Goal: Task Accomplishment & Management: Use online tool/utility

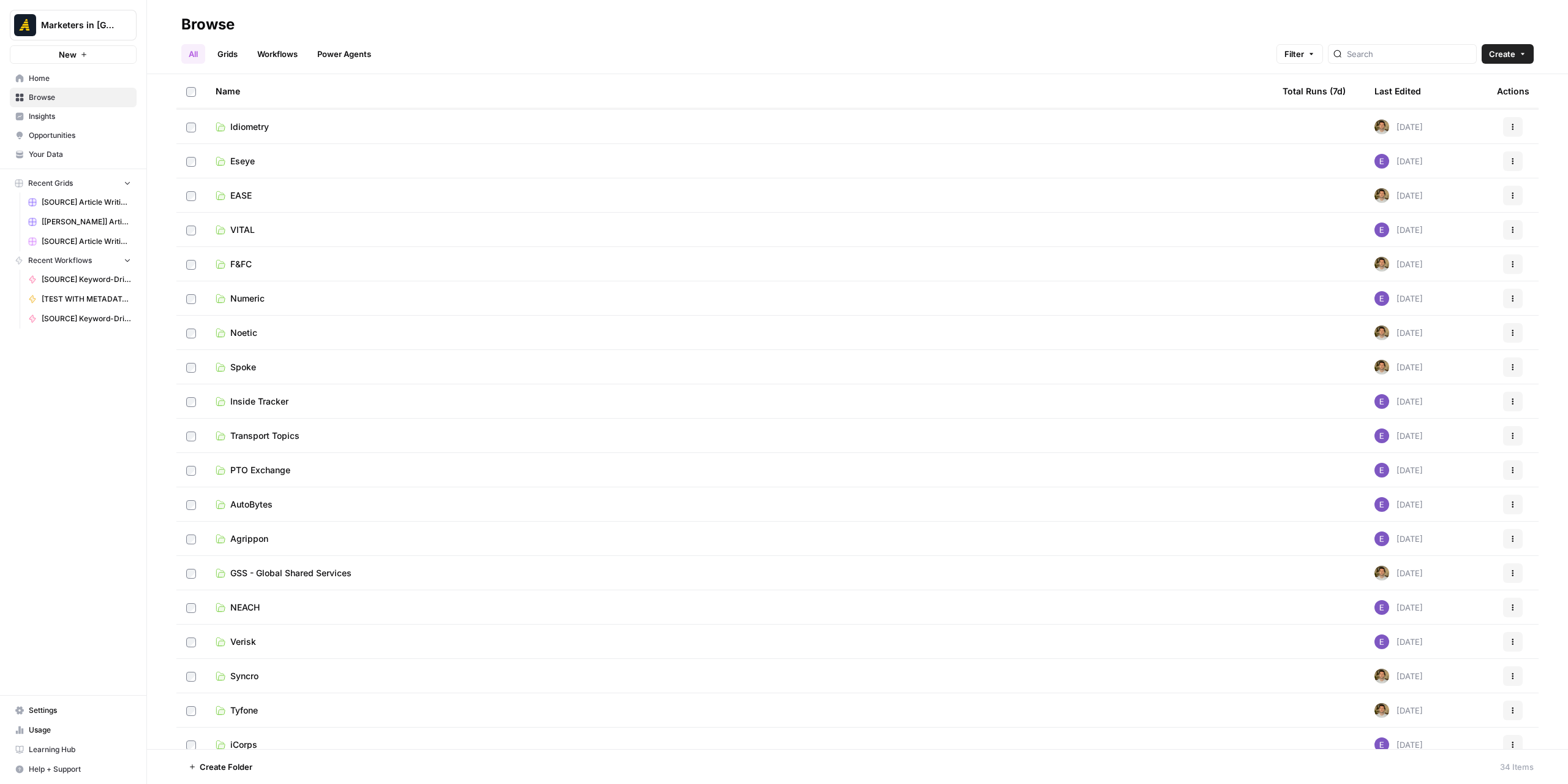
scroll to position [123, 0]
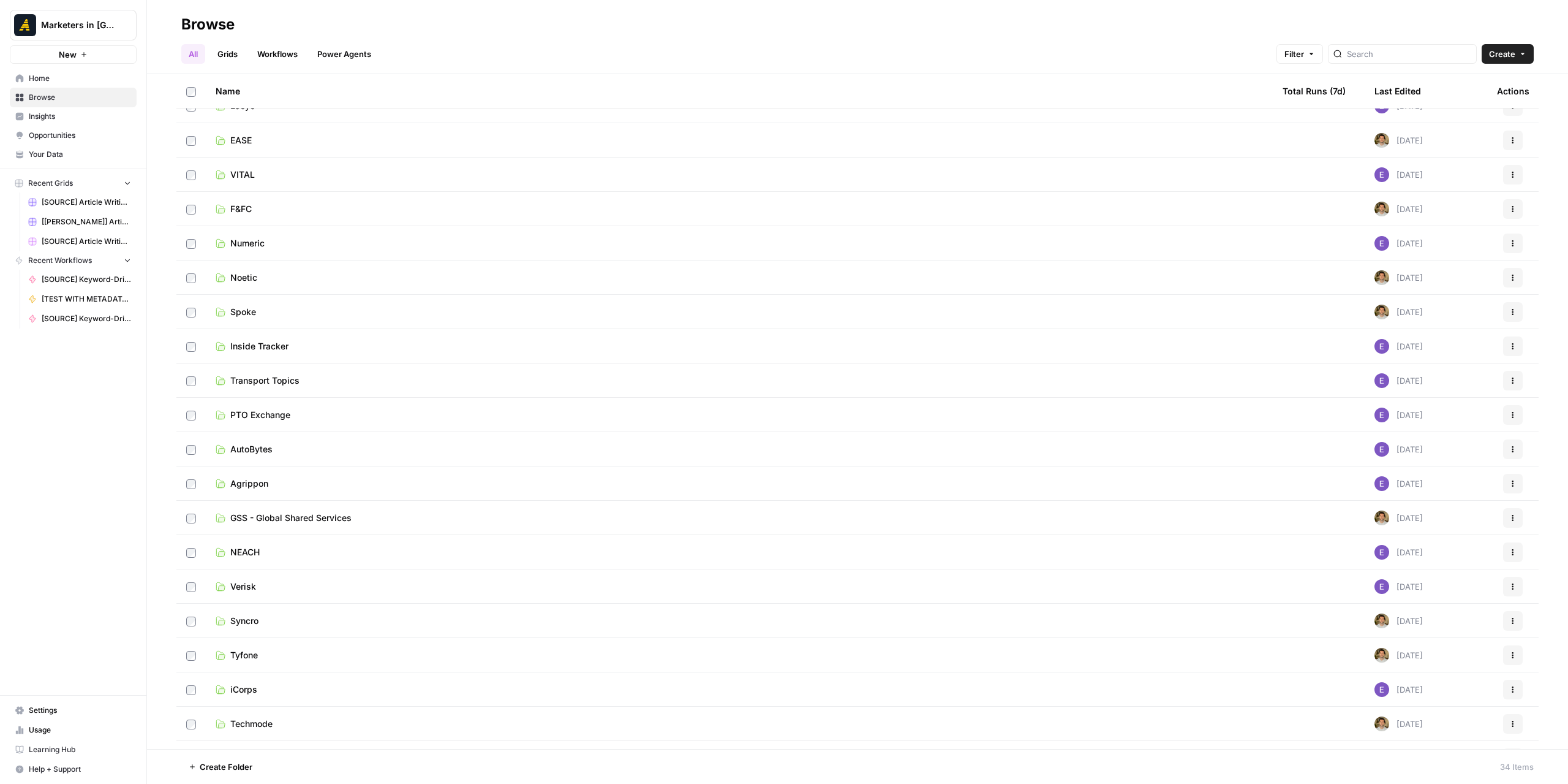
click at [331, 524] on td "GSS - Global Shared Services" at bounding box center [739, 518] width 1067 height 34
click at [331, 520] on span "GSS - Global Shared Services" at bounding box center [291, 518] width 121 height 12
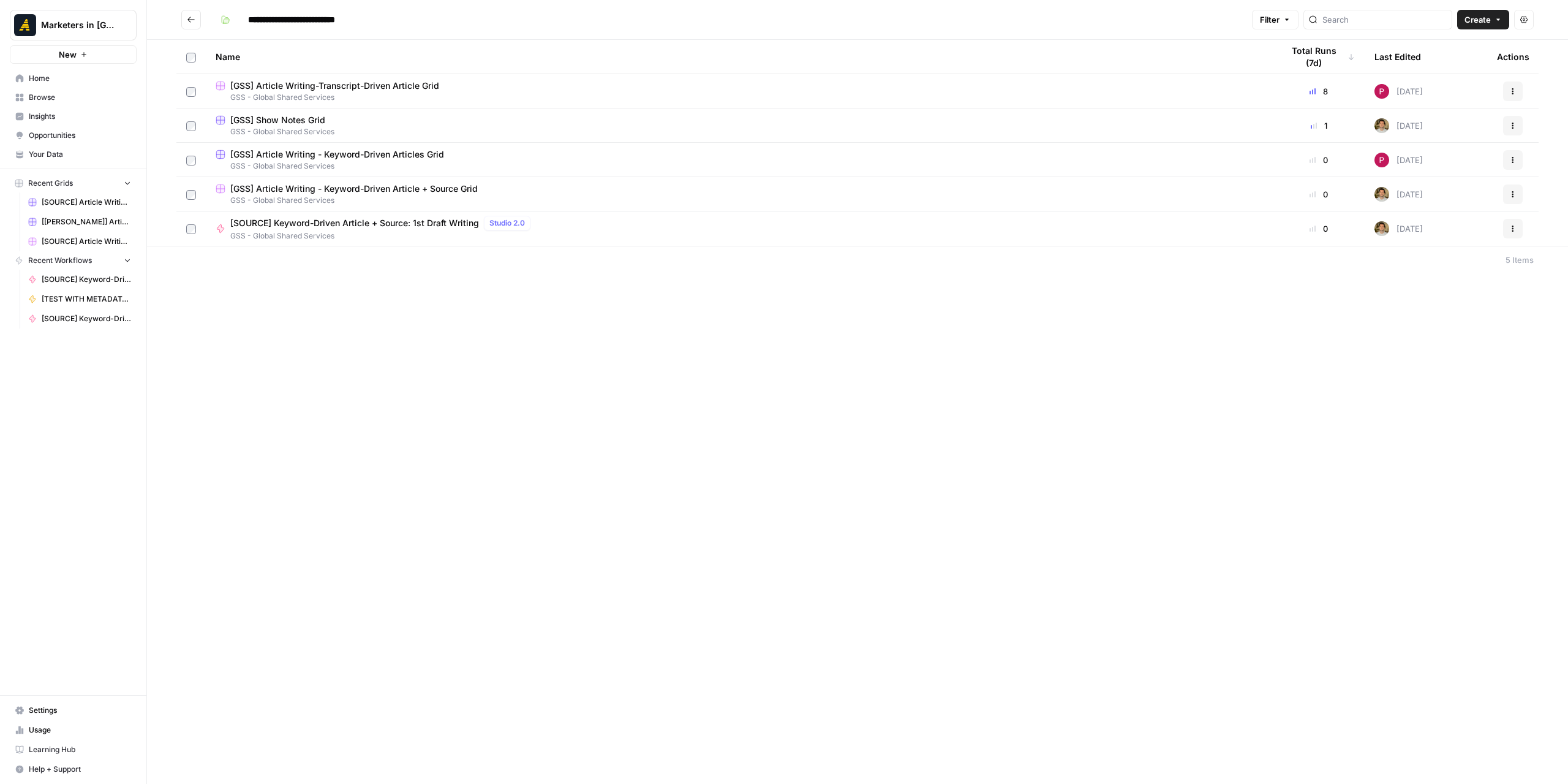
click at [341, 123] on div "[GSS] Show Notes Grid" at bounding box center [739, 120] width 1047 height 12
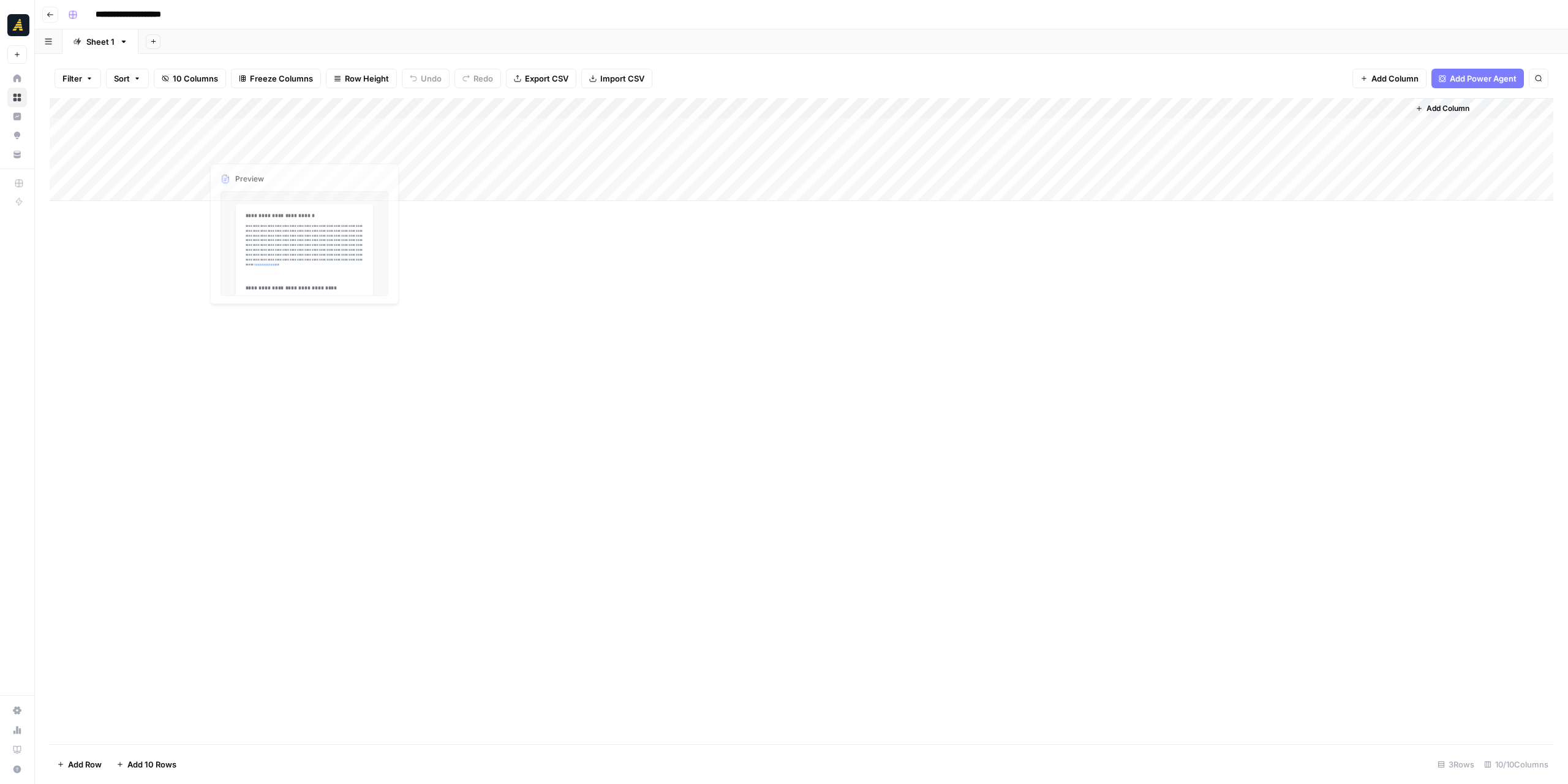
click at [142, 144] on div "Add Column" at bounding box center [801, 149] width 1504 height 103
click at [594, 147] on div "Add Column" at bounding box center [801, 149] width 1504 height 103
click at [168, 149] on div "Add Column" at bounding box center [801, 149] width 1504 height 103
click at [156, 183] on div "Add Column" at bounding box center [801, 149] width 1504 height 103
click at [137, 210] on div "Add Column" at bounding box center [801, 160] width 1504 height 124
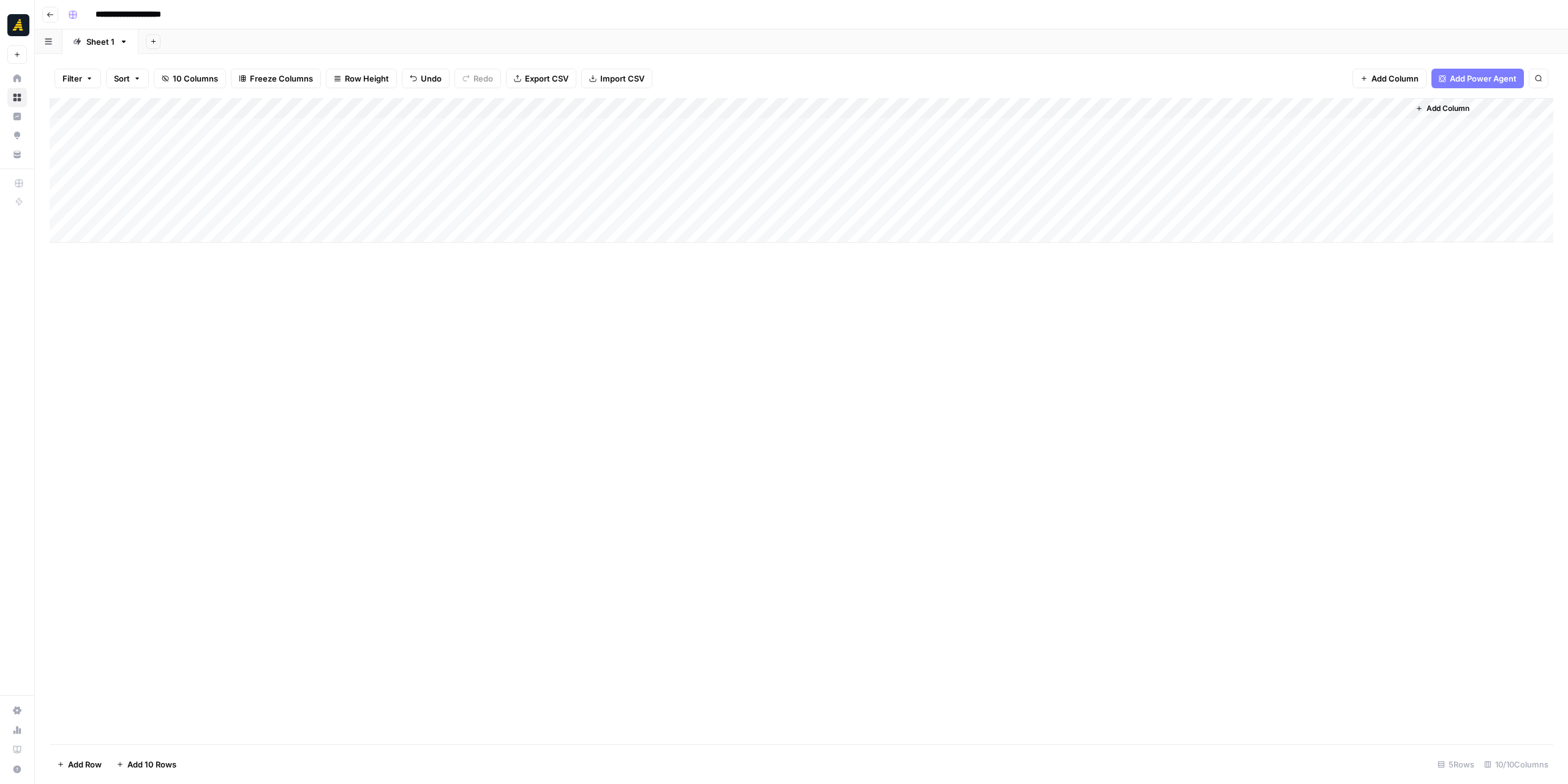
click at [130, 238] on div "Add Column" at bounding box center [801, 170] width 1504 height 145
click at [160, 172] on div "Add Column" at bounding box center [801, 181] width 1504 height 166
type textarea "**********"
click at [171, 168] on div "Add Column" at bounding box center [801, 181] width 1504 height 166
click at [478, 355] on div "Add Column" at bounding box center [801, 421] width 1504 height 646
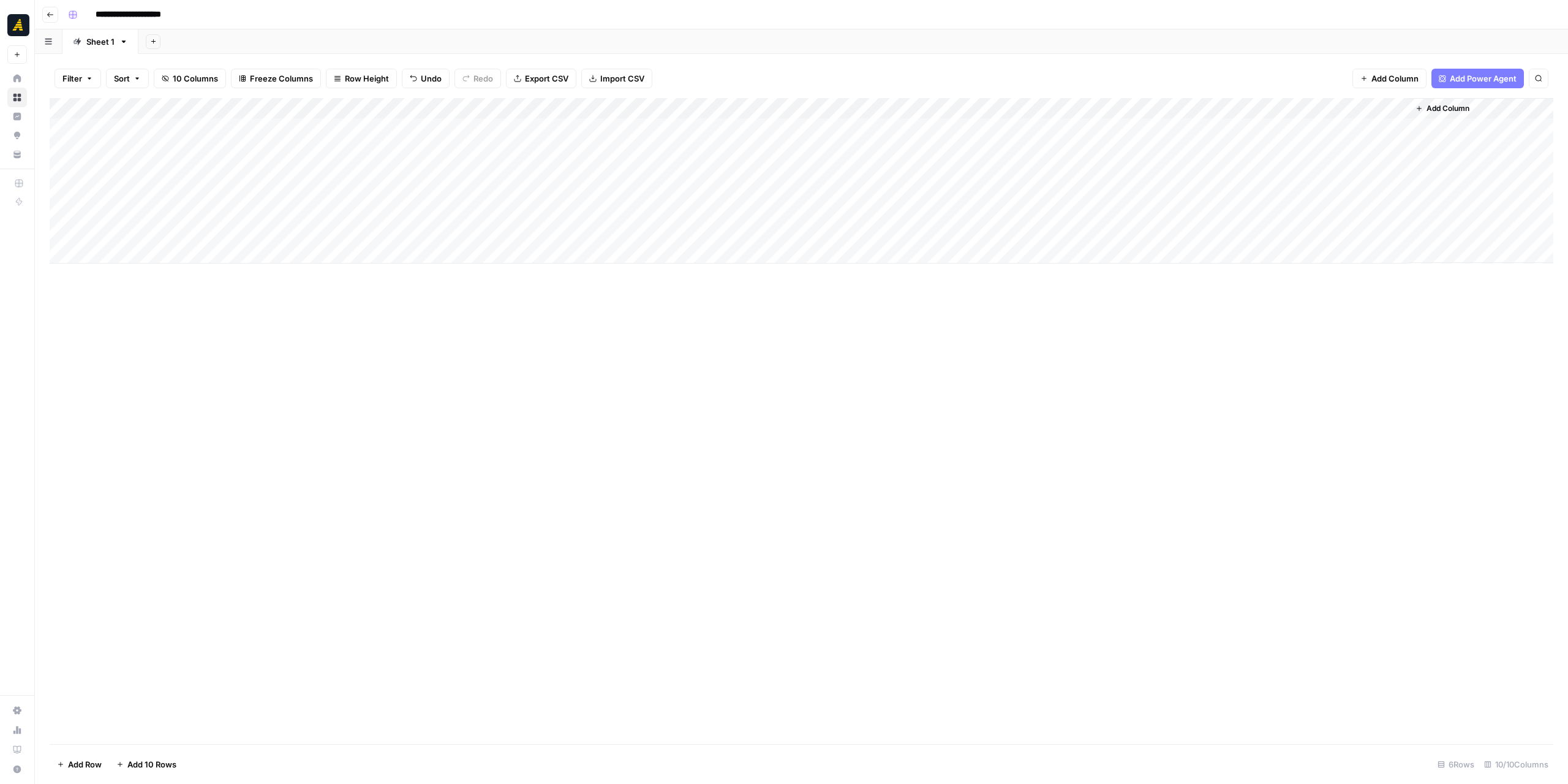
click at [699, 168] on div "Add Column" at bounding box center [801, 181] width 1504 height 166
click at [1141, 64] on p at bounding box center [1176, 62] width 392 height 16
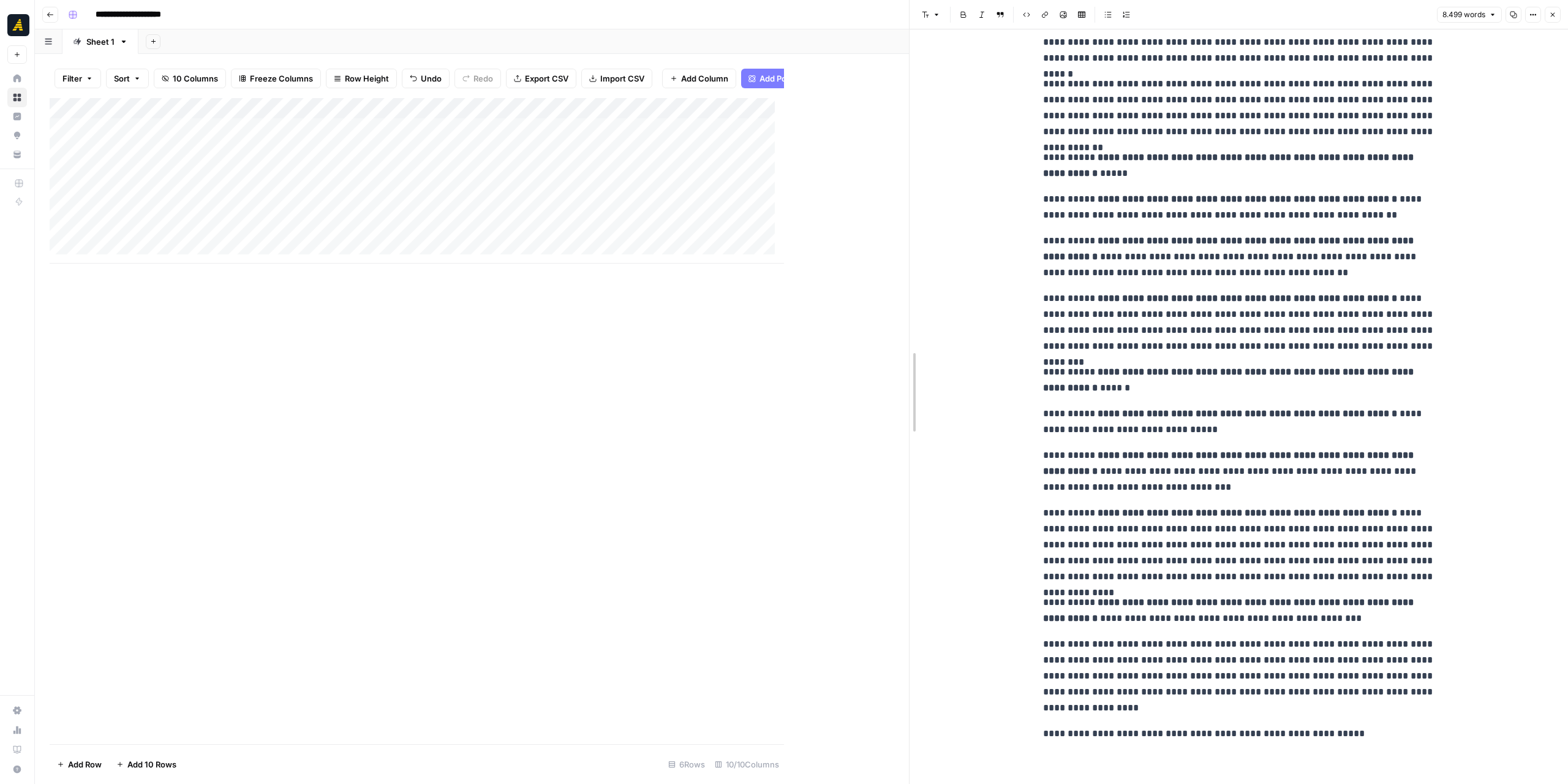
drag, startPoint x: 783, startPoint y: 367, endPoint x: 1095, endPoint y: 353, distance: 312.3
click at [915, 353] on div at bounding box center [909, 392] width 12 height 784
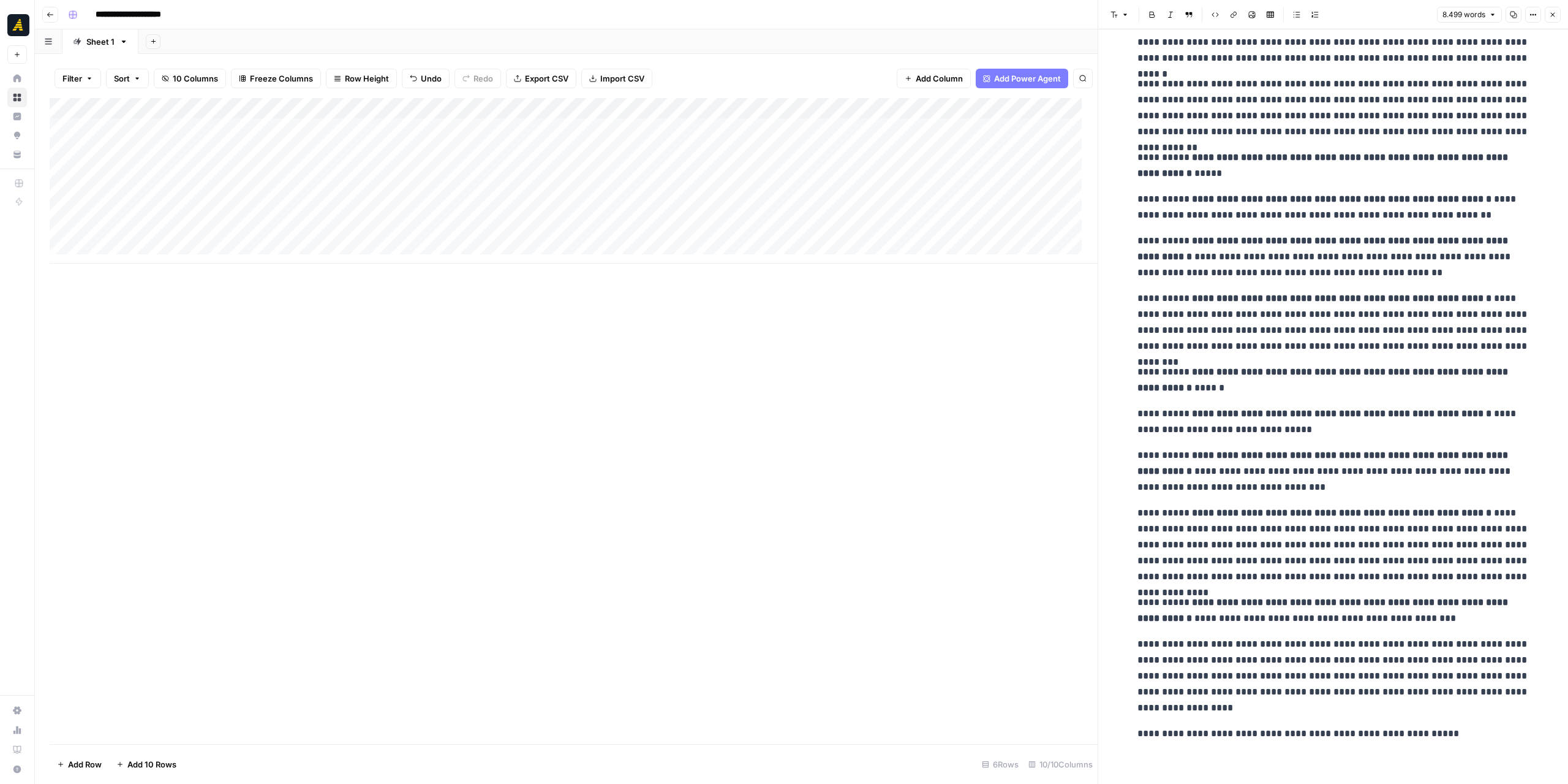
click at [814, 180] on div "Add Column" at bounding box center [573, 181] width 1048 height 166
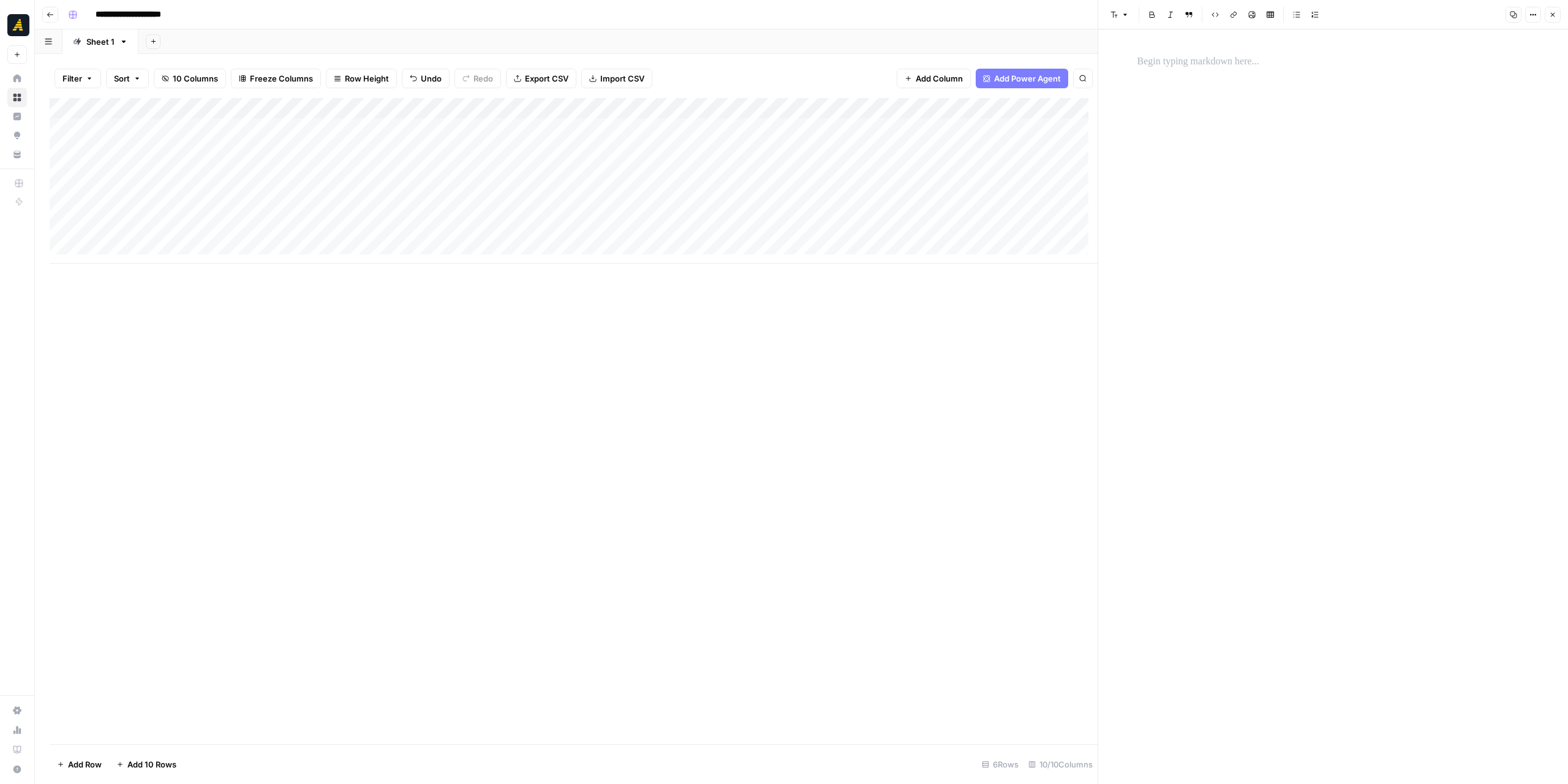
click at [1182, 64] on p at bounding box center [1334, 62] width 392 height 16
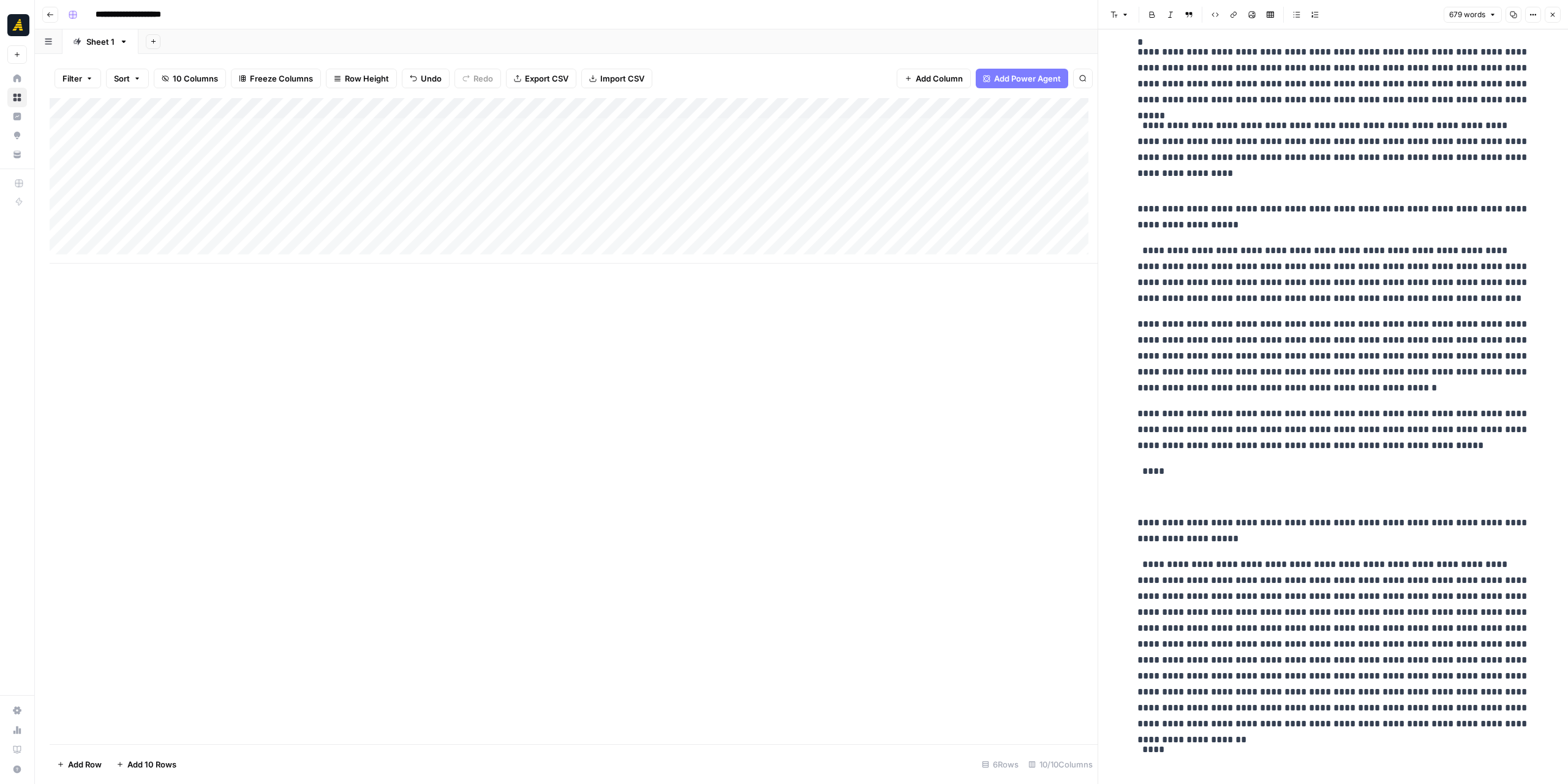
scroll to position [308, 0]
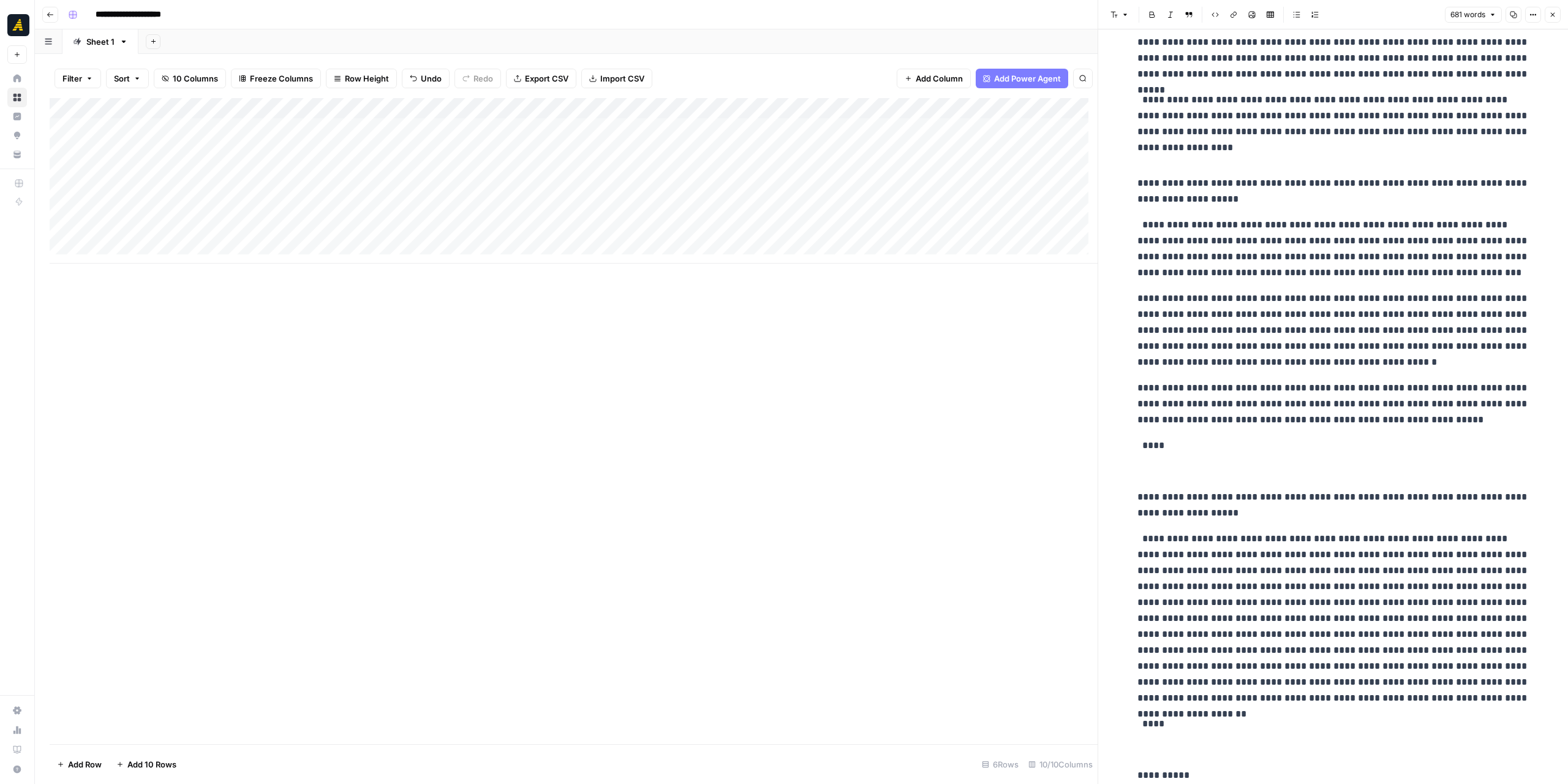
click at [1145, 777] on p "**********" at bounding box center [1334, 783] width 392 height 32
click at [1196, 773] on p "**********" at bounding box center [1334, 783] width 392 height 32
click at [1206, 775] on p "**********" at bounding box center [1334, 783] width 392 height 32
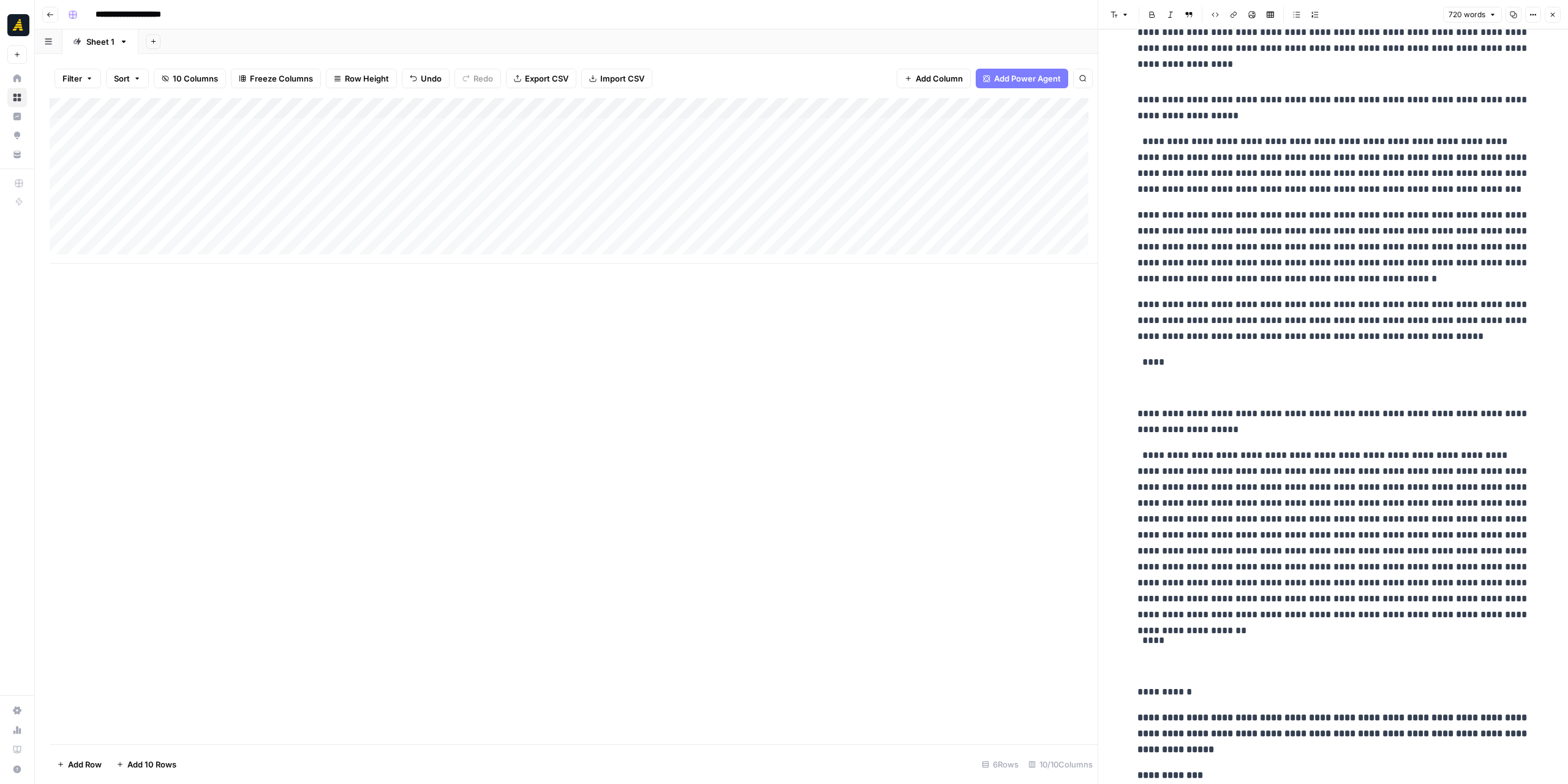
scroll to position [416, 0]
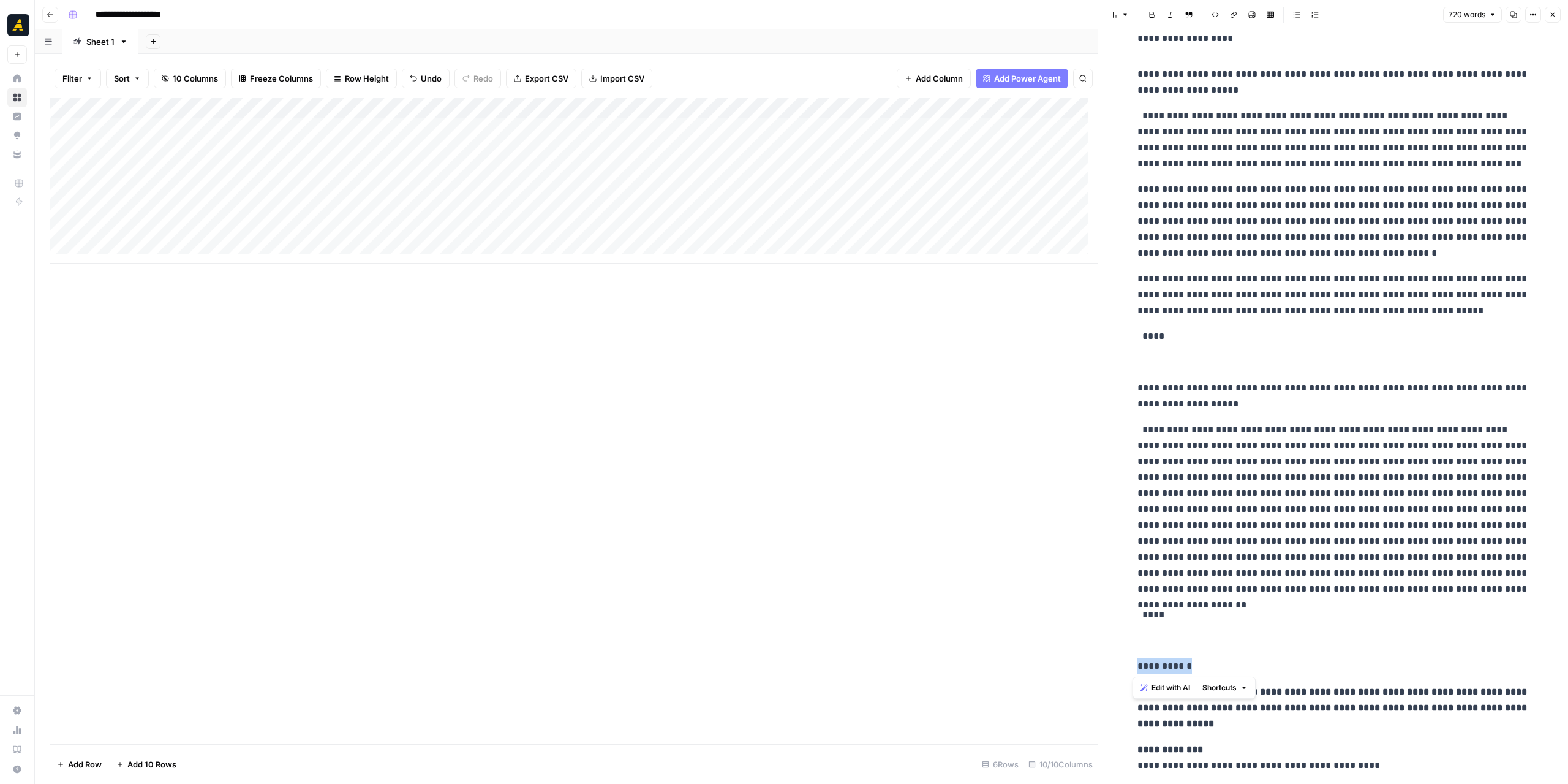
drag, startPoint x: 1206, startPoint y: 666, endPoint x: 1118, endPoint y: 670, distance: 88.1
click at [1118, 670] on div "**********" at bounding box center [1333, 236] width 470 height 1246
copy p "**********"
click at [1144, 783] on p at bounding box center [1334, 799] width 392 height 32
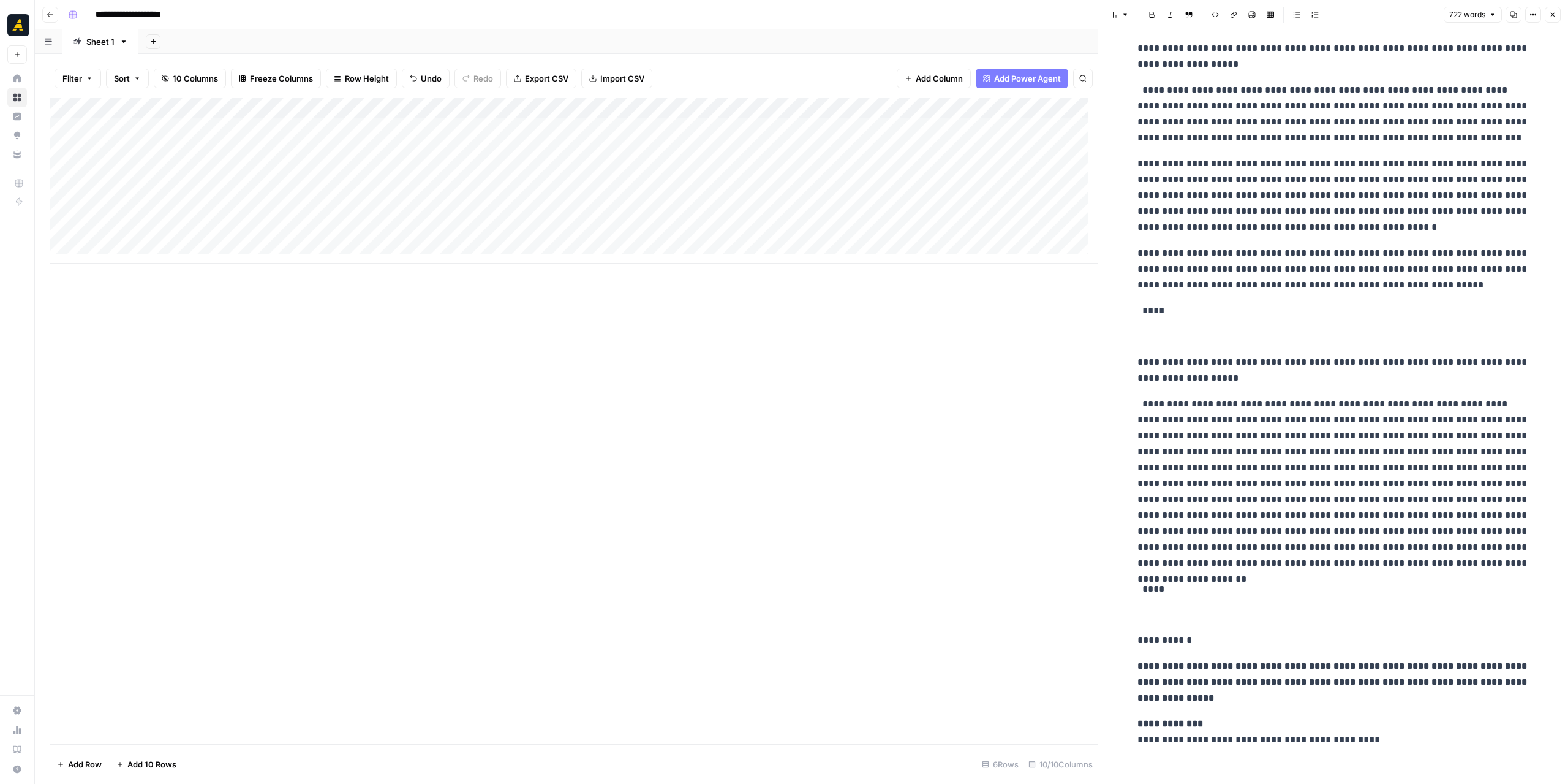
scroll to position [468, 0]
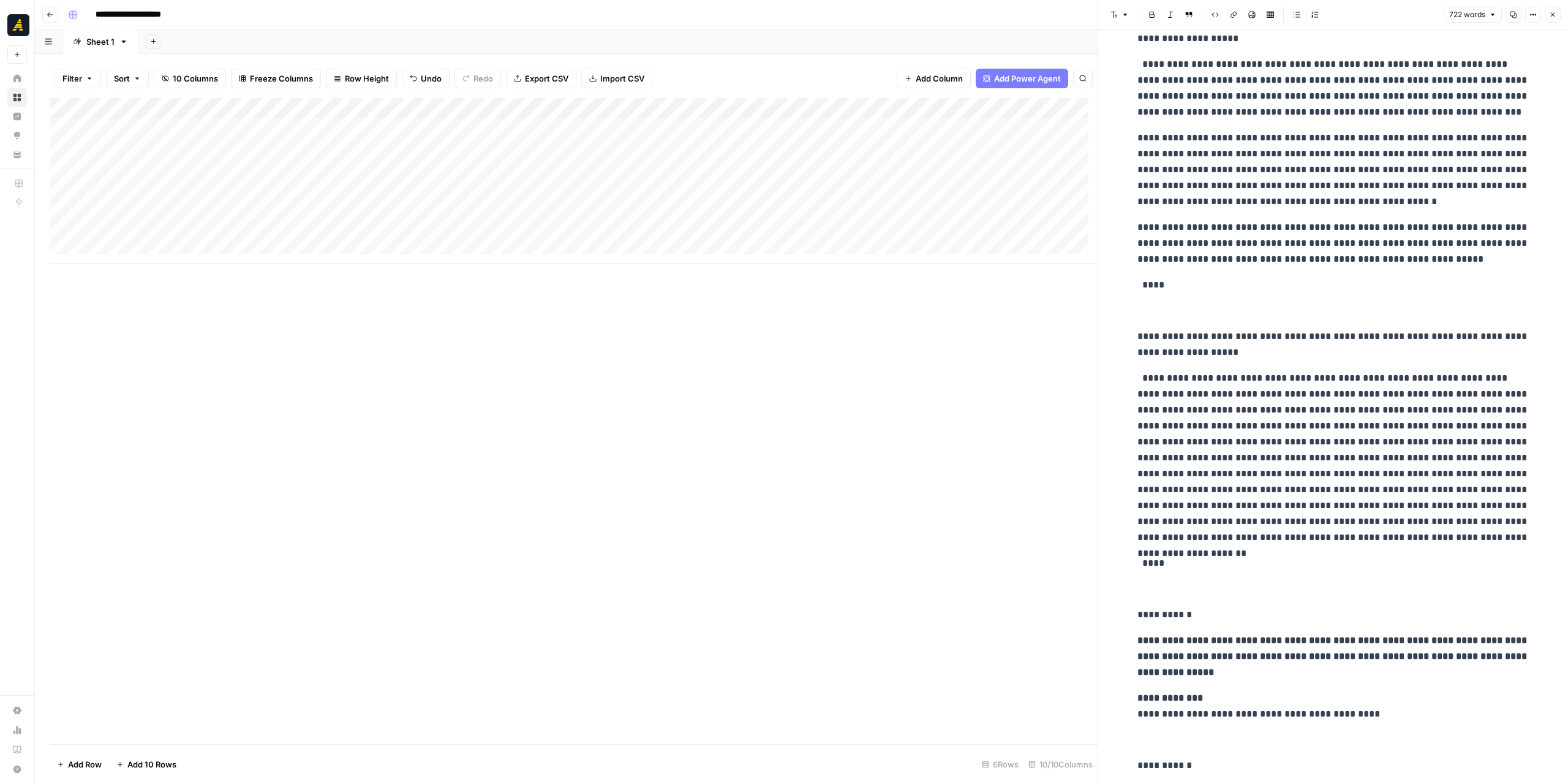
click at [971, 165] on div "Add Column" at bounding box center [573, 181] width 1048 height 166
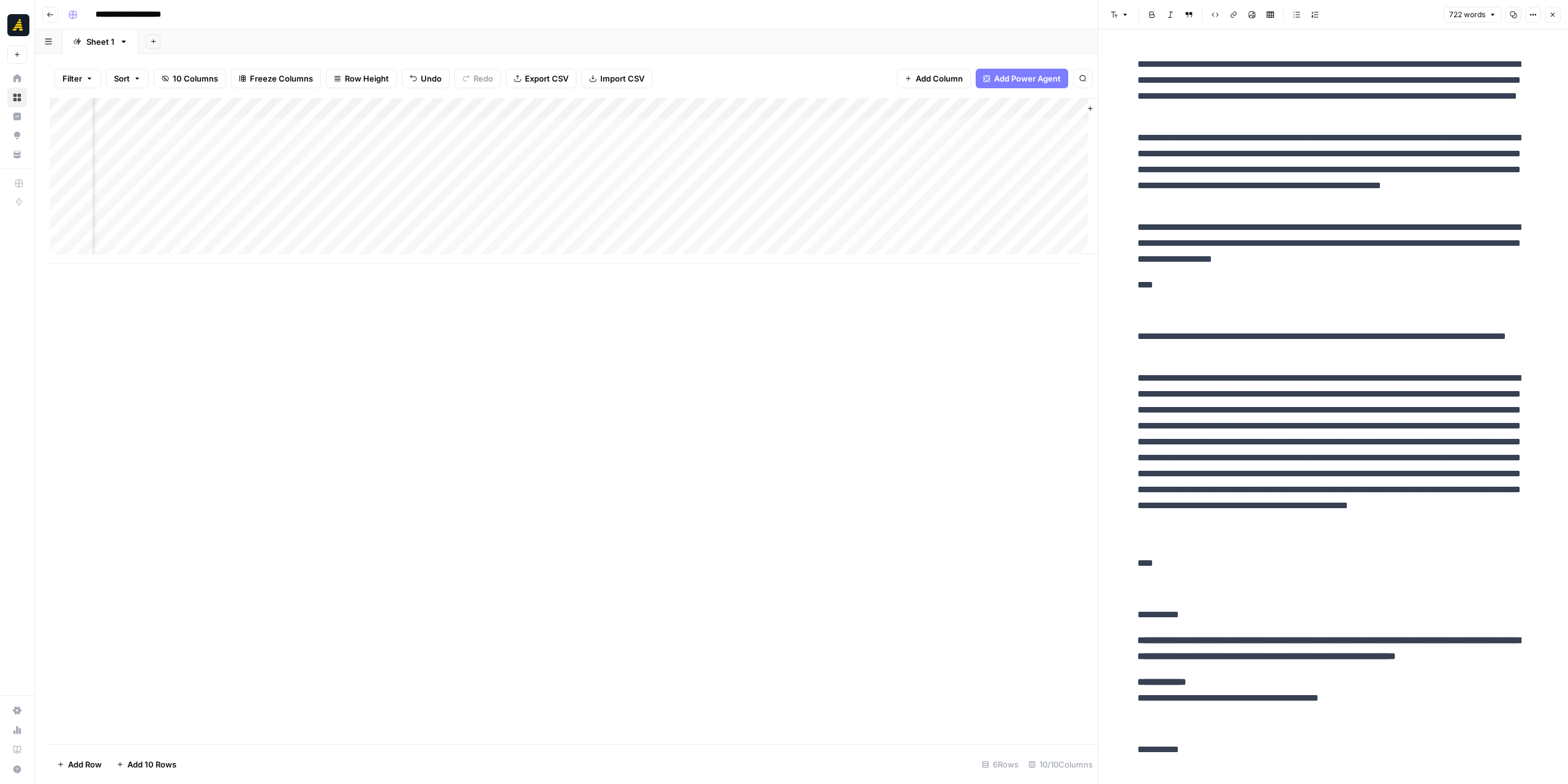
click at [830, 173] on div "Add Column" at bounding box center [573, 181] width 1048 height 166
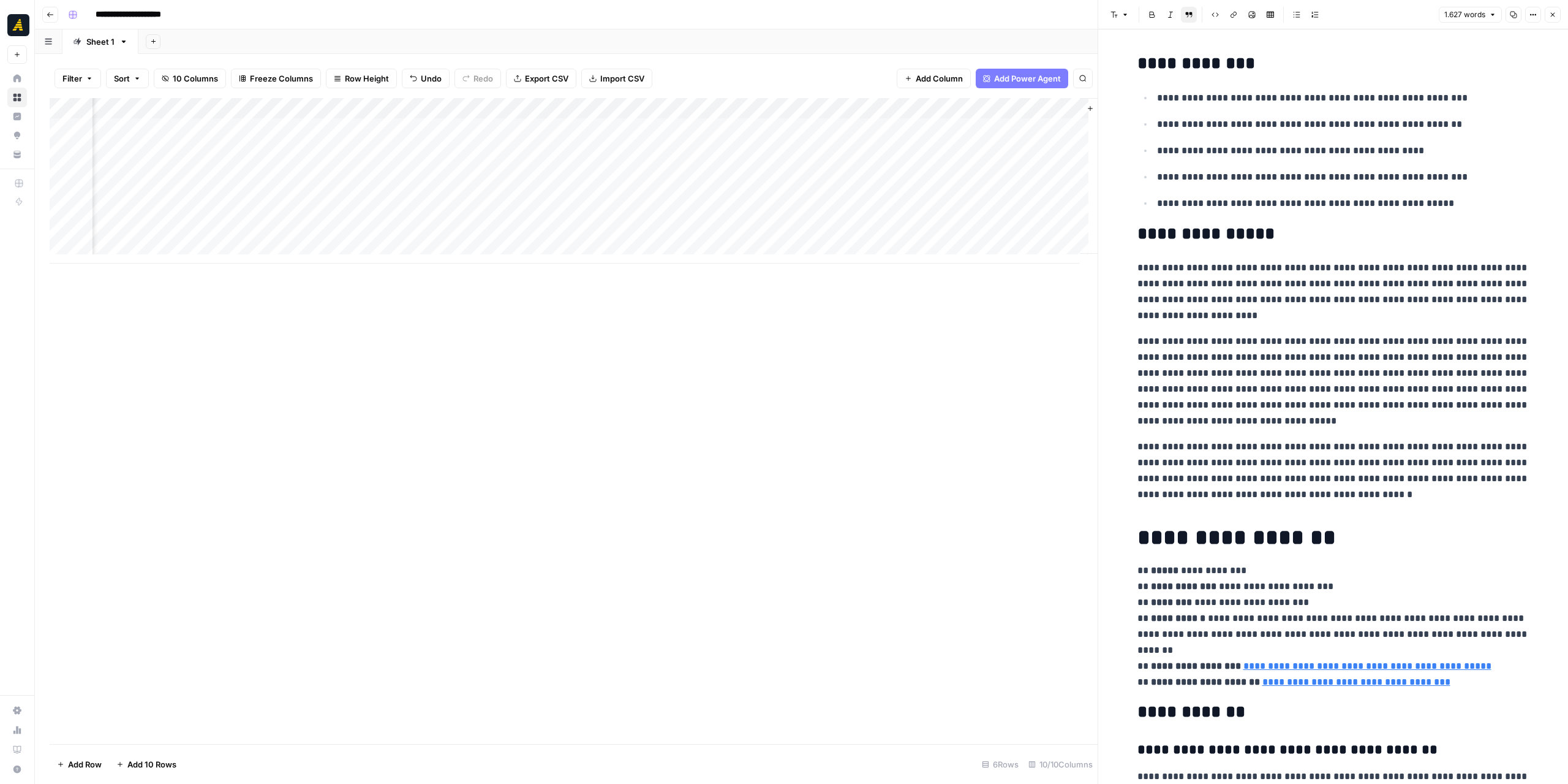
click at [1512, 9] on button "Copy" at bounding box center [1513, 14] width 16 height 16
click at [1062, 167] on div "Add Column" at bounding box center [573, 181] width 1048 height 166
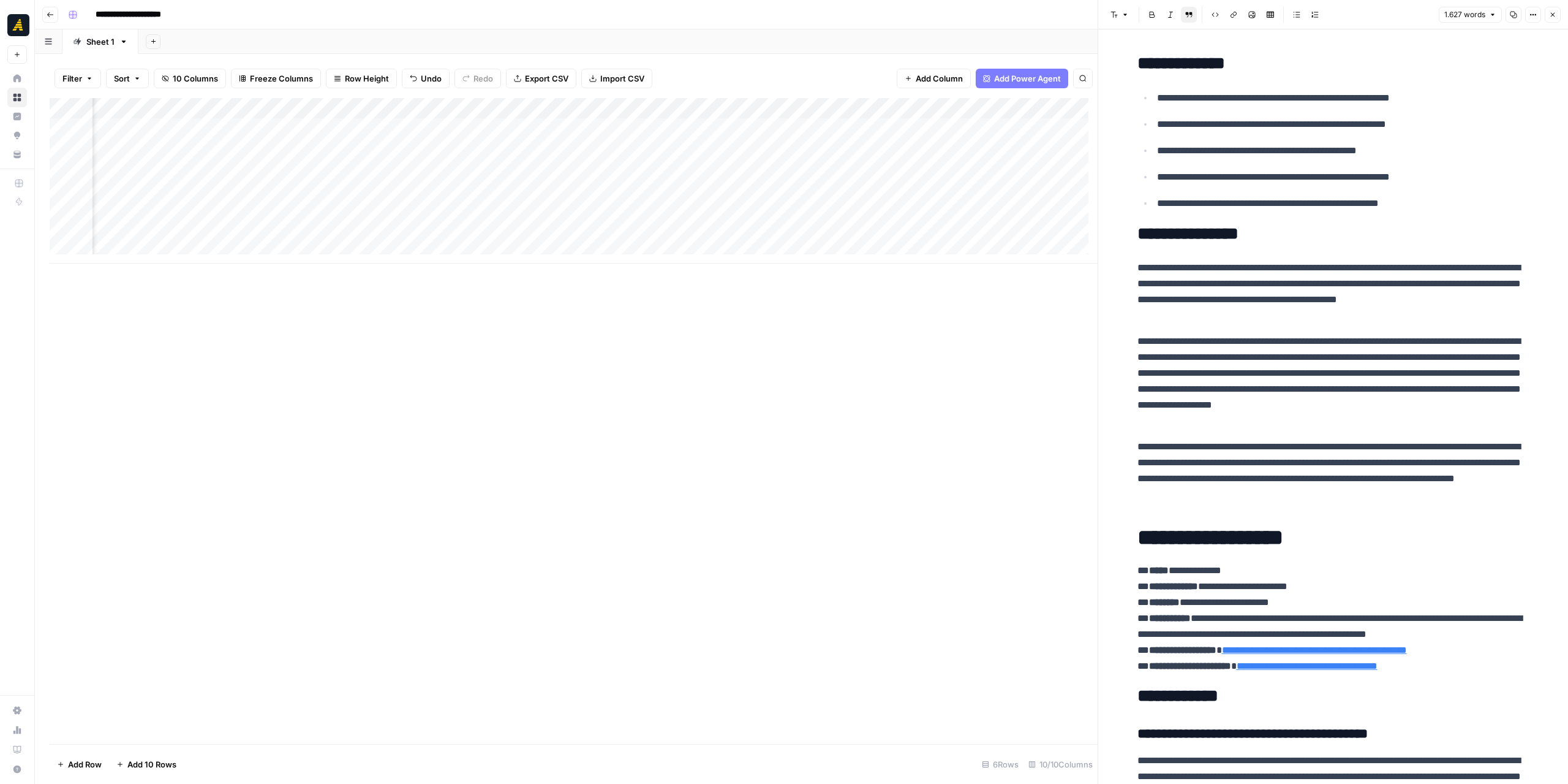
click at [964, 169] on div "Add Column" at bounding box center [573, 181] width 1048 height 166
click at [65, 170] on div "Add Column" at bounding box center [573, 181] width 1048 height 166
click at [84, 761] on span "Delete 1 Row" at bounding box center [81, 764] width 49 height 12
click at [749, 138] on span "Delete" at bounding box center [740, 141] width 27 height 12
drag, startPoint x: 909, startPoint y: 242, endPoint x: 1112, endPoint y: 251, distance: 203.2
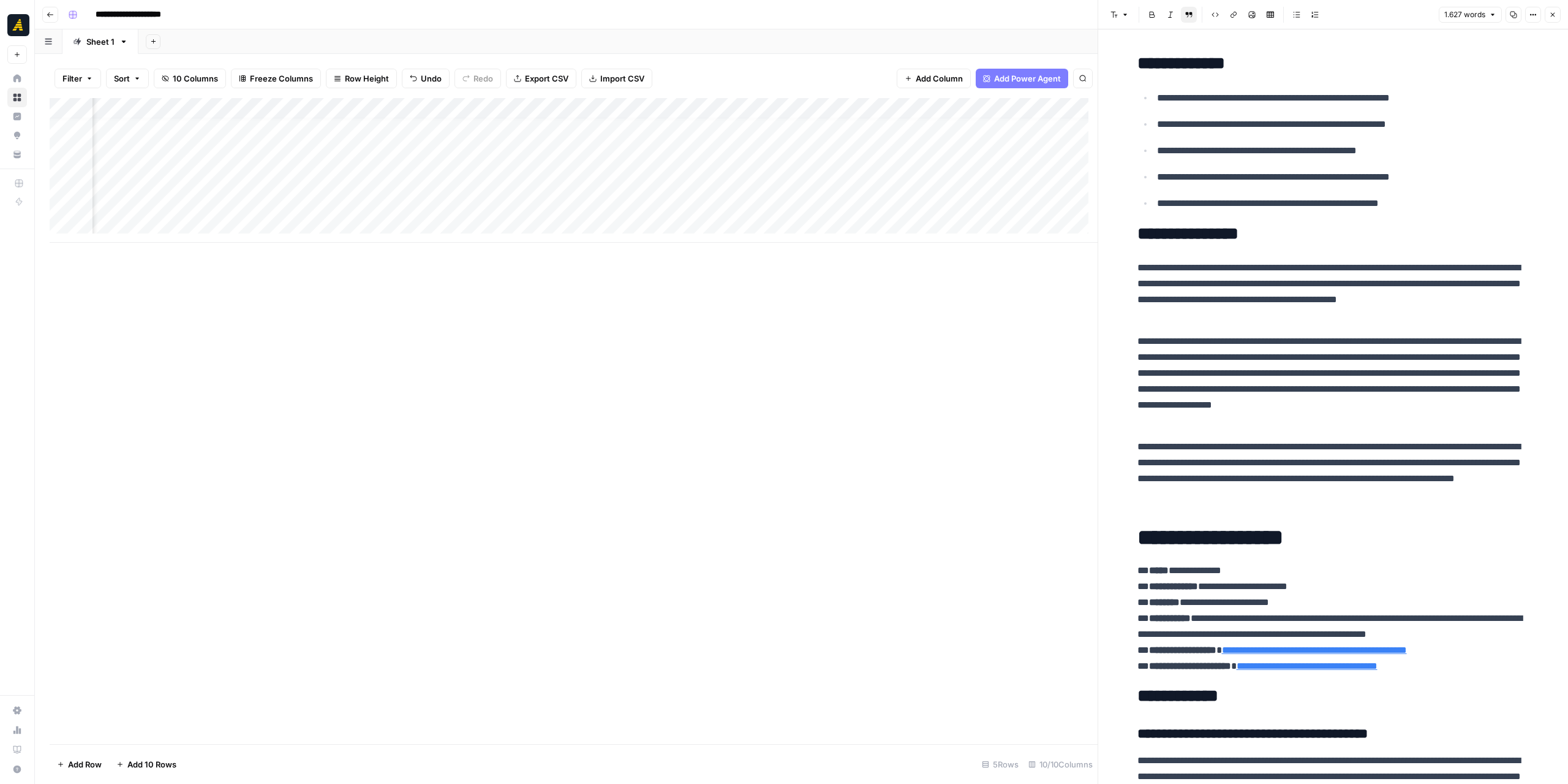
click at [1112, 251] on body "**********" at bounding box center [784, 392] width 1568 height 784
click at [793, 175] on div "Add Column" at bounding box center [573, 170] width 1048 height 145
click at [1048, 108] on span "Add Column" at bounding box center [1069, 108] width 43 height 11
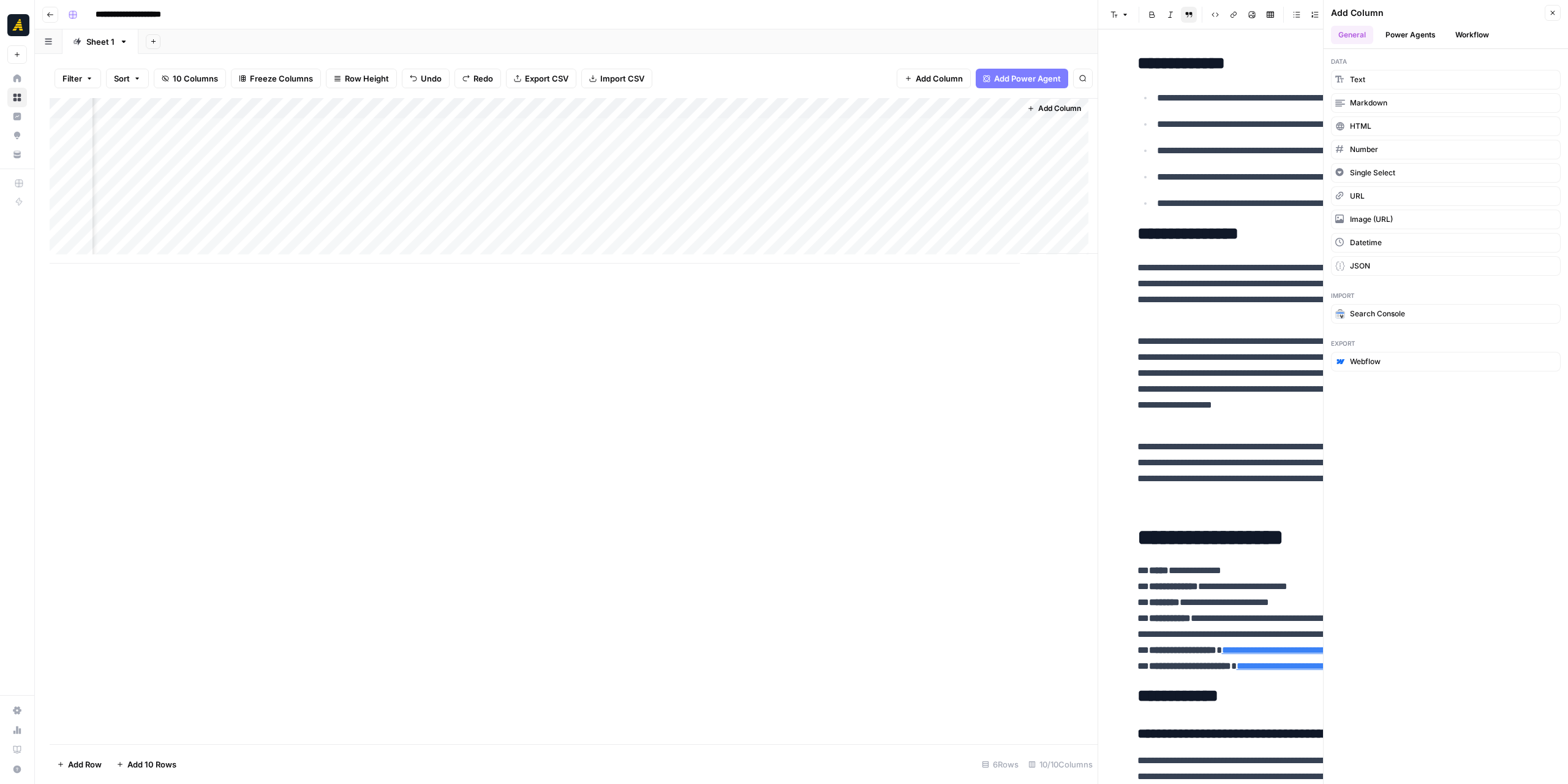
click at [1457, 34] on button "Workflow" at bounding box center [1472, 35] width 49 height 18
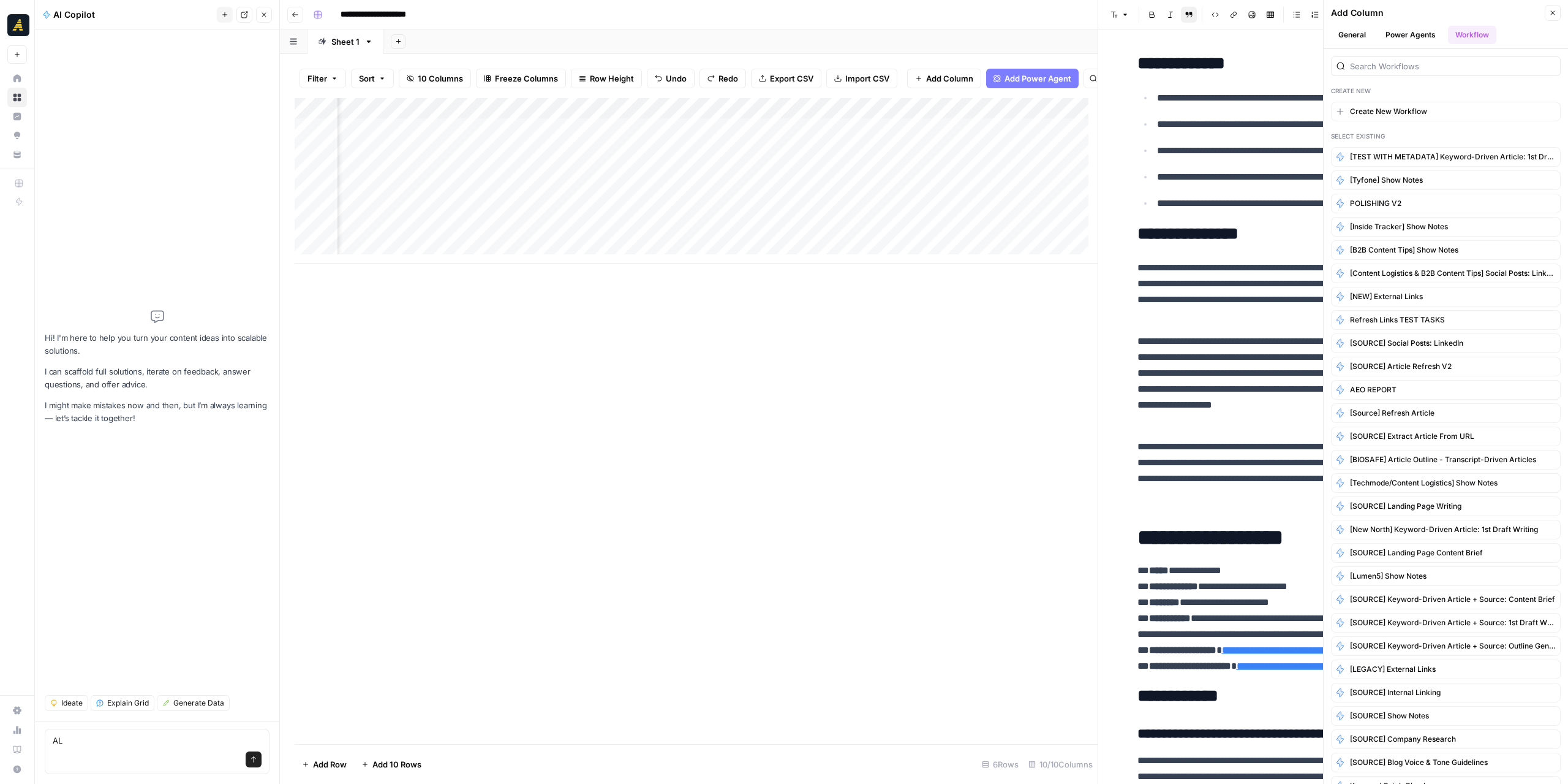
type textarea "AL"
click at [1412, 64] on input "search" at bounding box center [1452, 66] width 205 height 12
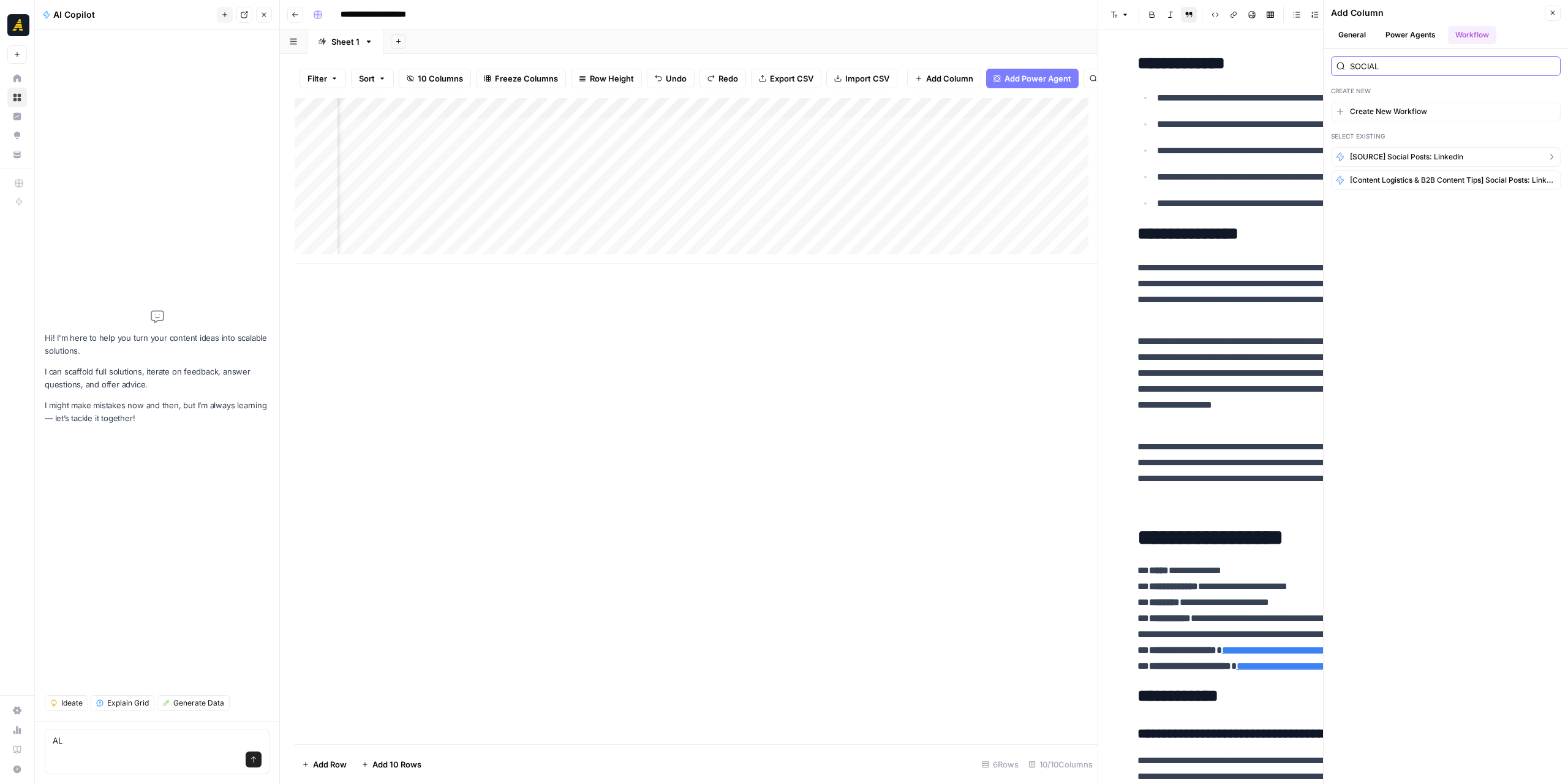
type input "SOCIAL"
click at [1411, 155] on span "[SOURCE] Social Posts: LinkedIn" at bounding box center [1406, 157] width 114 height 11
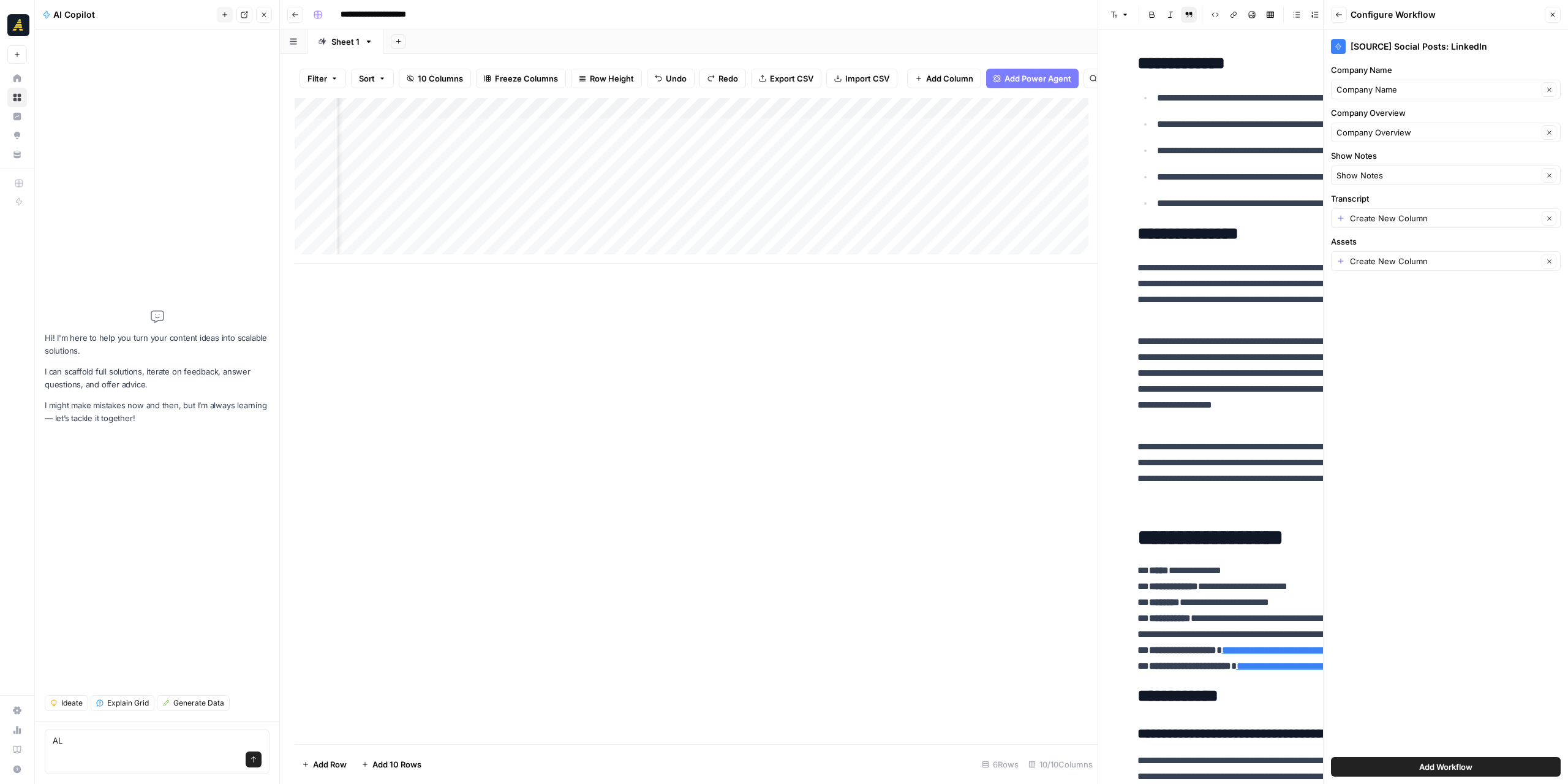
click at [1345, 18] on button "Back" at bounding box center [1339, 14] width 16 height 16
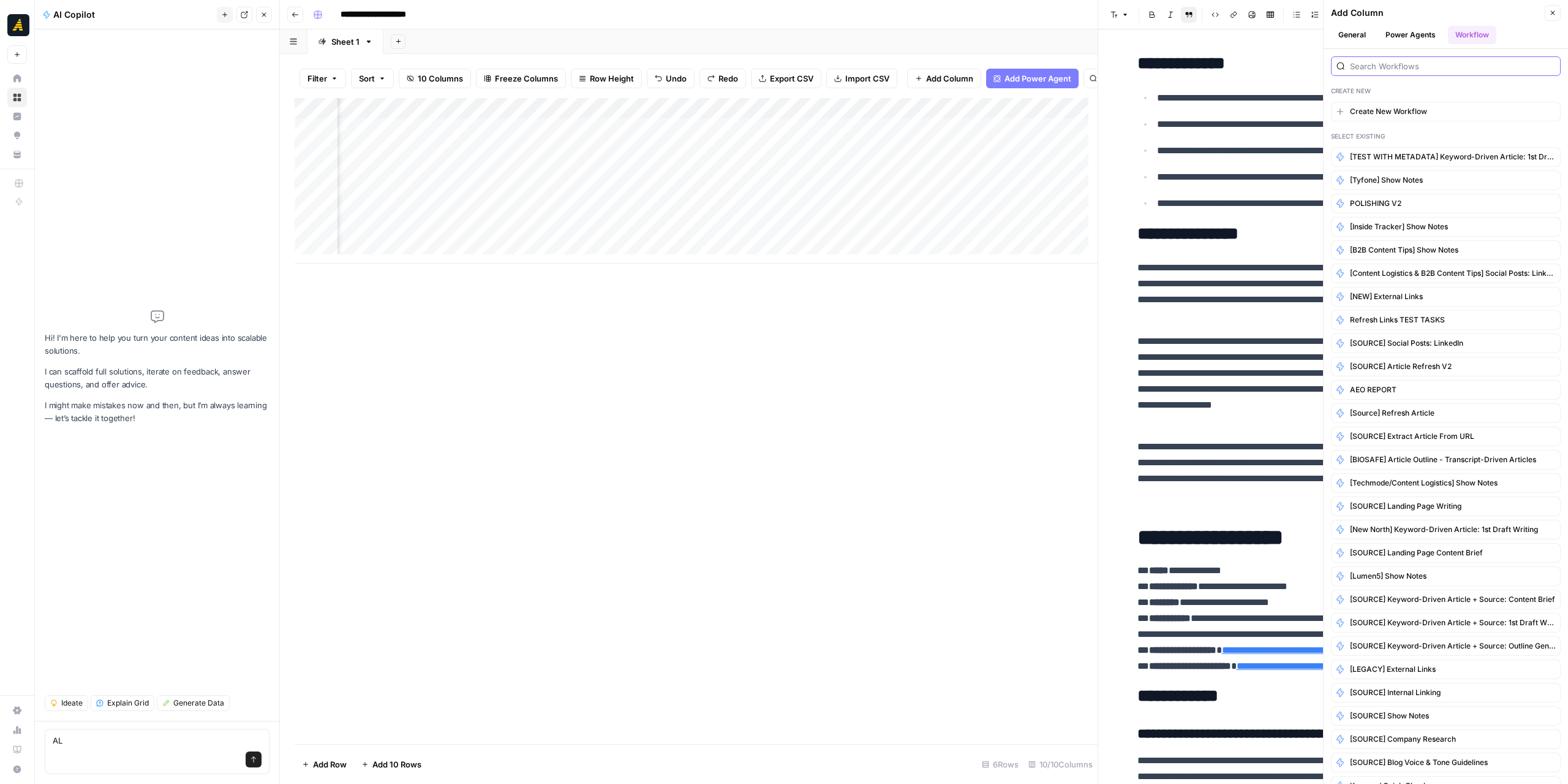
click at [1394, 70] on input "search" at bounding box center [1452, 66] width 205 height 12
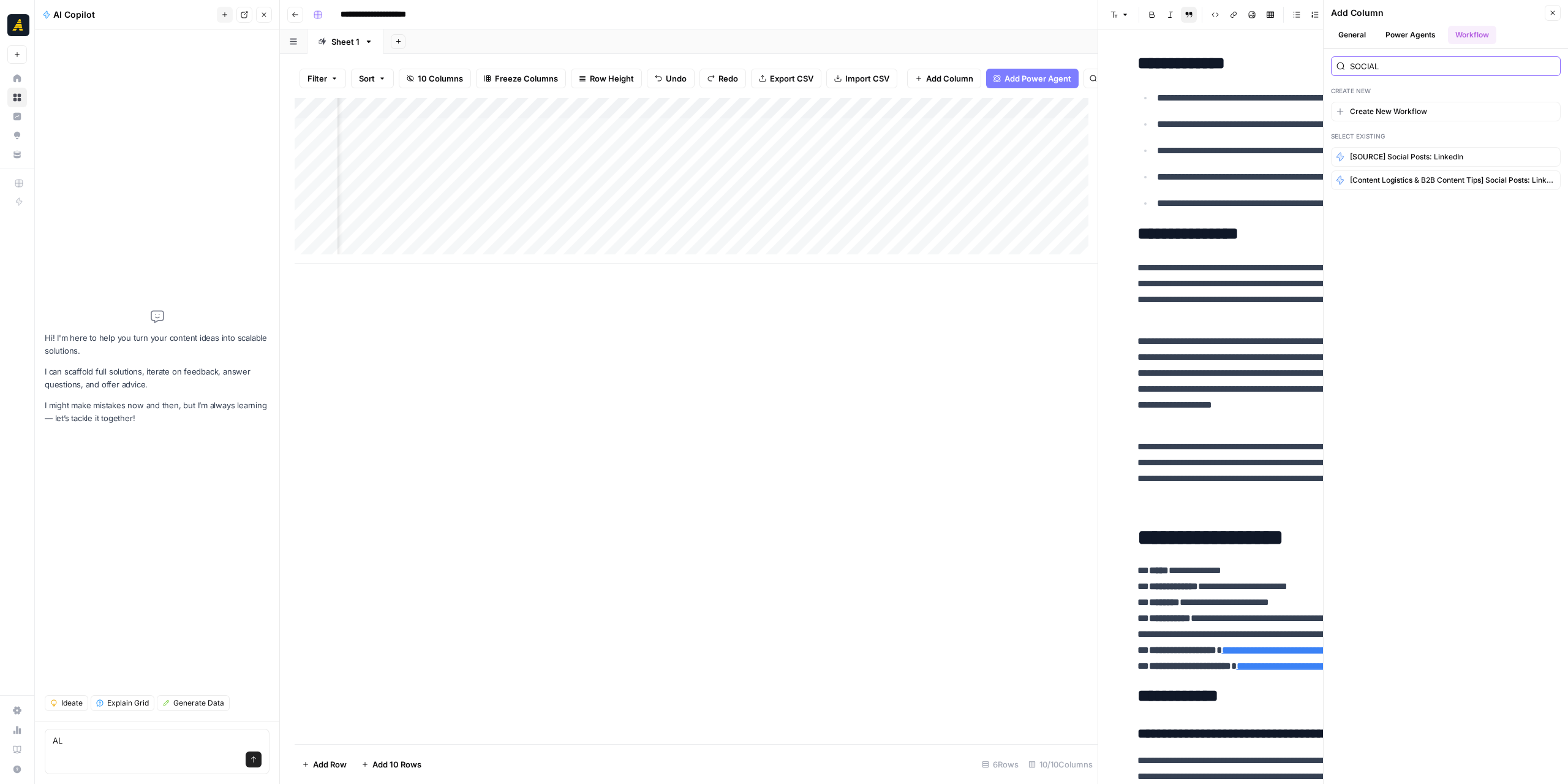
type input "SOCIAL"
click at [1434, 151] on span "[SOURCE] Social Posts: LinkedIn" at bounding box center [1406, 157] width 114 height 11
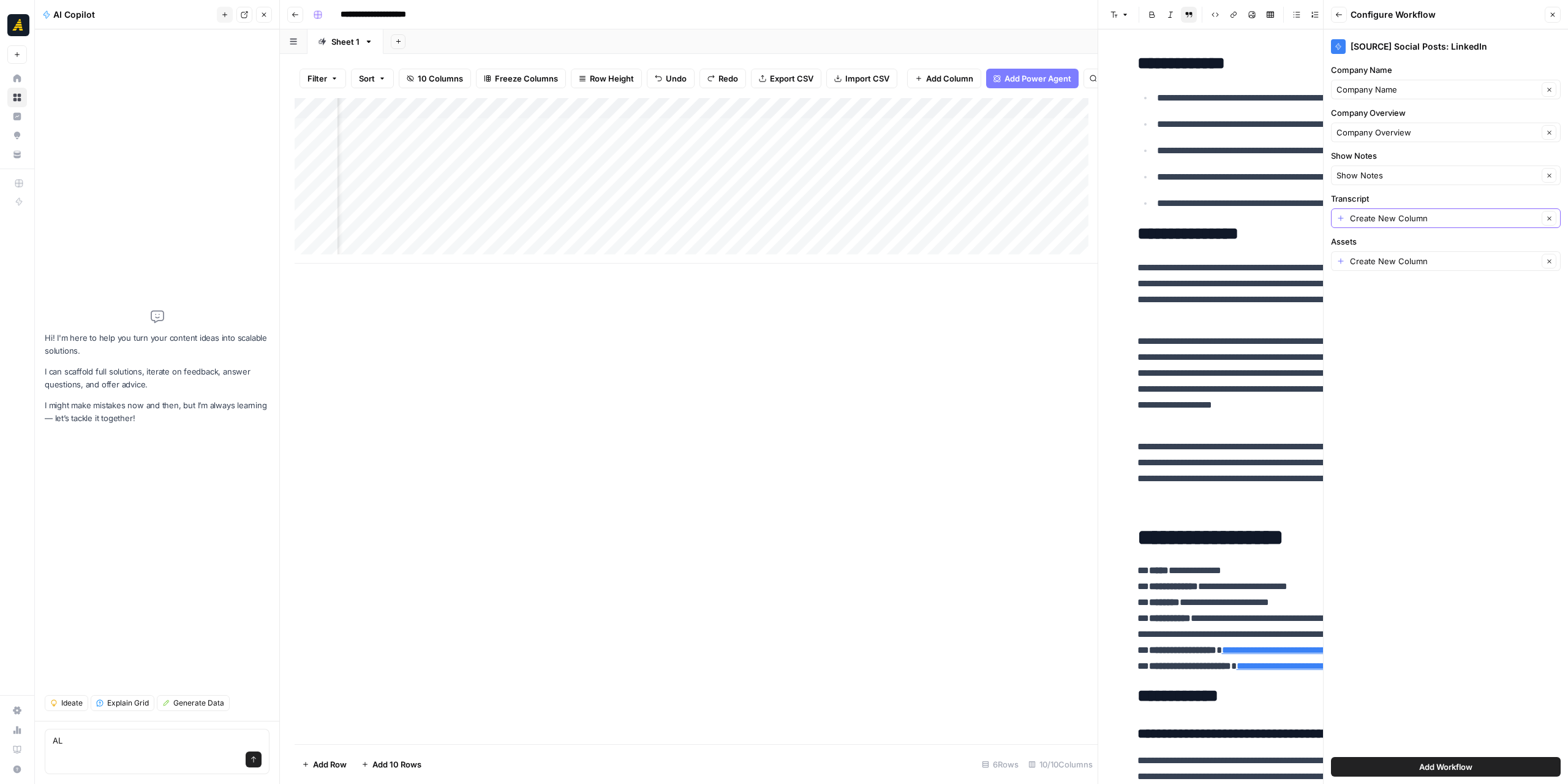
click at [1554, 218] on button "Clear" at bounding box center [1549, 218] width 15 height 15
click at [1549, 212] on div at bounding box center [1550, 218] width 8 height 12
click at [1399, 286] on span "Episode Transcript" at bounding box center [1436, 285] width 189 height 12
type input "Episode Transcript"
click at [1550, 254] on button "Clear" at bounding box center [1549, 261] width 15 height 15
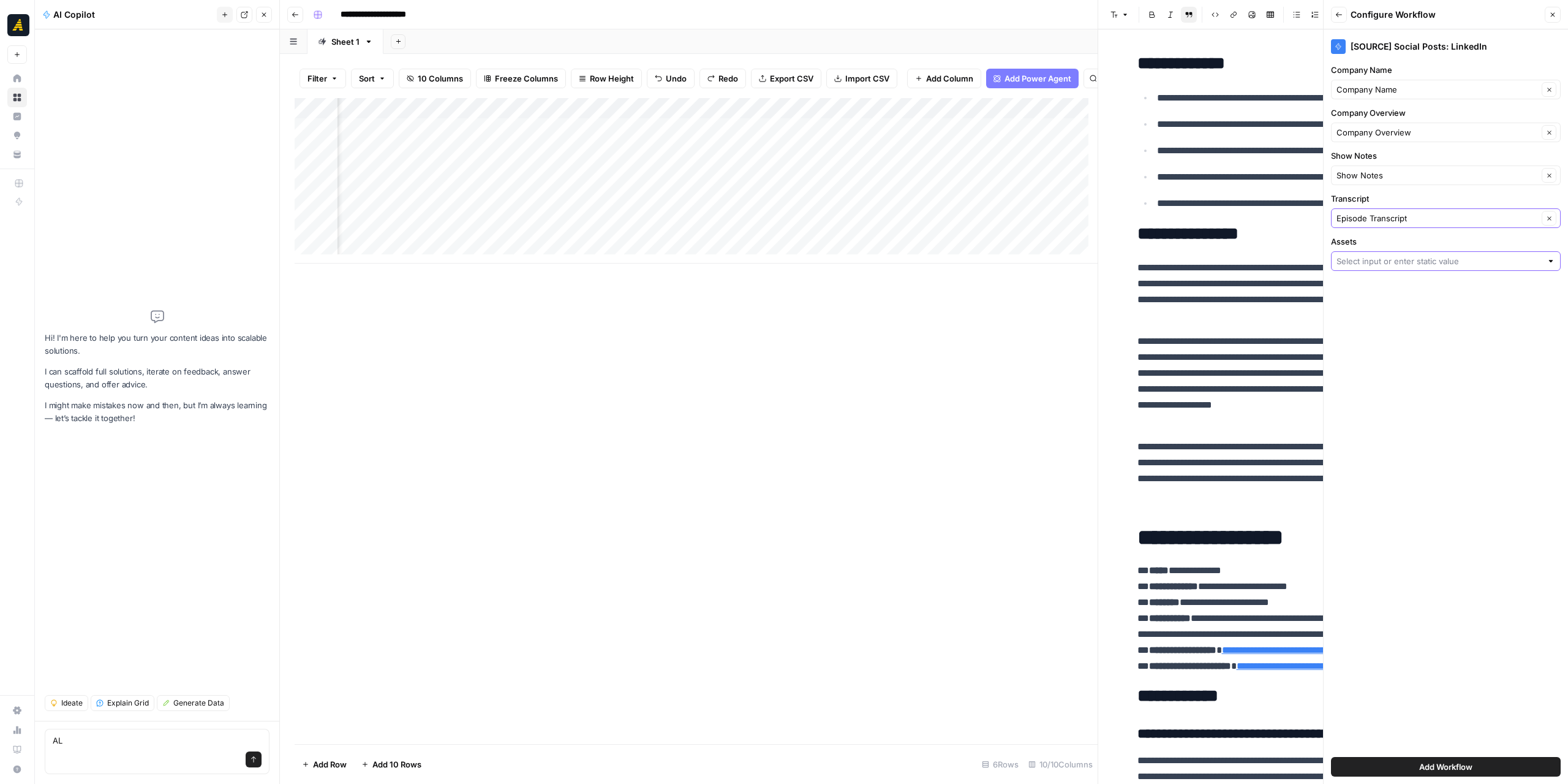
click at [1547, 252] on div at bounding box center [1446, 261] width 230 height 19
click at [1452, 287] on span "Create New Column" at bounding box center [1450, 288] width 190 height 12
type input "Create New Column"
click at [1419, 758] on button "Add Workflow" at bounding box center [1446, 766] width 230 height 19
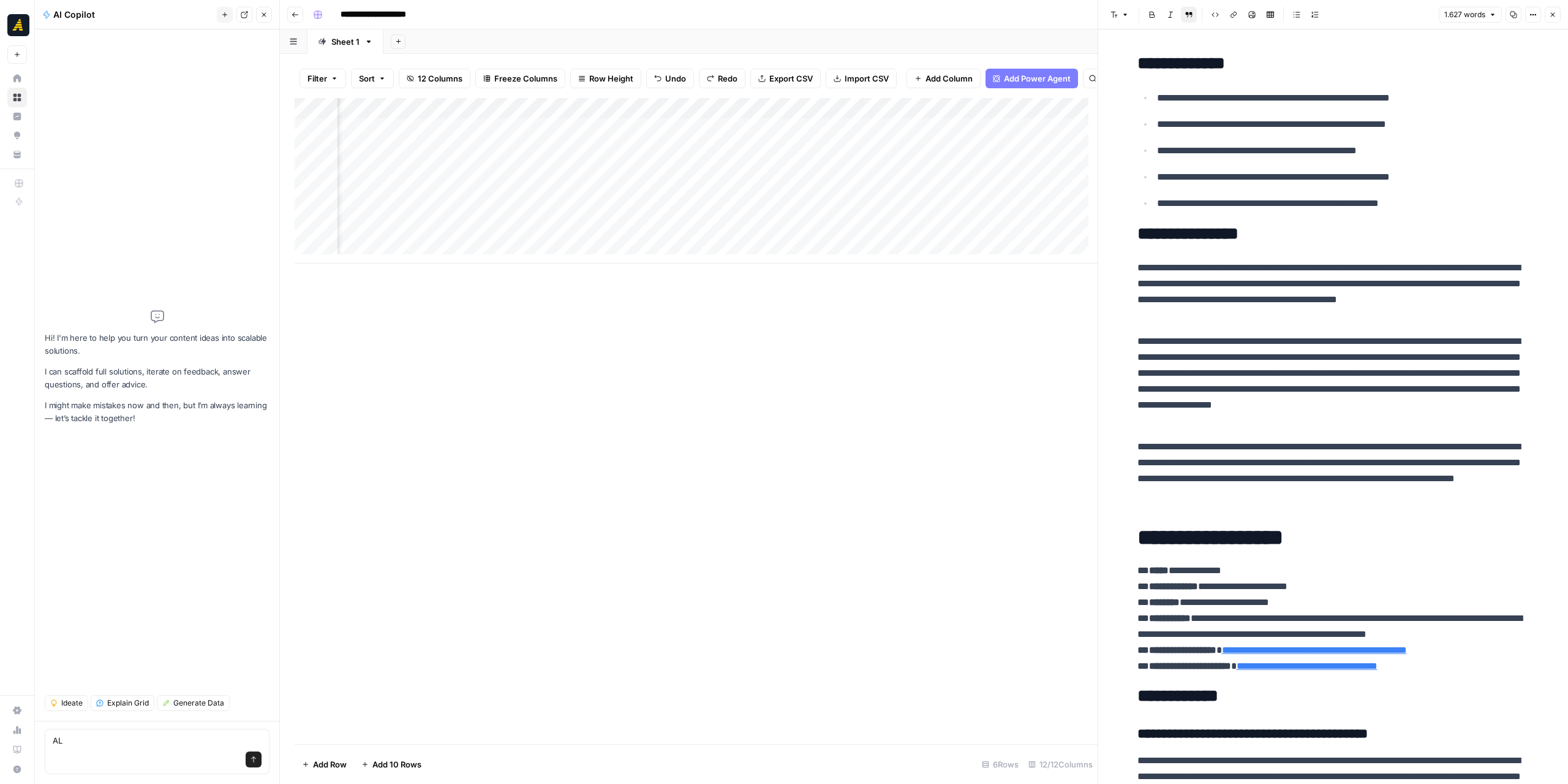
scroll to position [0, 499]
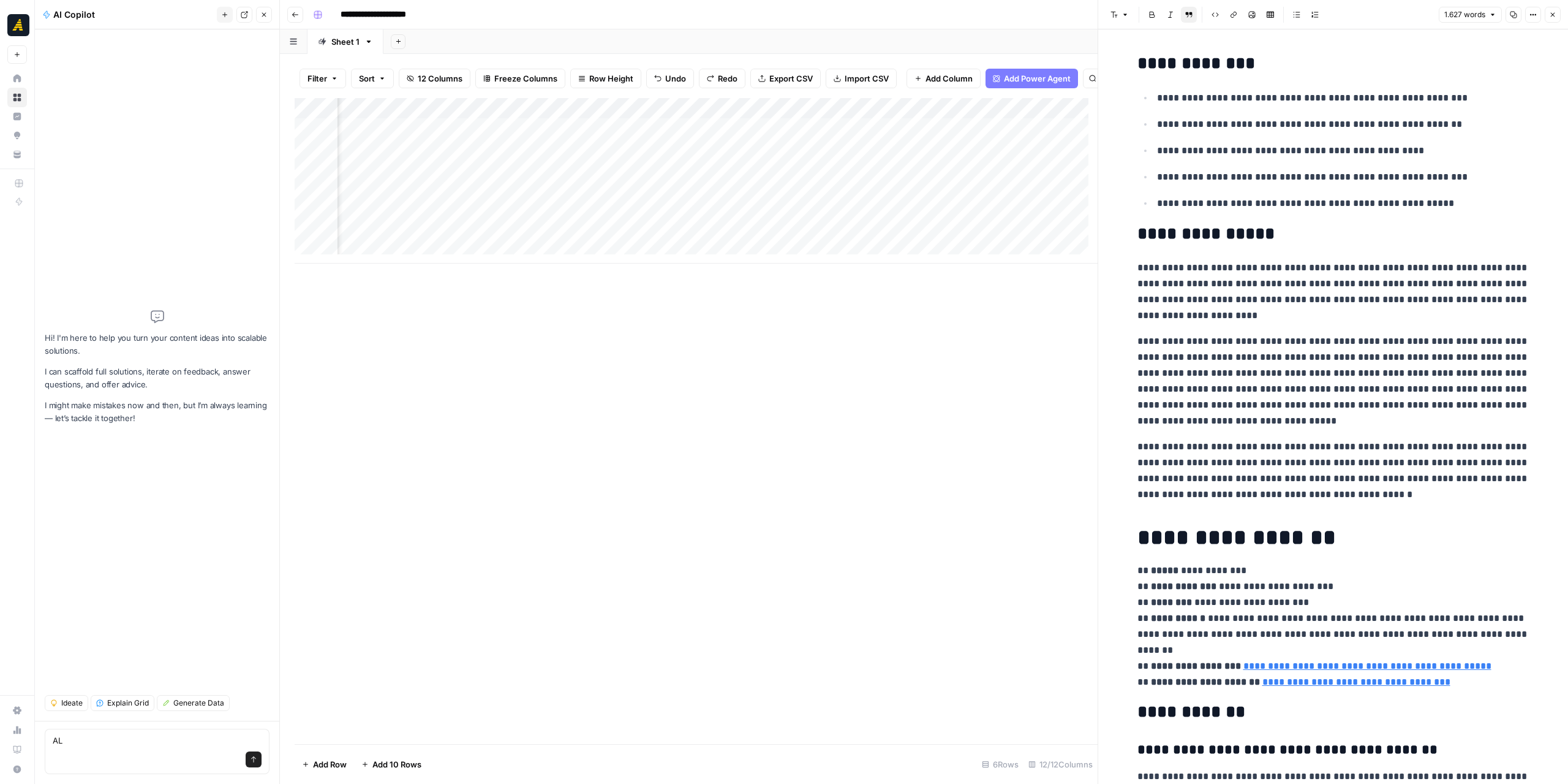
click at [551, 182] on div "Add Column" at bounding box center [696, 181] width 803 height 166
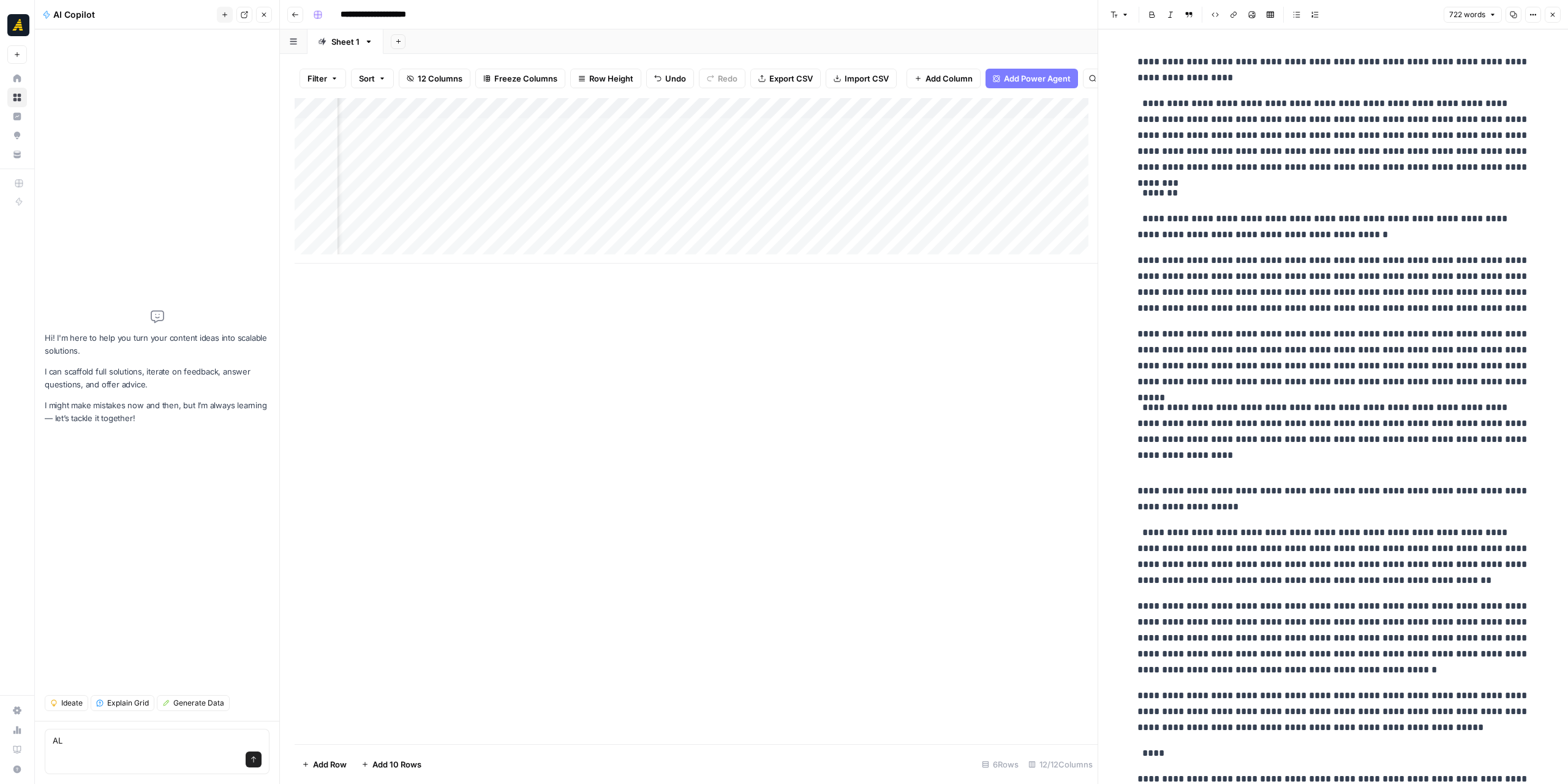
click at [1514, 17] on icon "button" at bounding box center [1513, 14] width 7 height 7
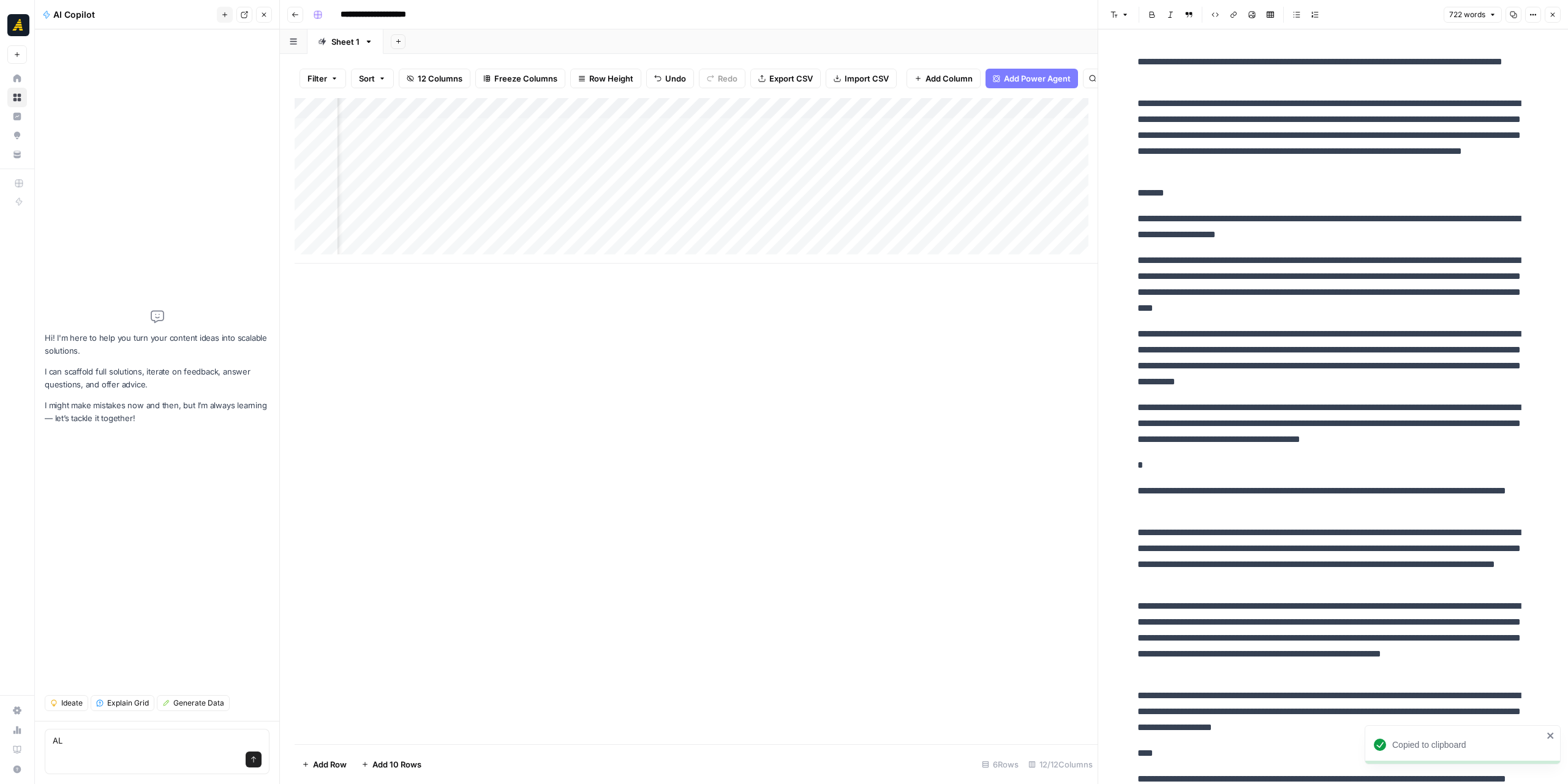
click at [264, 17] on icon "button" at bounding box center [264, 14] width 7 height 7
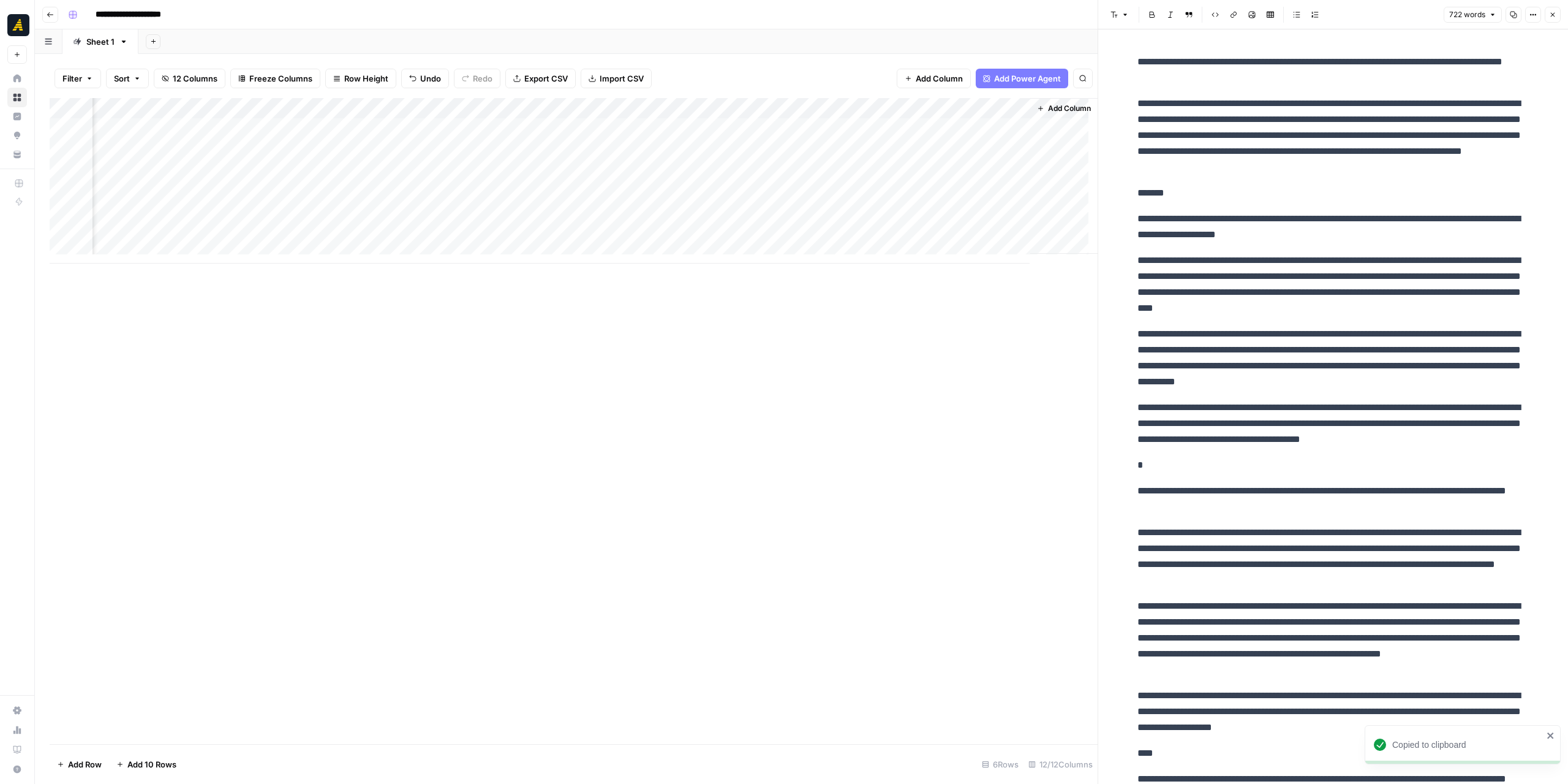
click at [730, 147] on div "Add Column" at bounding box center [573, 181] width 1048 height 166
click at [797, 106] on div "Add Column" at bounding box center [573, 181] width 1048 height 166
click at [778, 170] on div "Text" at bounding box center [743, 166] width 125 height 12
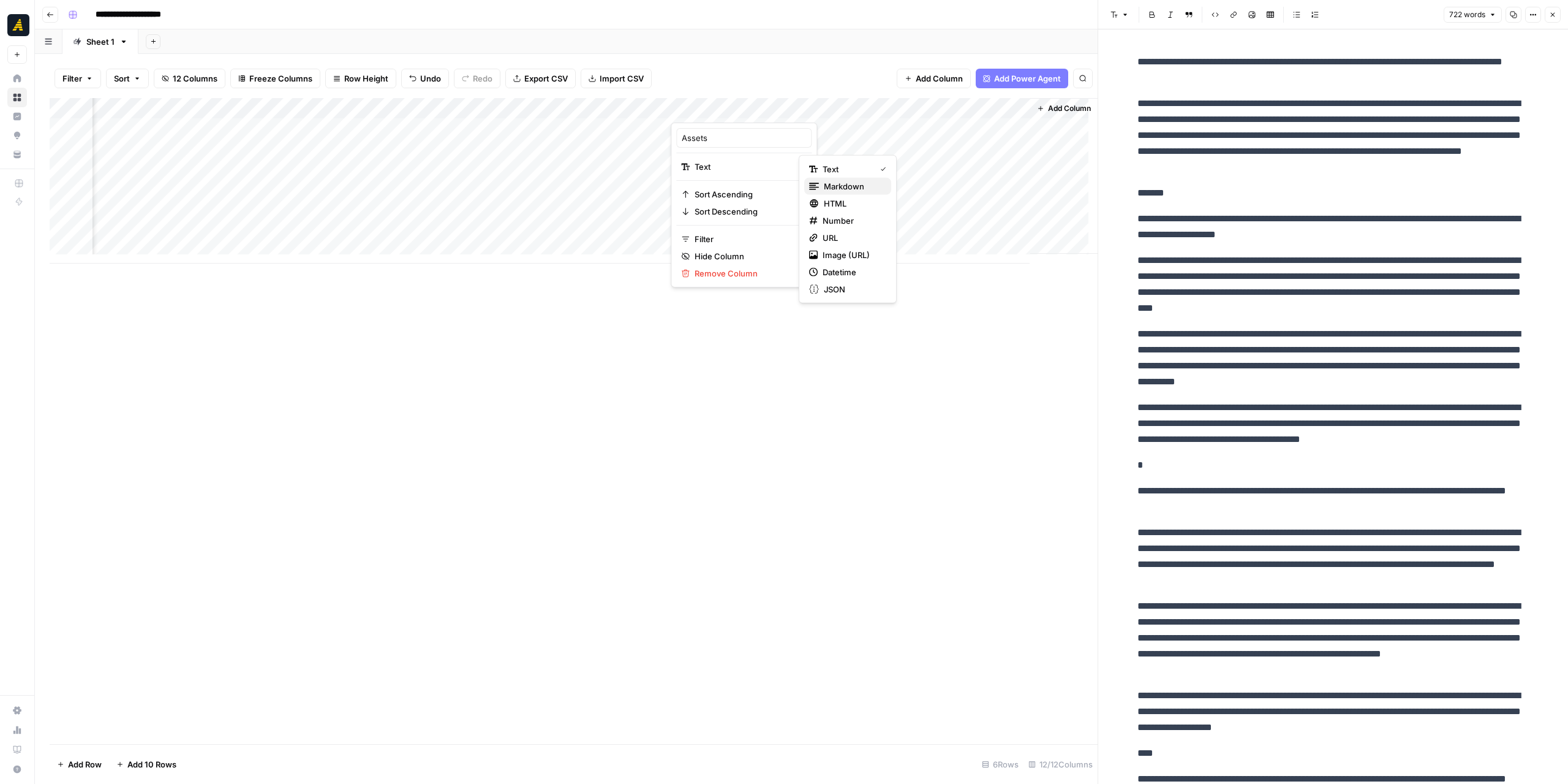
click at [833, 185] on span "Markdown" at bounding box center [852, 186] width 58 height 12
click at [747, 152] on div "Add Column" at bounding box center [573, 181] width 1048 height 166
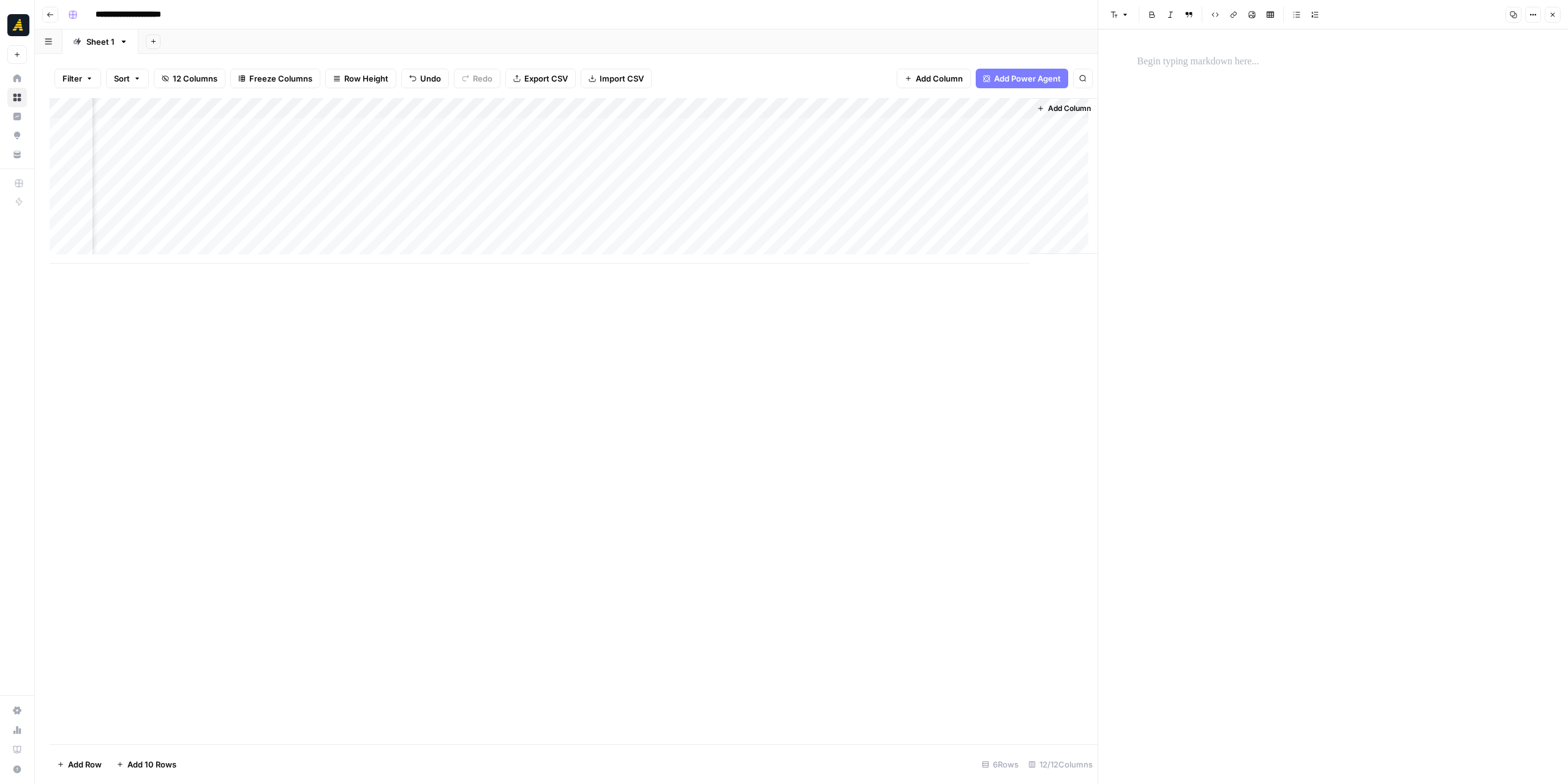
click at [1209, 60] on p at bounding box center [1334, 62] width 392 height 16
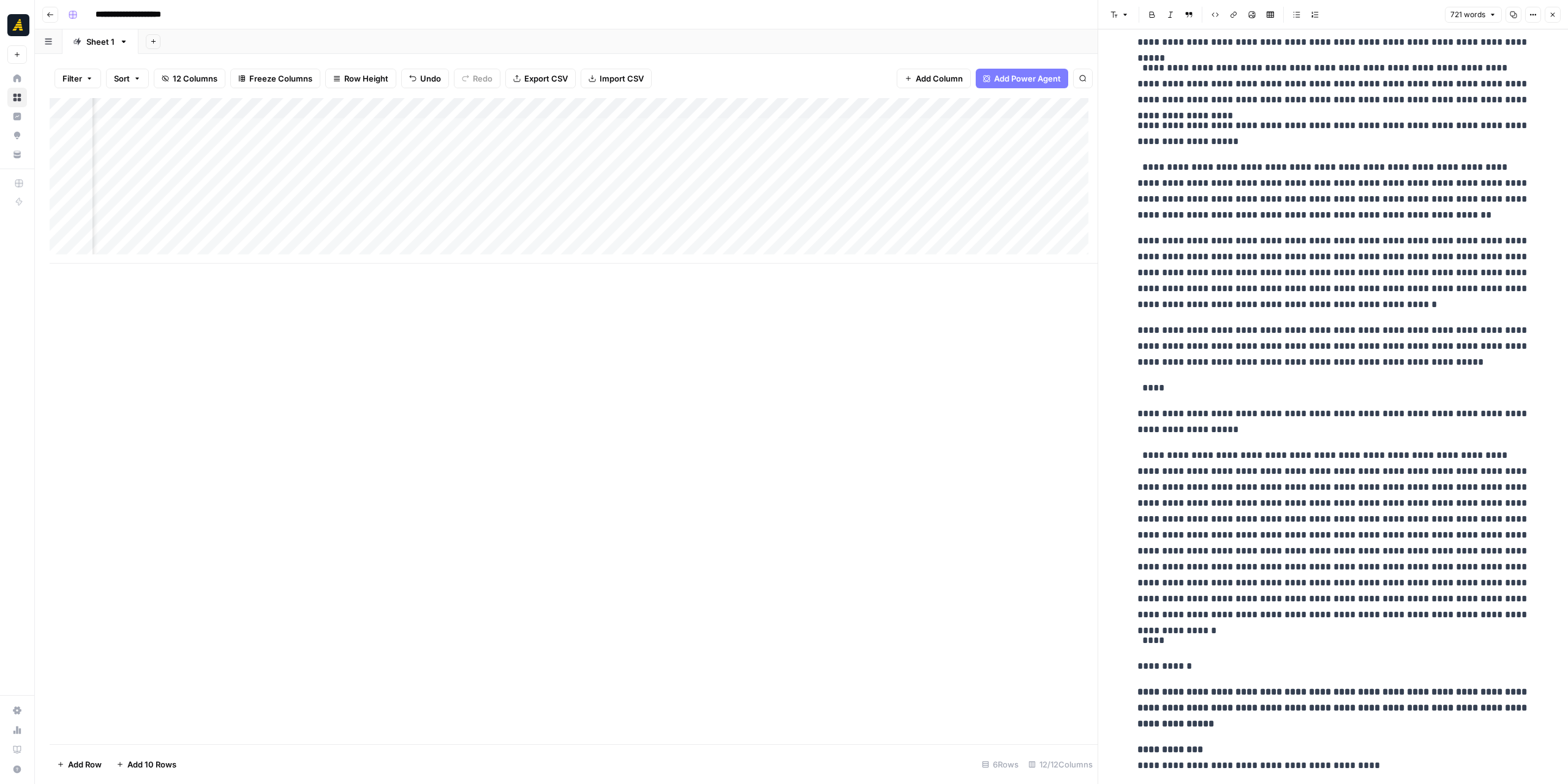
scroll to position [0, 225]
click at [564, 164] on div "Add Column" at bounding box center [573, 181] width 1048 height 166
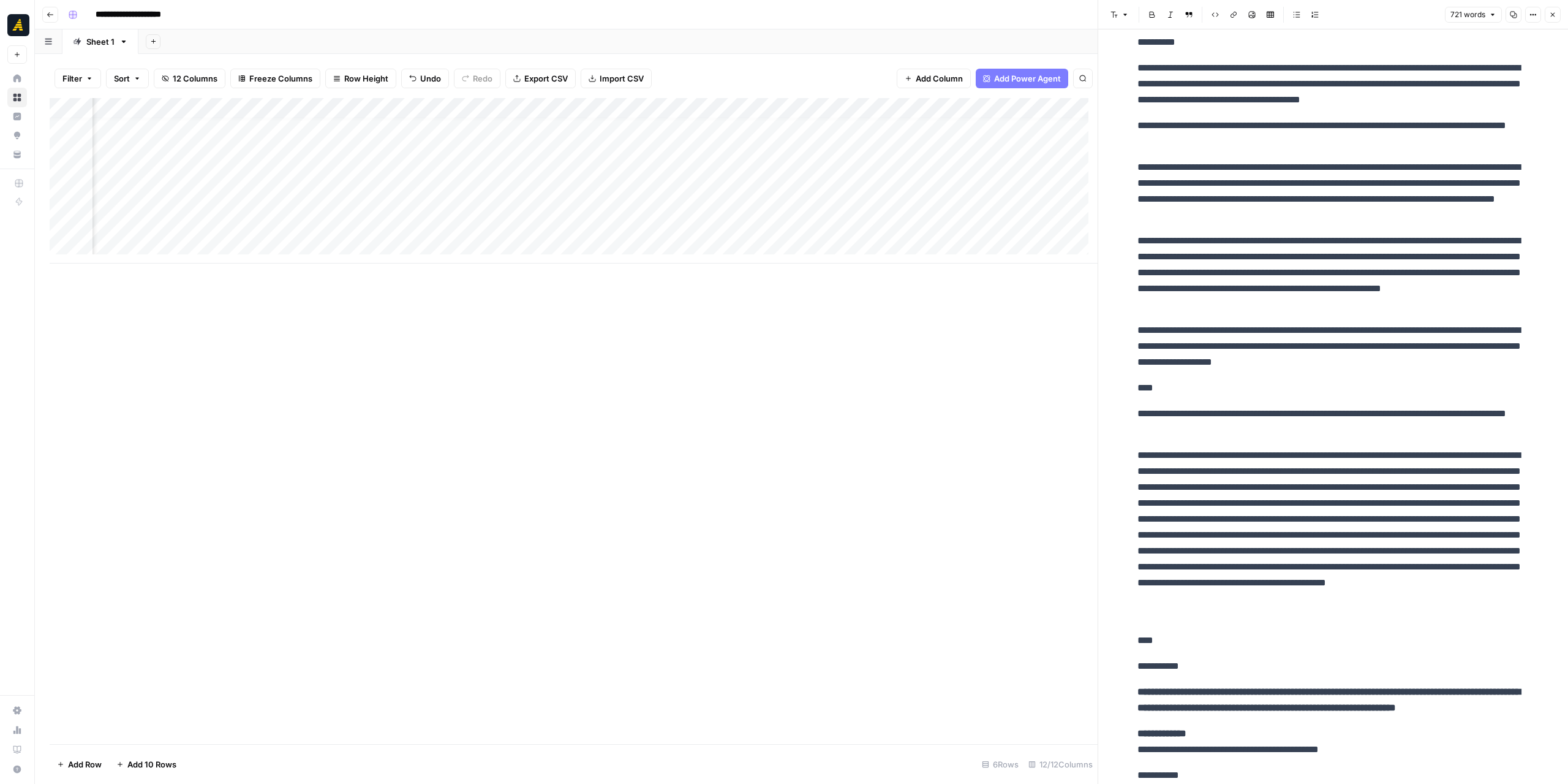
drag, startPoint x: 260, startPoint y: 265, endPoint x: 192, endPoint y: 261, distance: 68.1
click at [192, 261] on div "Add Column" at bounding box center [573, 421] width 1048 height 646
click at [123, 161] on div "Add Column" at bounding box center [573, 181] width 1048 height 166
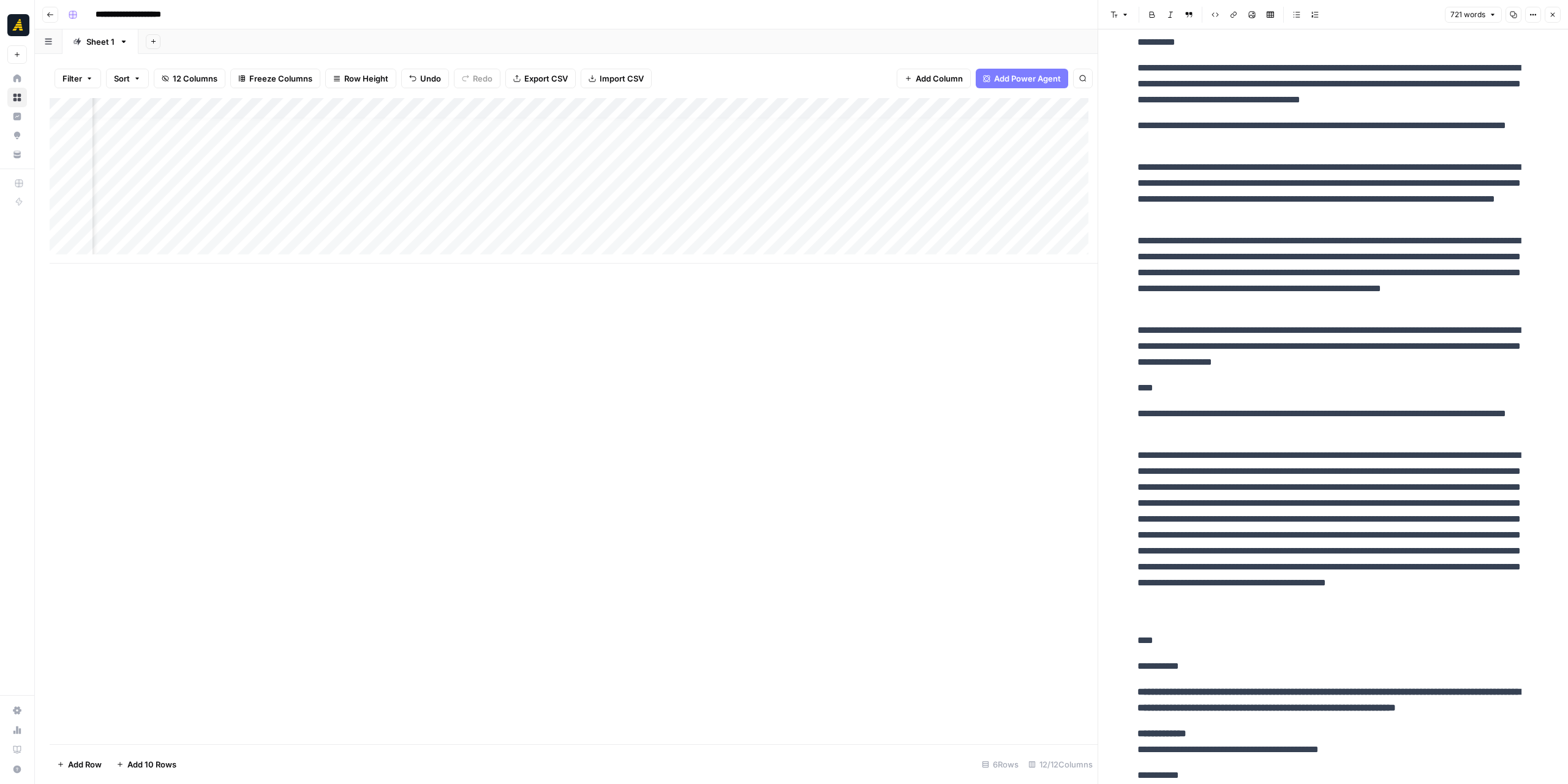
click at [883, 349] on div "Add Column" at bounding box center [573, 421] width 1048 height 646
click at [935, 146] on div "Add Column" at bounding box center [573, 181] width 1048 height 166
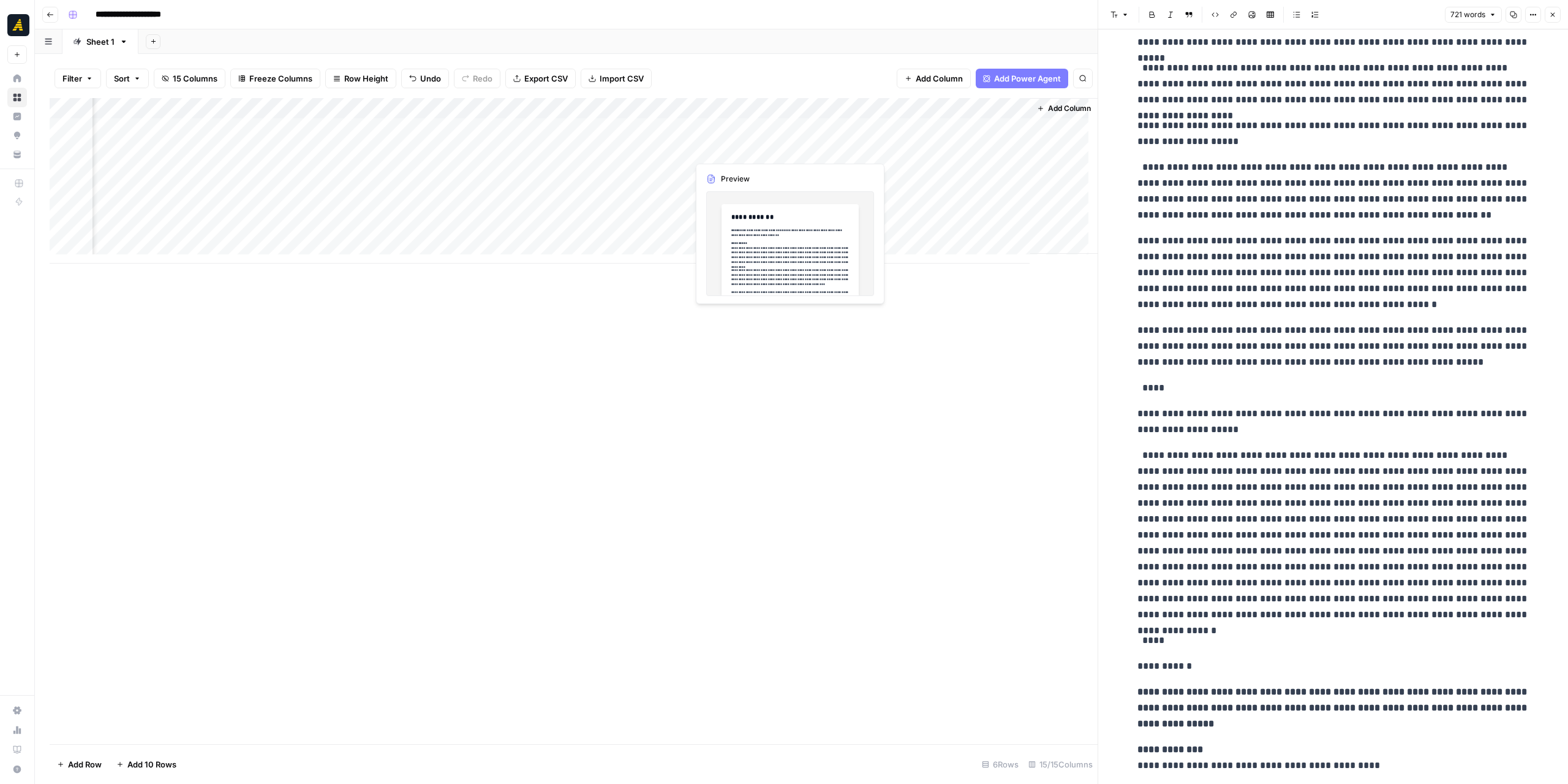
click at [743, 154] on div "Add Column" at bounding box center [573, 181] width 1048 height 166
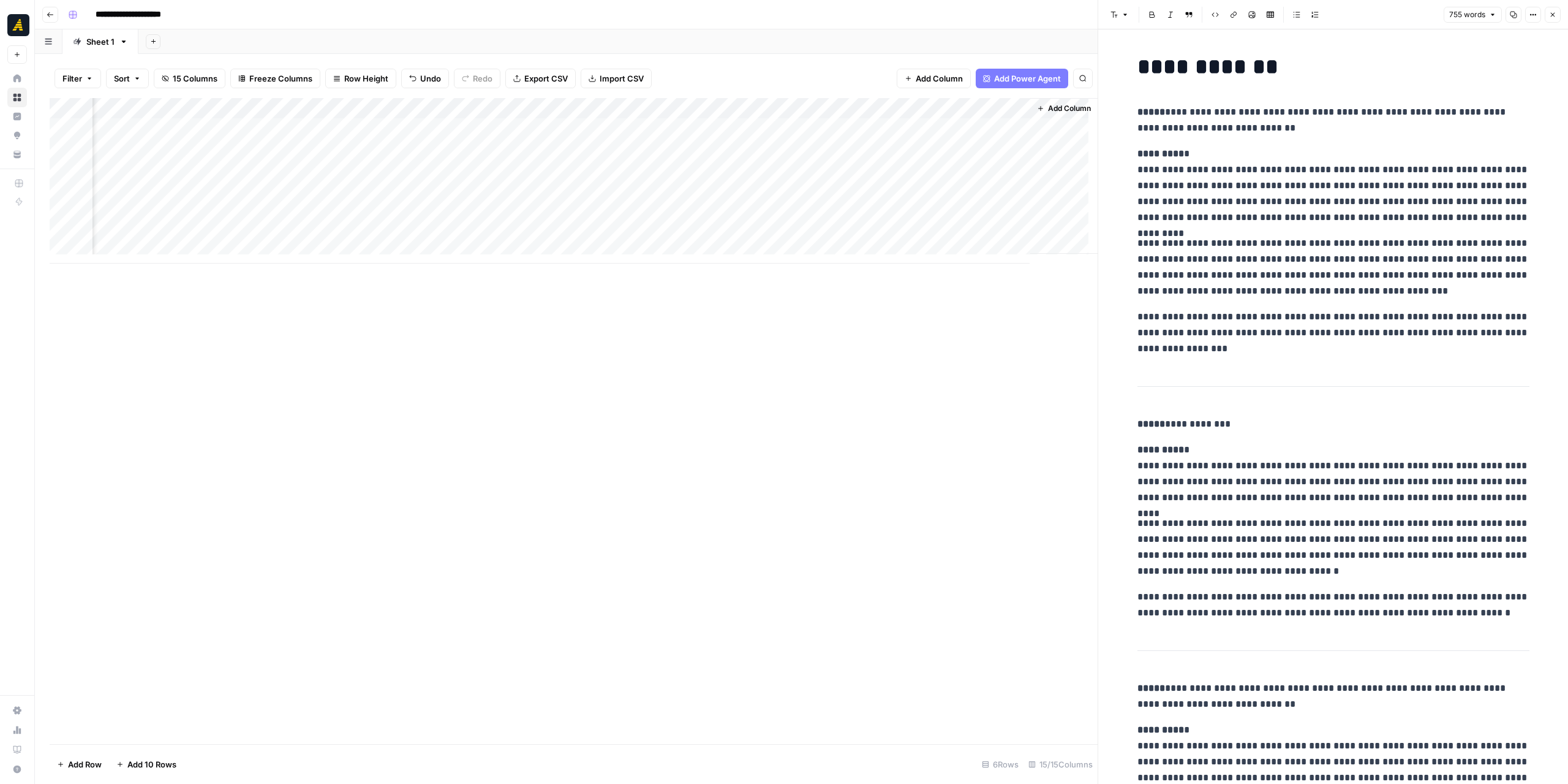
click at [391, 145] on div "Add Column" at bounding box center [573, 181] width 1048 height 166
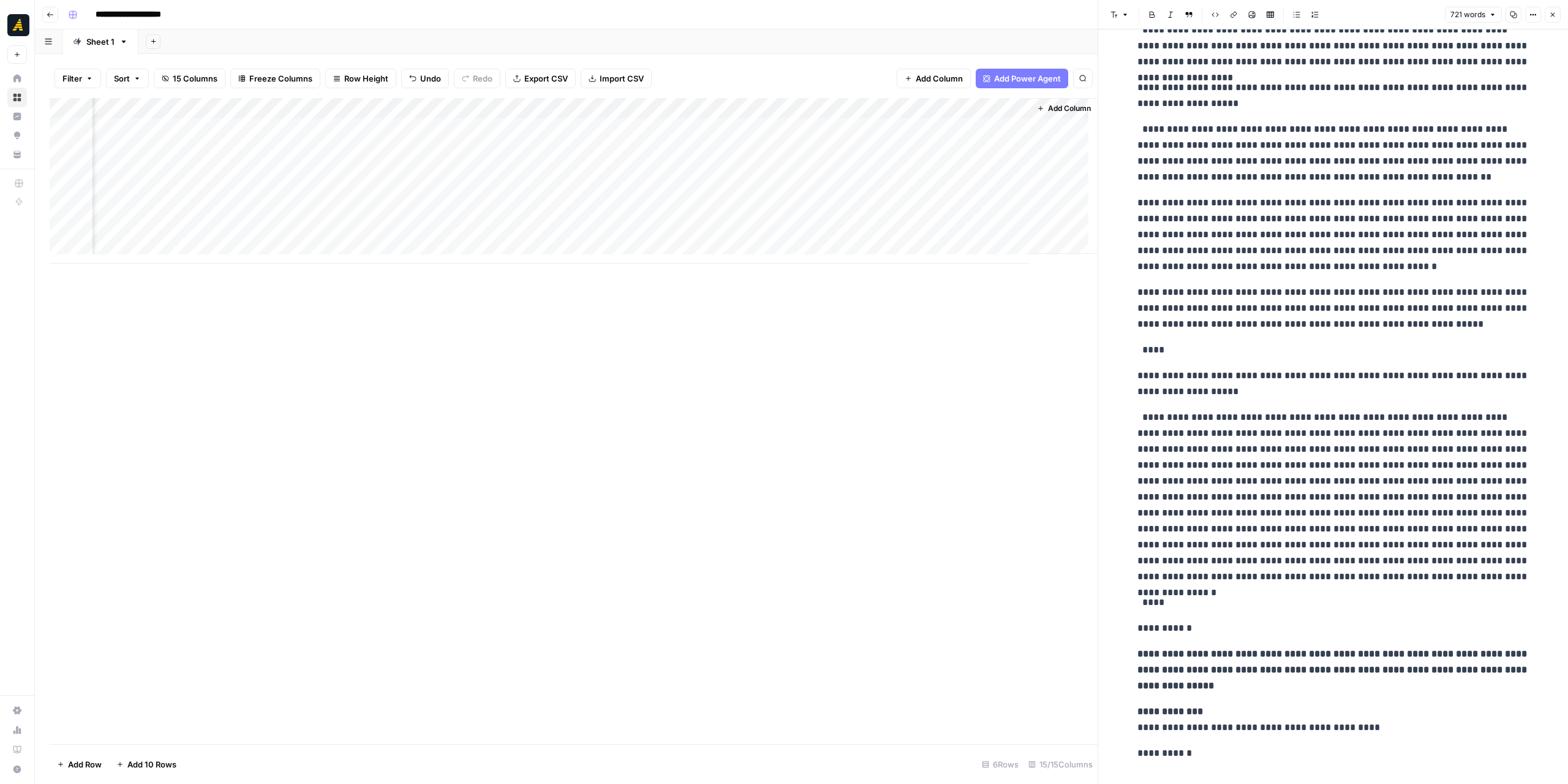
scroll to position [383, 0]
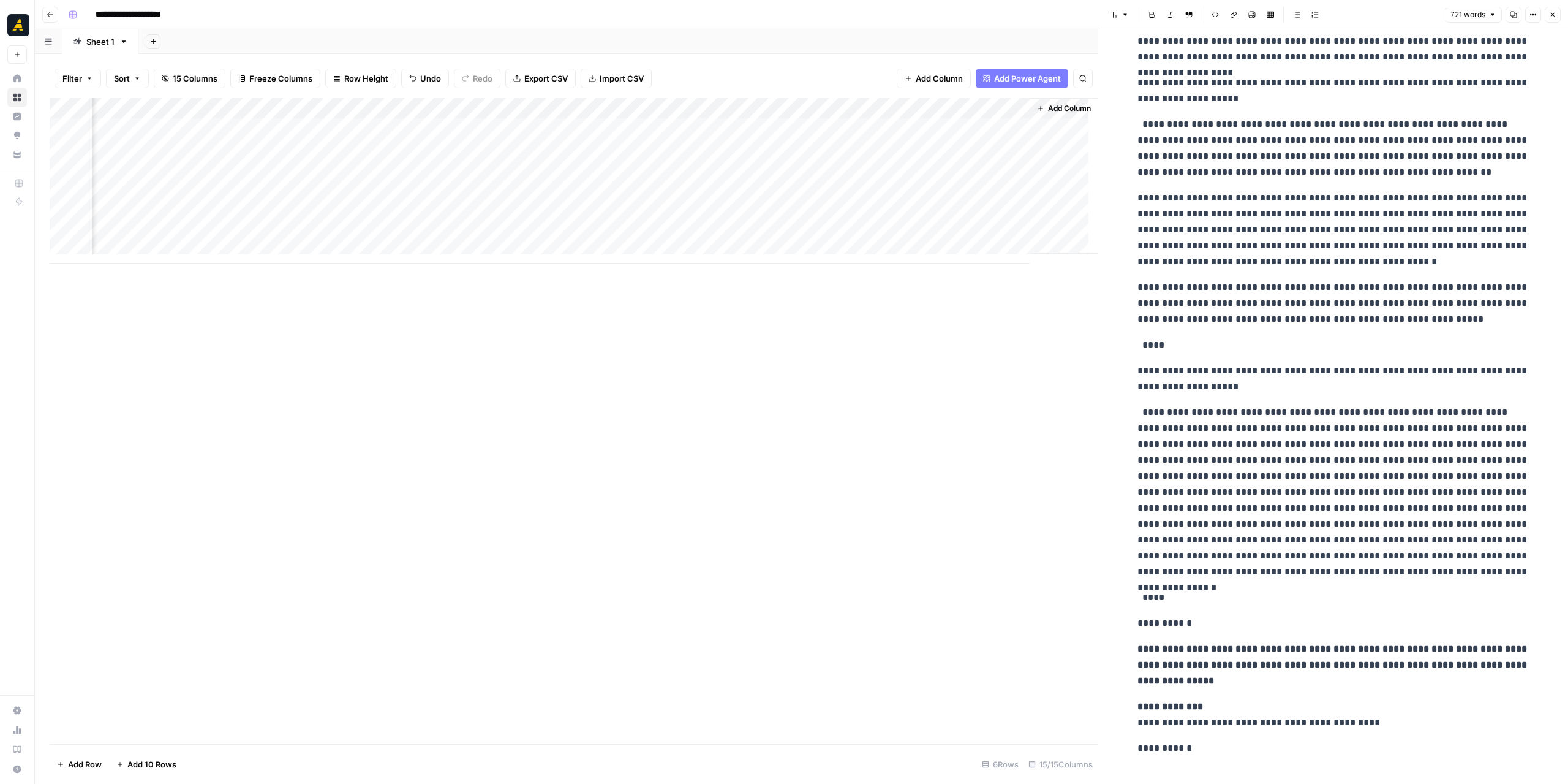
click at [1302, 740] on p "**********" at bounding box center [1334, 748] width 392 height 16
click at [1199, 766] on p at bounding box center [1334, 774] width 392 height 16
click at [1186, 740] on p "**********" at bounding box center [1334, 748] width 392 height 16
click at [1186, 766] on p at bounding box center [1334, 774] width 392 height 16
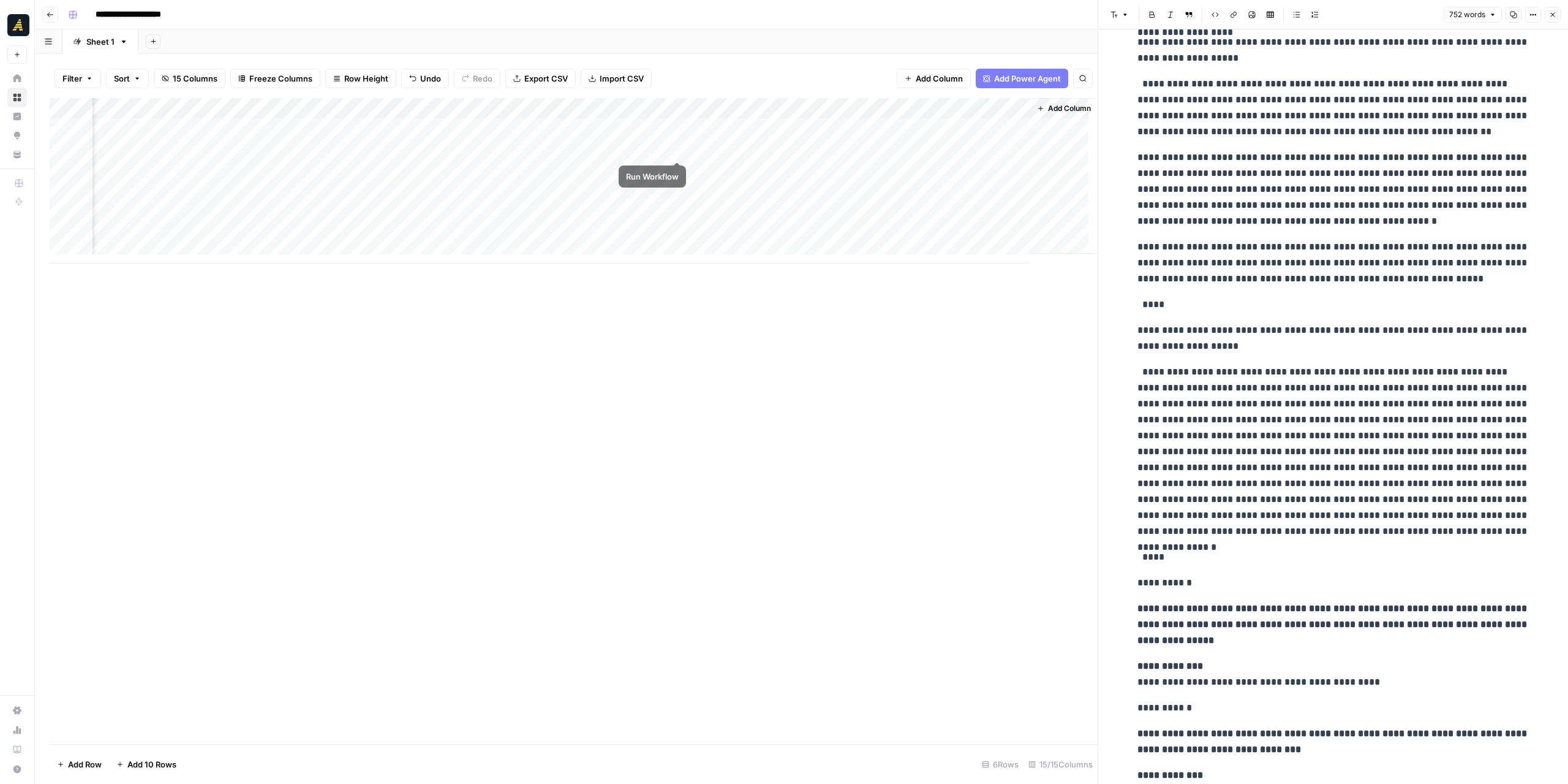
click at [676, 145] on div "Add Column" at bounding box center [573, 181] width 1048 height 166
click at [901, 104] on div "Add Column" at bounding box center [573, 181] width 1048 height 166
click at [880, 206] on span "Hide Column" at bounding box center [877, 211] width 107 height 12
click at [948, 342] on div "Add Column" at bounding box center [573, 421] width 1048 height 646
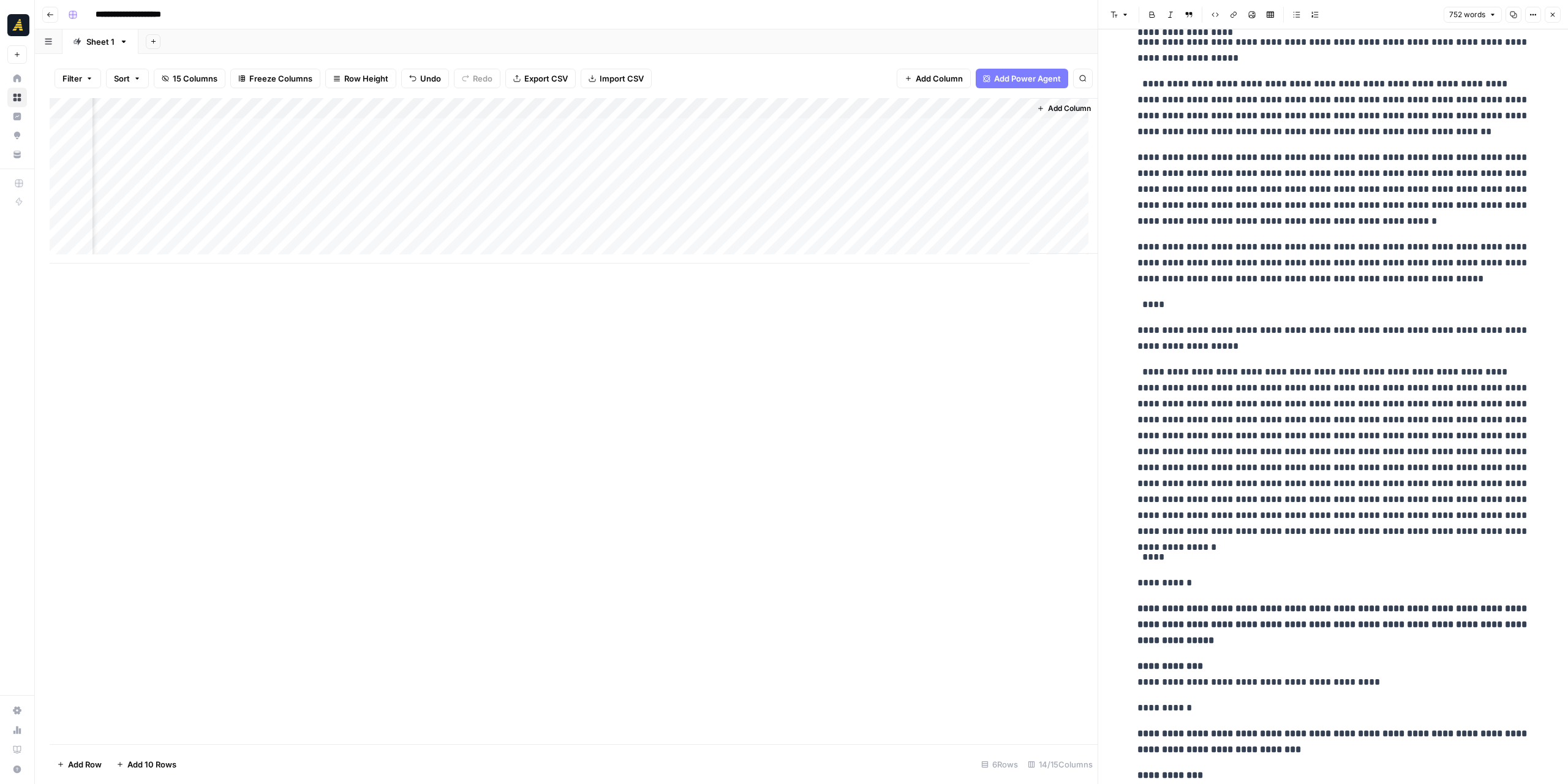
click at [869, 146] on div "Add Column" at bounding box center [573, 181] width 1048 height 166
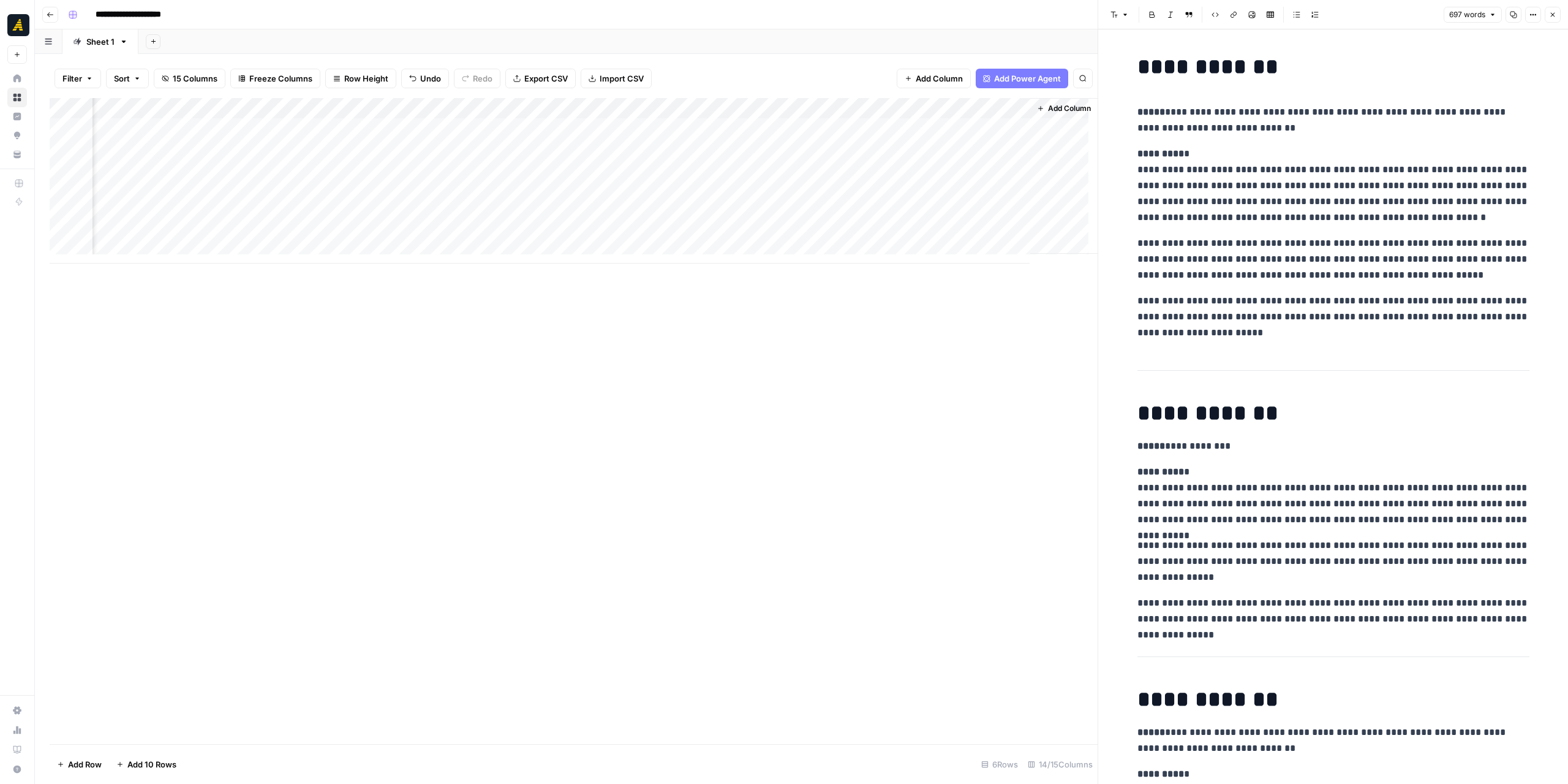
click at [730, 105] on div "Add Column" at bounding box center [573, 181] width 1048 height 166
click at [695, 226] on span "Edit Workflow" at bounding box center [695, 228] width 107 height 12
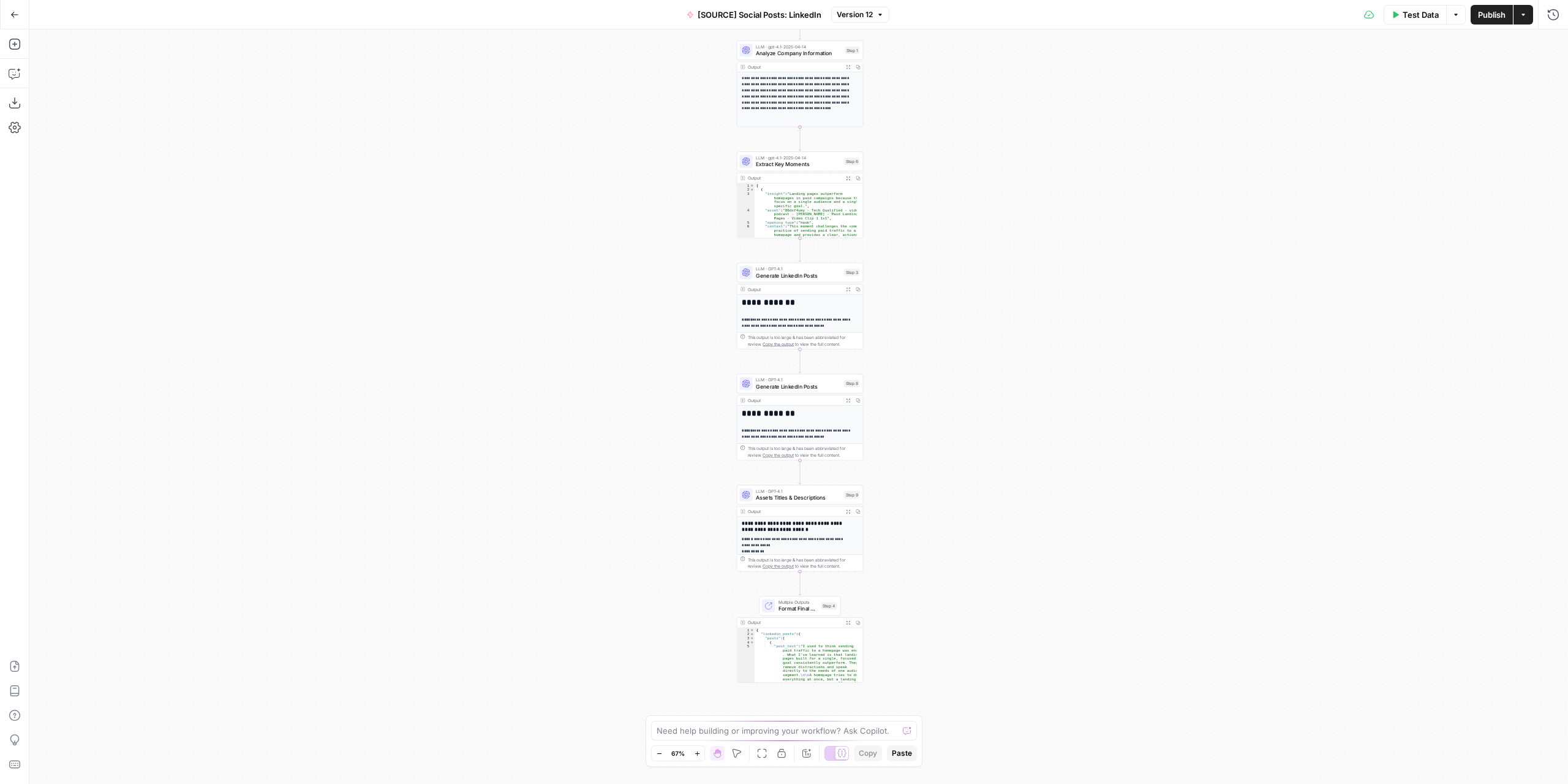
drag, startPoint x: 910, startPoint y: 444, endPoint x: 912, endPoint y: 376, distance: 68.0
click at [912, 376] on div "**********" at bounding box center [799, 406] width 1539 height 754
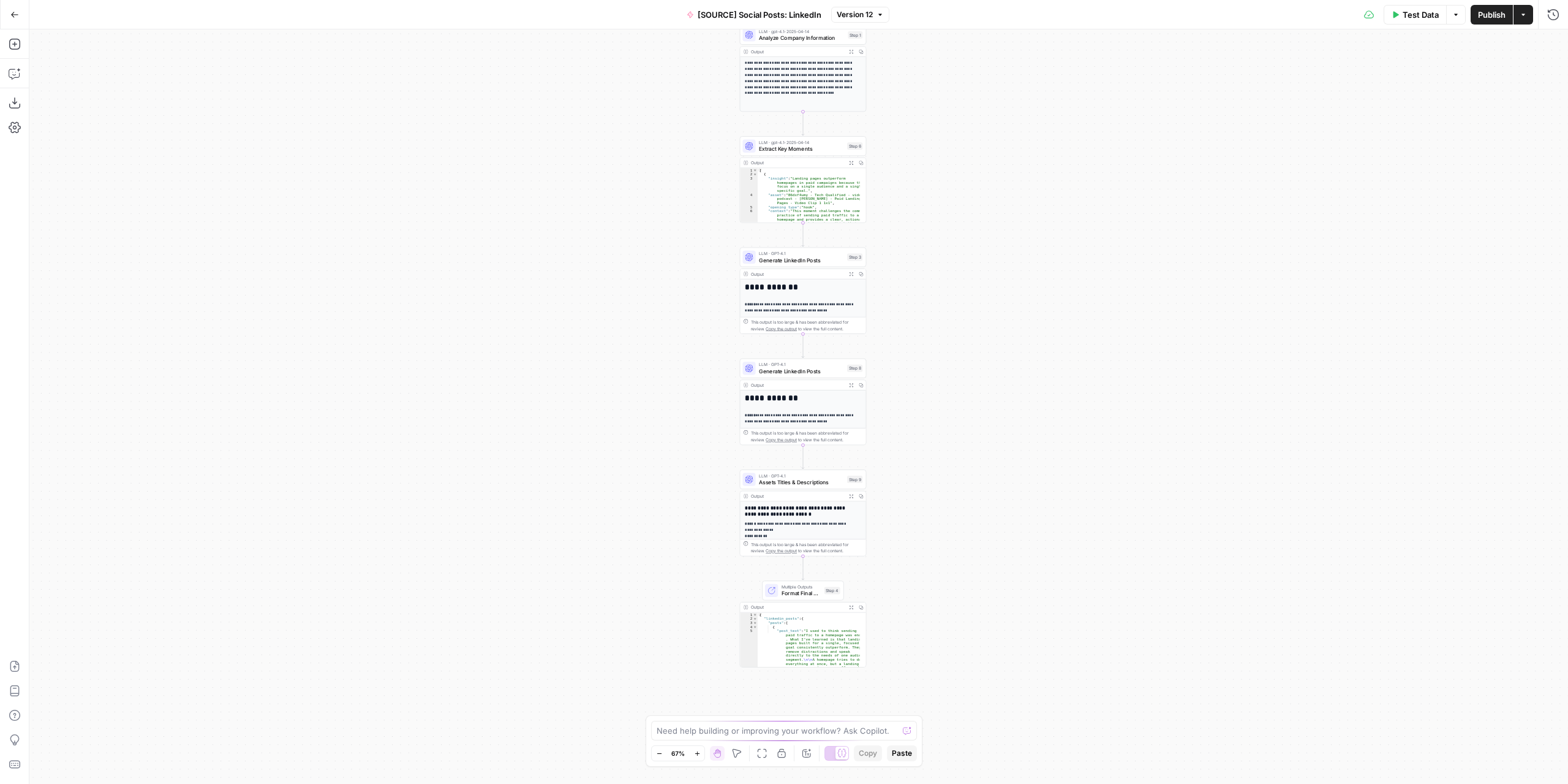
drag, startPoint x: 903, startPoint y: 471, endPoint x: 909, endPoint y: 449, distance: 22.8
click at [909, 449] on div "**********" at bounding box center [799, 406] width 1539 height 754
click at [921, 446] on div "**********" at bounding box center [799, 406] width 1539 height 754
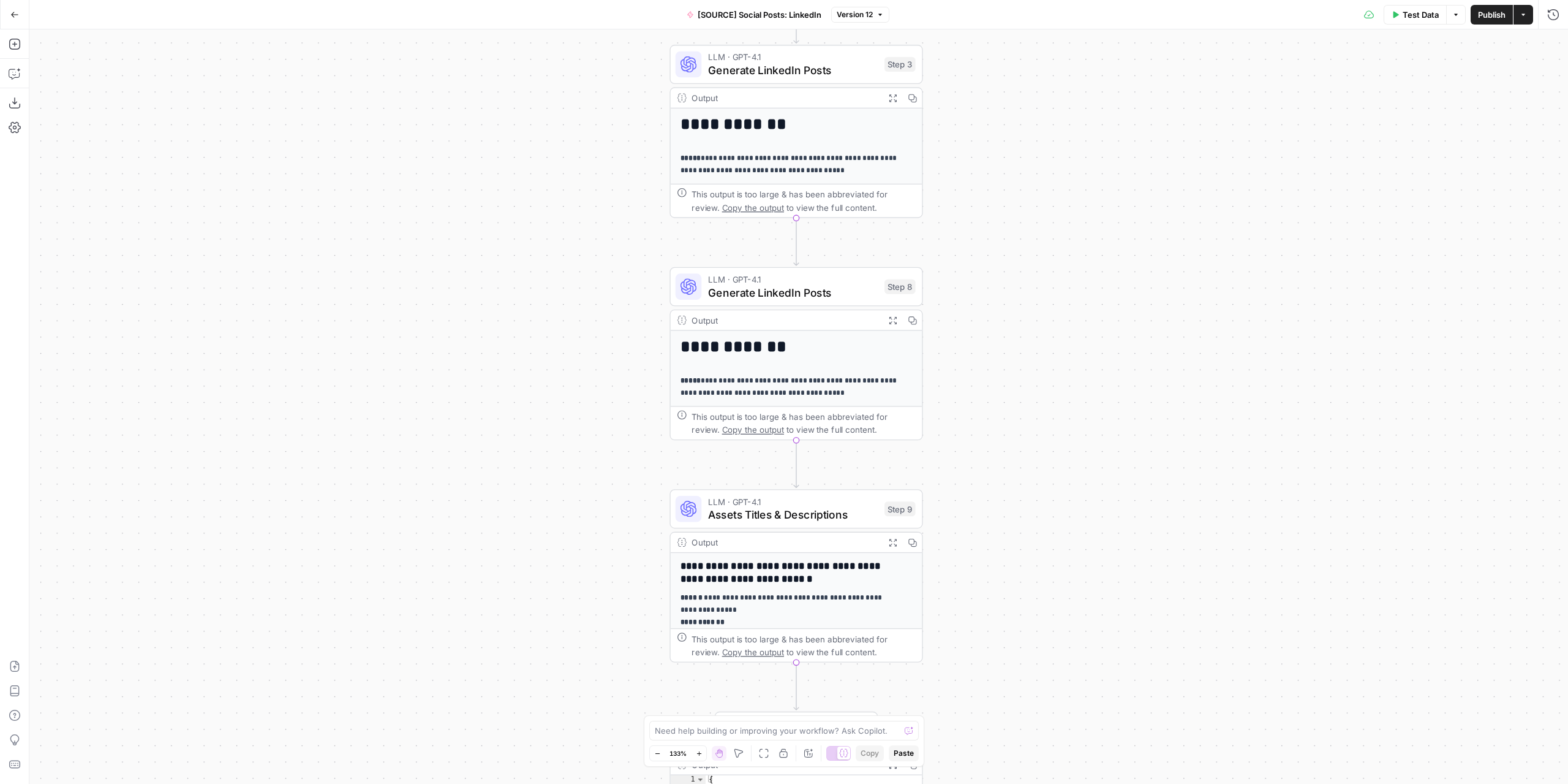
drag, startPoint x: 743, startPoint y: 448, endPoint x: 849, endPoint y: 457, distance: 106.4
click at [849, 457] on div "**********" at bounding box center [799, 406] width 1539 height 754
click at [845, 453] on div "**********" at bounding box center [799, 406] width 1539 height 754
click at [845, 450] on div "**********" at bounding box center [799, 406] width 1539 height 754
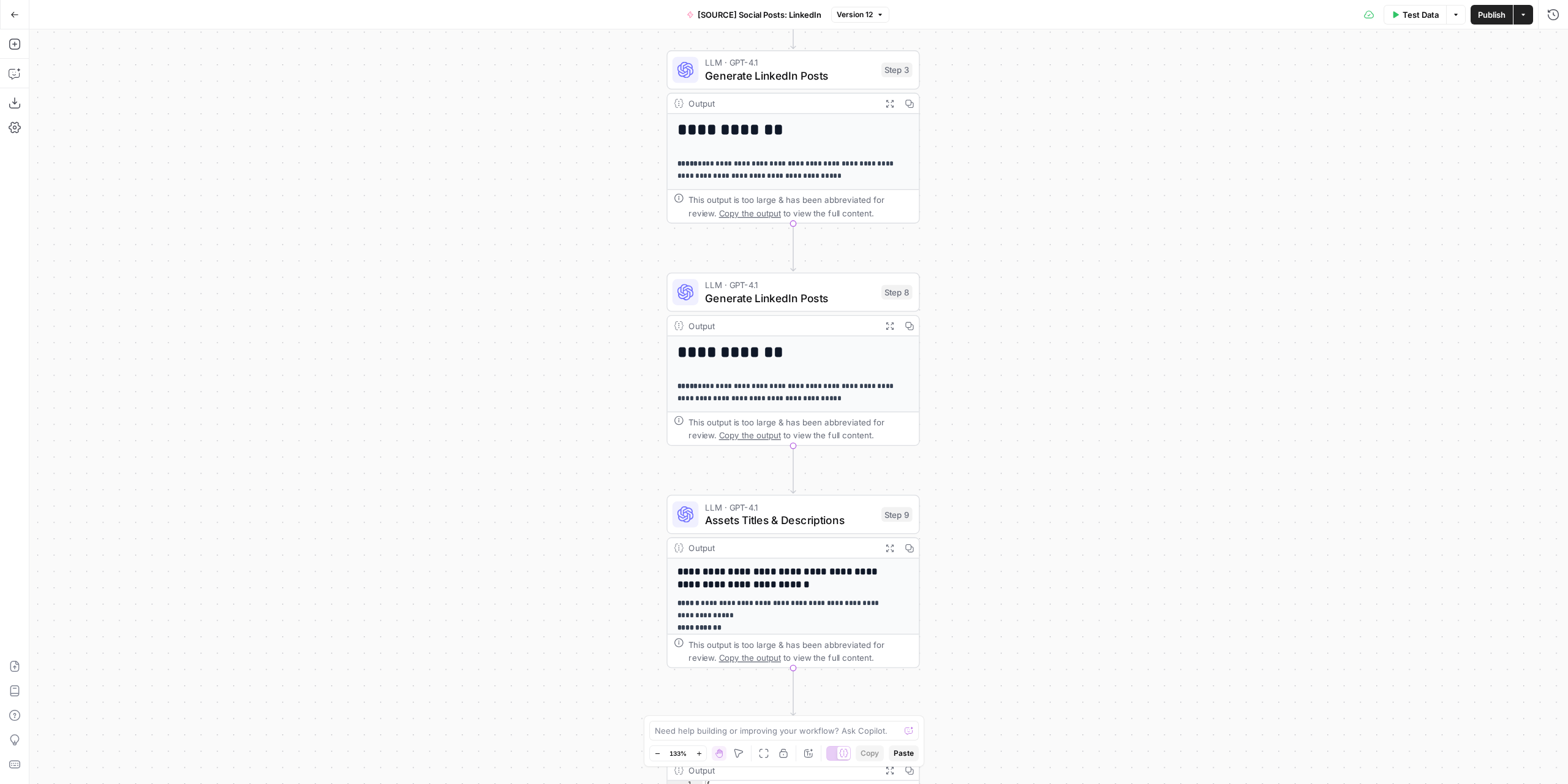
drag, startPoint x: 1045, startPoint y: 161, endPoint x: 1021, endPoint y: 181, distance: 31.2
click at [1036, 164] on div "**********" at bounding box center [799, 406] width 1539 height 754
click at [818, 294] on span "Generate LinkedIn Posts" at bounding box center [789, 297] width 169 height 16
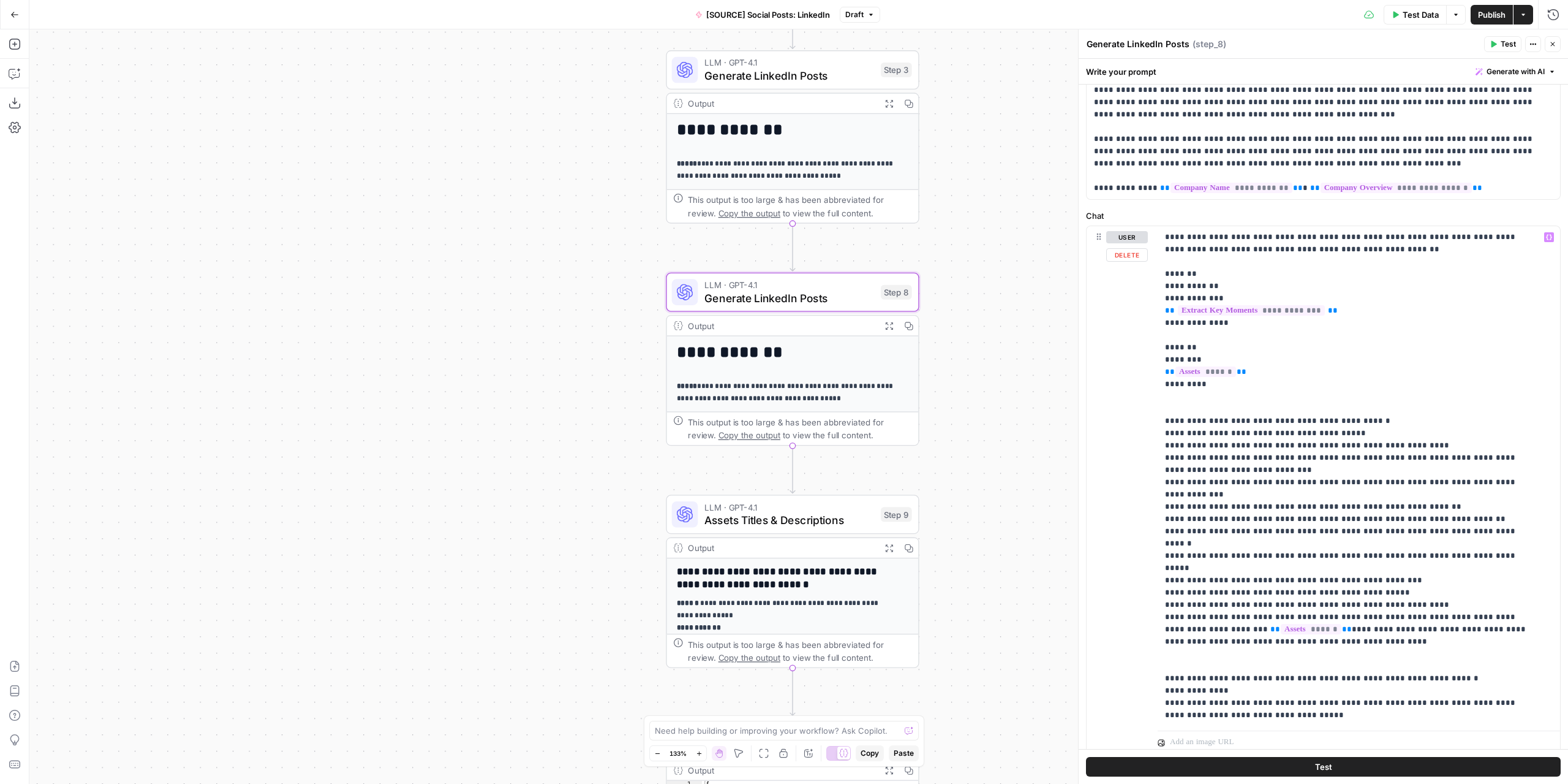
scroll to position [108, 0]
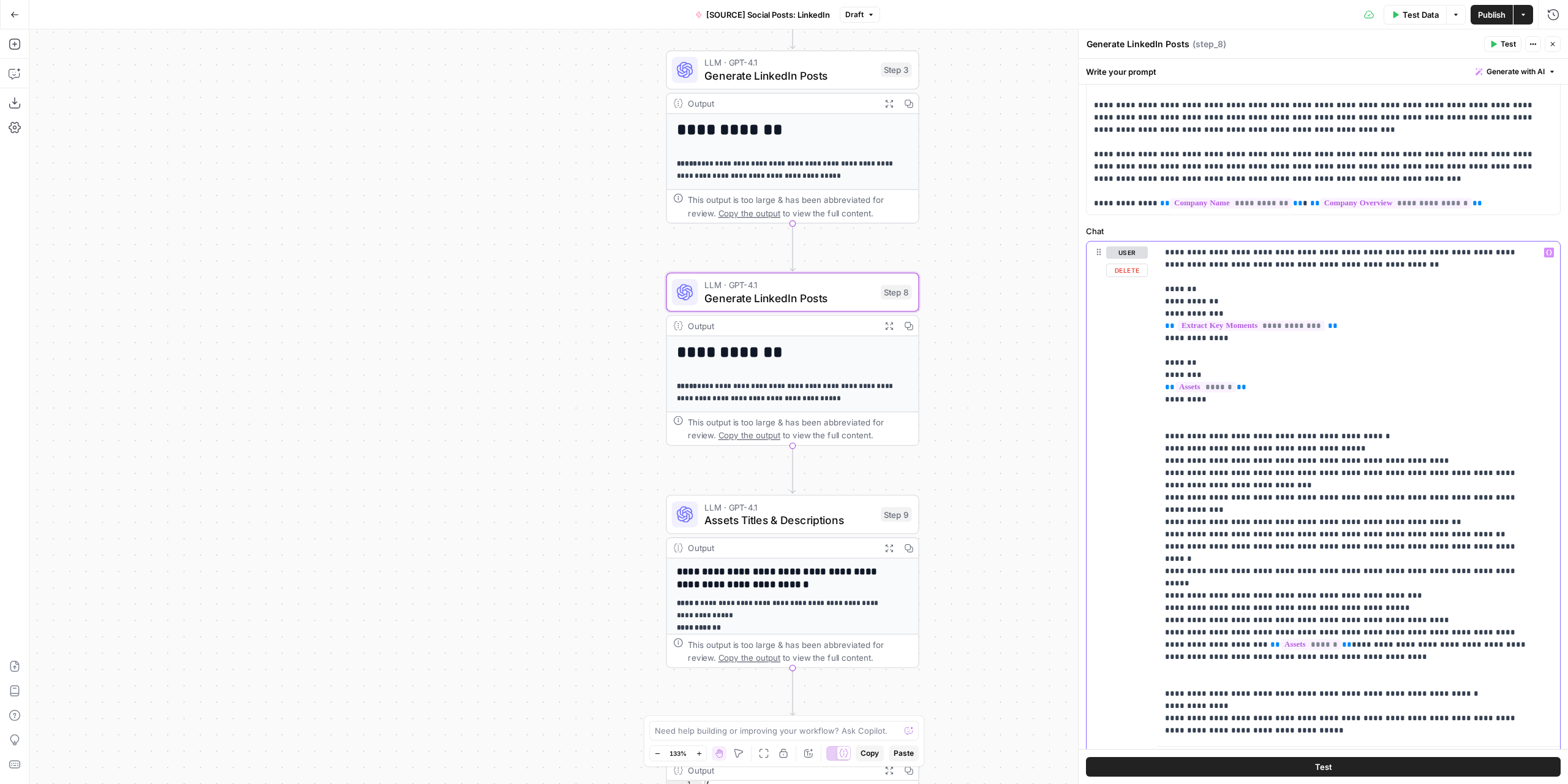
click at [1303, 622] on p "**********" at bounding box center [1349, 509] width 369 height 527
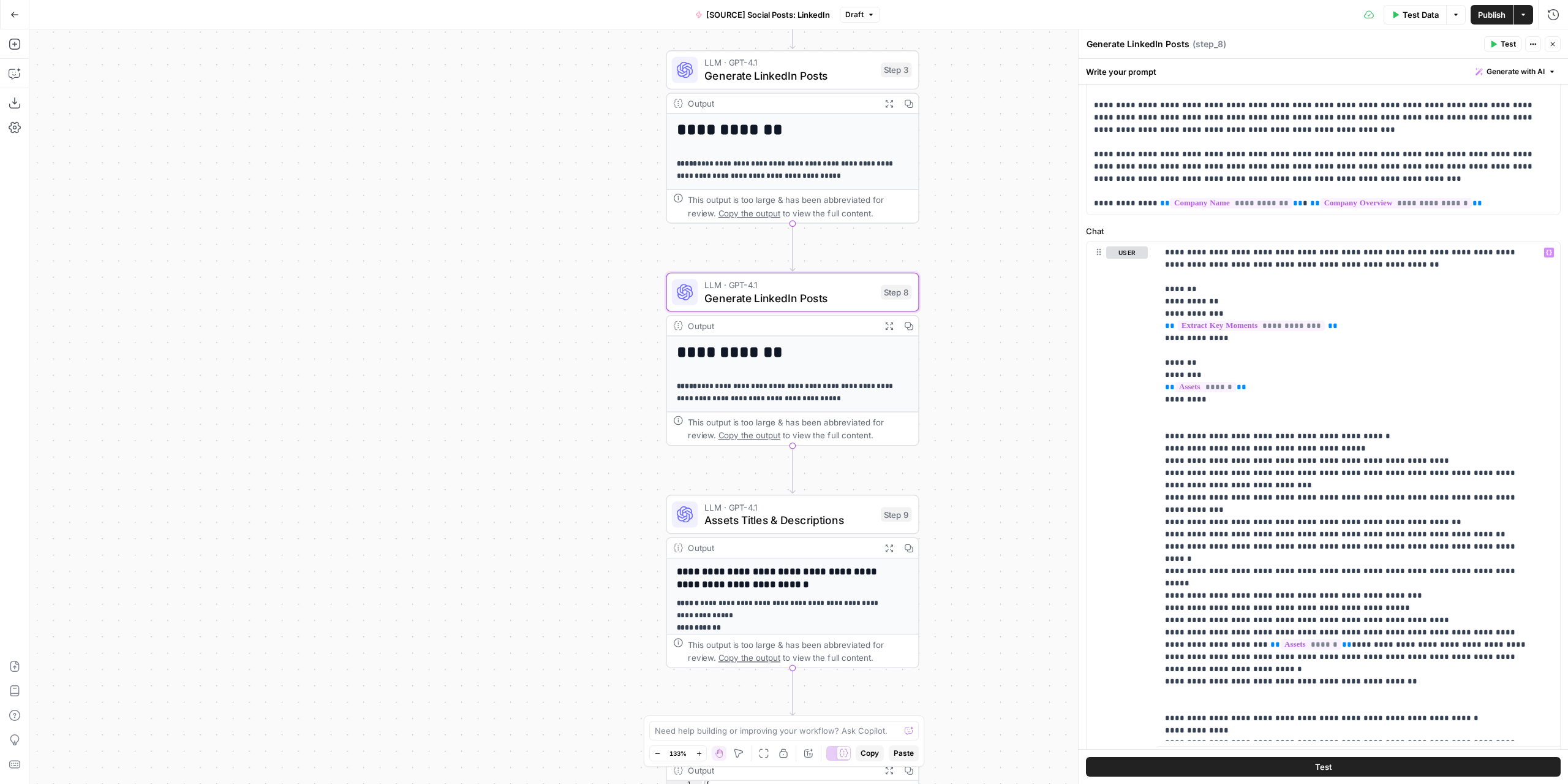
click at [1500, 14] on span "Publish" at bounding box center [1491, 14] width 27 height 12
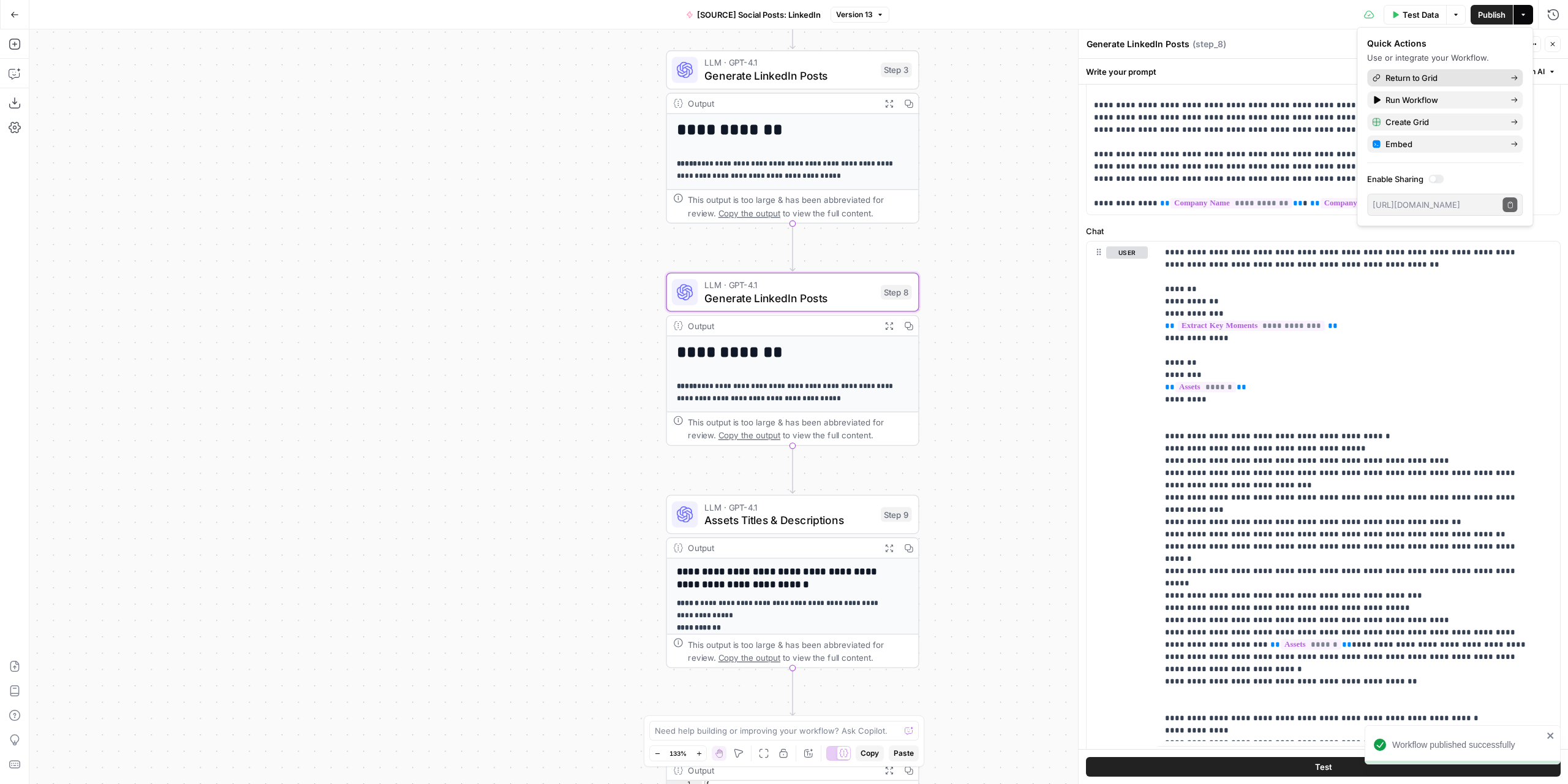
click at [1414, 75] on span "Return to Grid" at bounding box center [1443, 77] width 115 height 12
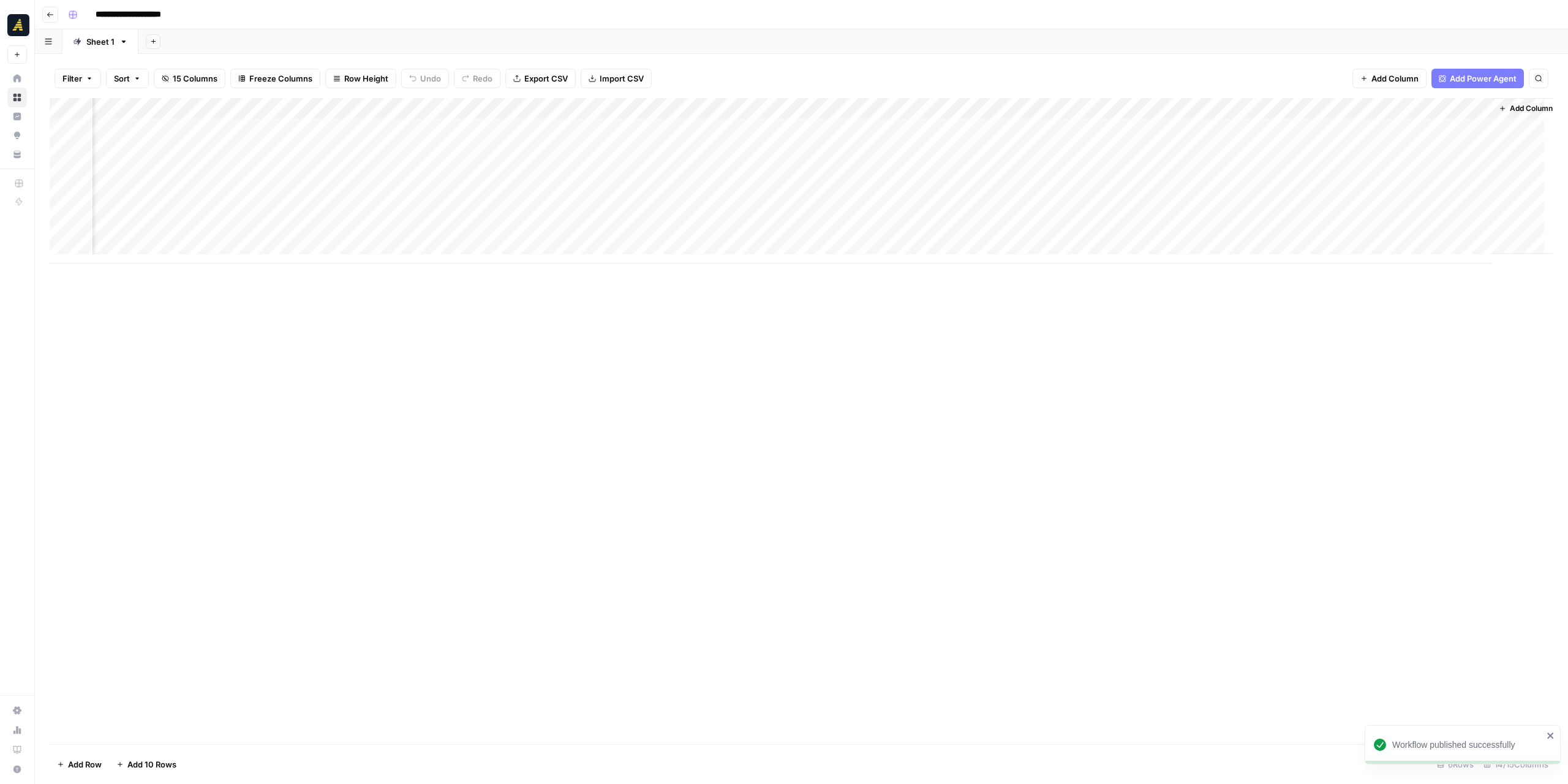
scroll to position [0, 501]
click at [1256, 151] on div "Add Column" at bounding box center [801, 181] width 1504 height 166
click at [1275, 142] on div "Add Column" at bounding box center [801, 181] width 1504 height 166
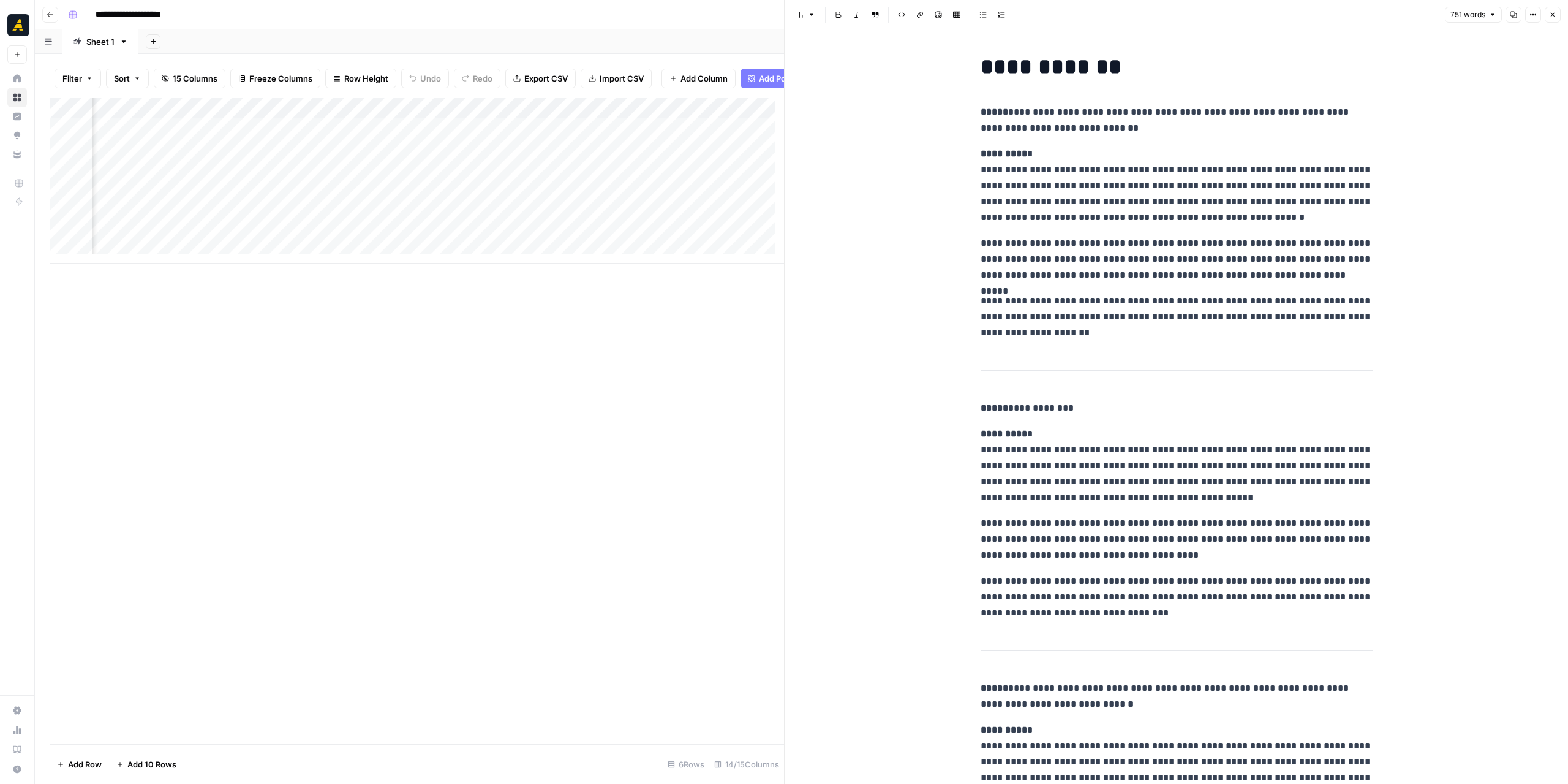
scroll to position [0, 1280]
click at [418, 118] on div "Add Column" at bounding box center [416, 181] width 734 height 166
click at [398, 242] on span "Edit Workflow" at bounding box center [381, 238] width 107 height 12
click at [195, 153] on div "Add Column" at bounding box center [416, 181] width 734 height 166
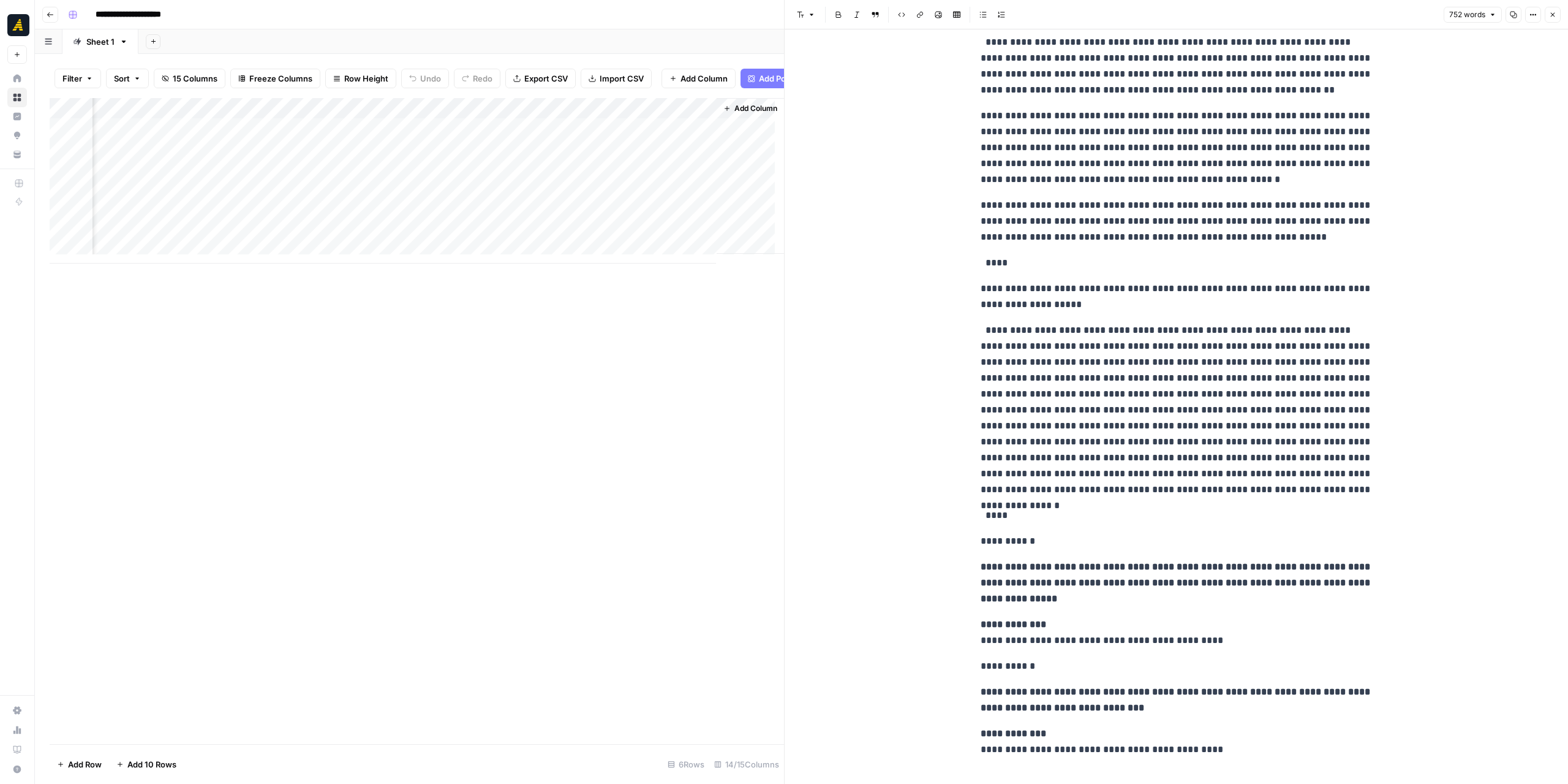
scroll to position [466, 0]
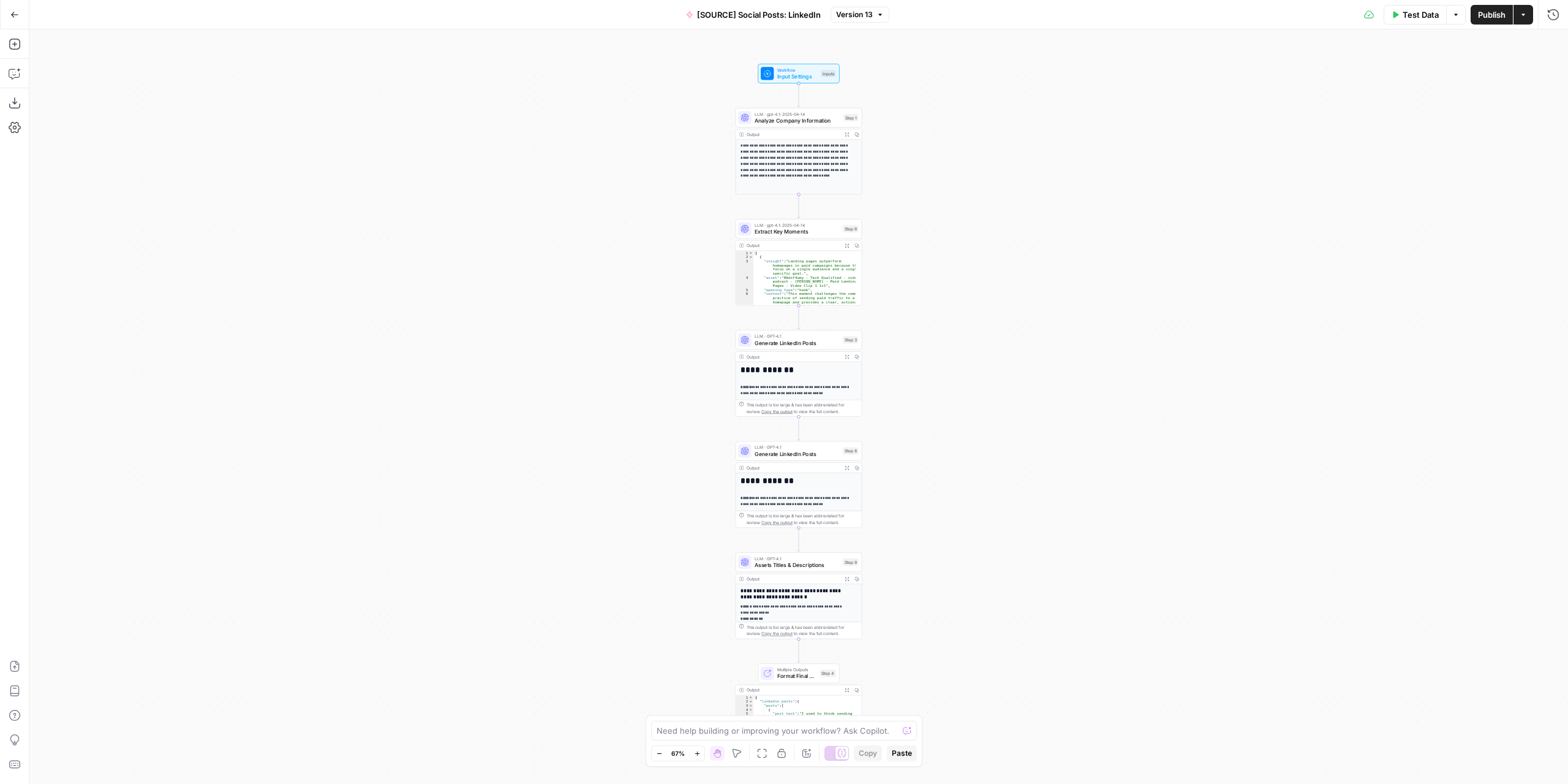
click at [880, 9] on button "Version 13" at bounding box center [860, 14] width 59 height 16
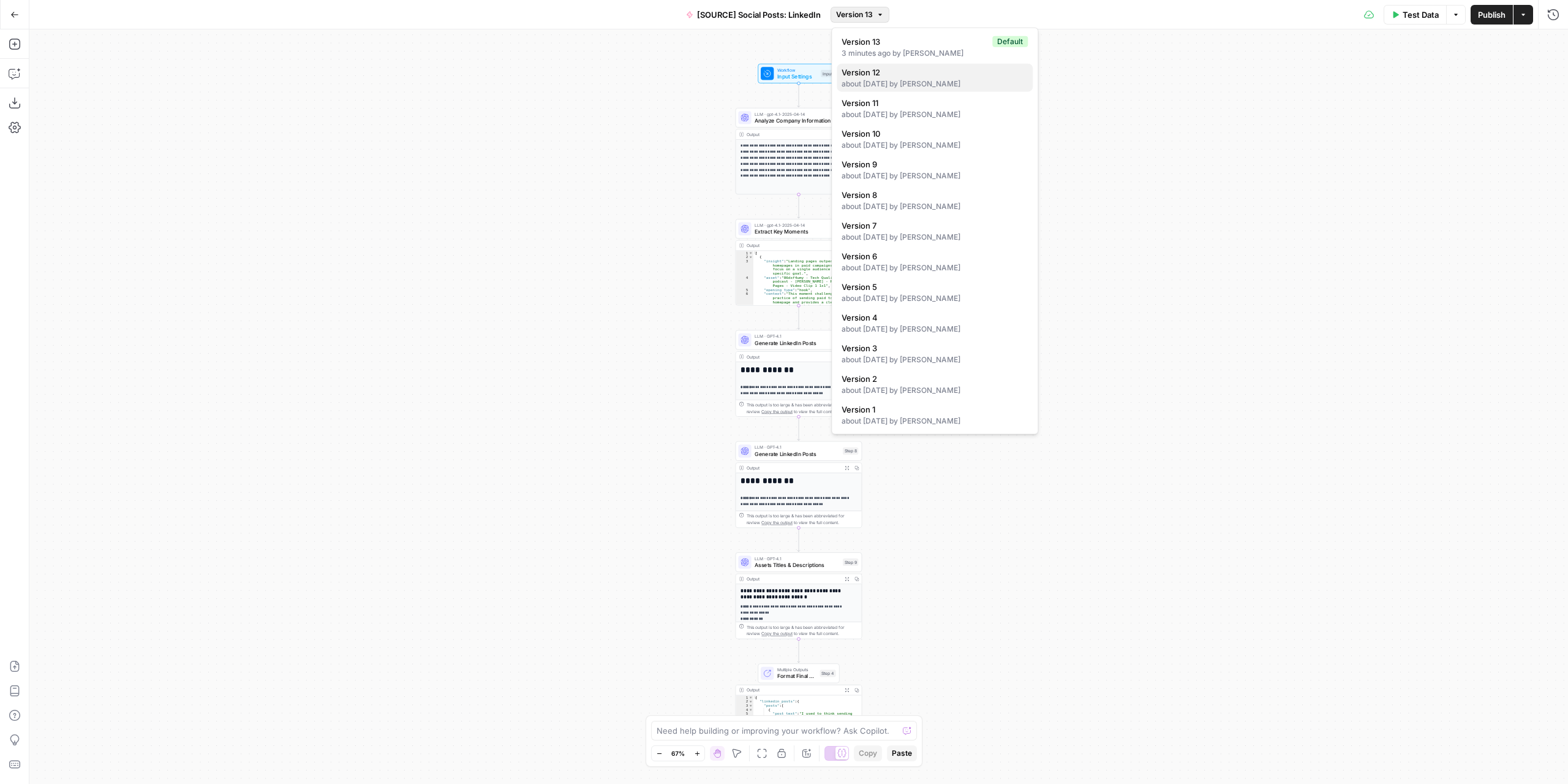
click at [878, 79] on div "about 1 month ago by Nicolás Fernández" at bounding box center [934, 84] width 186 height 11
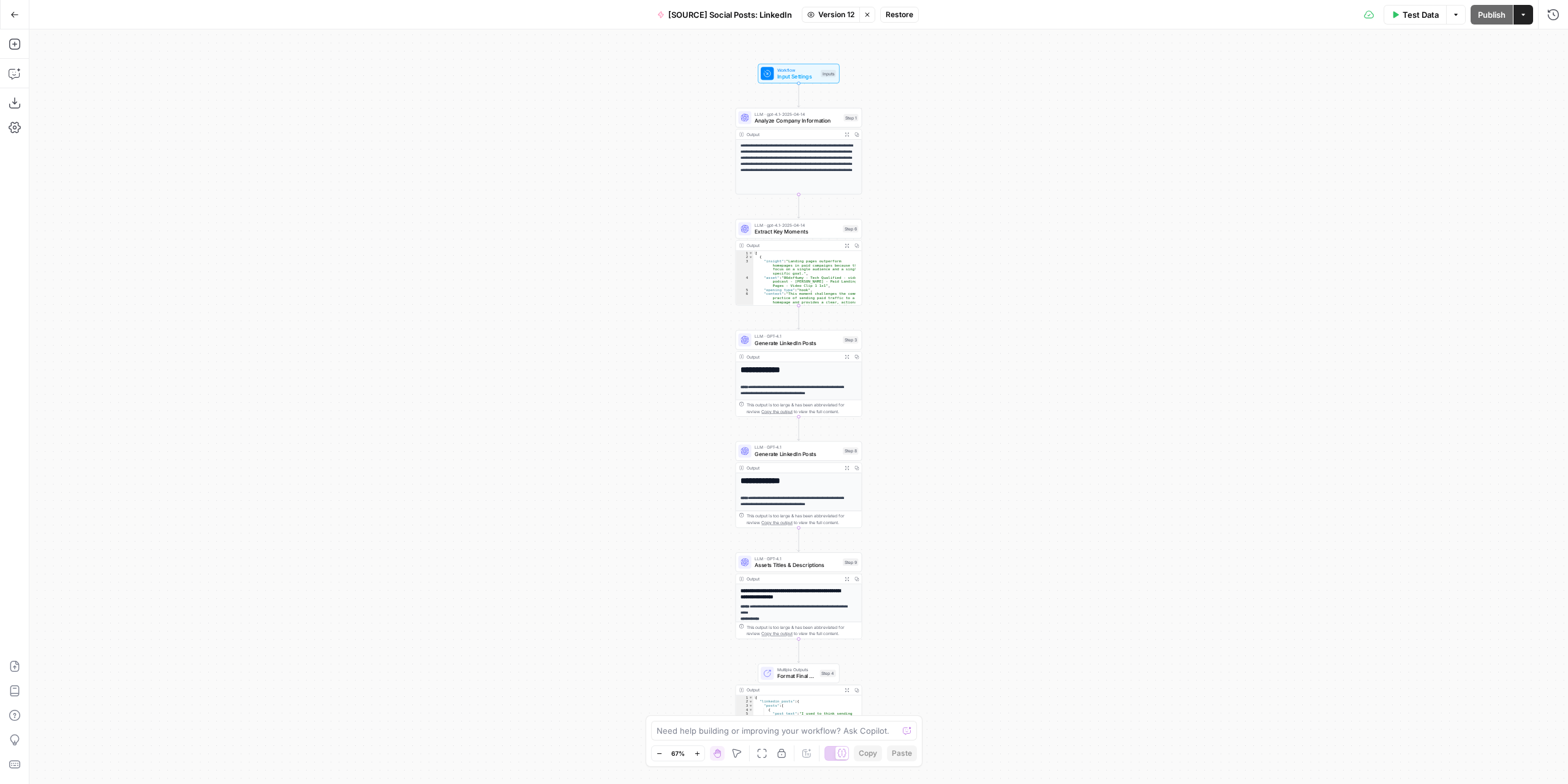
click at [904, 13] on span "Restore" at bounding box center [899, 14] width 27 height 11
click at [1493, 16] on span "Publish" at bounding box center [1491, 14] width 27 height 12
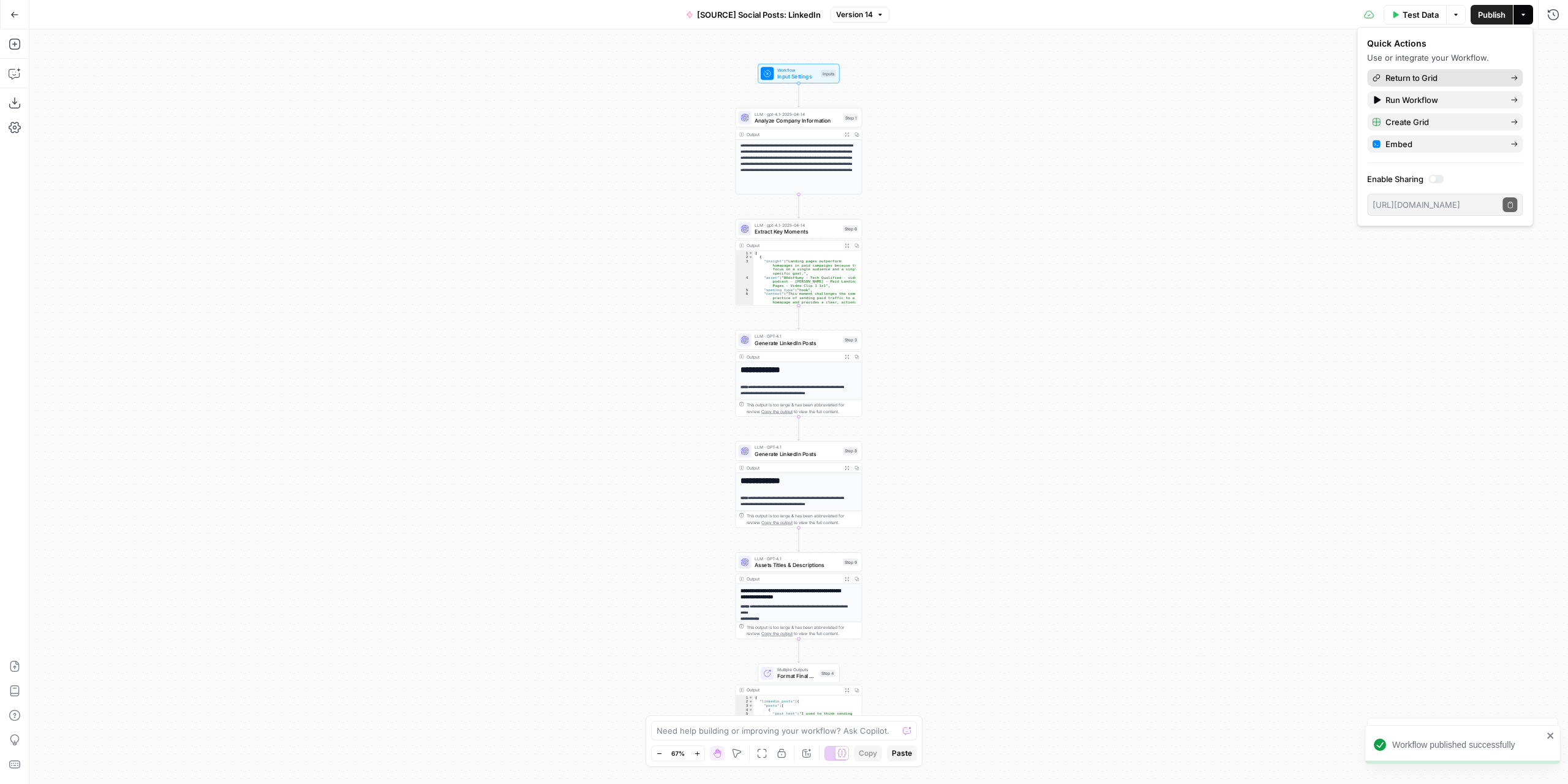
click at [1401, 75] on span "Return to Grid" at bounding box center [1443, 77] width 115 height 12
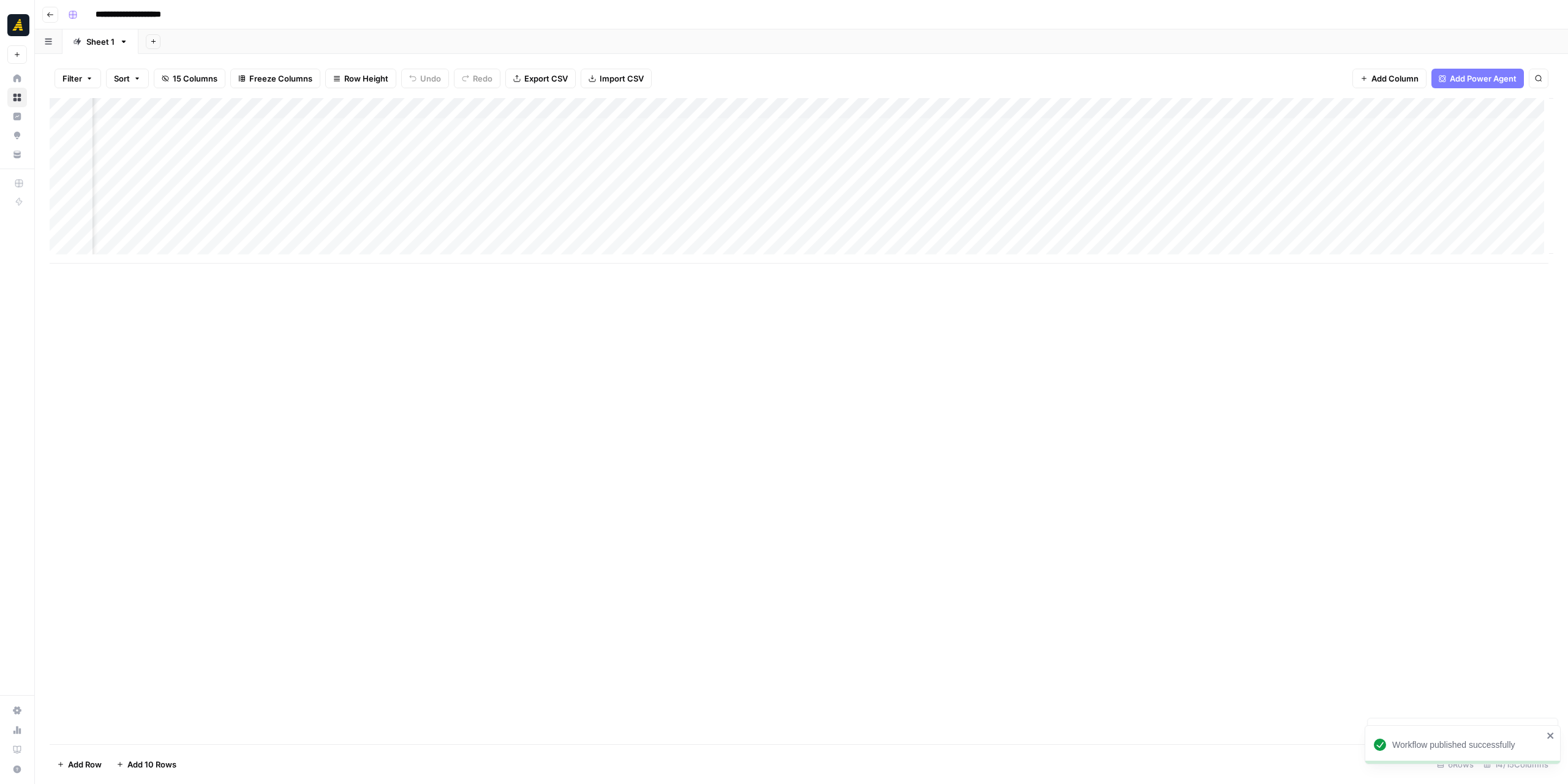
scroll to position [0, 511]
click at [1243, 150] on div "Add Column" at bounding box center [801, 181] width 1504 height 166
click at [1270, 153] on div "Add Column" at bounding box center [801, 181] width 1504 height 166
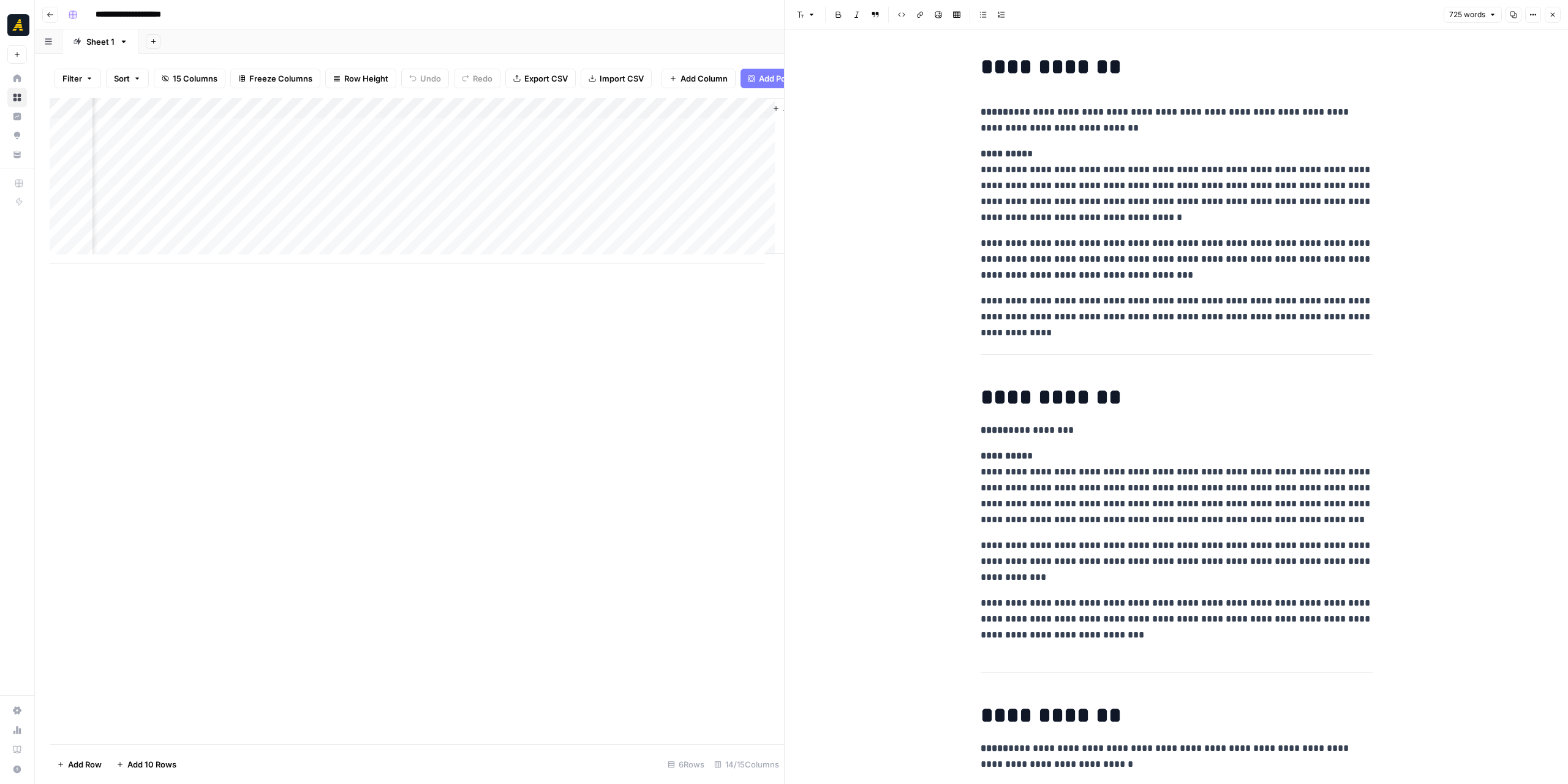
scroll to position [0, 1256]
click at [452, 118] on div "Add Column" at bounding box center [416, 181] width 734 height 166
click at [429, 234] on span "Edit Workflow" at bounding box center [405, 238] width 107 height 12
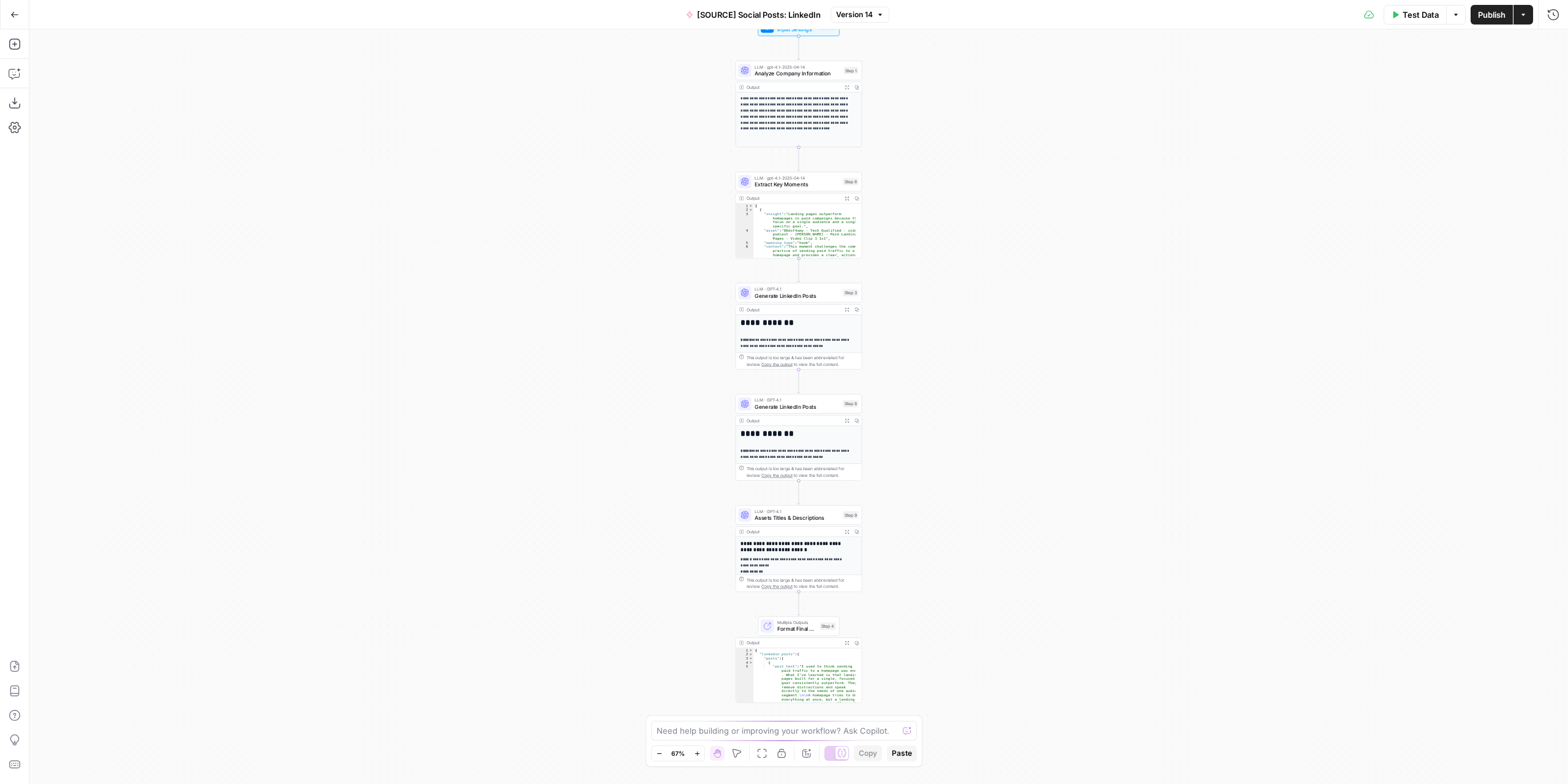
drag, startPoint x: 962, startPoint y: 532, endPoint x: 917, endPoint y: 472, distance: 75.0
click at [957, 477] on div "**********" at bounding box center [799, 406] width 1539 height 754
click at [812, 395] on span "Generate LinkedIn Posts" at bounding box center [793, 398] width 85 height 8
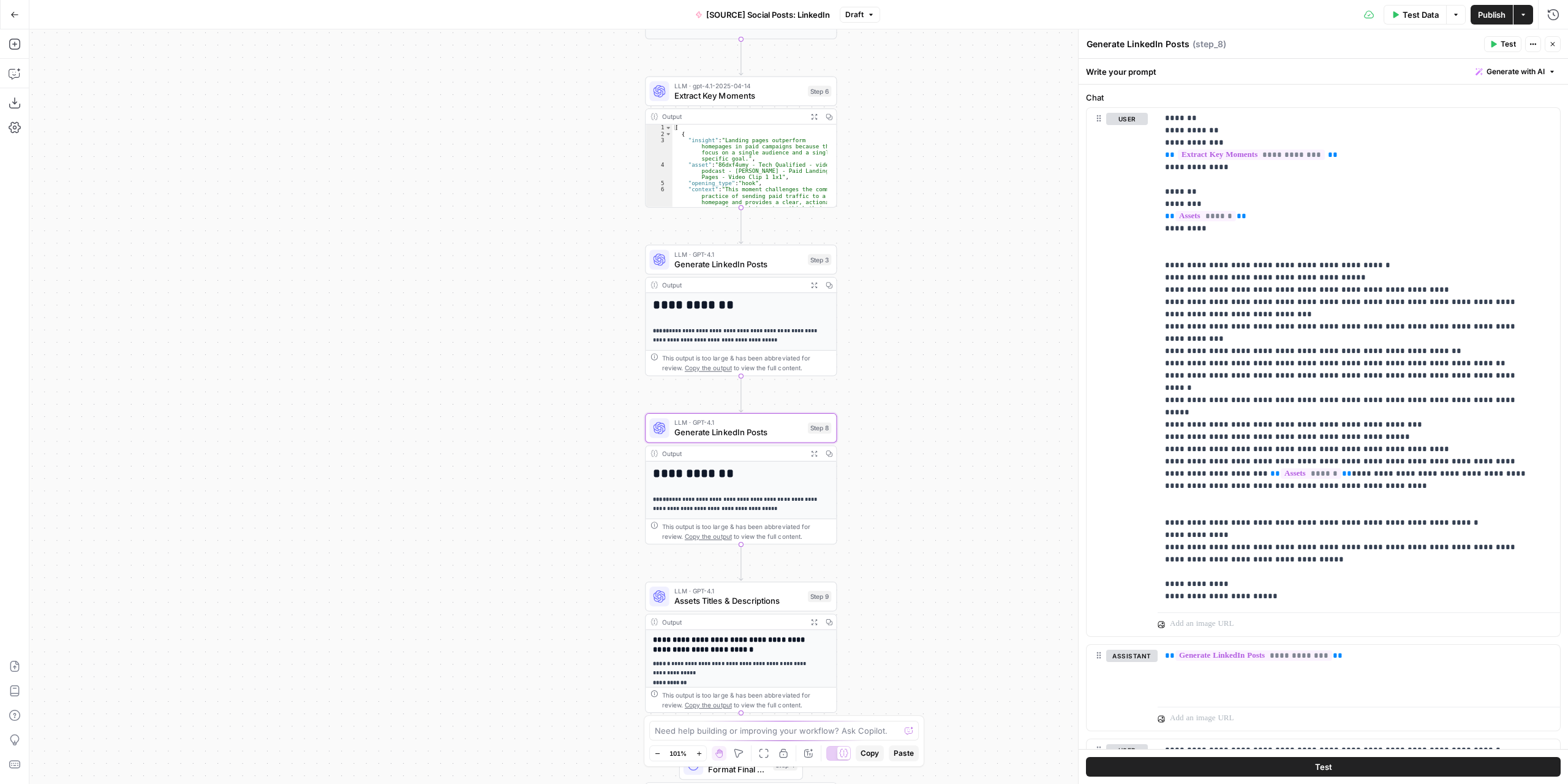
scroll to position [307, 0]
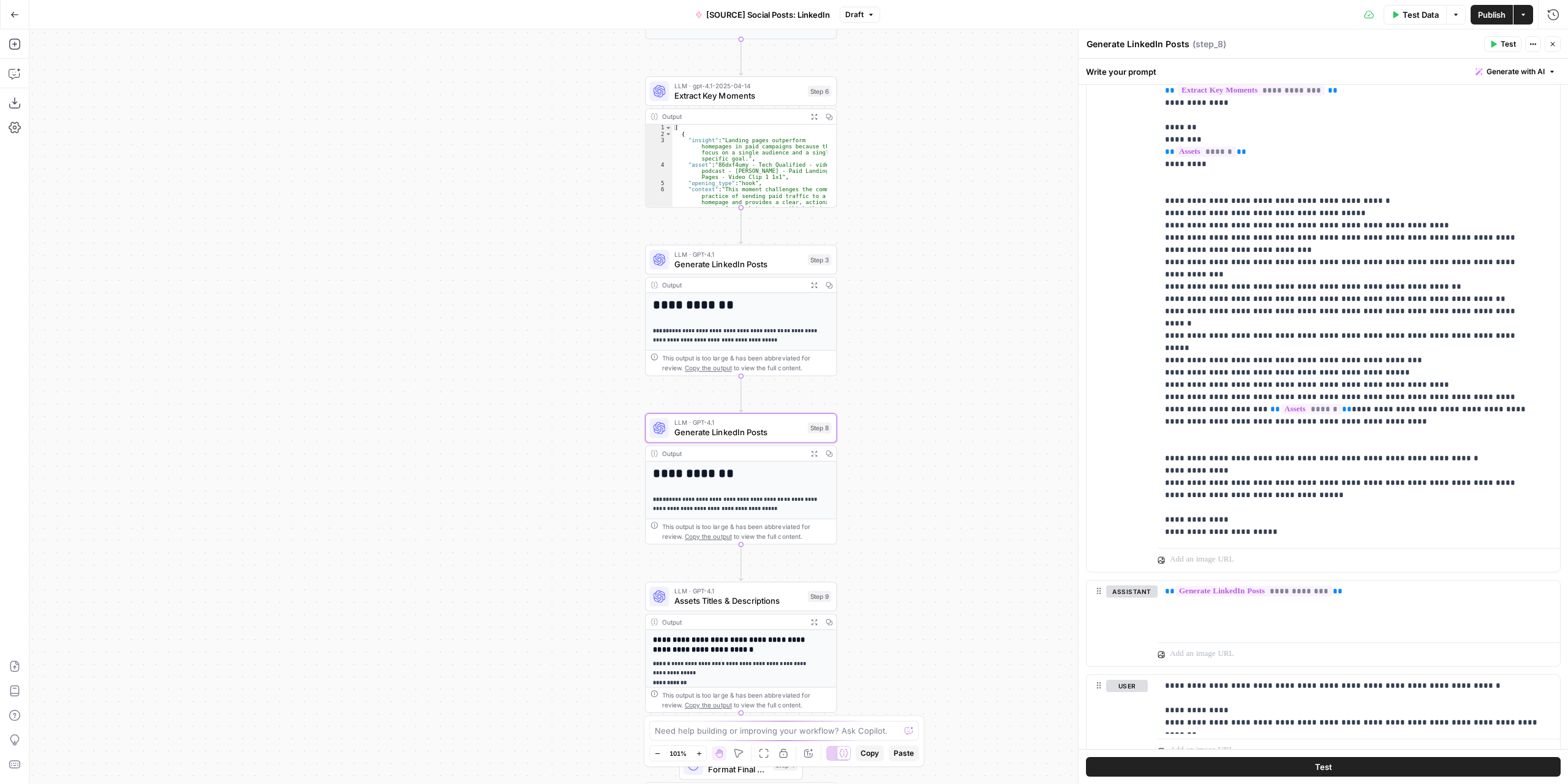
click at [764, 267] on span "Generate LinkedIn Posts" at bounding box center [739, 264] width 129 height 12
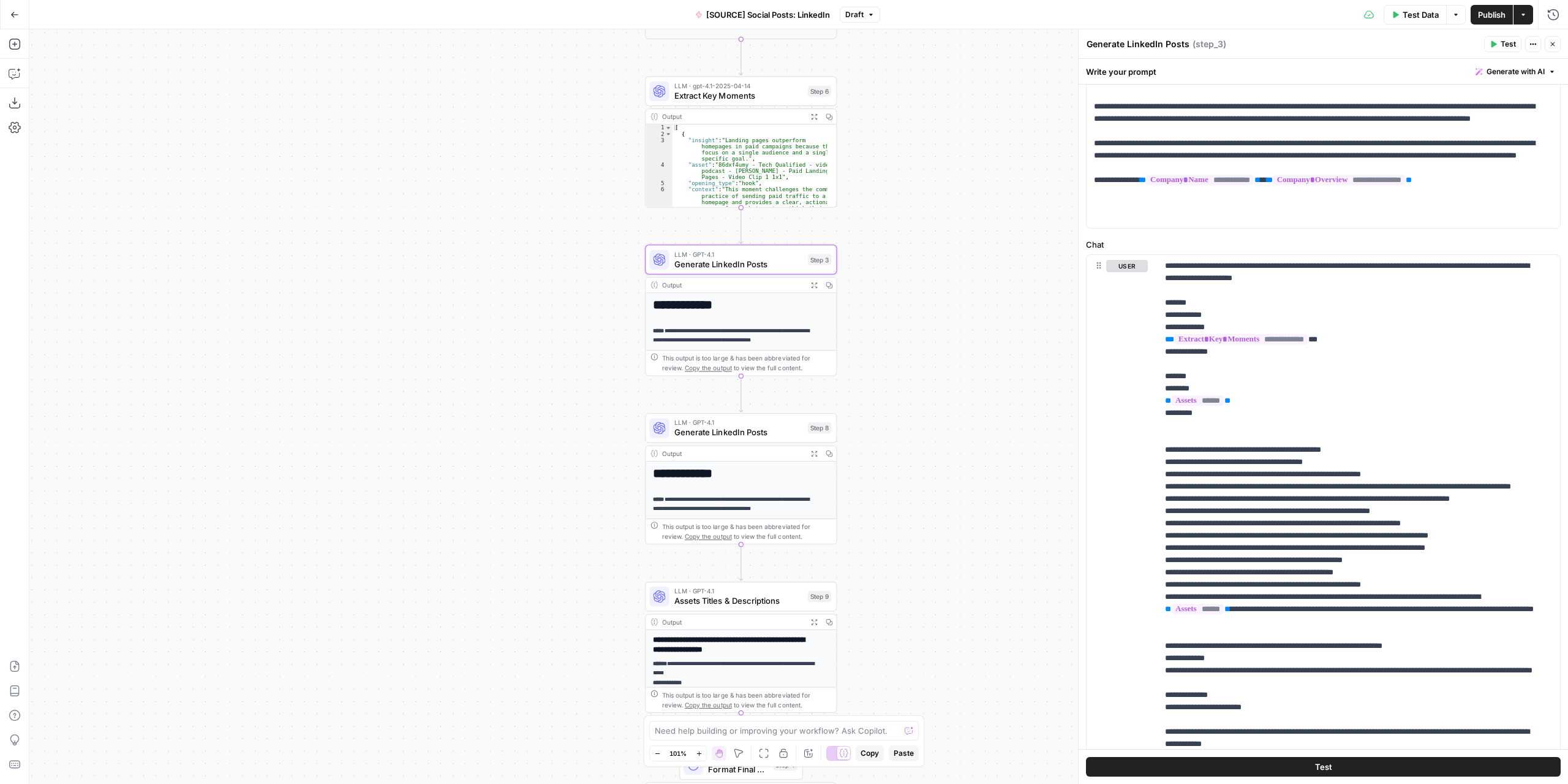
scroll to position [164, 0]
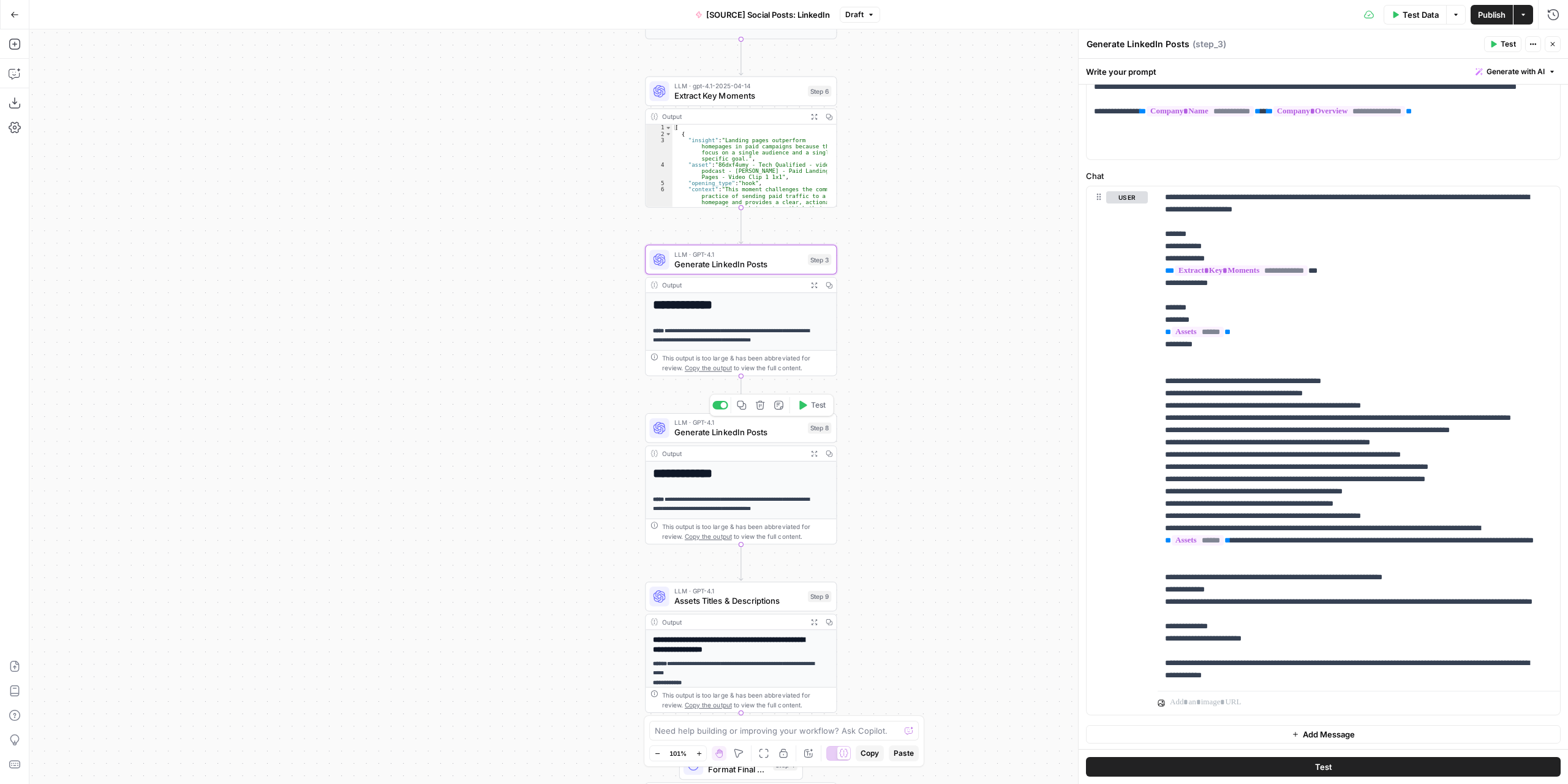
click at [753, 433] on span "Generate LinkedIn Posts" at bounding box center [739, 432] width 129 height 12
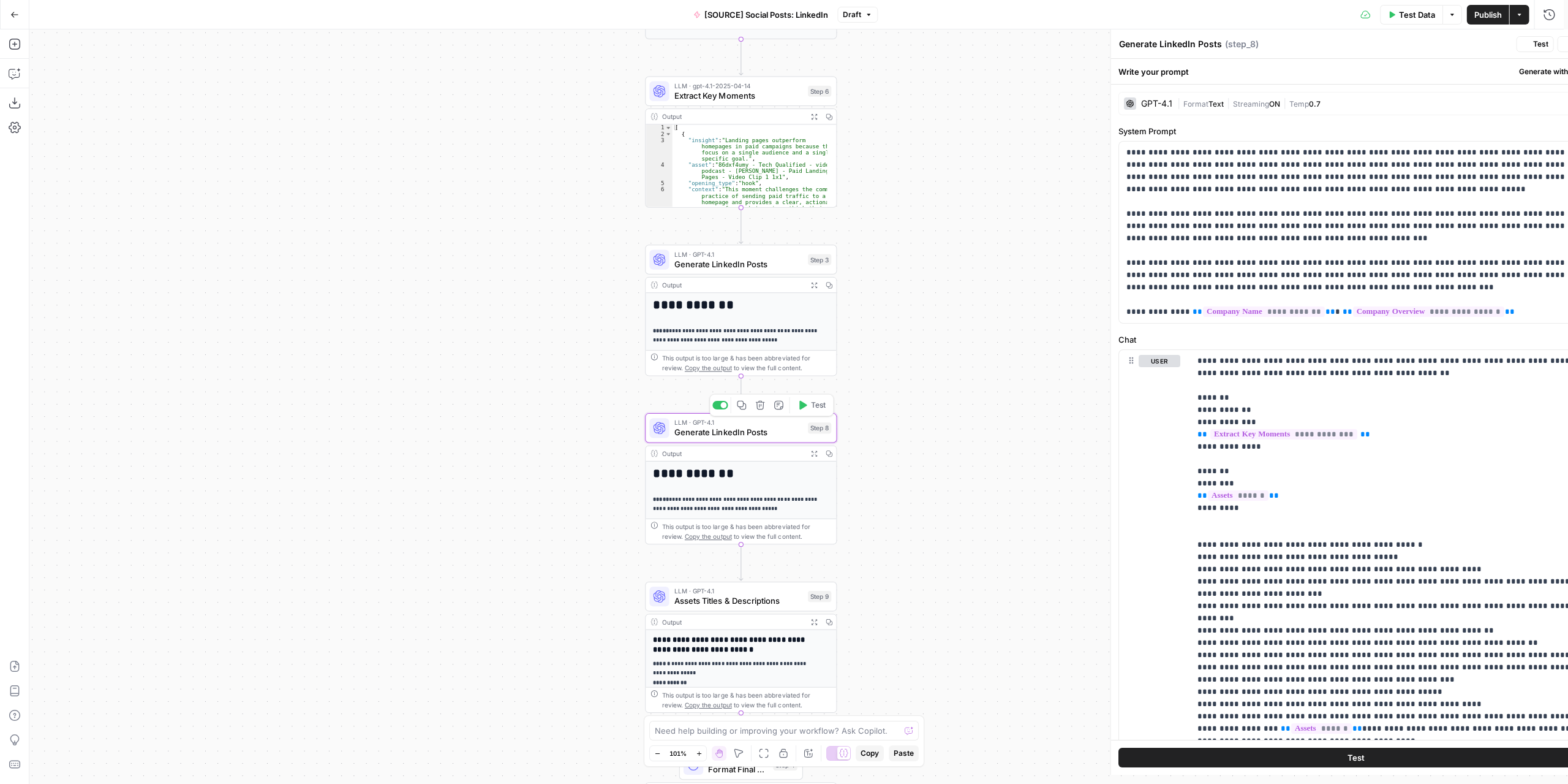
click at [753, 433] on span "Generate LinkedIn Posts" at bounding box center [739, 432] width 129 height 12
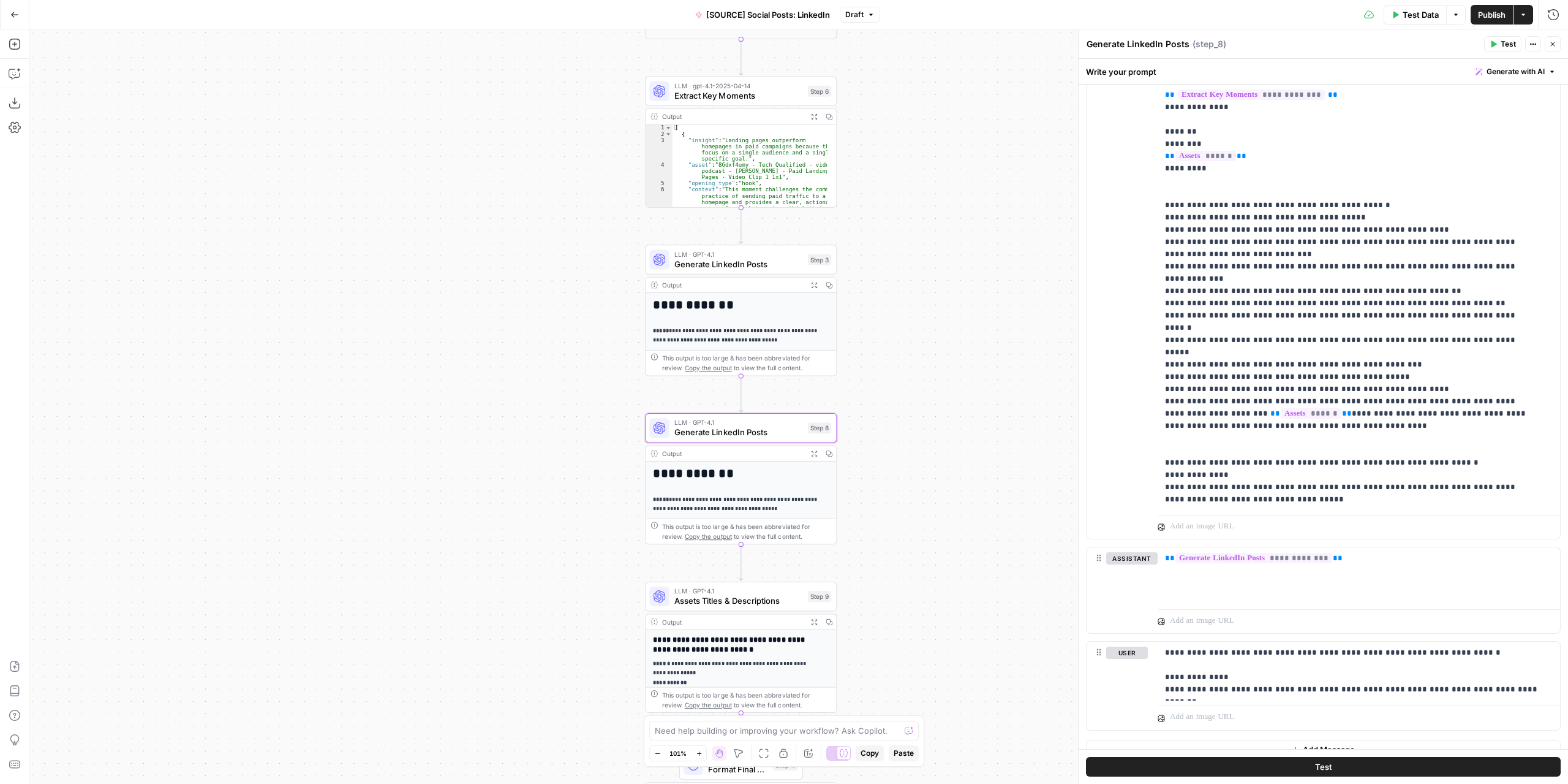
scroll to position [353, 0]
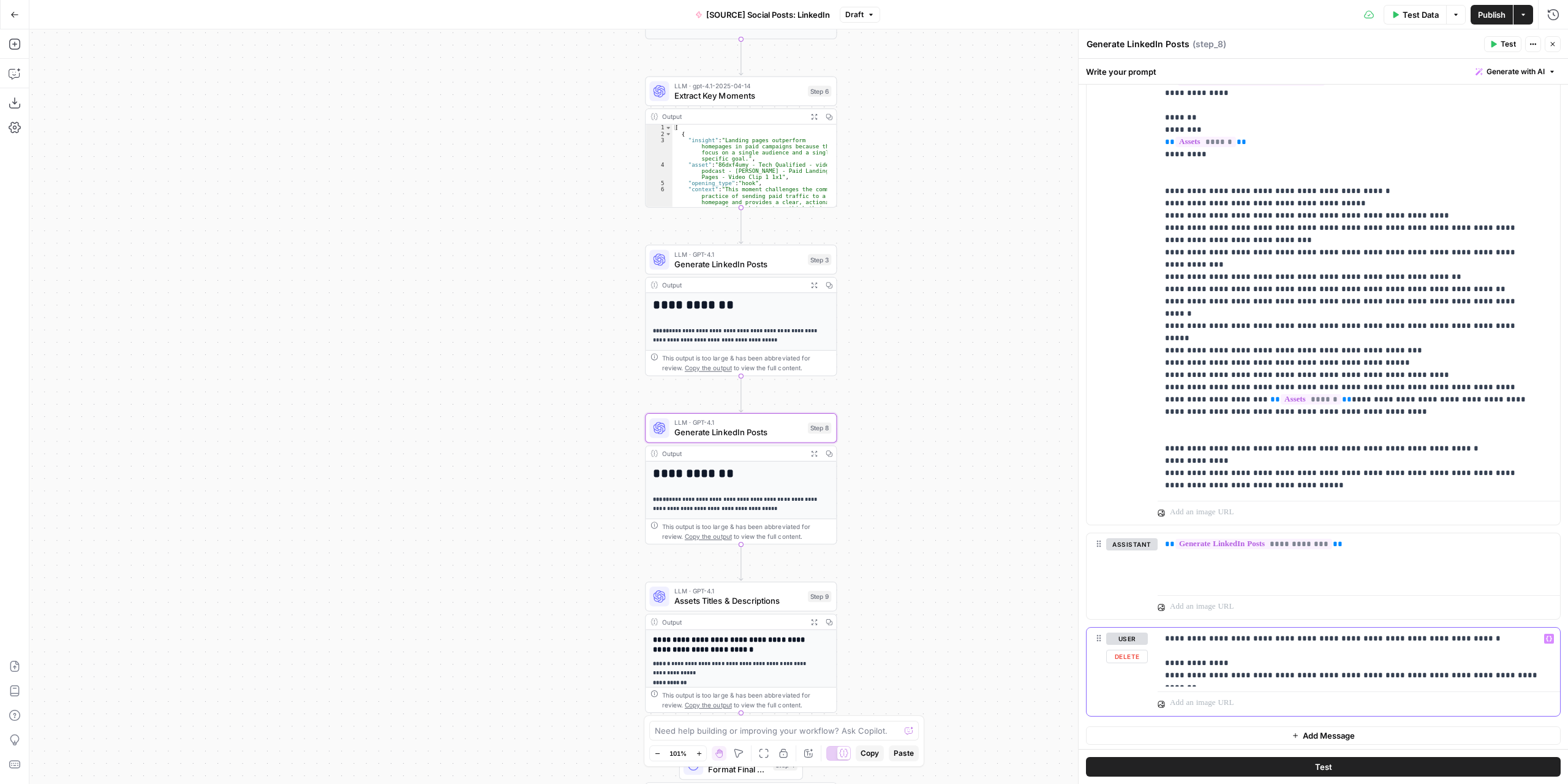
click at [1529, 675] on p "**********" at bounding box center [1354, 657] width 379 height 49
click at [1503, 8] on span "Publish" at bounding box center [1491, 14] width 27 height 12
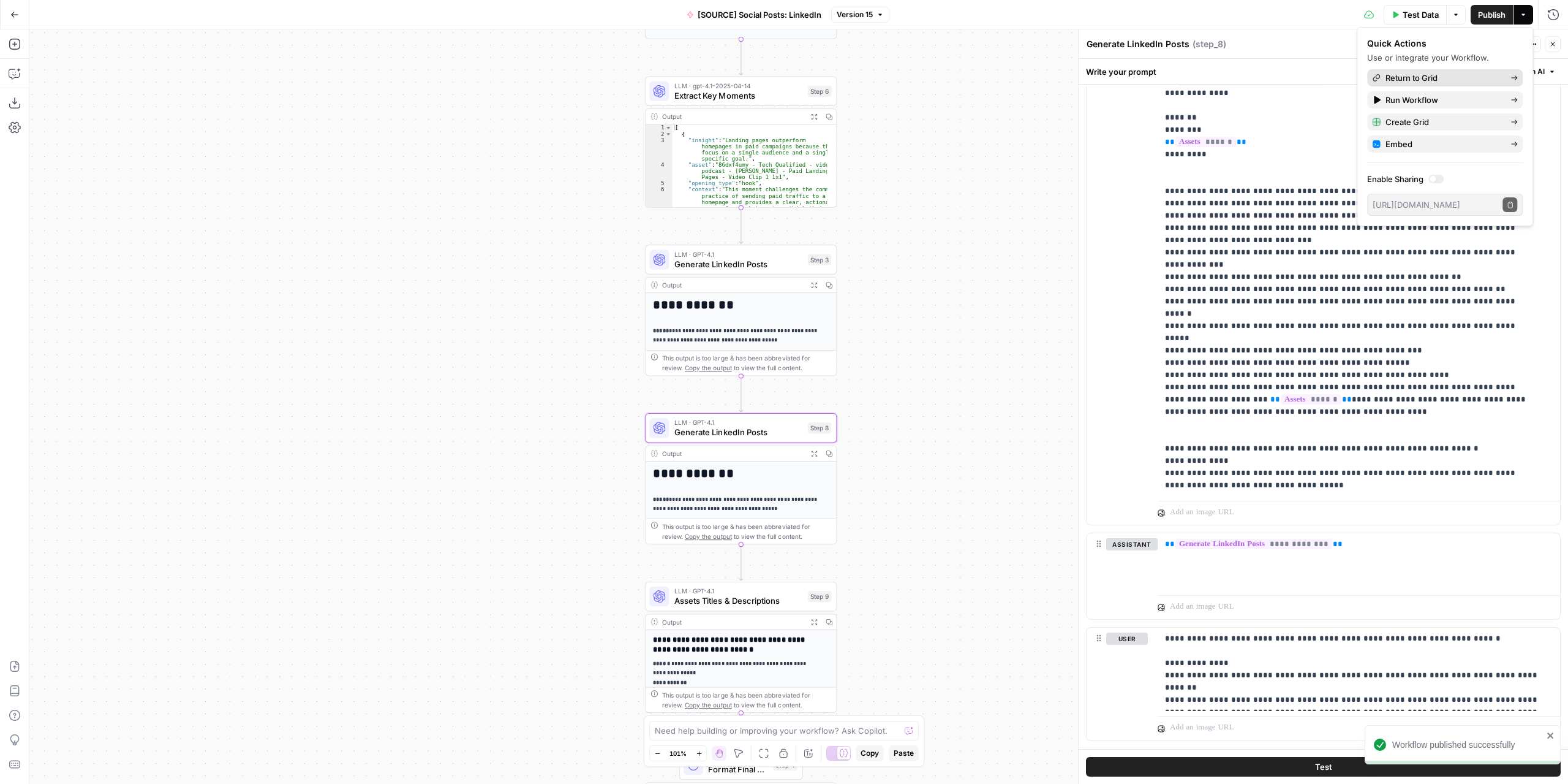
click at [1500, 78] on span "Return to Grid" at bounding box center [1443, 77] width 115 height 12
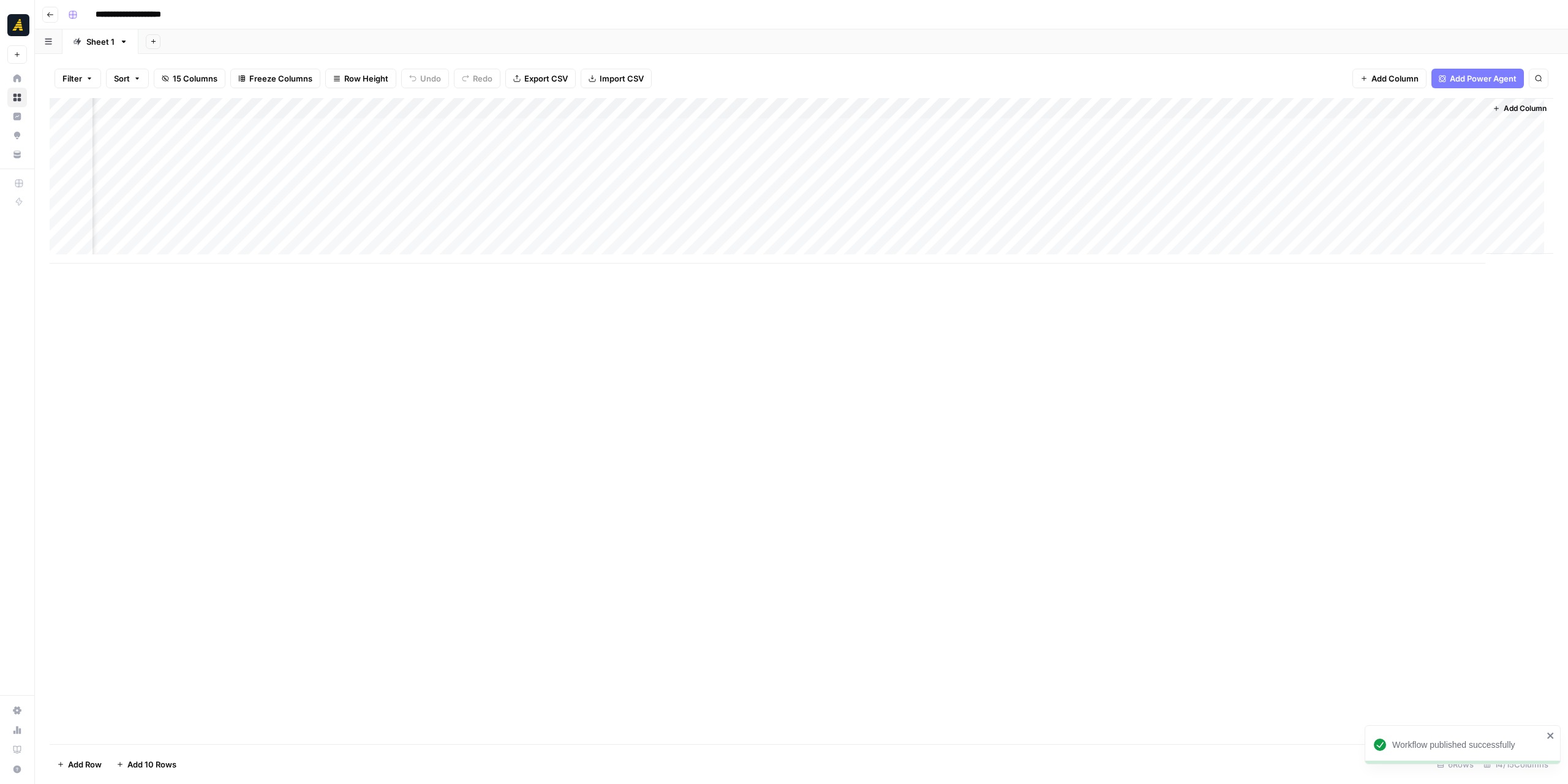
scroll to position [0, 511]
click at [1242, 151] on div "Add Column" at bounding box center [801, 181] width 1504 height 166
drag, startPoint x: 673, startPoint y: 440, endPoint x: 658, endPoint y: 431, distance: 17.5
click at [673, 439] on div "Add Column" at bounding box center [801, 421] width 1504 height 646
click at [1302, 146] on div "Add Column" at bounding box center [801, 181] width 1504 height 166
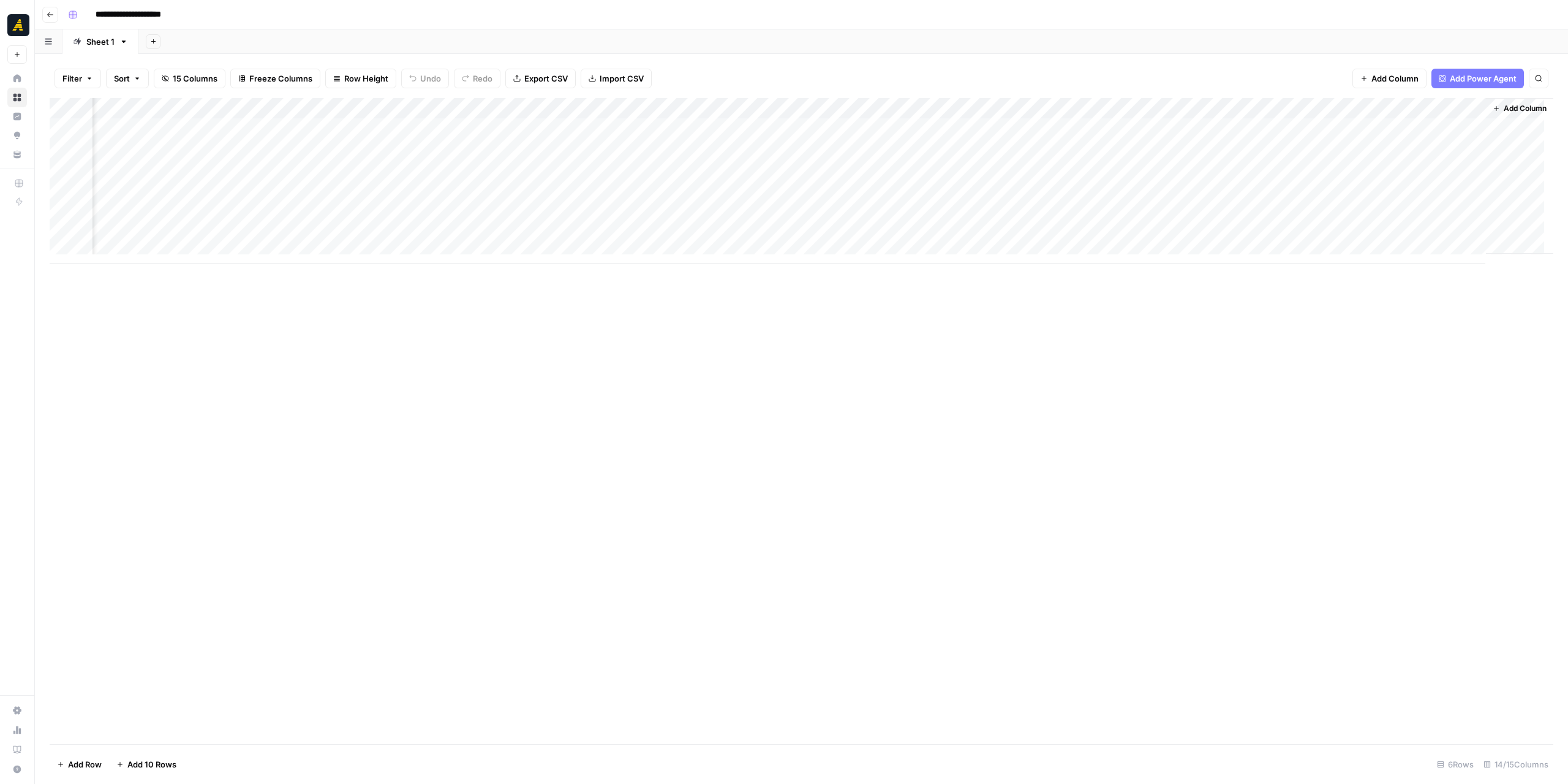
click at [1302, 146] on div "Add Column" at bounding box center [801, 181] width 1504 height 166
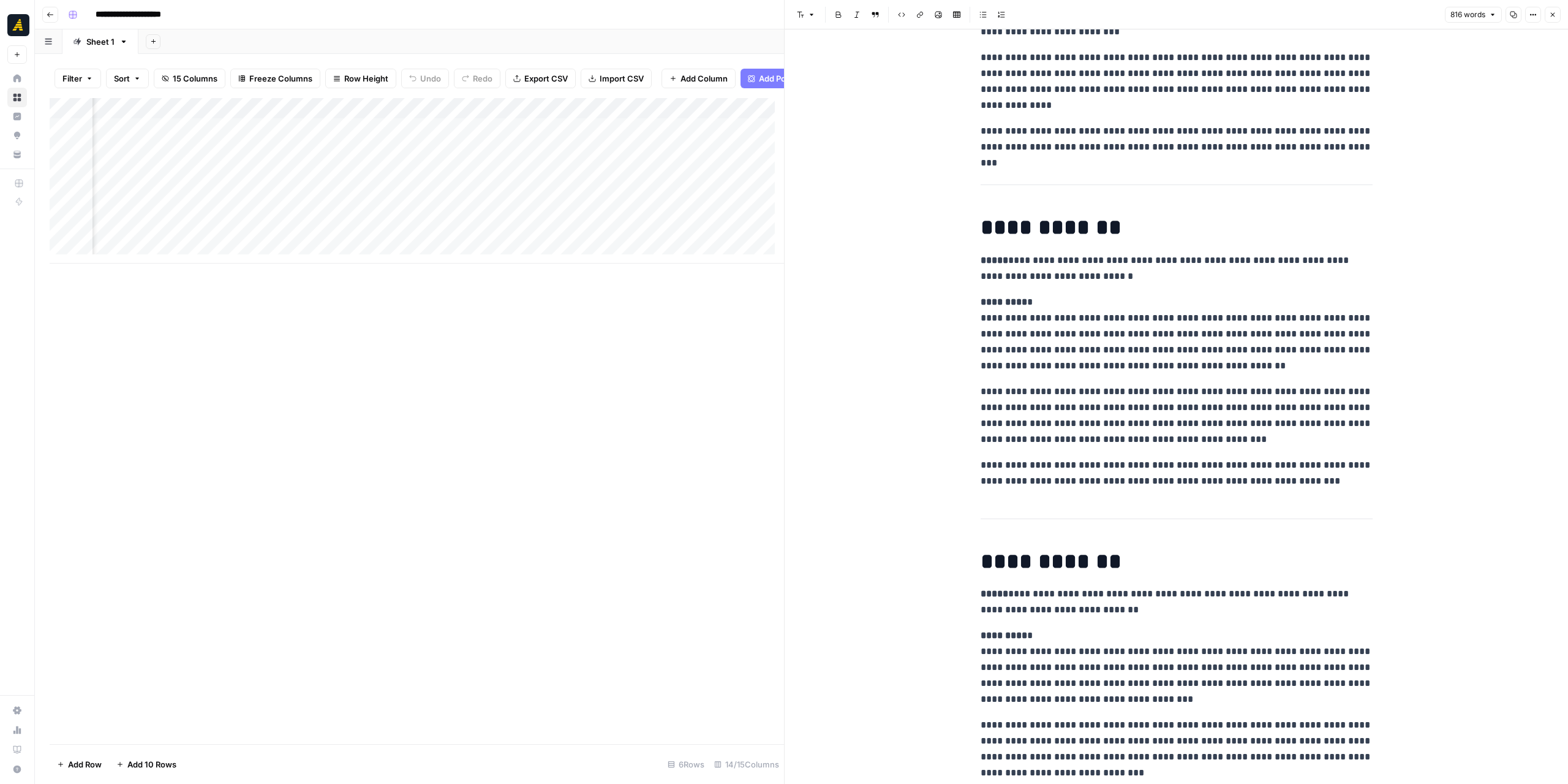
scroll to position [0, 1195]
click at [473, 117] on div "Add Column" at bounding box center [416, 181] width 734 height 166
click at [481, 230] on link "Edit Workflow" at bounding box center [462, 238] width 135 height 17
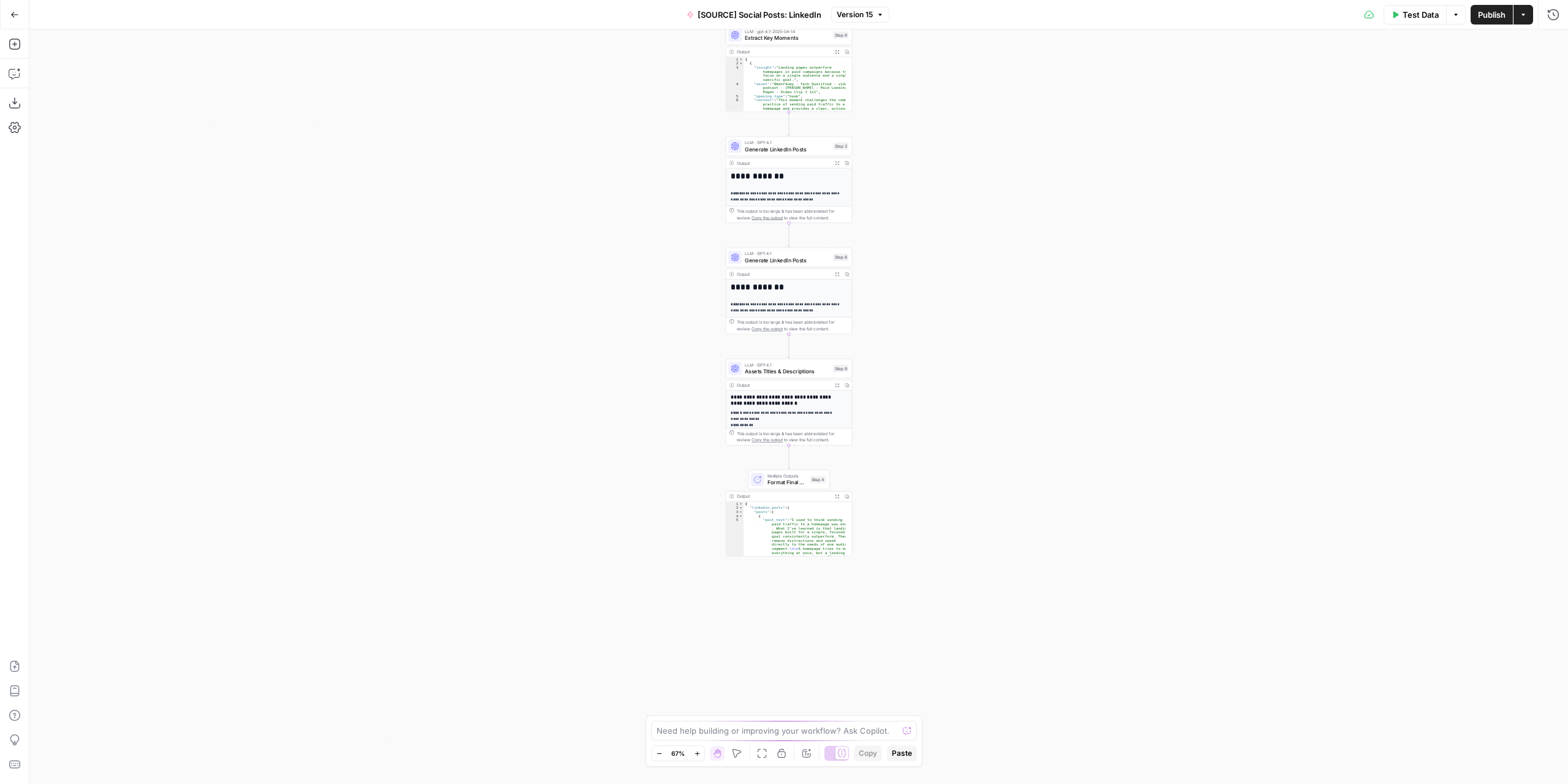
drag, startPoint x: 957, startPoint y: 536, endPoint x: 947, endPoint y: 342, distance: 194.3
click at [947, 342] on div "**********" at bounding box center [799, 406] width 1539 height 754
click at [884, 469] on div "**********" at bounding box center [799, 406] width 1539 height 754
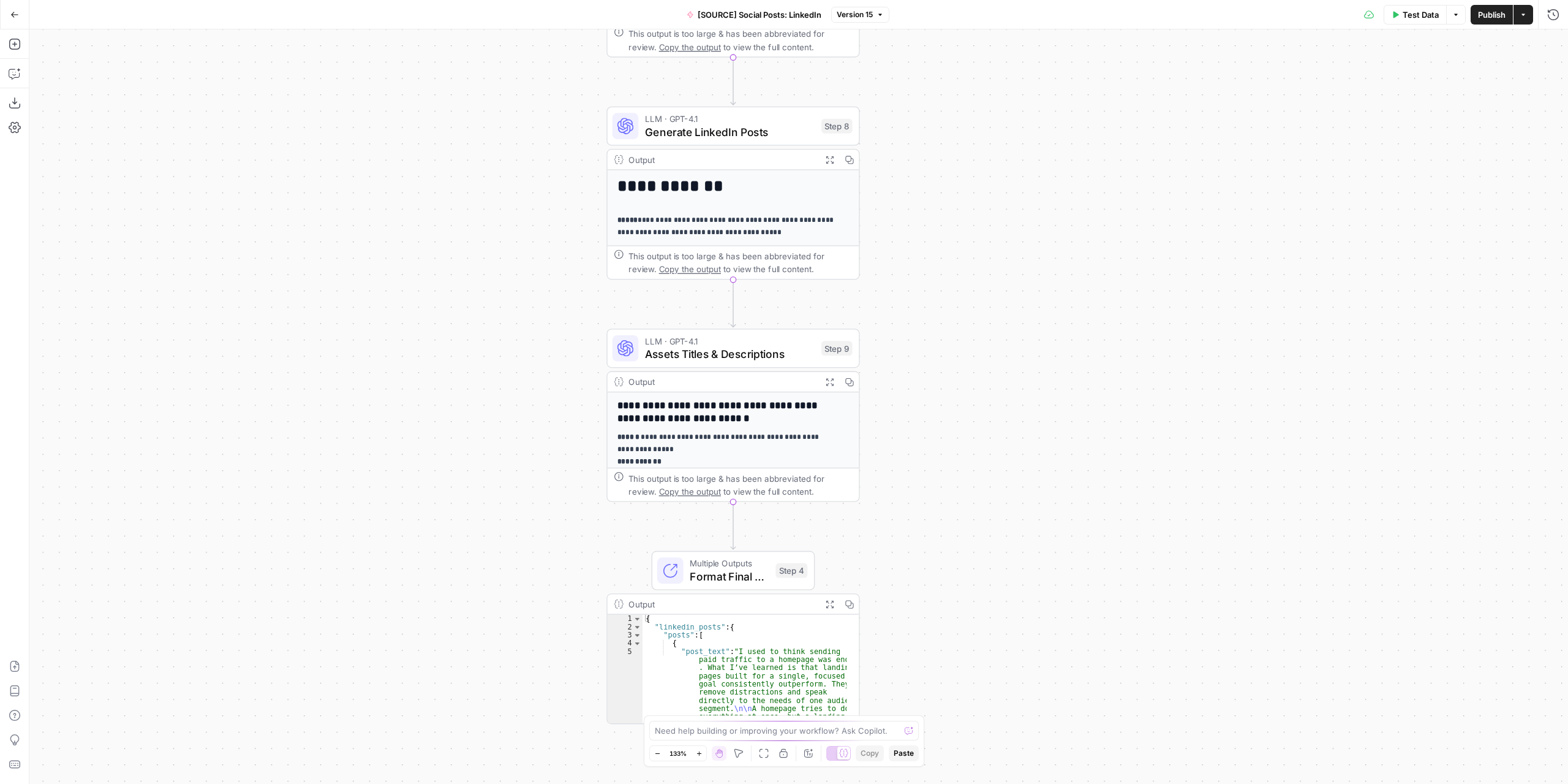
drag, startPoint x: 881, startPoint y: 401, endPoint x: 919, endPoint y: 477, distance: 85.0
click at [919, 477] on div "**********" at bounding box center [799, 406] width 1539 height 754
click at [723, 579] on span "Format Final Output" at bounding box center [728, 572] width 79 height 16
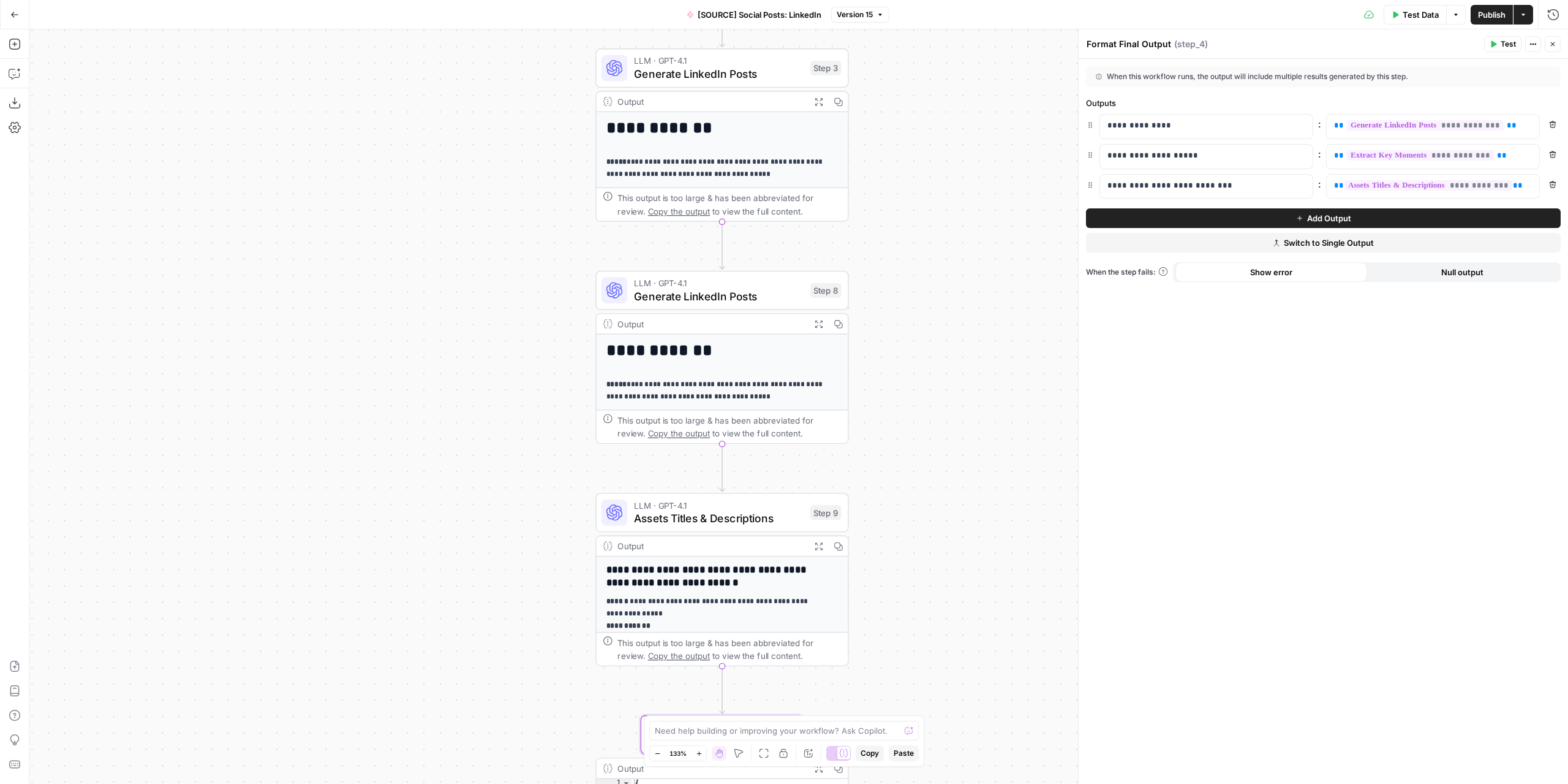
drag, startPoint x: 1044, startPoint y: 157, endPoint x: 1034, endPoint y: 326, distance: 169.3
click at [1034, 326] on div "**********" at bounding box center [799, 406] width 1539 height 754
click at [1455, 123] on span "**********" at bounding box center [1425, 125] width 156 height 10
click at [1488, 8] on span "Publish" at bounding box center [1491, 14] width 27 height 12
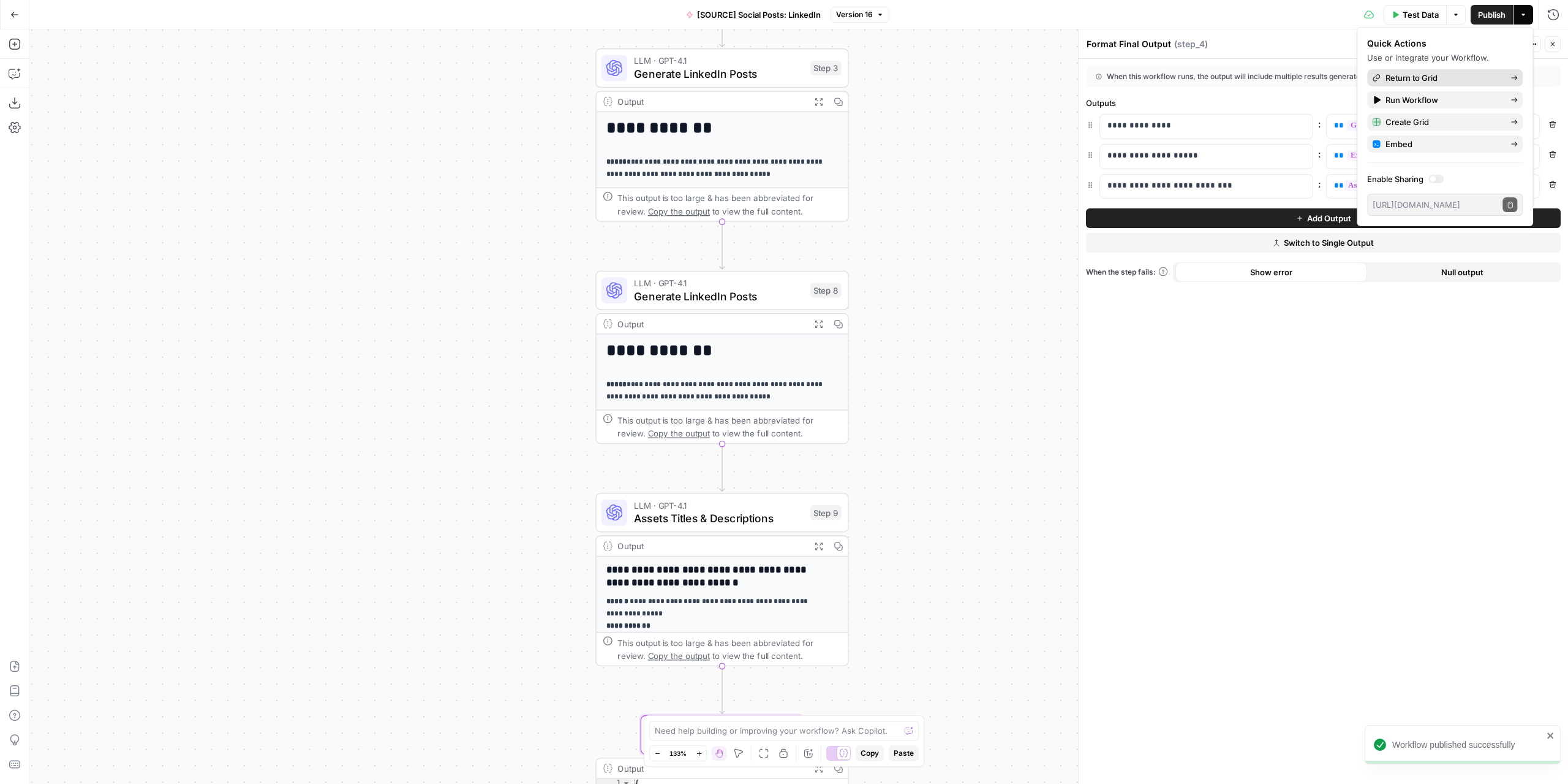
click at [1473, 80] on span "Return to Grid" at bounding box center [1443, 77] width 115 height 12
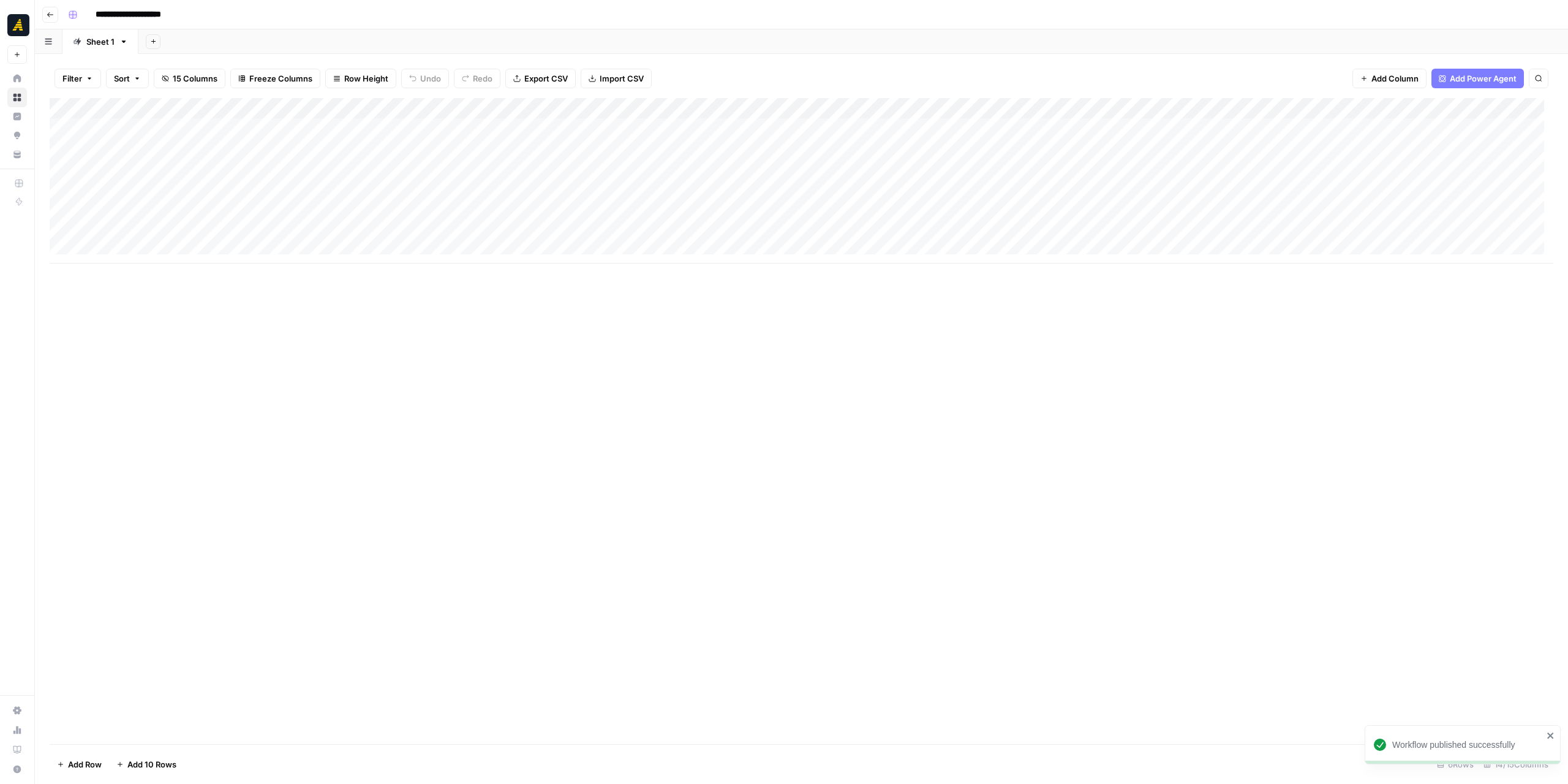
drag, startPoint x: 1027, startPoint y: 266, endPoint x: 1165, endPoint y: 265, distance: 138.0
click at [1165, 265] on div "Add Column" at bounding box center [801, 421] width 1504 height 646
click at [1240, 147] on div "Add Column" at bounding box center [801, 181] width 1504 height 166
click at [1286, 140] on div "Add Column" at bounding box center [801, 181] width 1504 height 166
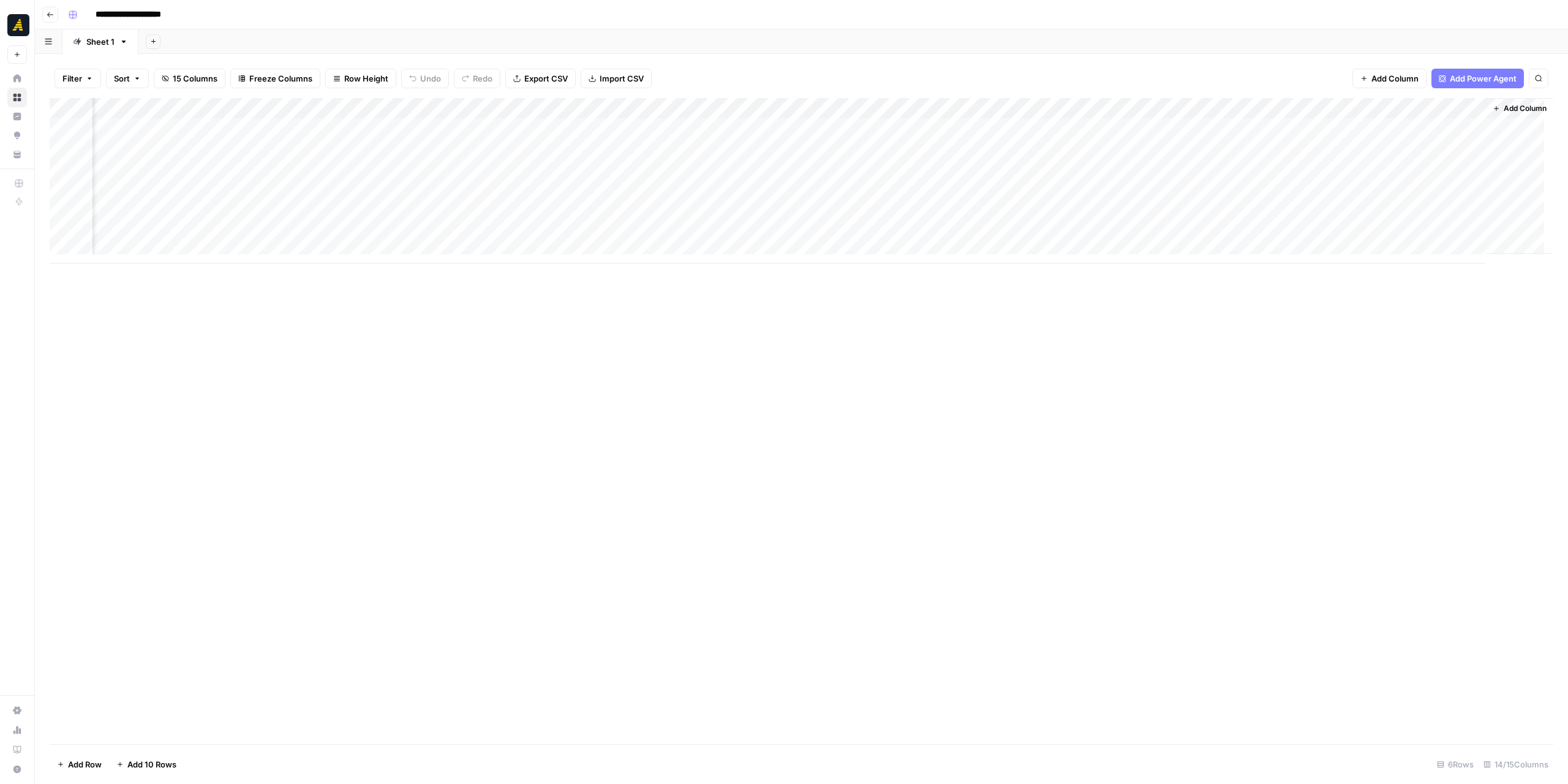
click at [1286, 140] on div "Add Column" at bounding box center [801, 181] width 1504 height 166
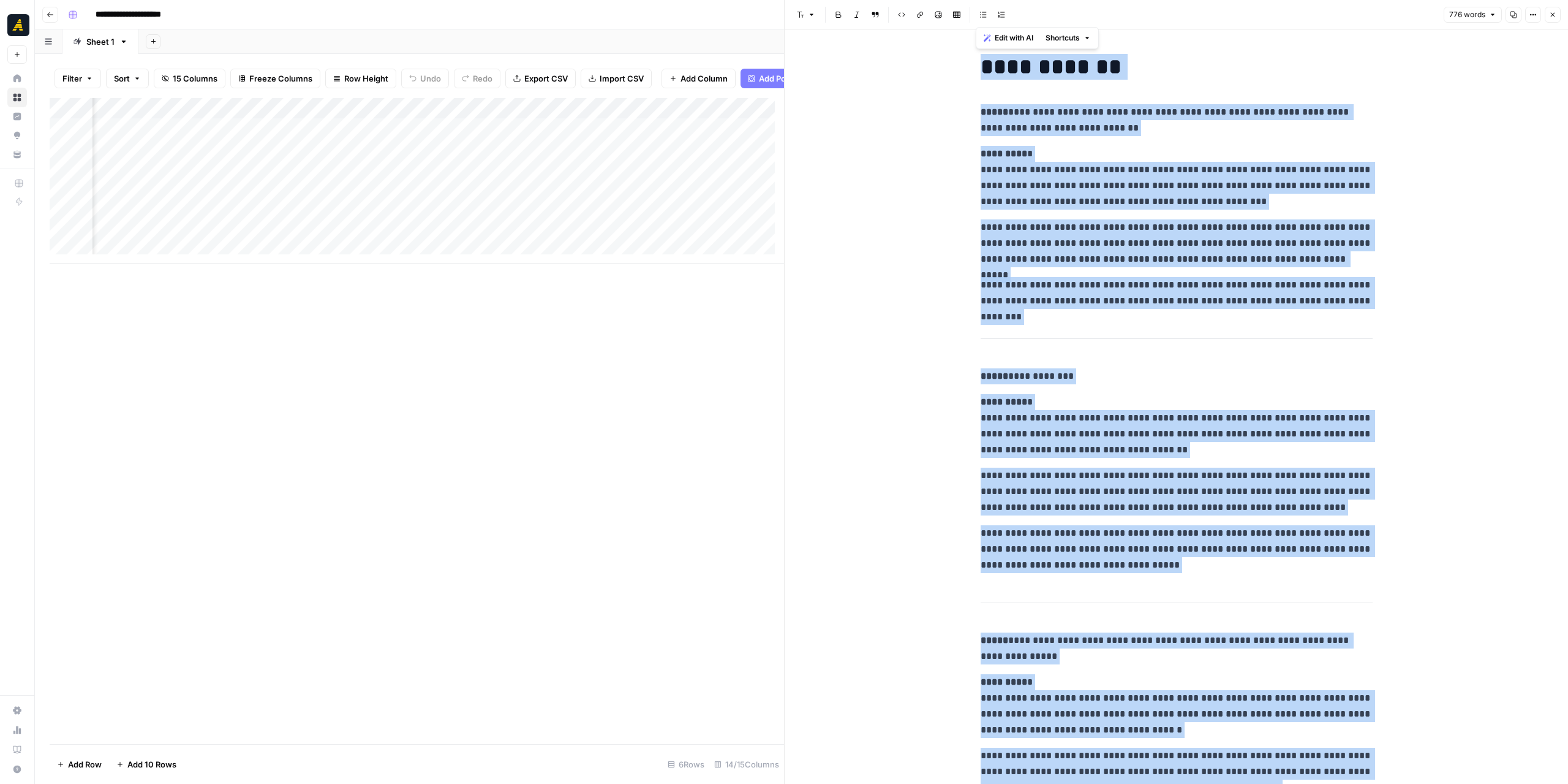
drag, startPoint x: 1226, startPoint y: 499, endPoint x: 934, endPoint y: 78, distance: 512.4
copy div "**********"
click at [56, 12] on button "Go back" at bounding box center [50, 14] width 16 height 16
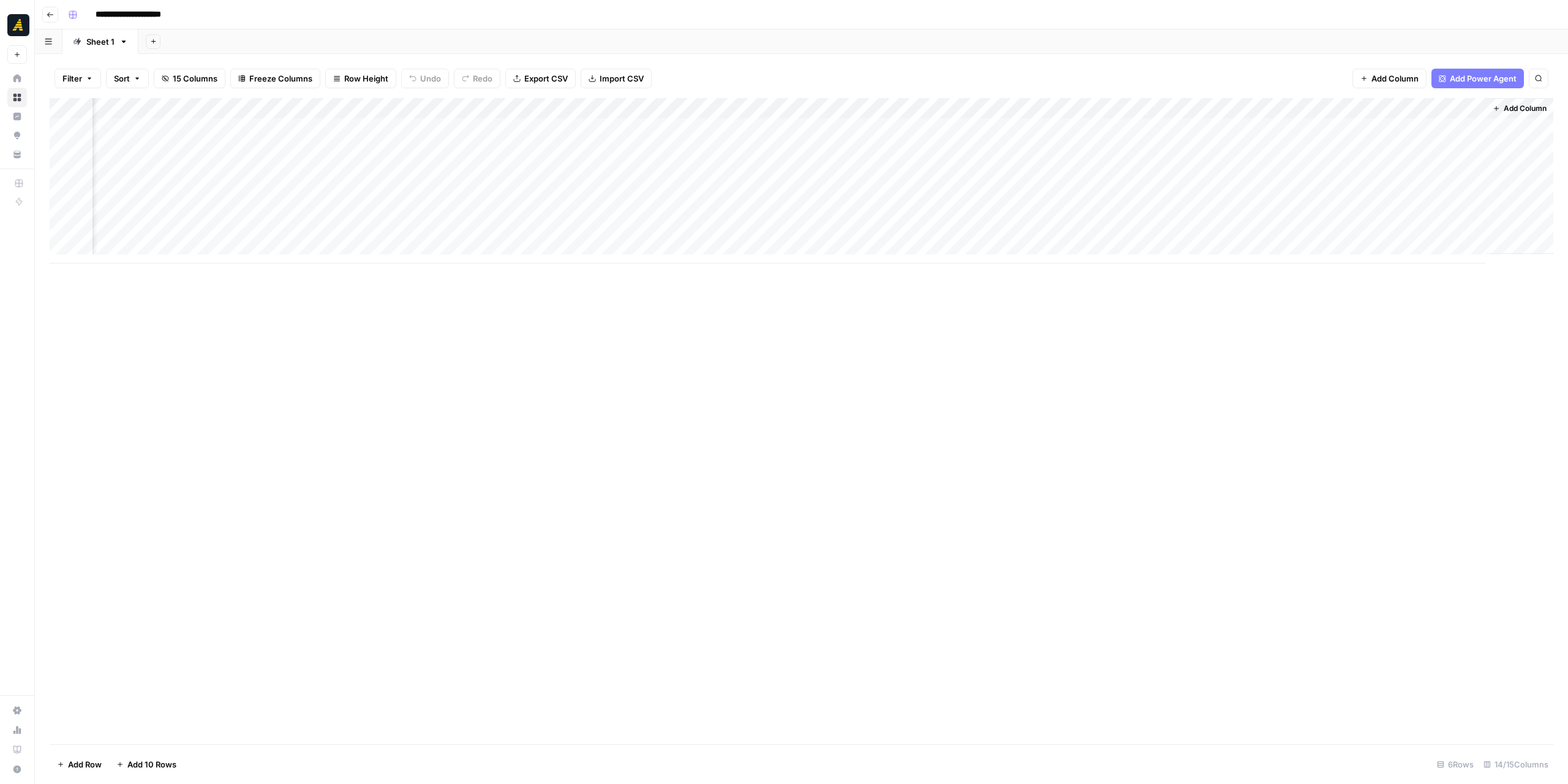
scroll to position [0, 496]
click at [56, 19] on button "Go back" at bounding box center [50, 14] width 16 height 16
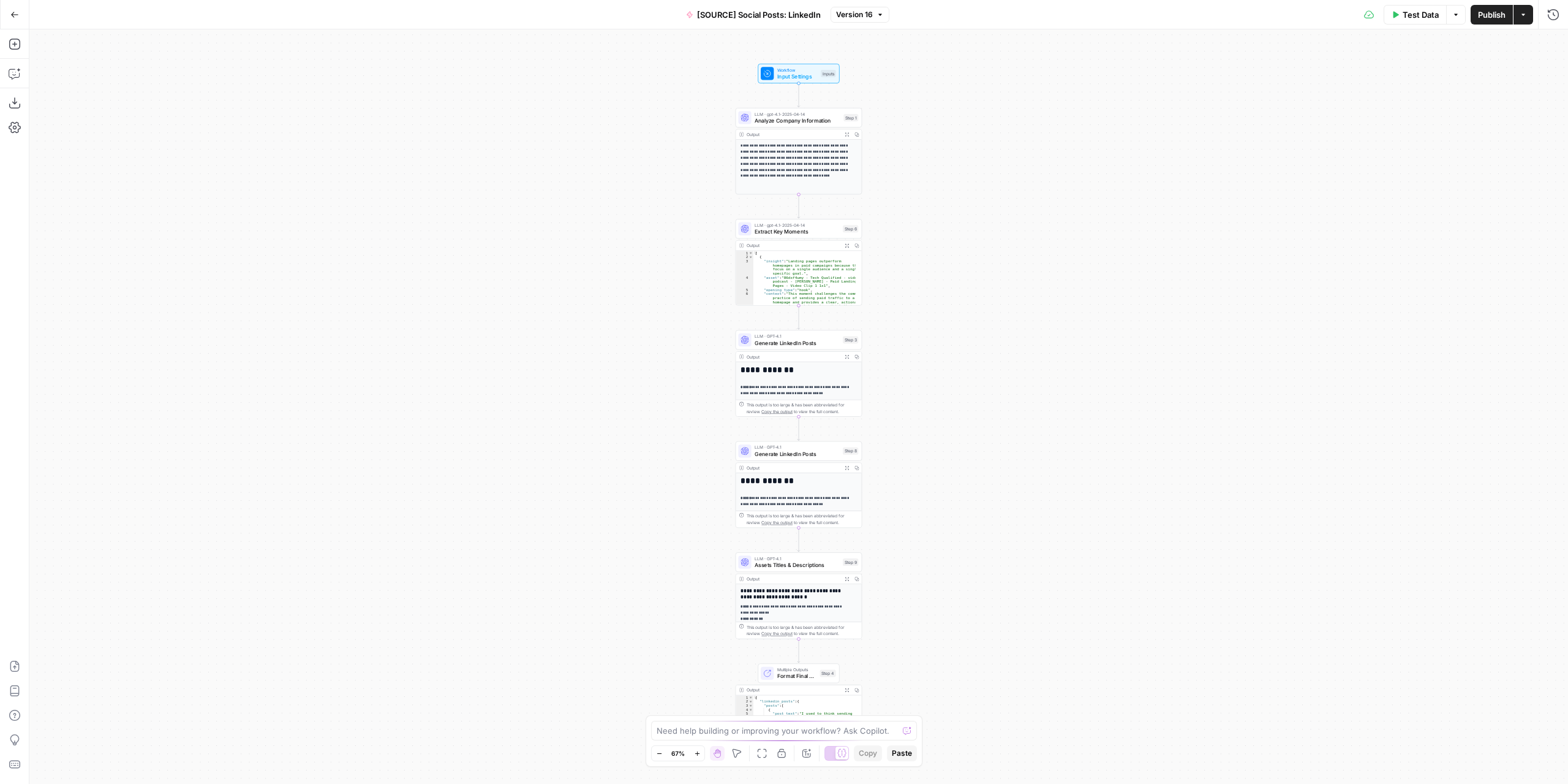
click at [17, 23] on button "Go Back" at bounding box center [15, 15] width 22 height 22
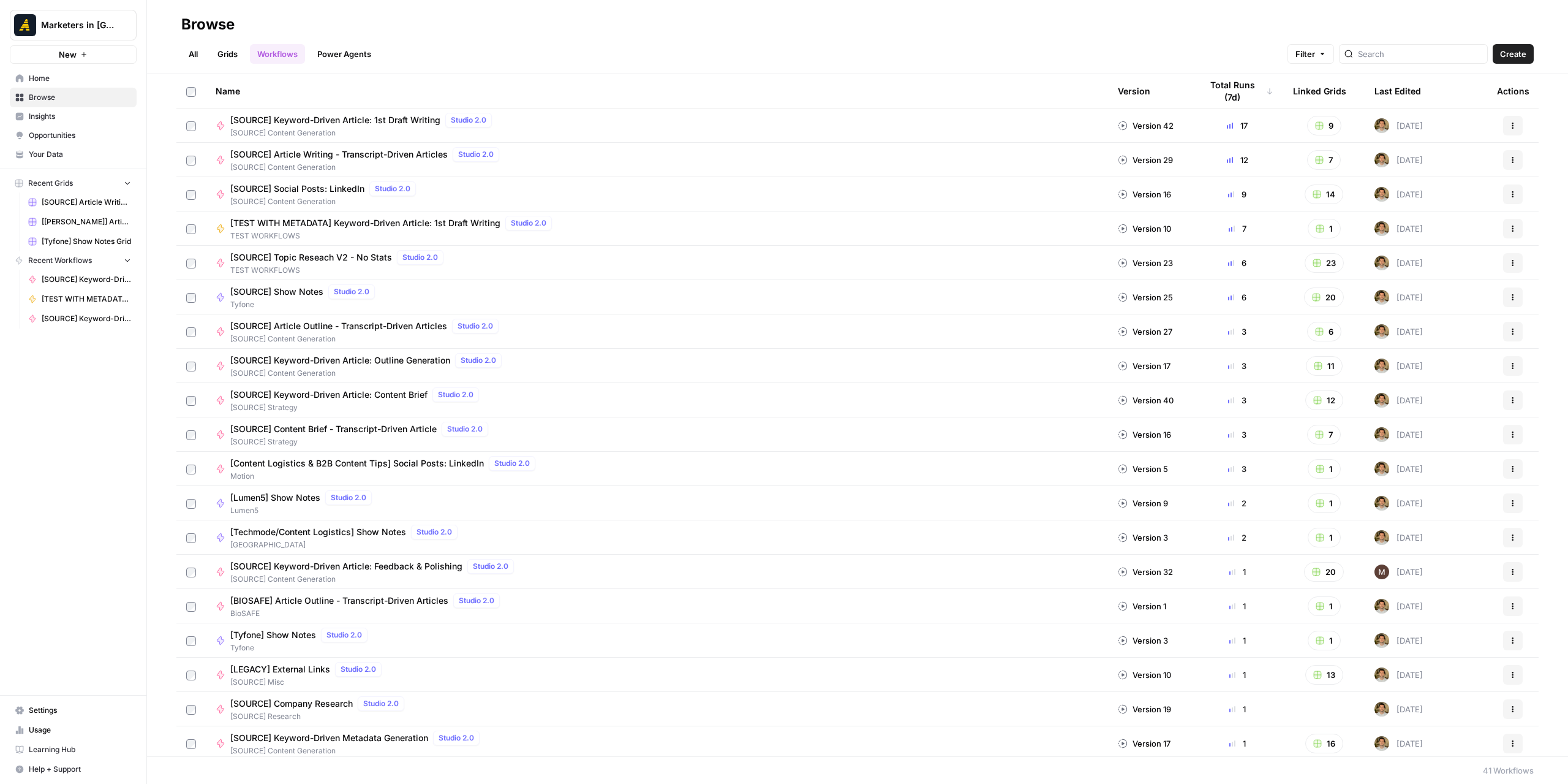
click at [186, 47] on link "All" at bounding box center [193, 54] width 24 height 19
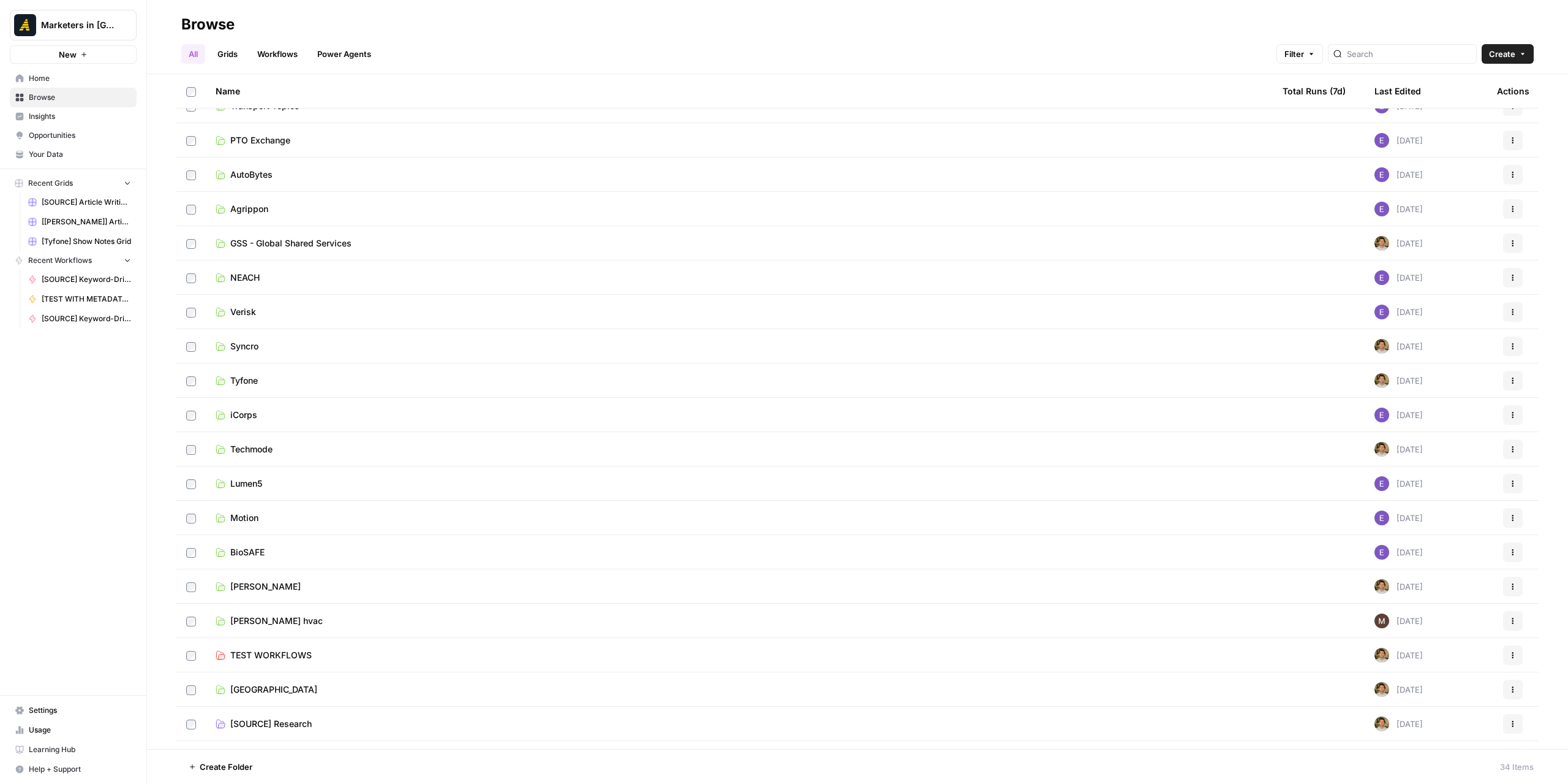
scroll to position [429, 0]
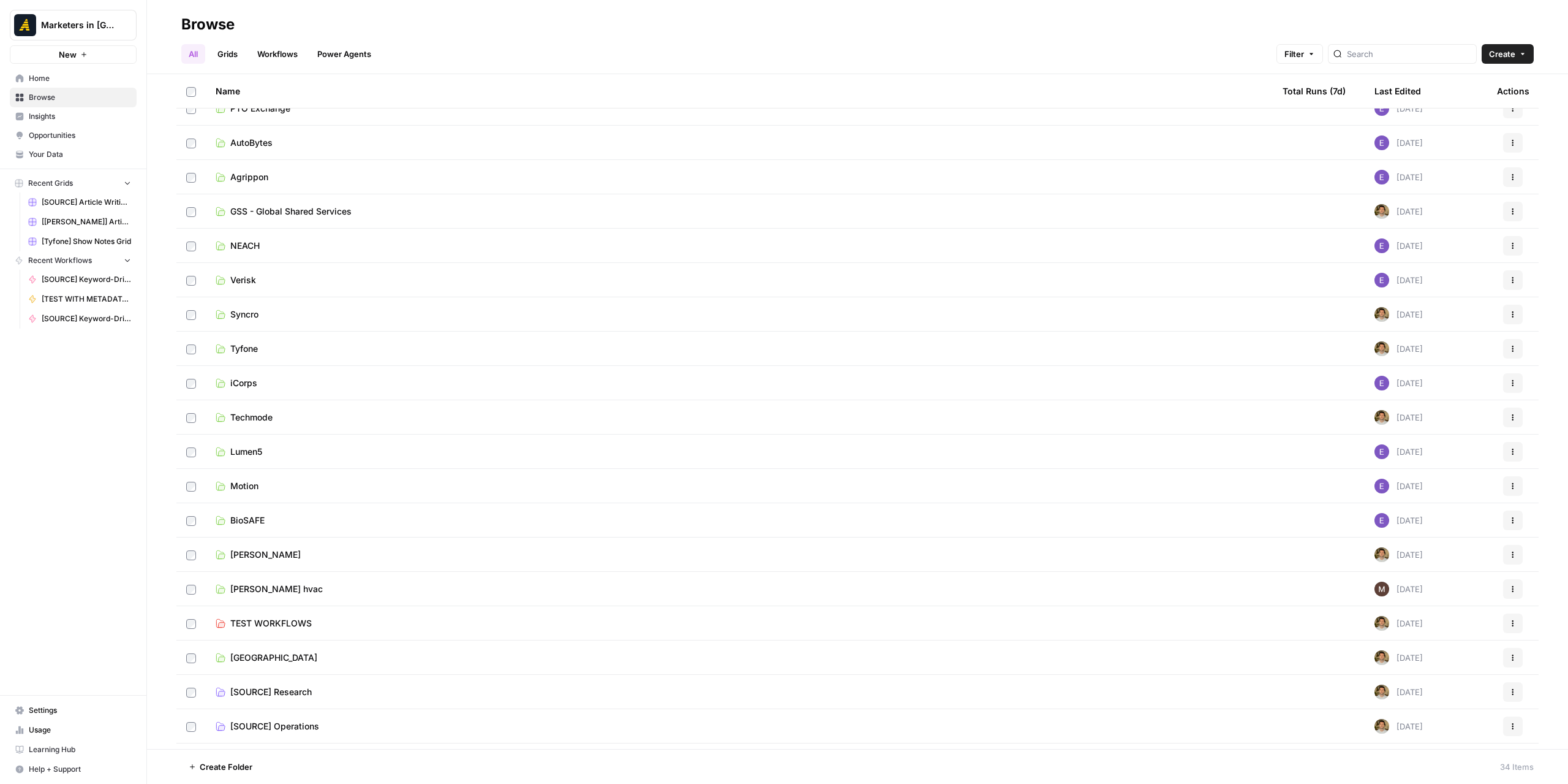
click at [282, 590] on span "Rod Miler hvac" at bounding box center [277, 588] width 92 height 12
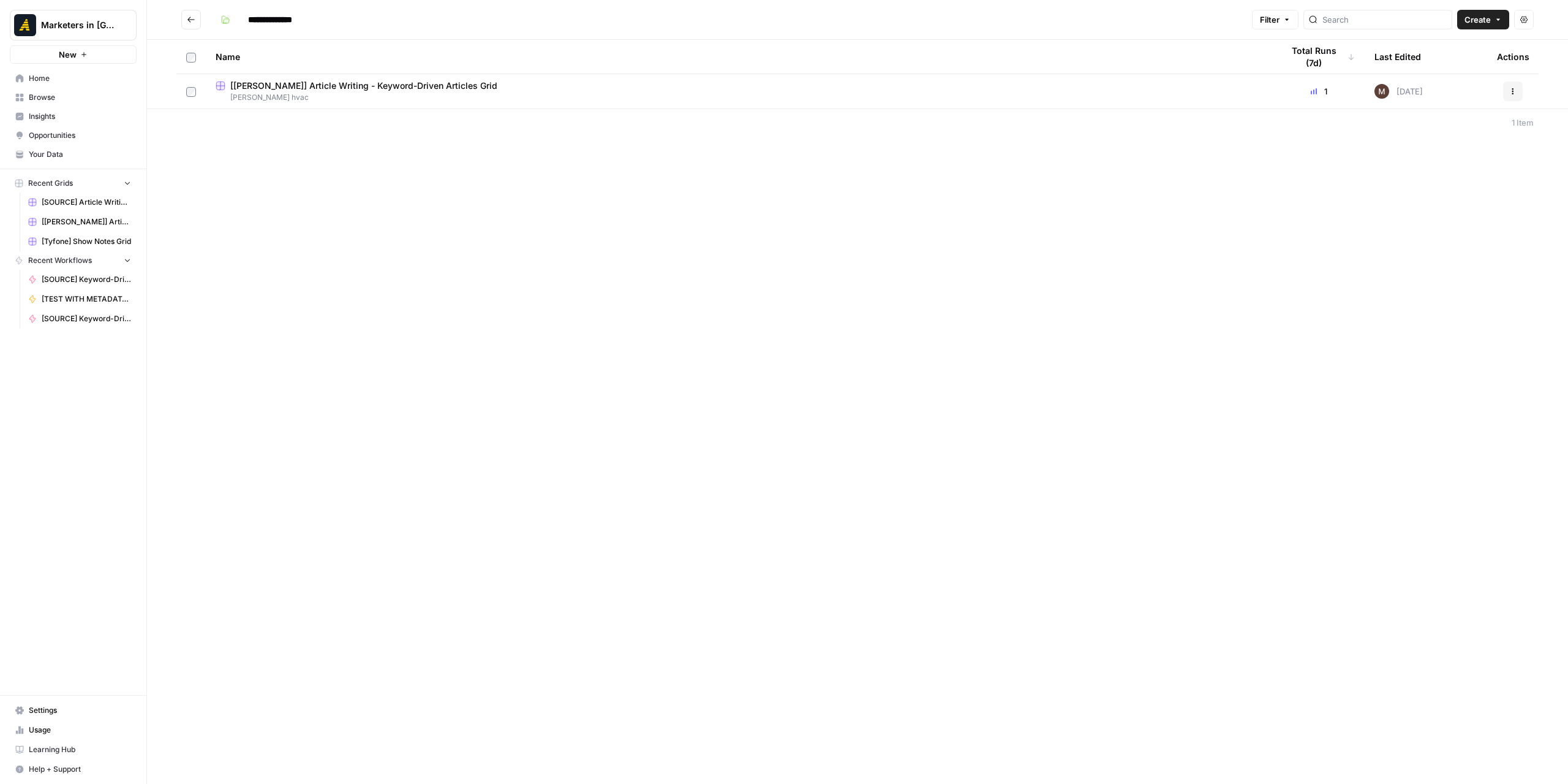
drag, startPoint x: 671, startPoint y: 352, endPoint x: 478, endPoint y: 256, distance: 215.6
click at [671, 351] on div "**********" at bounding box center [857, 392] width 1421 height 784
click at [189, 21] on icon "Go back" at bounding box center [191, 19] width 8 height 8
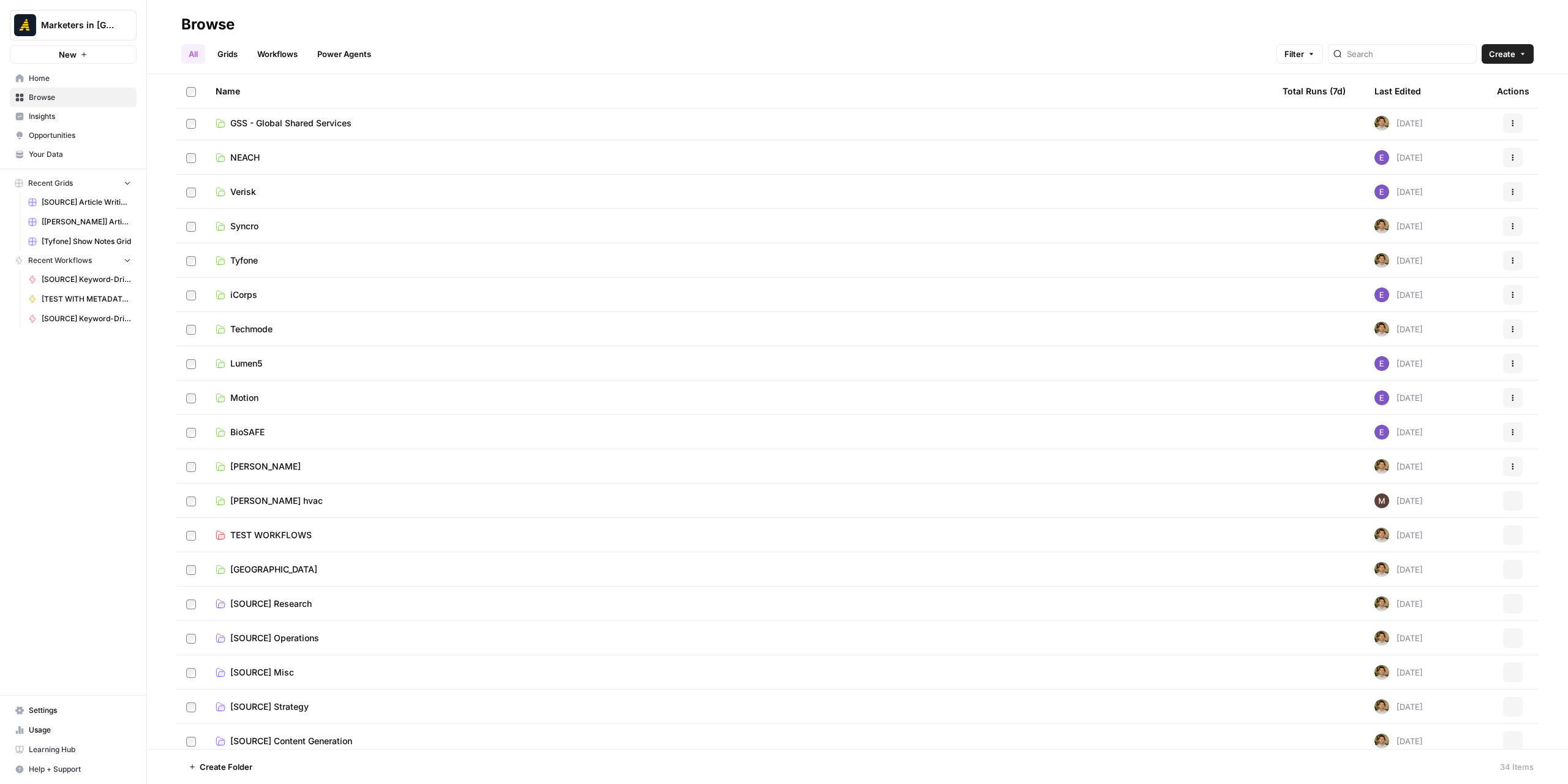
scroll to position [525, 0]
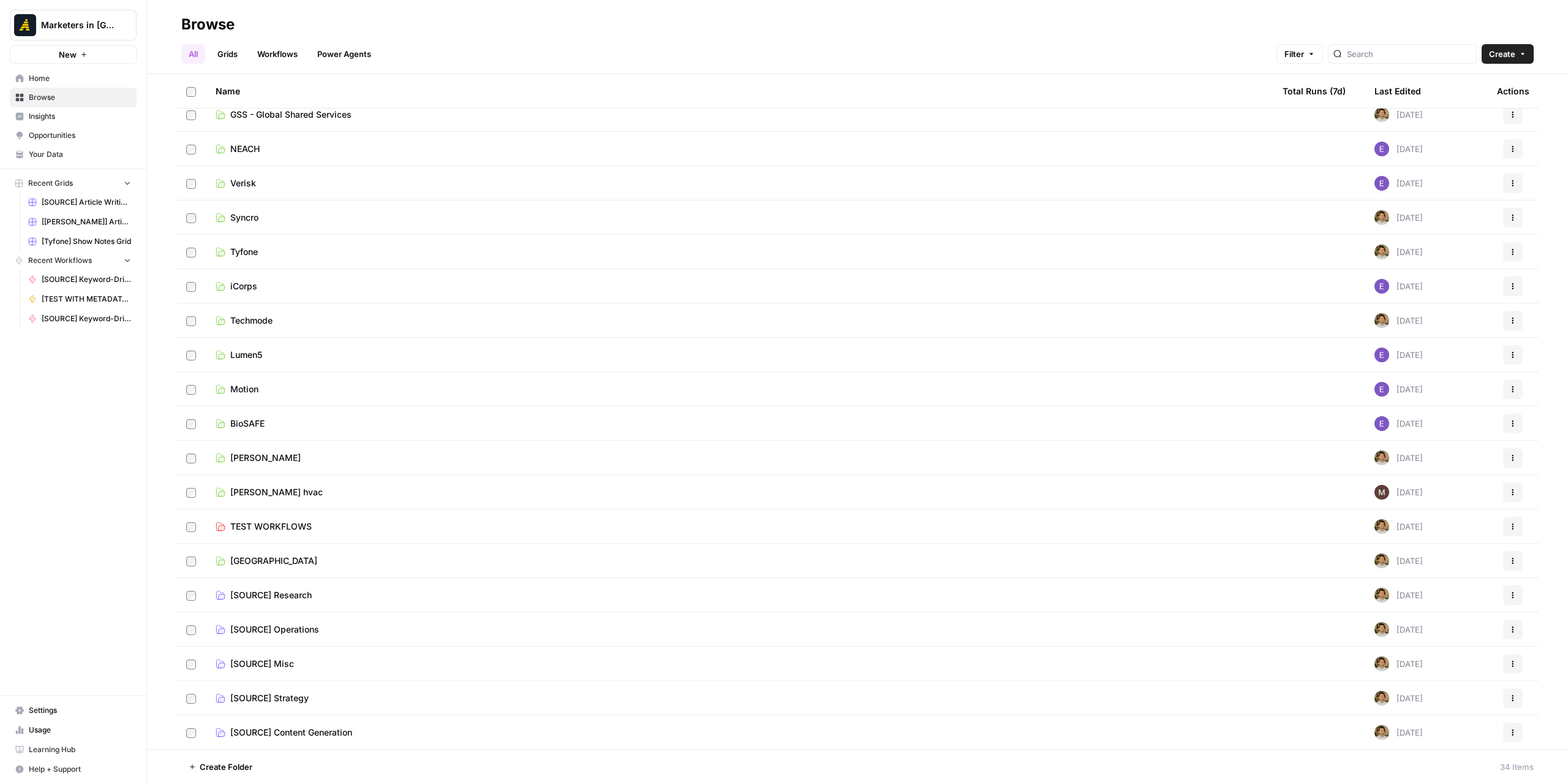
click at [292, 727] on span "[SOURCE] Content Generation" at bounding box center [292, 732] width 122 height 12
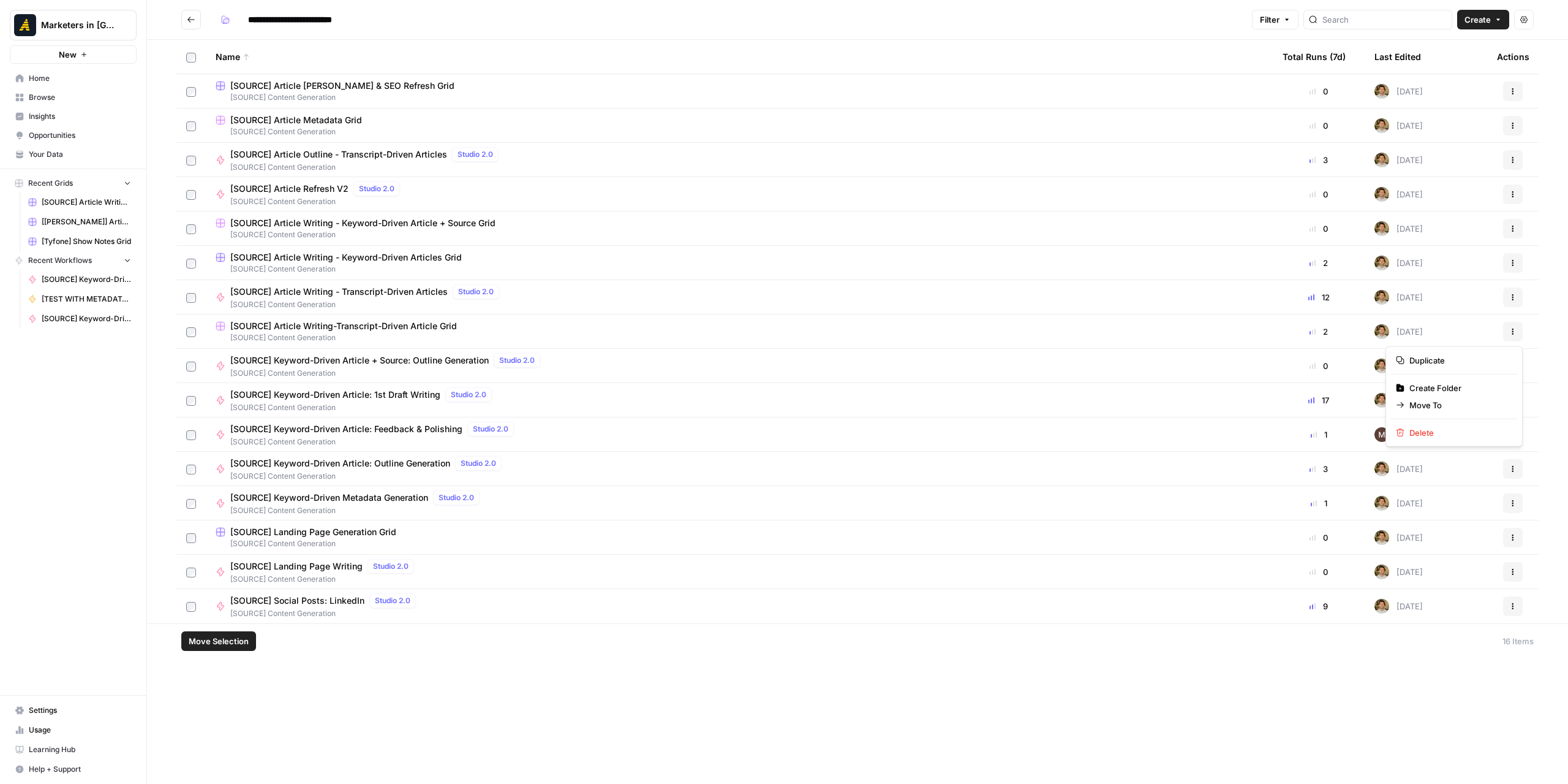
click at [1512, 333] on icon "button" at bounding box center [1513, 333] width 2 height 2
click at [1455, 360] on span "Duplicate" at bounding box center [1458, 360] width 98 height 12
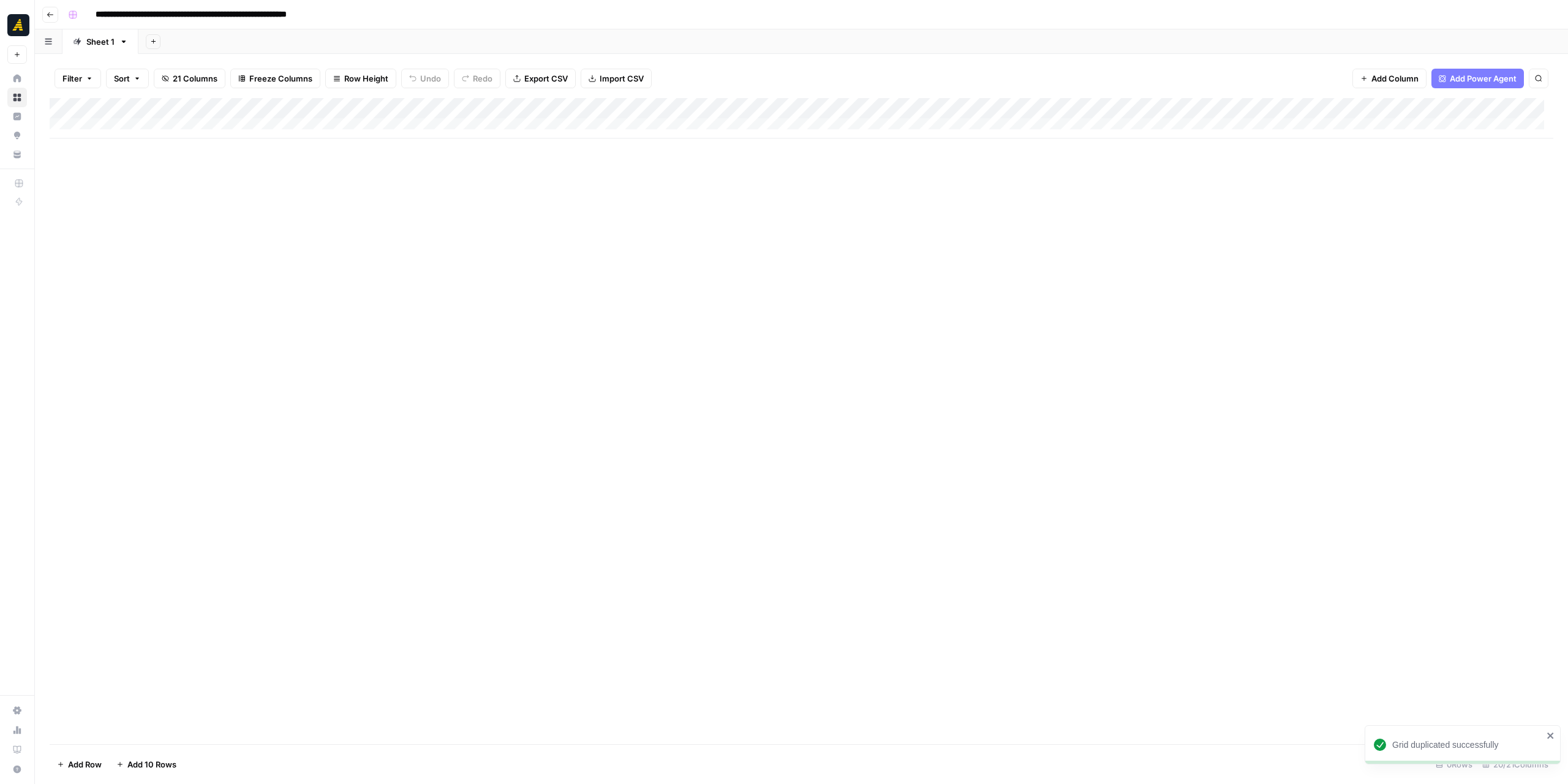
click at [126, 8] on input "**********" at bounding box center [226, 15] width 271 height 19
drag, startPoint x: 132, startPoint y: 12, endPoint x: 99, endPoint y: 12, distance: 33.0
click at [99, 12] on input "**********" at bounding box center [226, 15] width 271 height 19
drag, startPoint x: 358, startPoint y: 13, endPoint x: 394, endPoint y: 11, distance: 36.1
click at [394, 11] on div "**********" at bounding box center [809, 15] width 1493 height 19
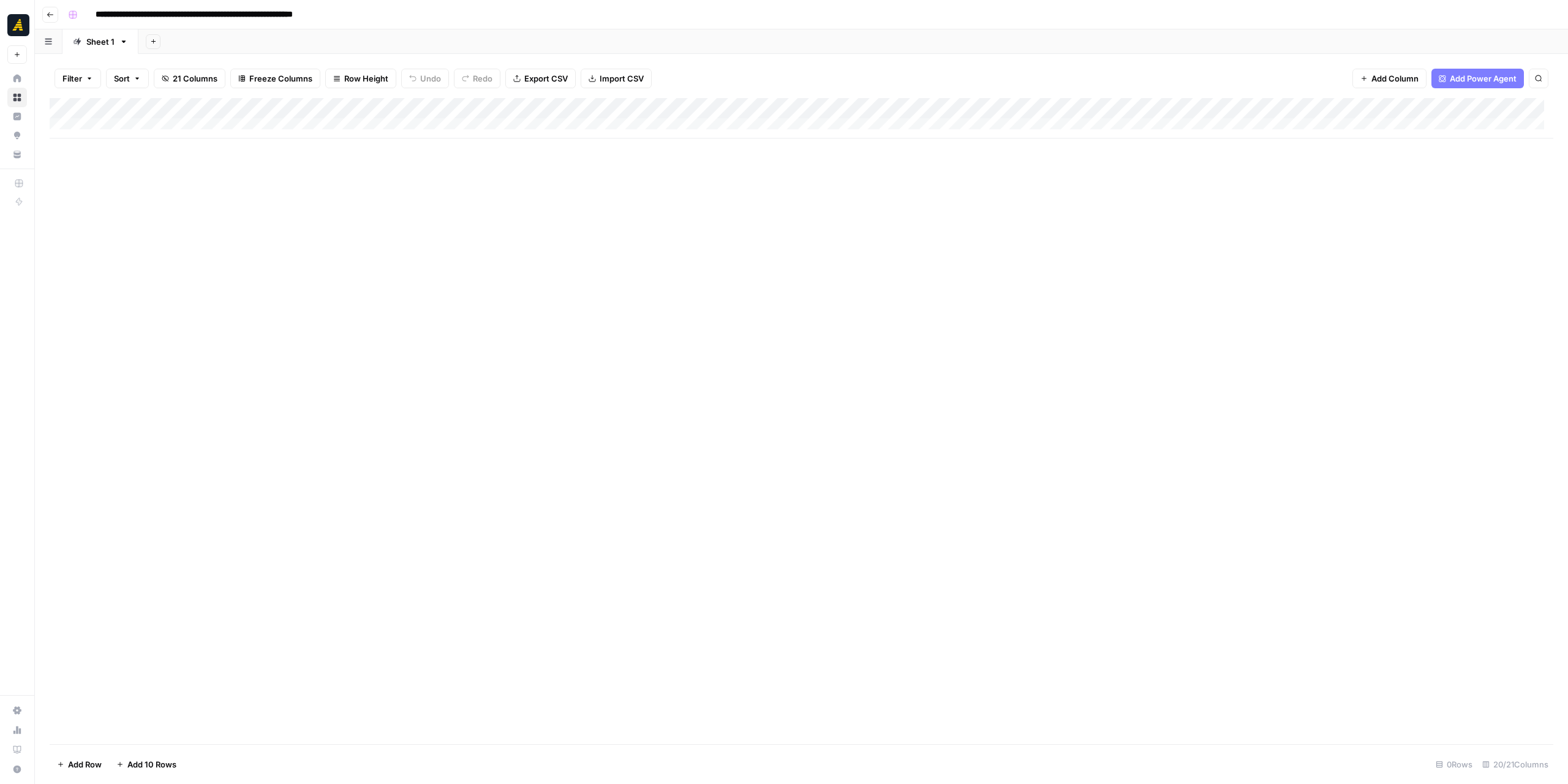
type input "**********"
click at [49, 14] on icon "button" at bounding box center [50, 14] width 7 height 7
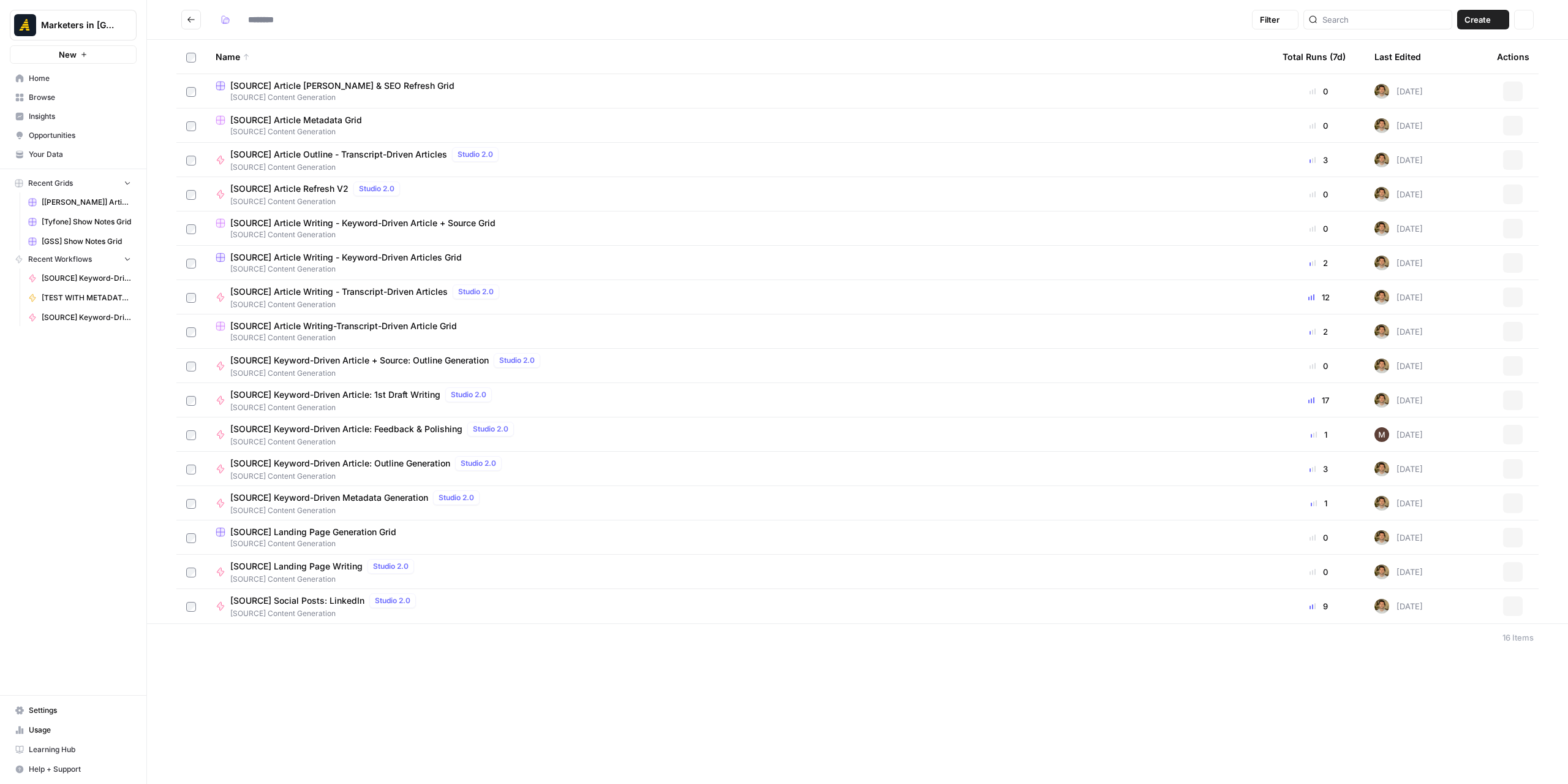
type input "**********"
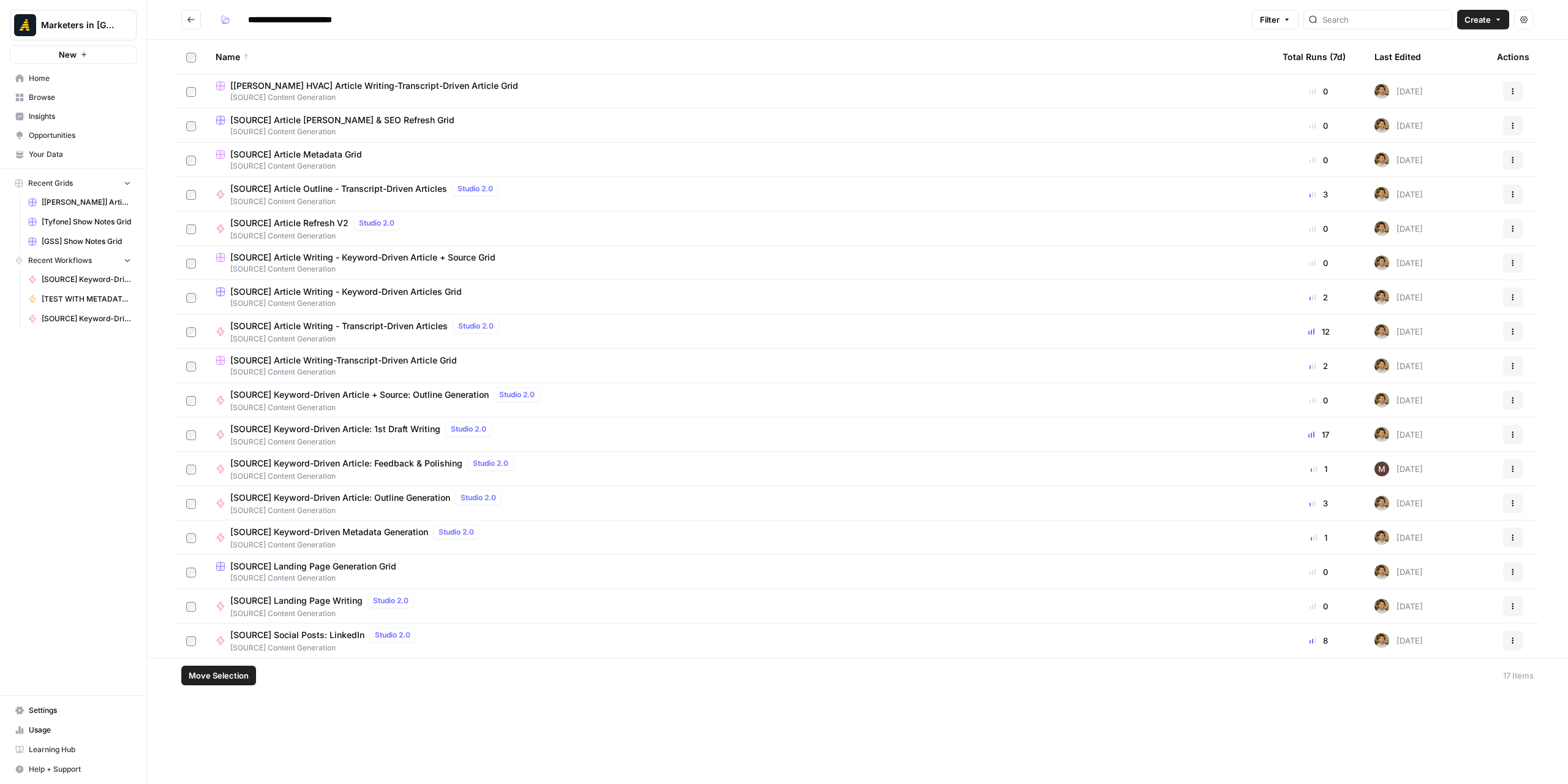
click at [238, 669] on button "Move Selection" at bounding box center [218, 675] width 75 height 19
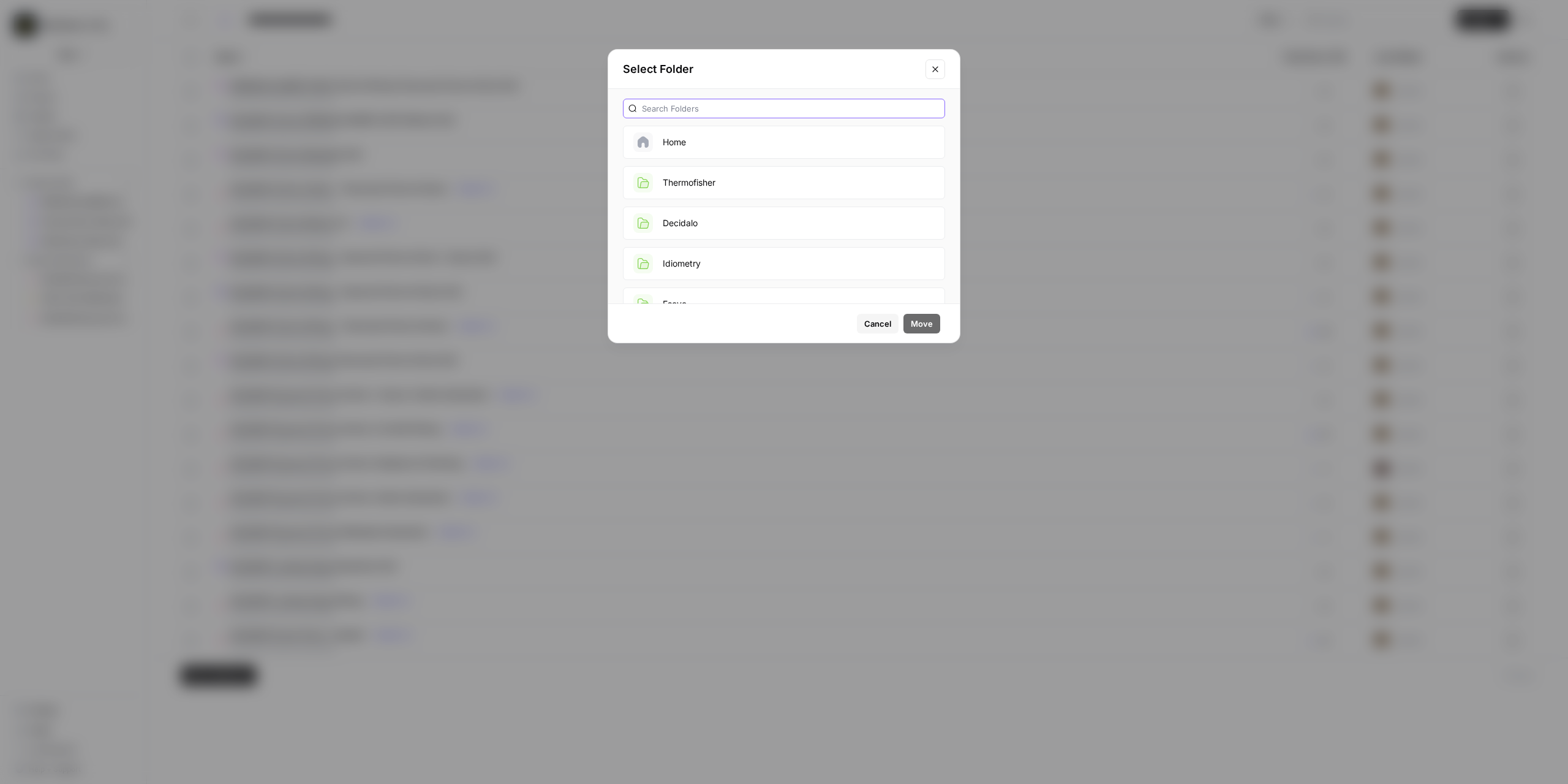
click at [714, 107] on input "text" at bounding box center [791, 108] width 297 height 12
type input "ROD"
click at [752, 184] on button "Rod Miler hvac" at bounding box center [784, 183] width 322 height 33
click at [925, 318] on span "Move" at bounding box center [922, 323] width 22 height 12
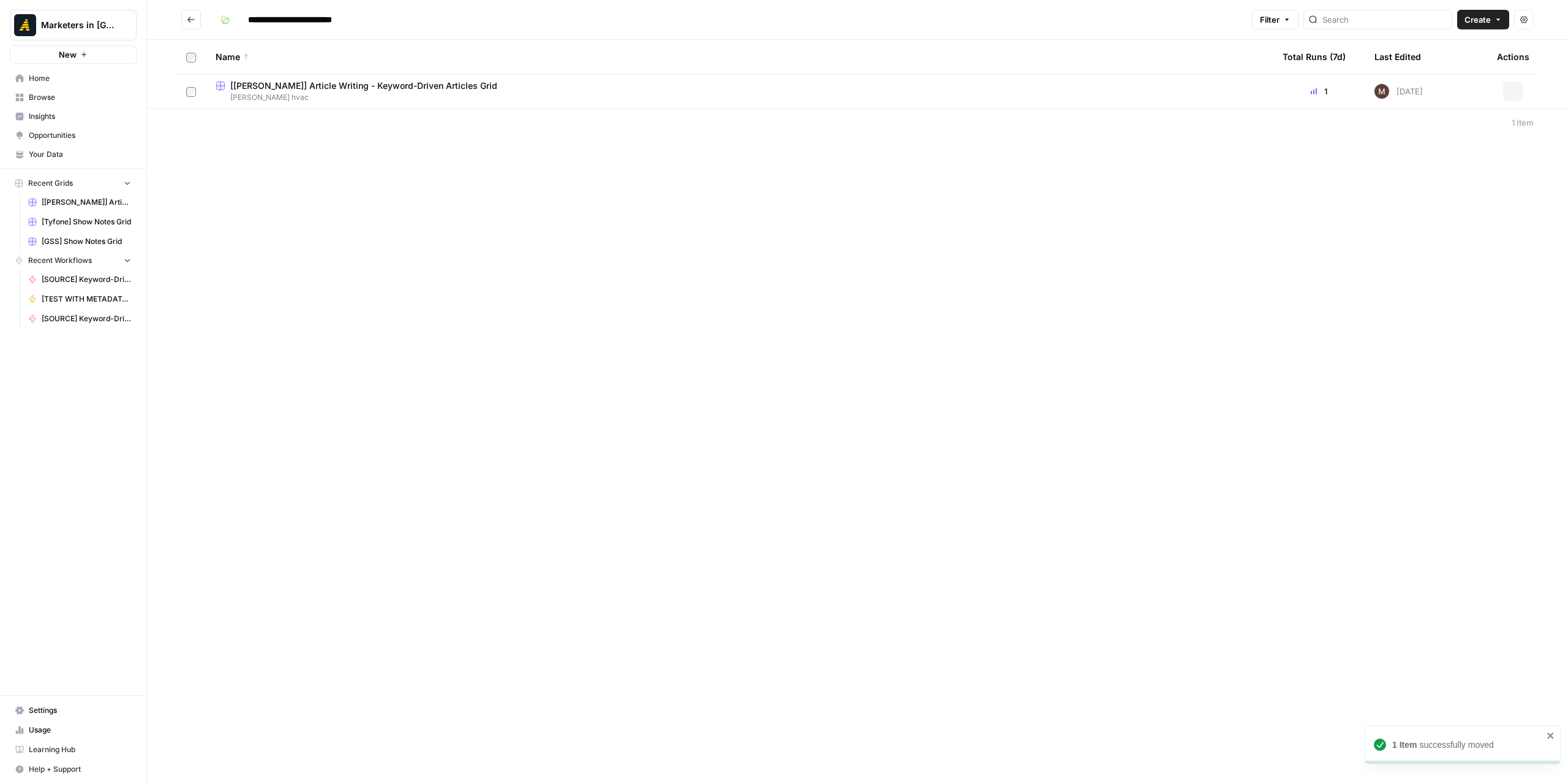
type input "**********"
click at [369, 128] on span "Rod Miler hvac" at bounding box center [739, 131] width 1047 height 11
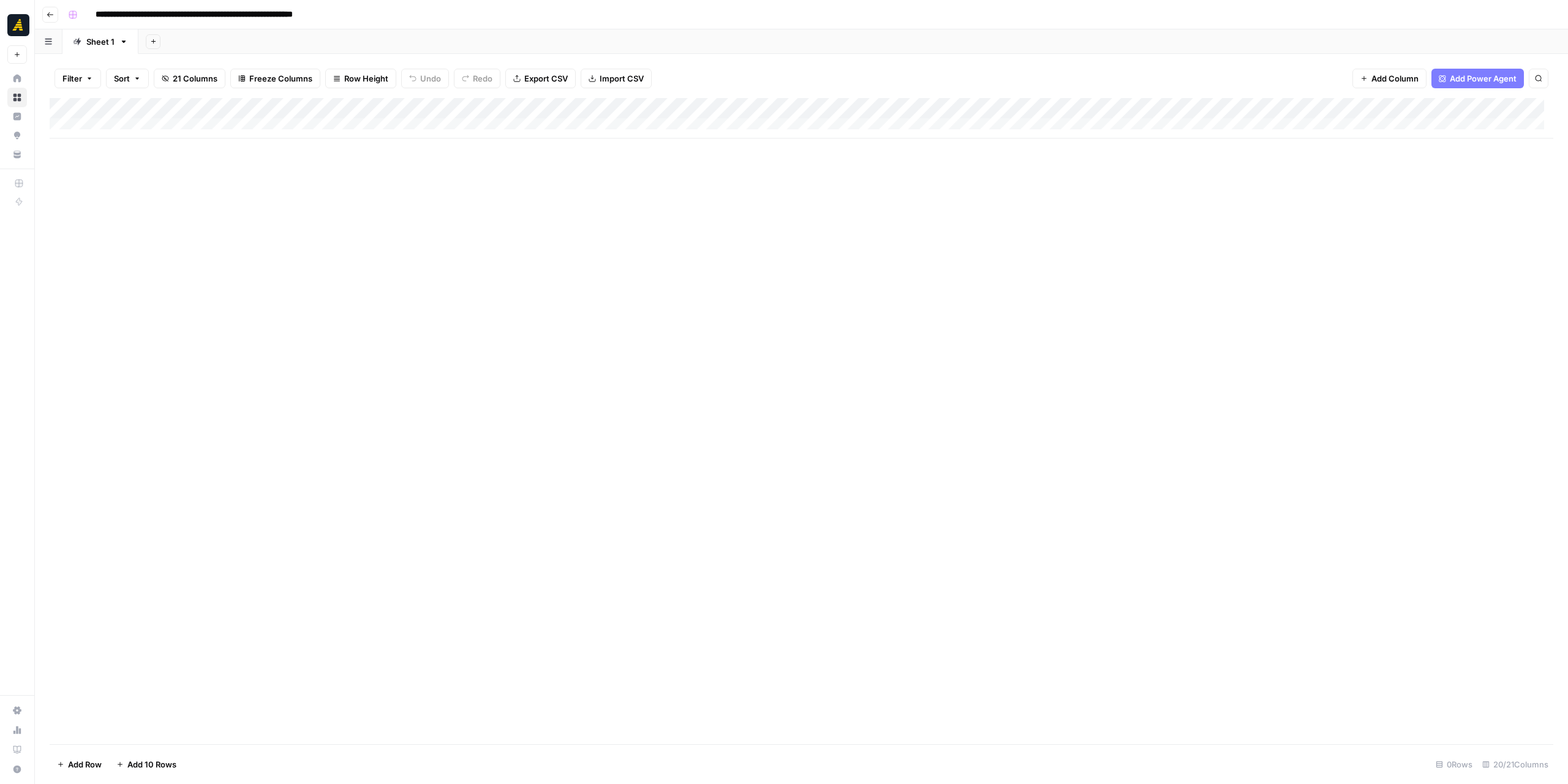
click at [126, 121] on div "Add Column" at bounding box center [801, 118] width 1504 height 40
click at [141, 146] on div "Add Column" at bounding box center [801, 129] width 1504 height 61
click at [143, 168] on div "Add Column" at bounding box center [801, 139] width 1504 height 82
click at [147, 188] on div "Add Column" at bounding box center [801, 149] width 1504 height 103
click at [160, 129] on div "Add Column" at bounding box center [801, 160] width 1504 height 124
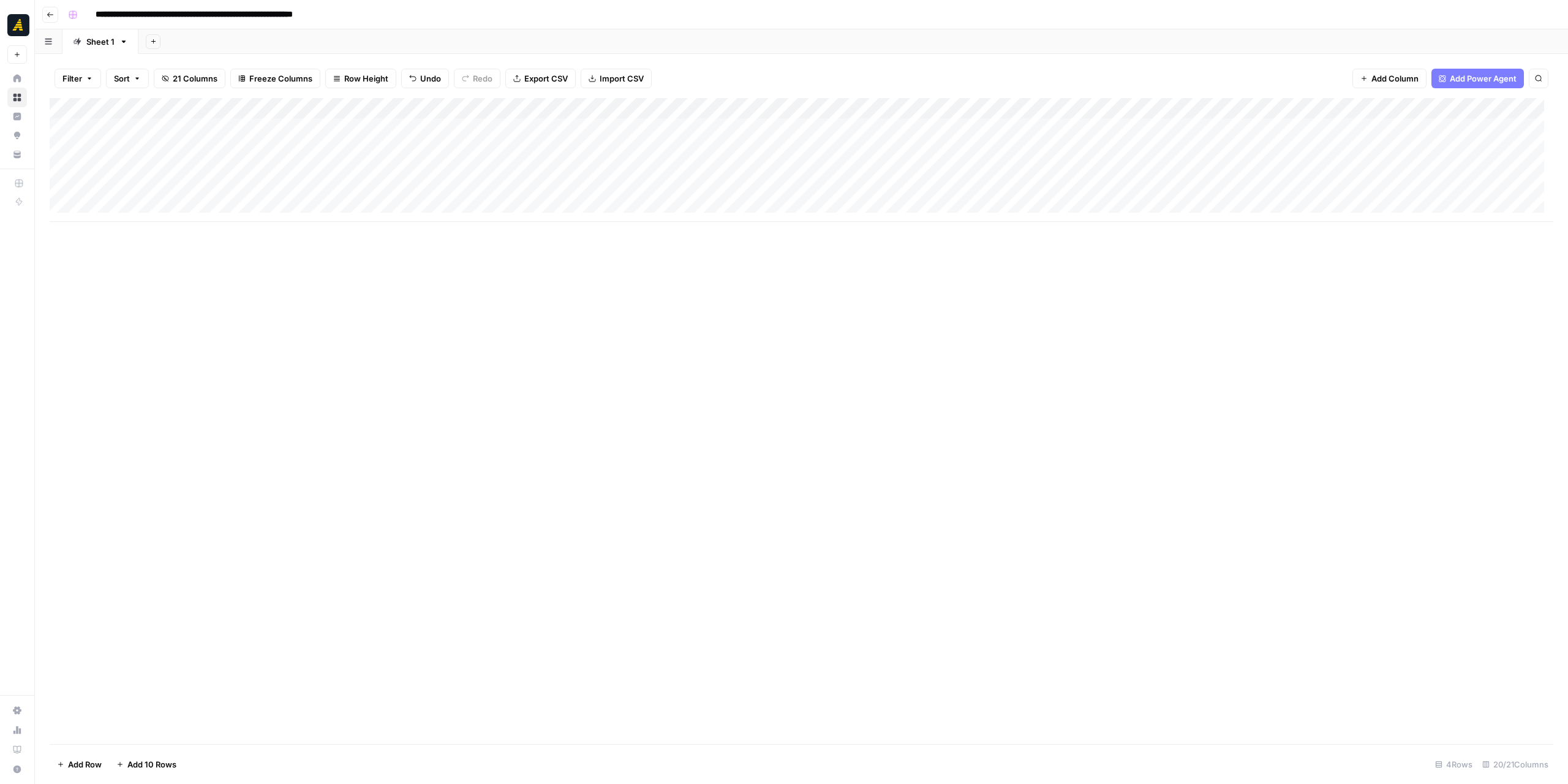
click at [606, 132] on div "Add Column" at bounding box center [801, 160] width 1504 height 124
click at [1092, 64] on p at bounding box center [1176, 62] width 392 height 16
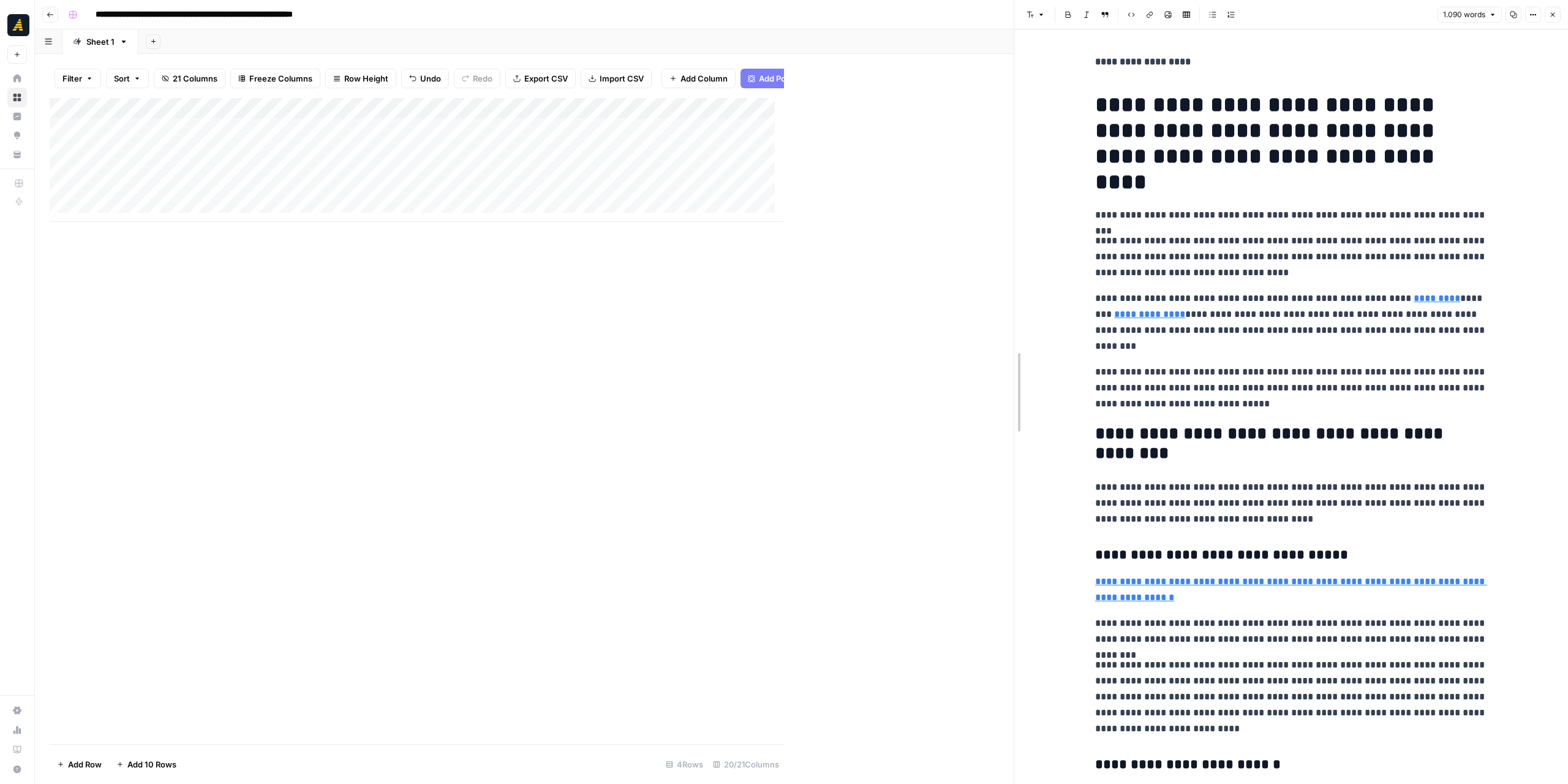
drag, startPoint x: 786, startPoint y: 302, endPoint x: 1015, endPoint y: 309, distance: 229.1
click at [479, 128] on div "Add Column" at bounding box center [531, 160] width 964 height 124
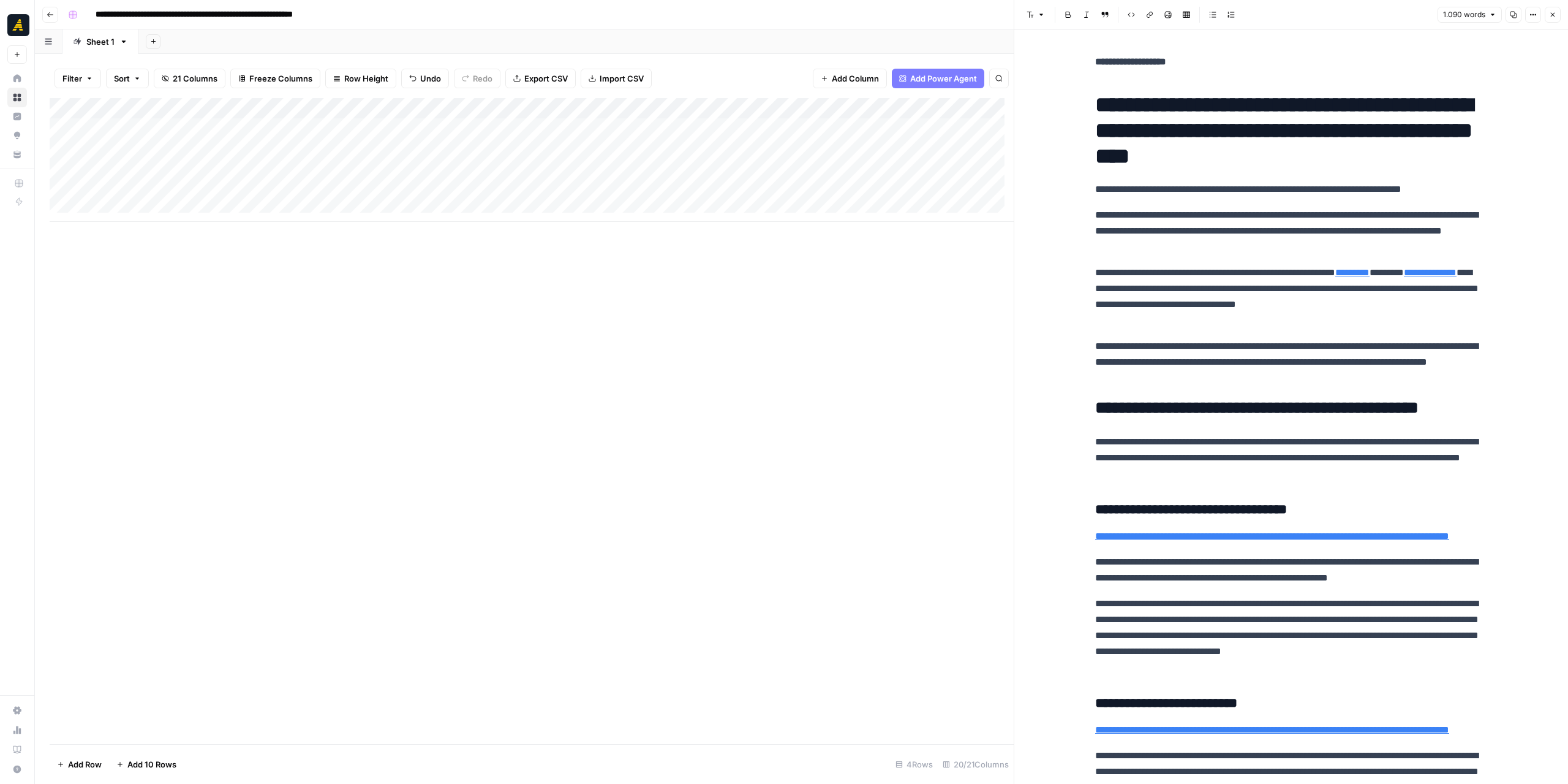
click at [479, 128] on div "Add Column" at bounding box center [531, 160] width 964 height 124
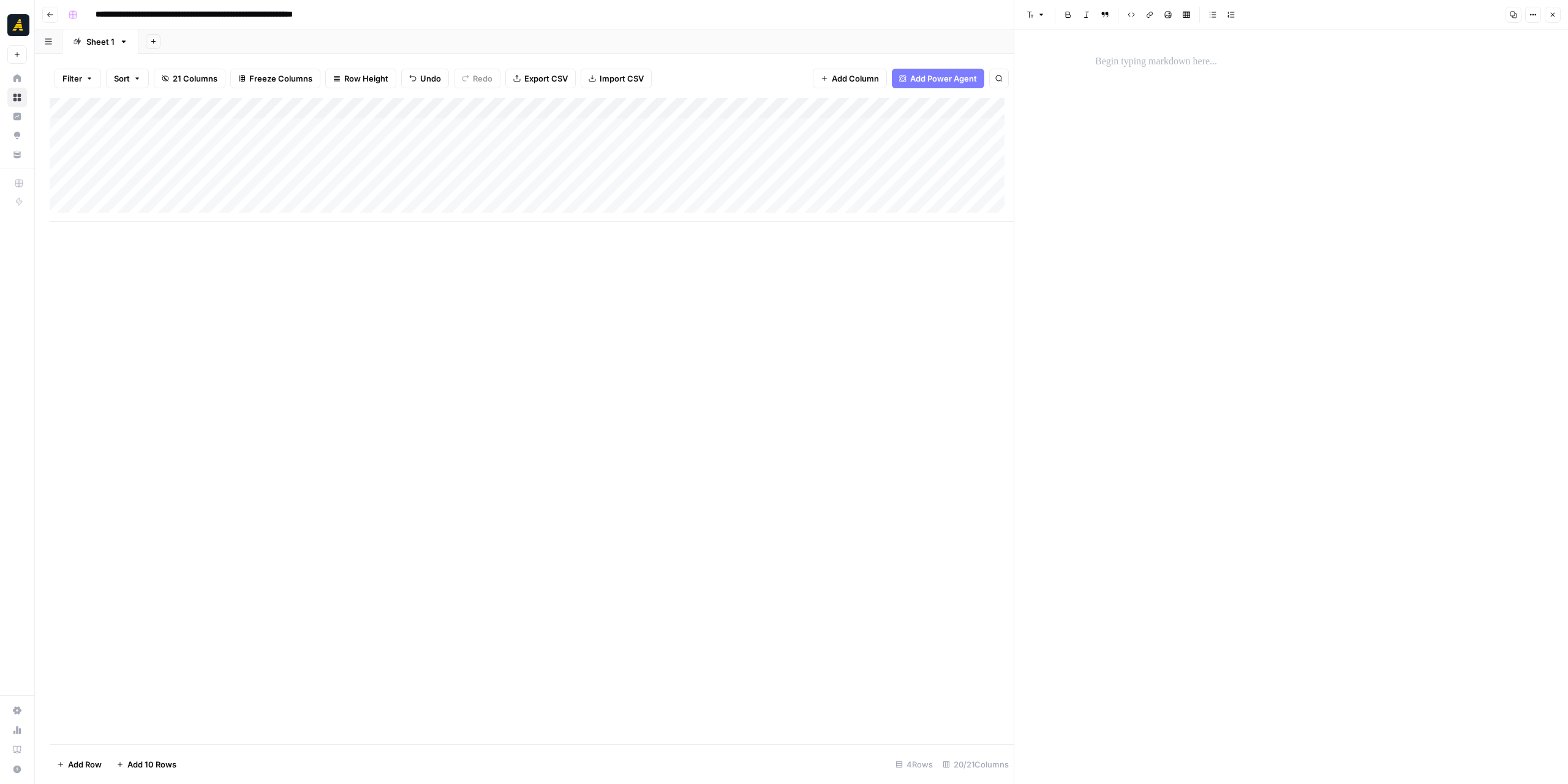
click at [1152, 63] on p at bounding box center [1291, 62] width 392 height 16
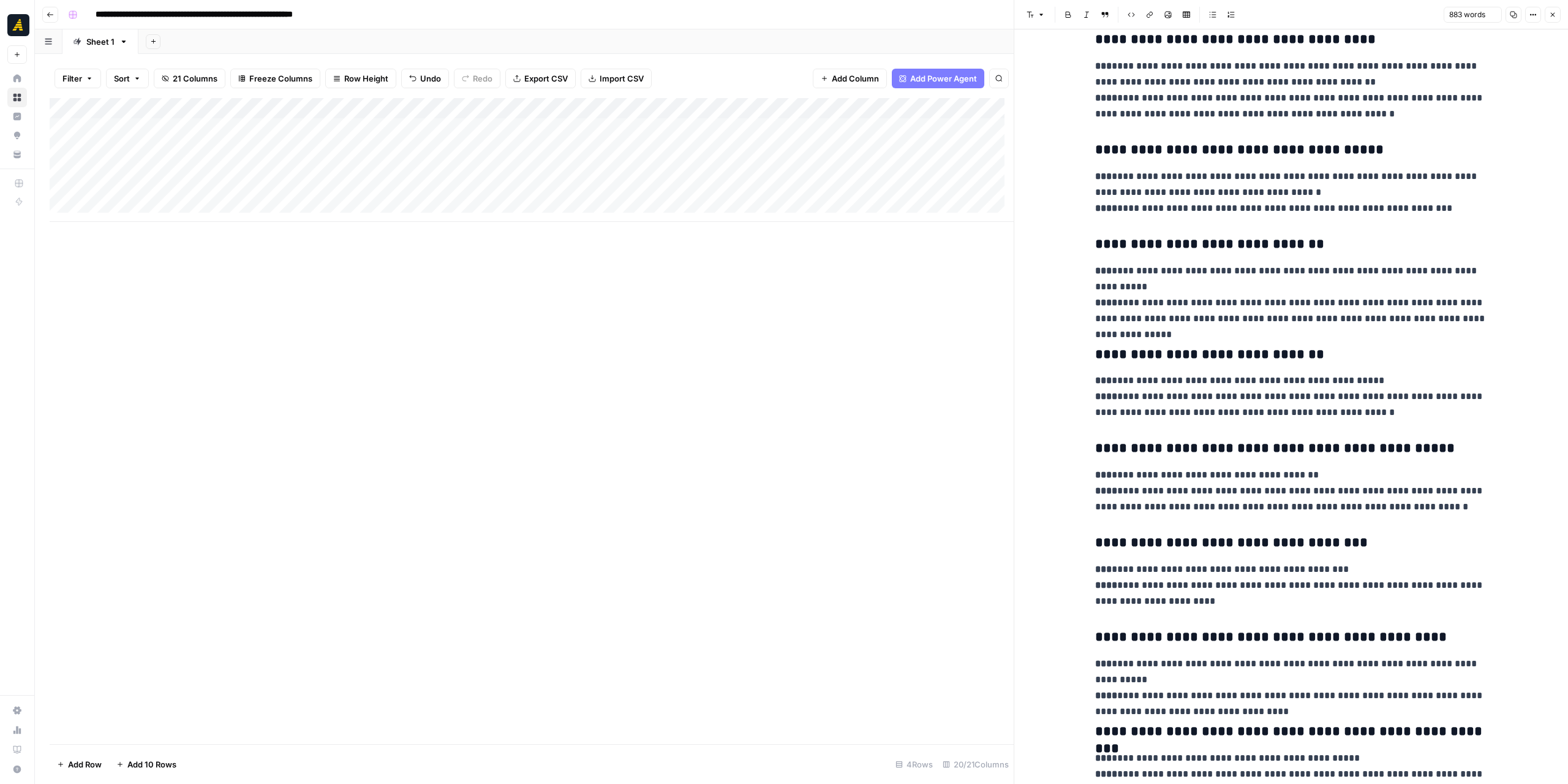
scroll to position [1882, 0]
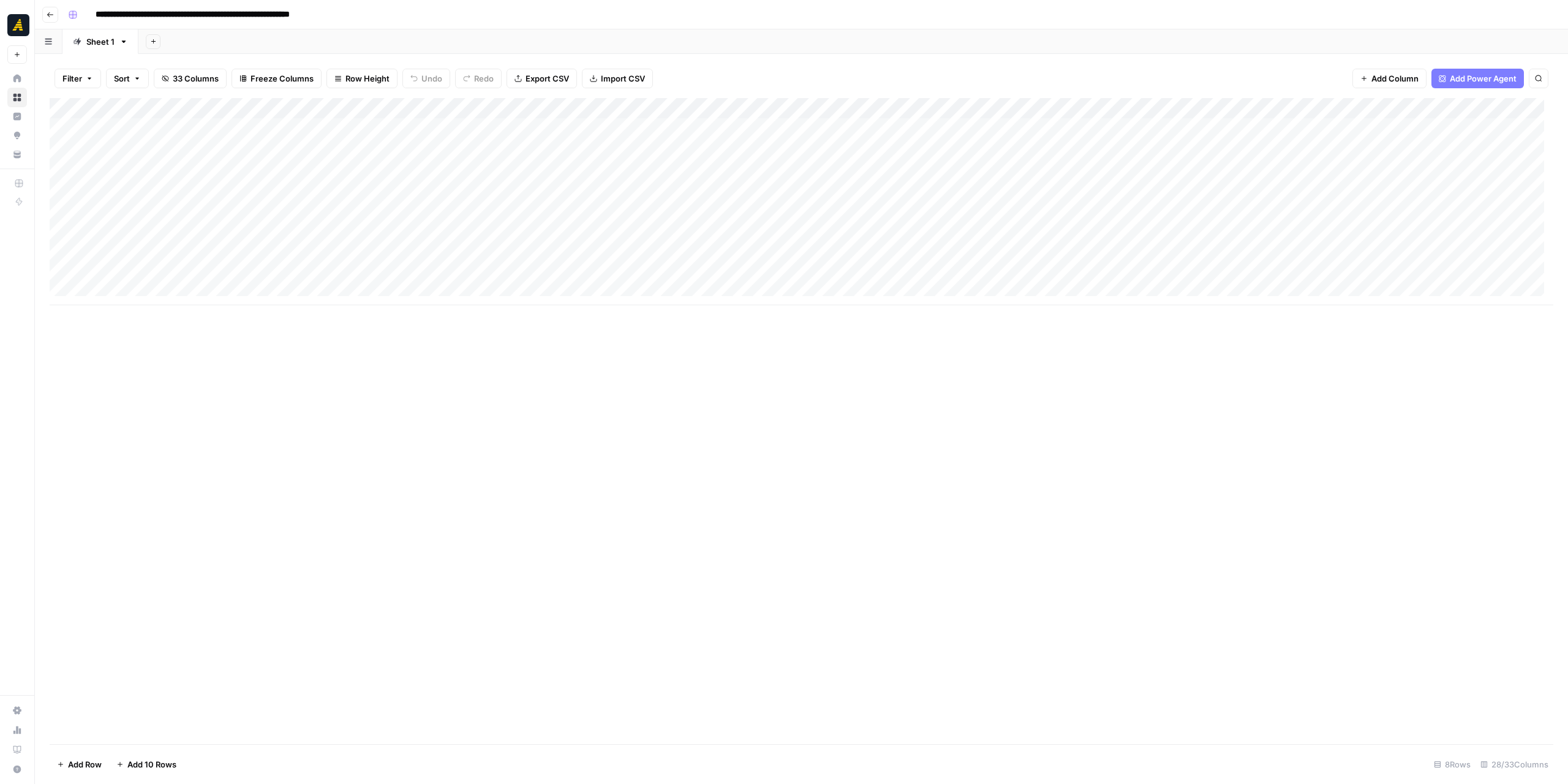
click at [263, 128] on div "Add Column" at bounding box center [801, 201] width 1504 height 207
click at [501, 128] on div "Add Column" at bounding box center [801, 201] width 1504 height 207
click at [740, 124] on div "Add Column" at bounding box center [801, 201] width 1504 height 207
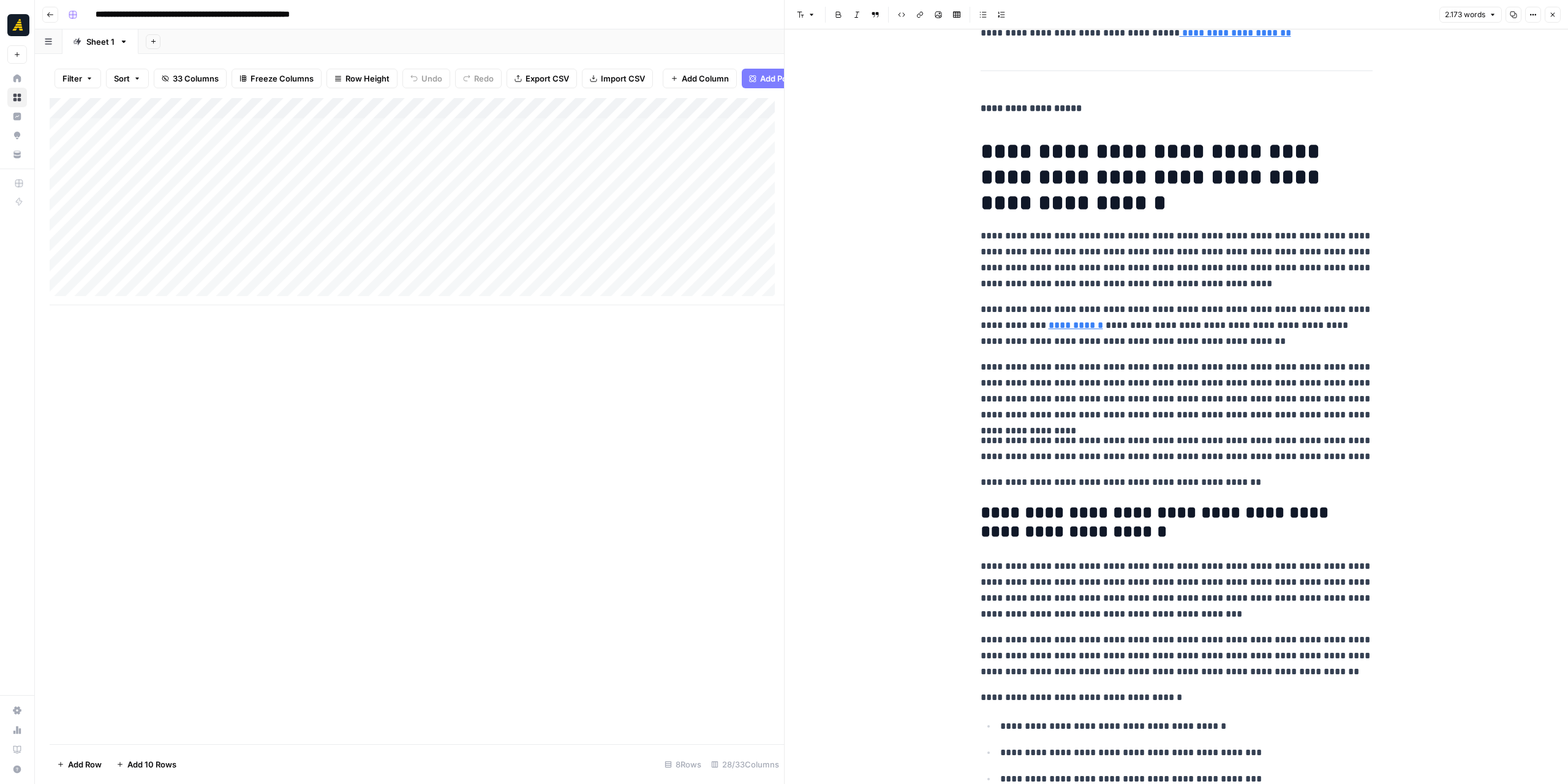
scroll to position [2145, 0]
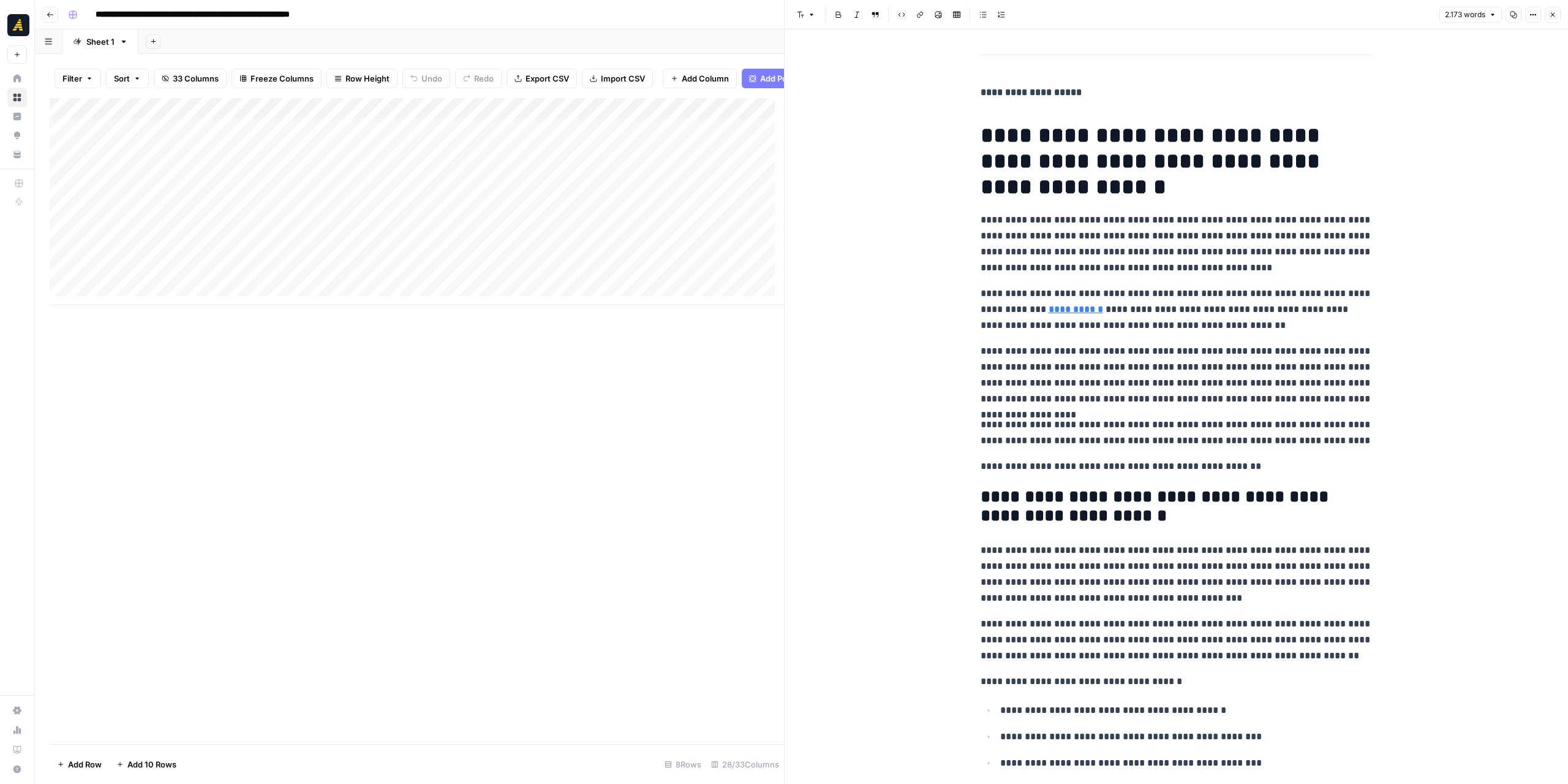
click at [597, 136] on div "Add Column" at bounding box center [416, 201] width 734 height 207
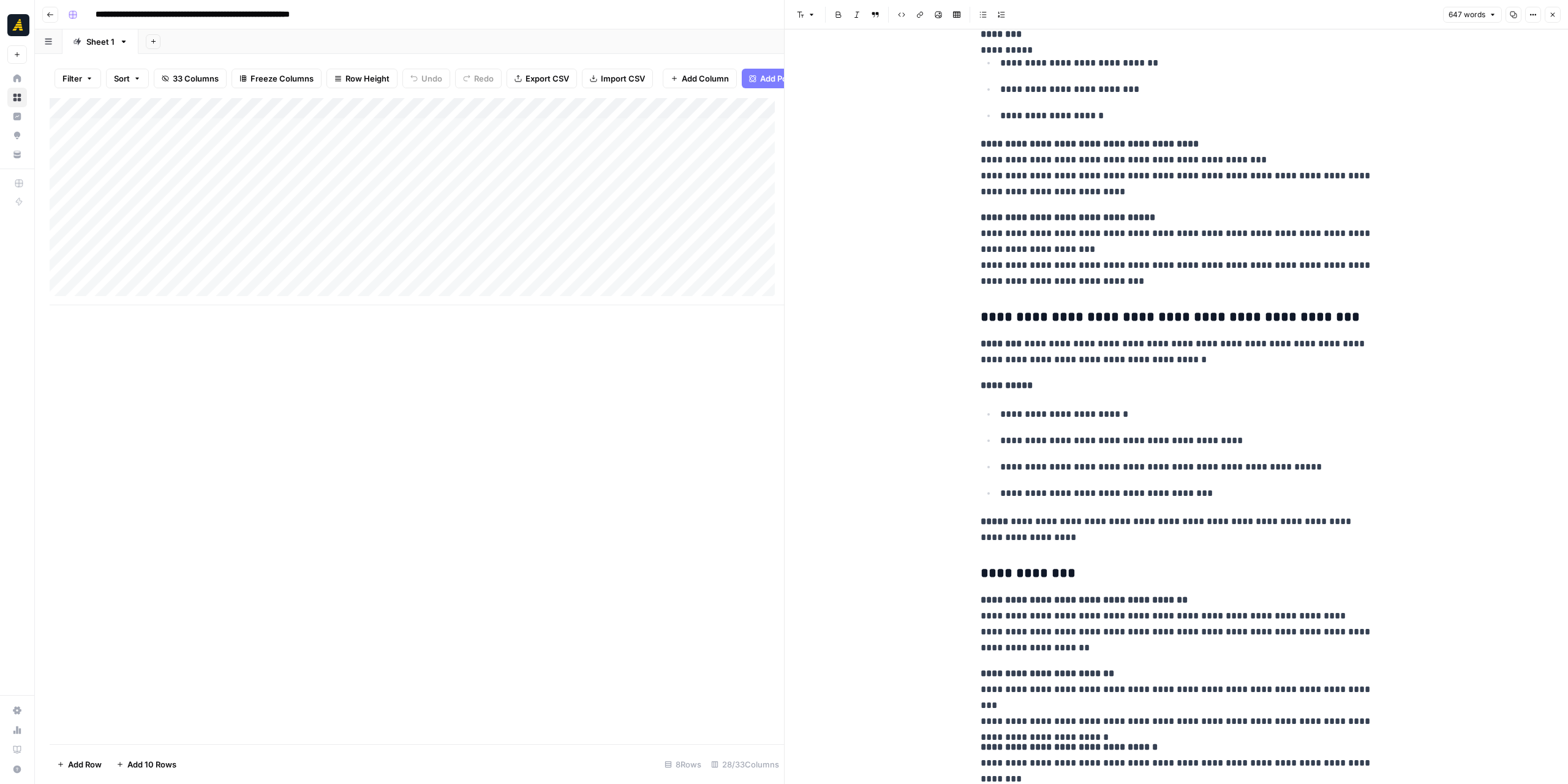
scroll to position [979, 0]
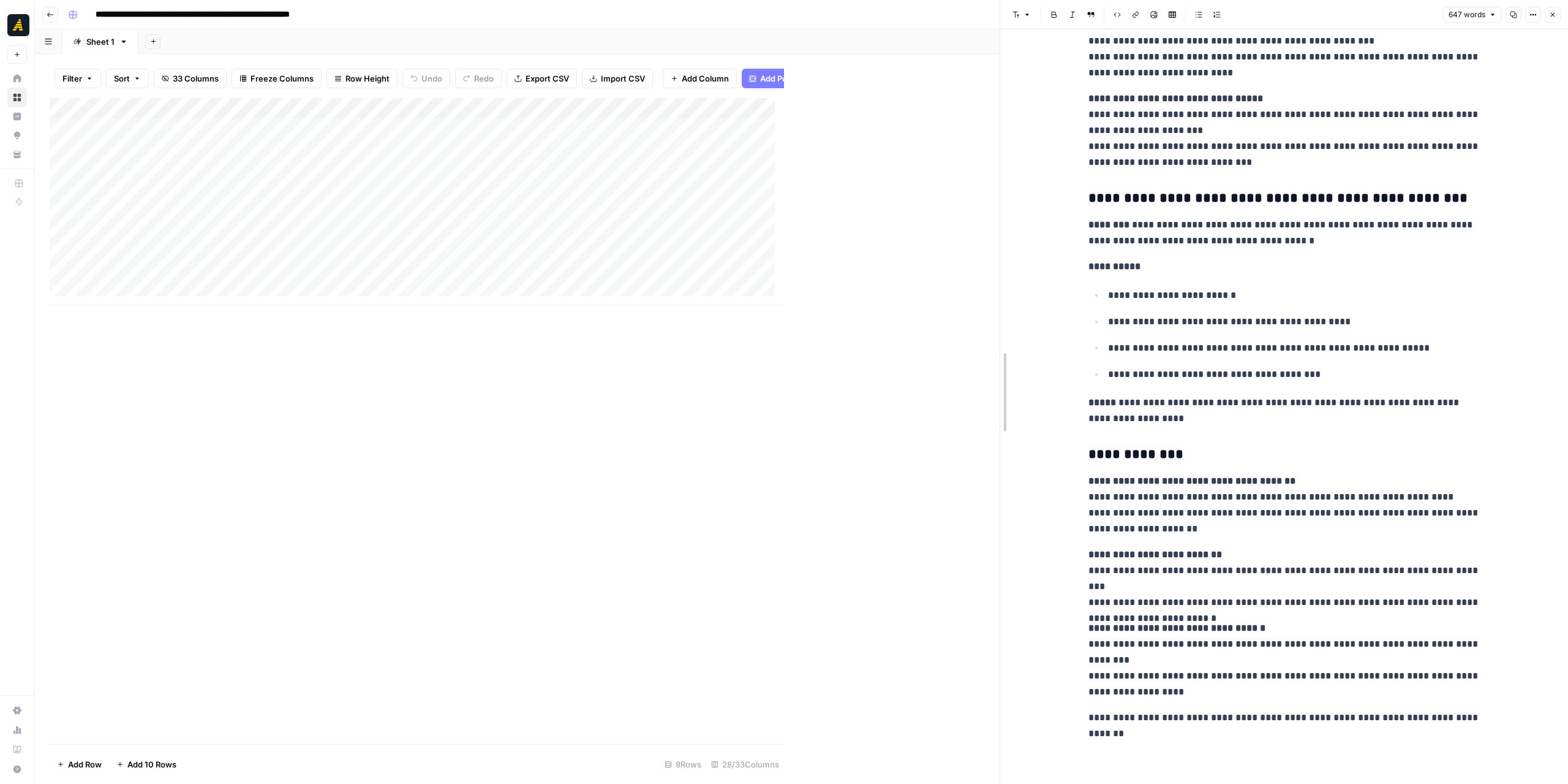
drag, startPoint x: 783, startPoint y: 366, endPoint x: 1002, endPoint y: 366, distance: 219.0
click at [1002, 366] on div at bounding box center [1000, 392] width 12 height 784
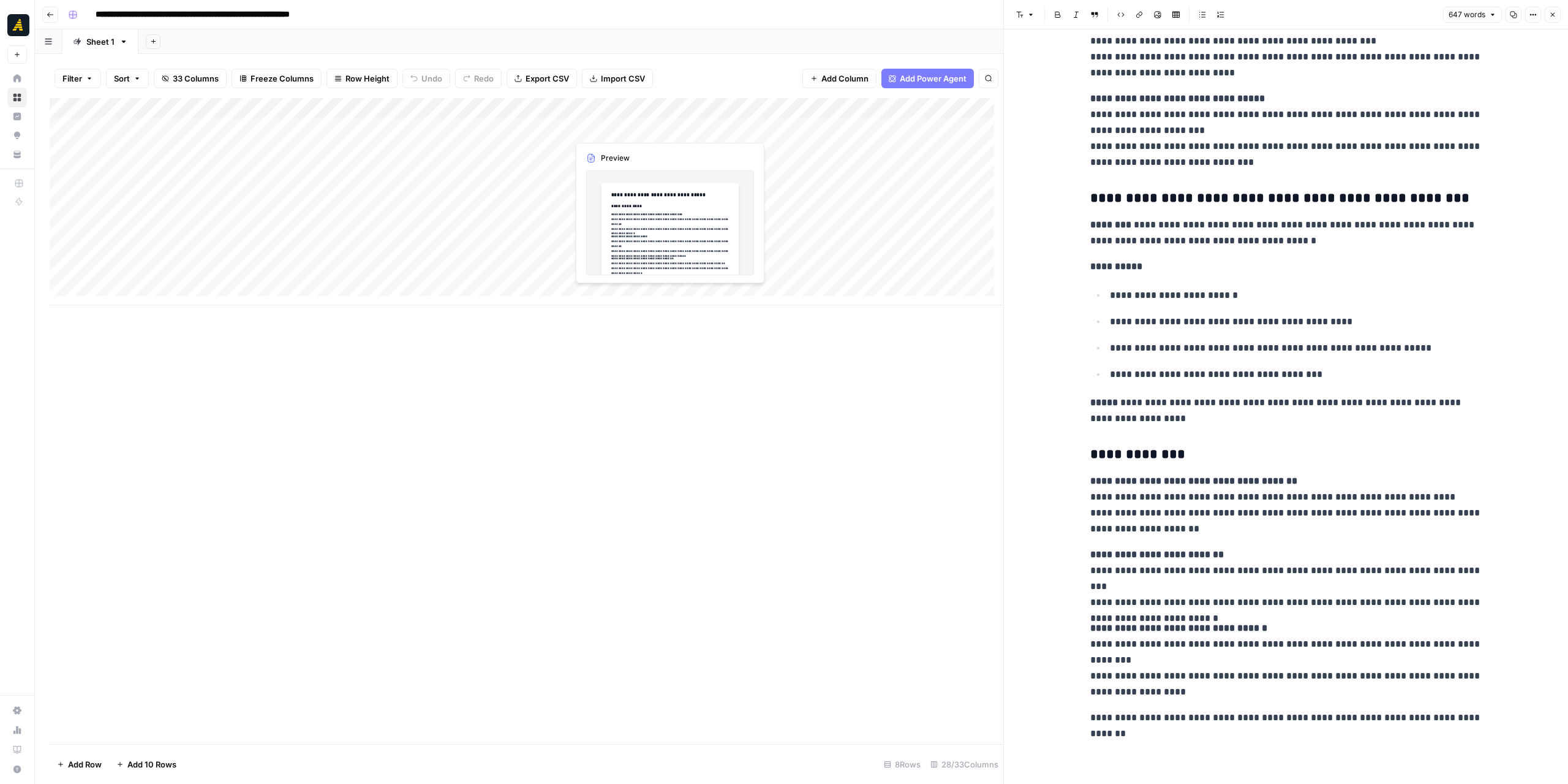
click at [639, 133] on div "Add Column" at bounding box center [526, 201] width 954 height 207
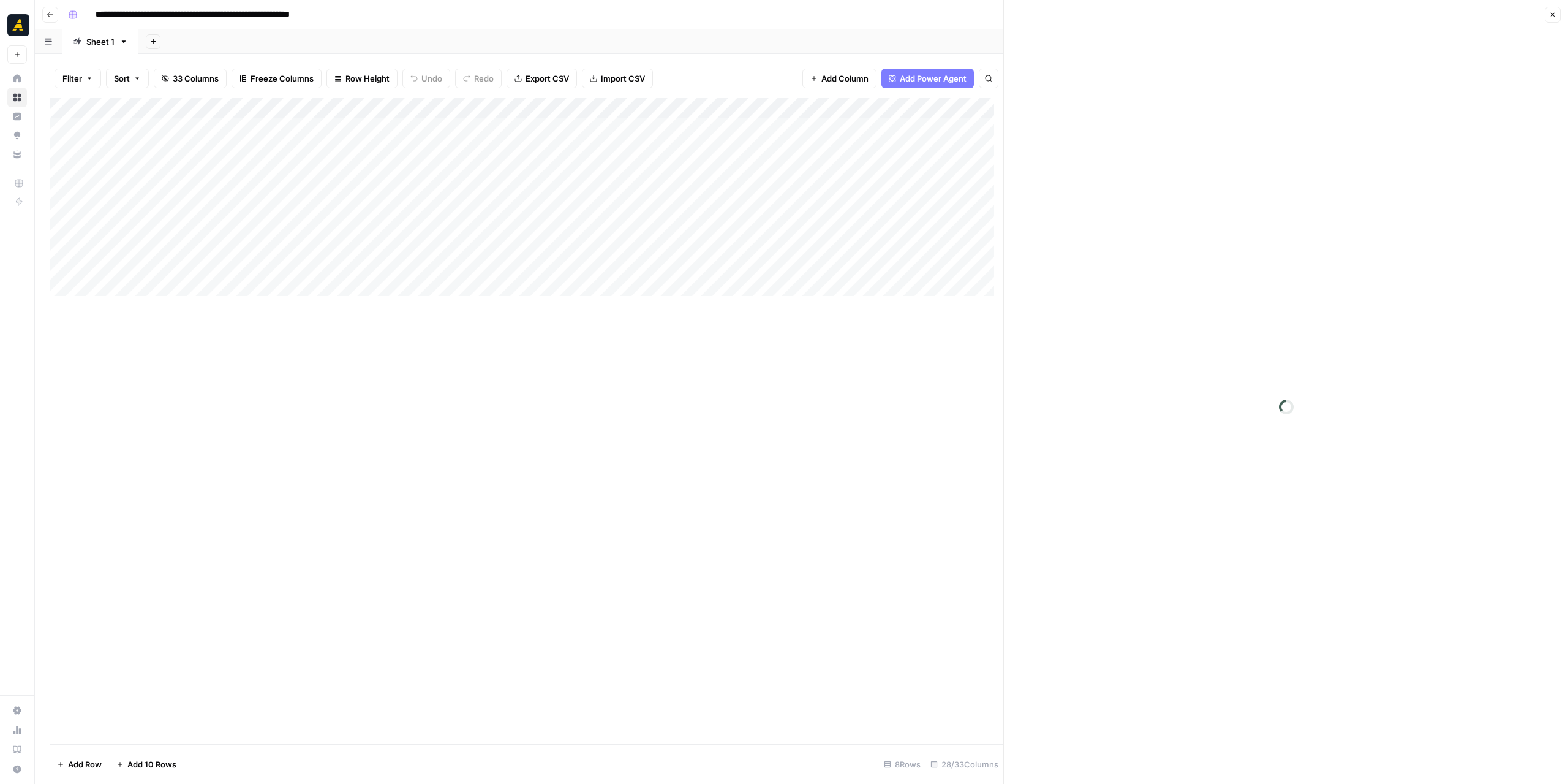
click at [639, 133] on div at bounding box center [632, 128] width 130 height 23
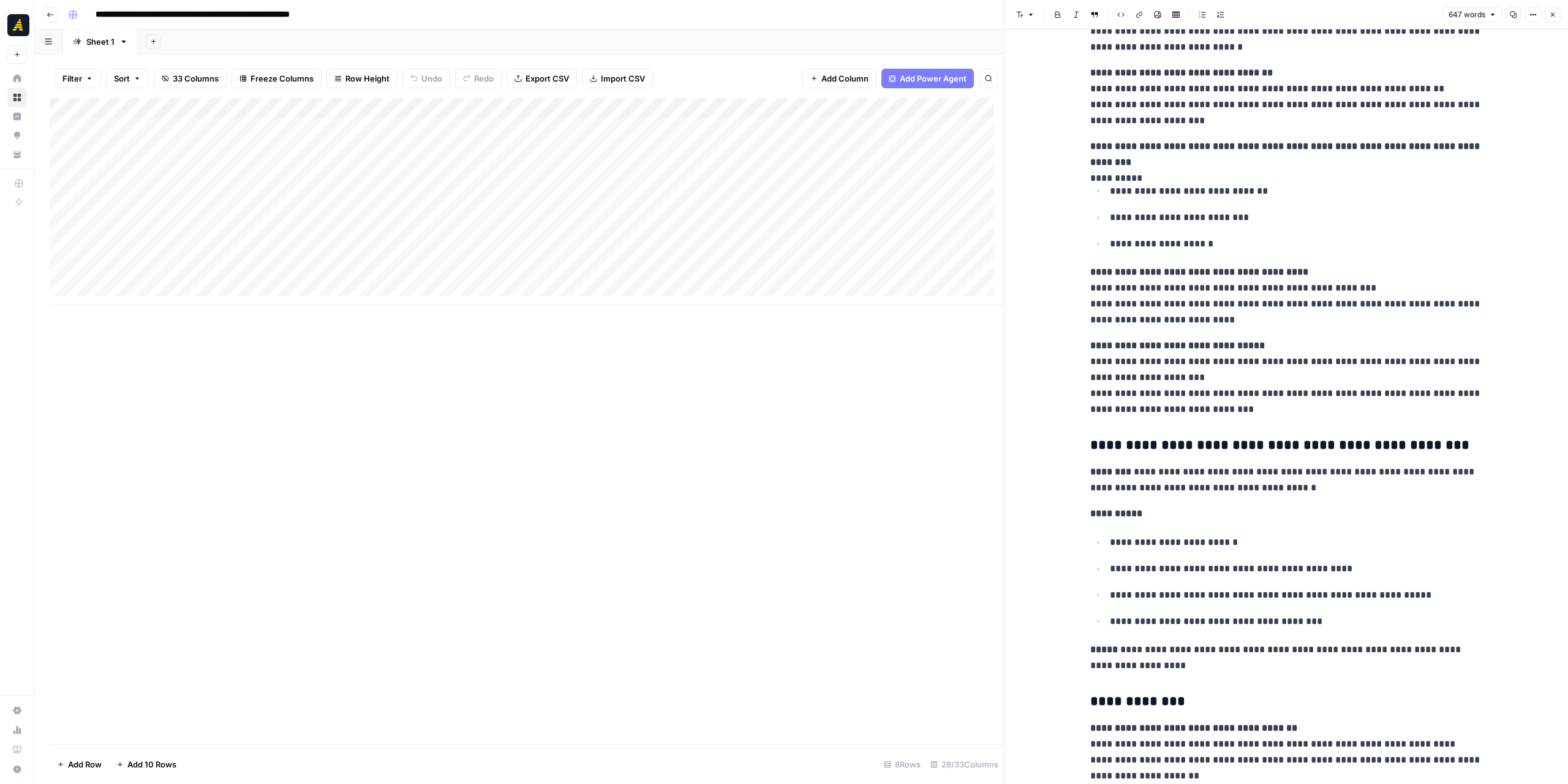
scroll to position [735, 0]
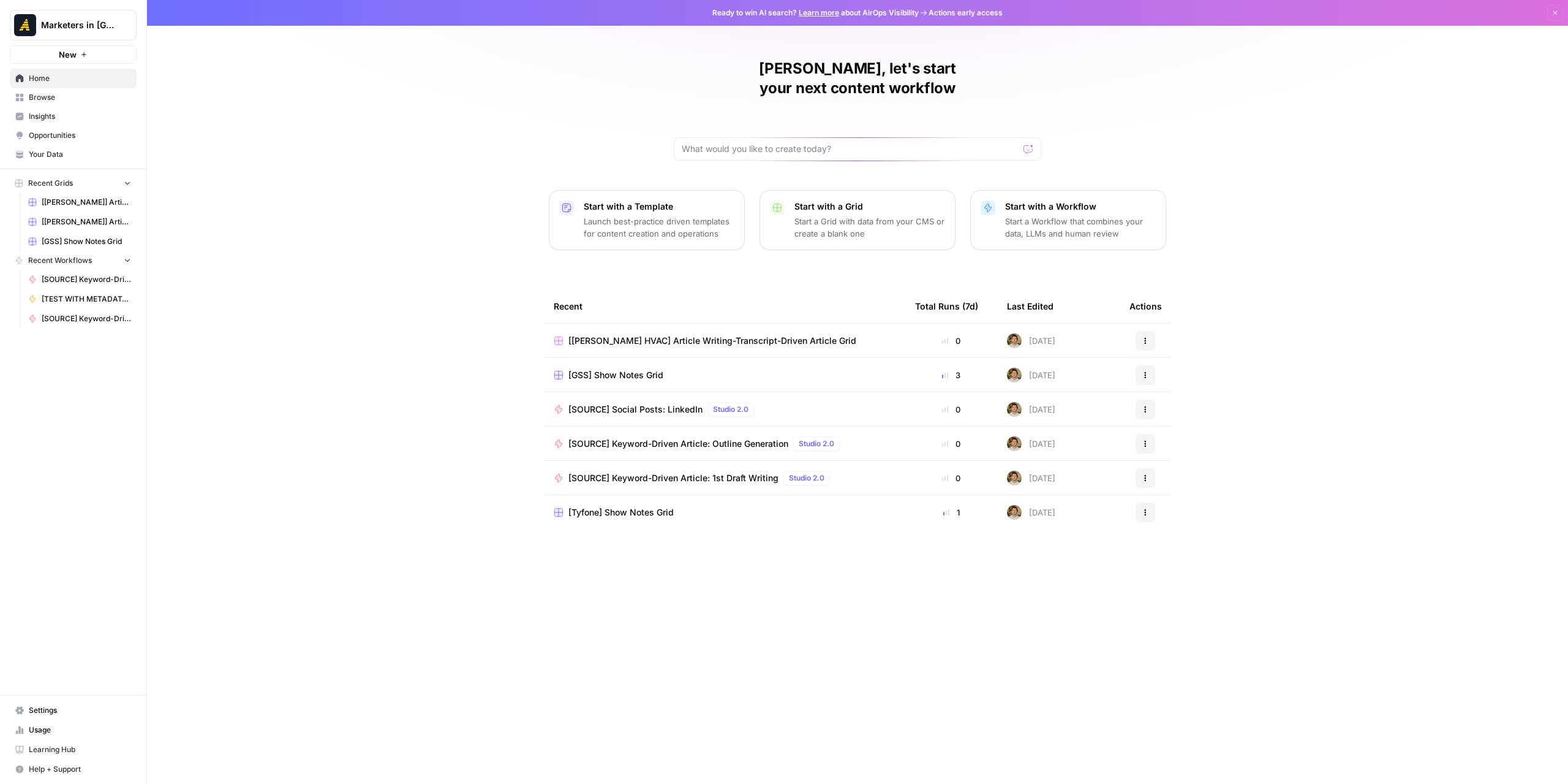
click at [92, 97] on span "Browse" at bounding box center [80, 97] width 103 height 11
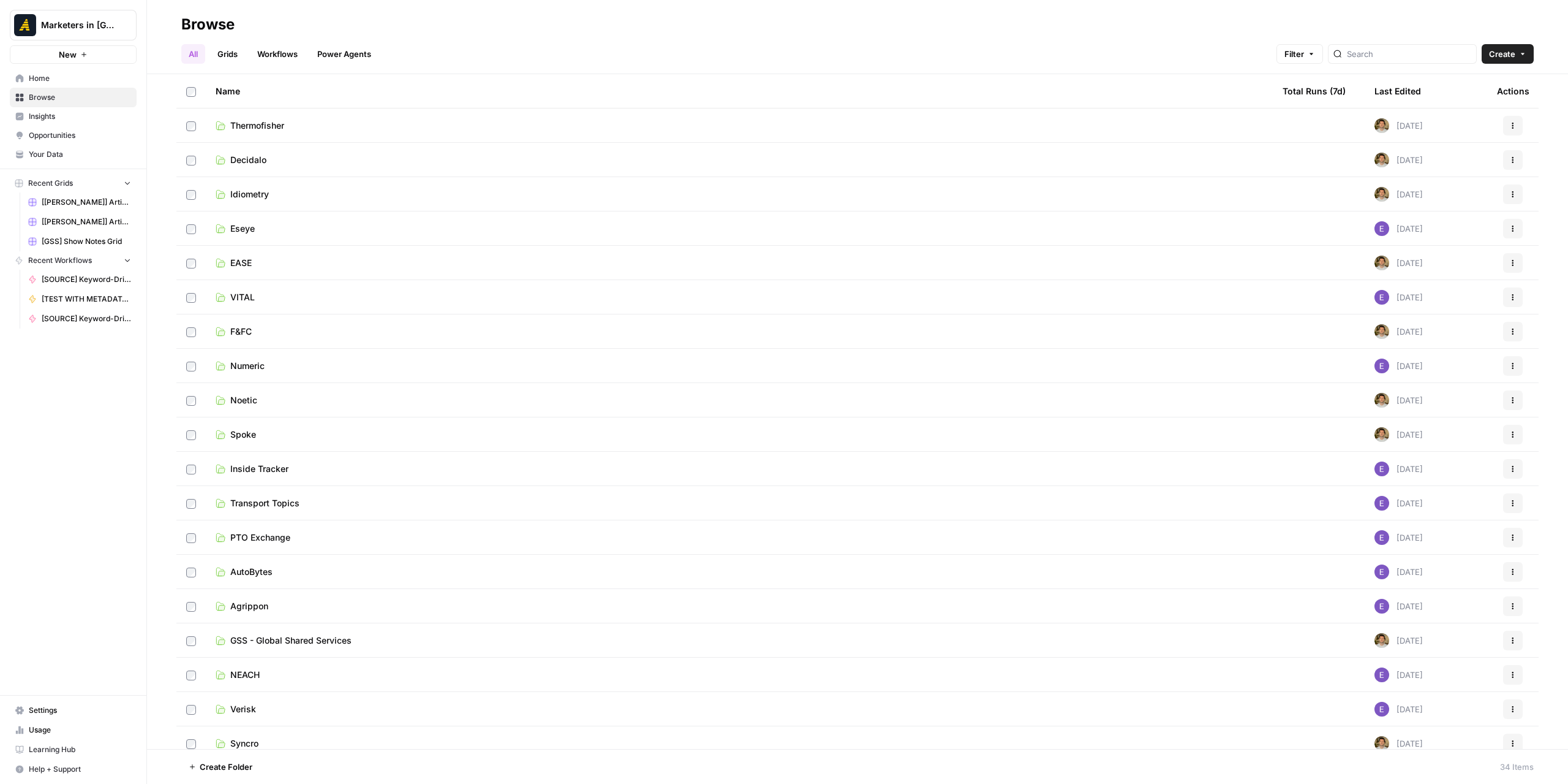
click at [392, 199] on link "Idiometry" at bounding box center [739, 194] width 1047 height 12
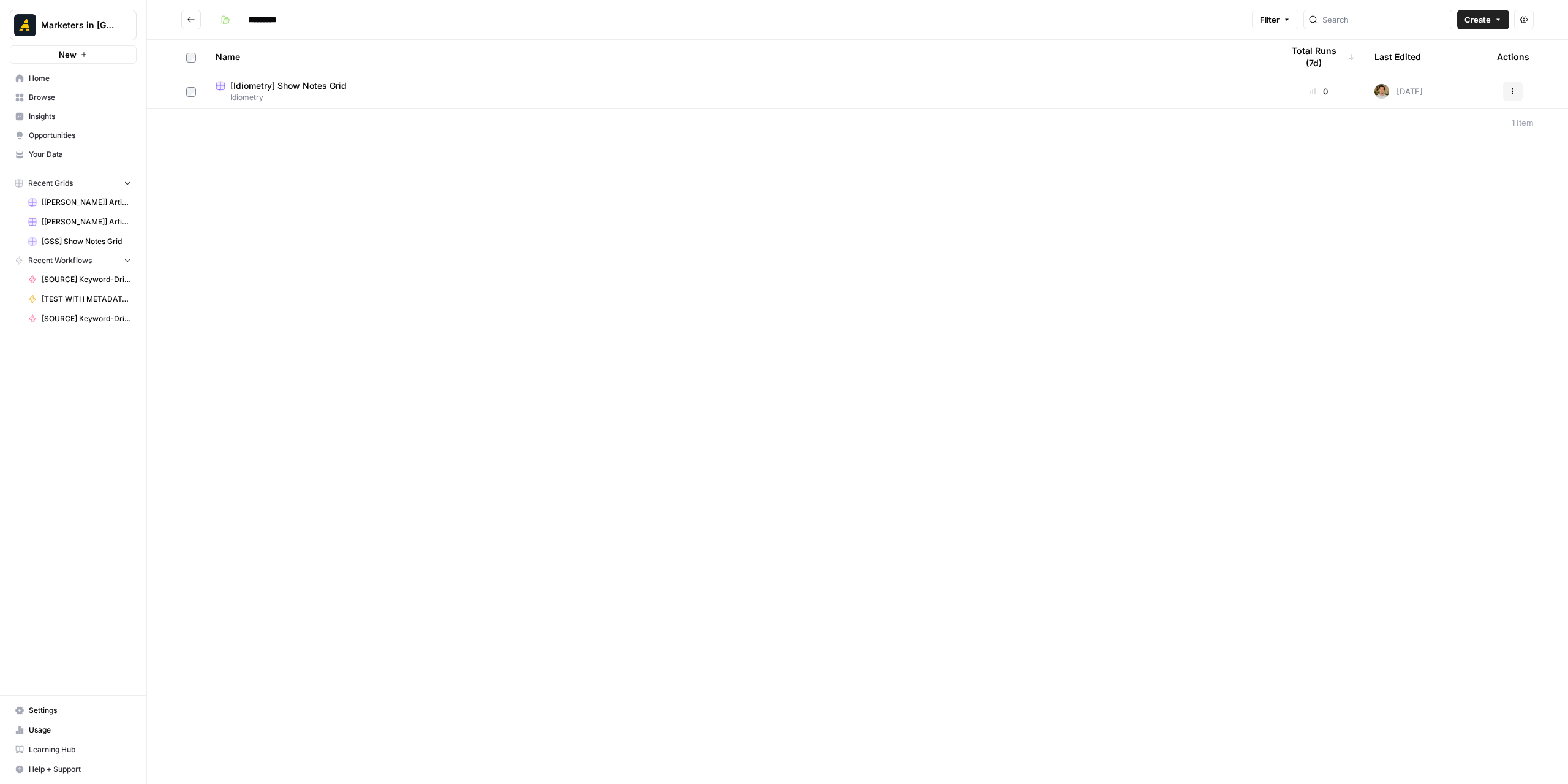
click at [185, 18] on button "Go back" at bounding box center [191, 19] width 19 height 19
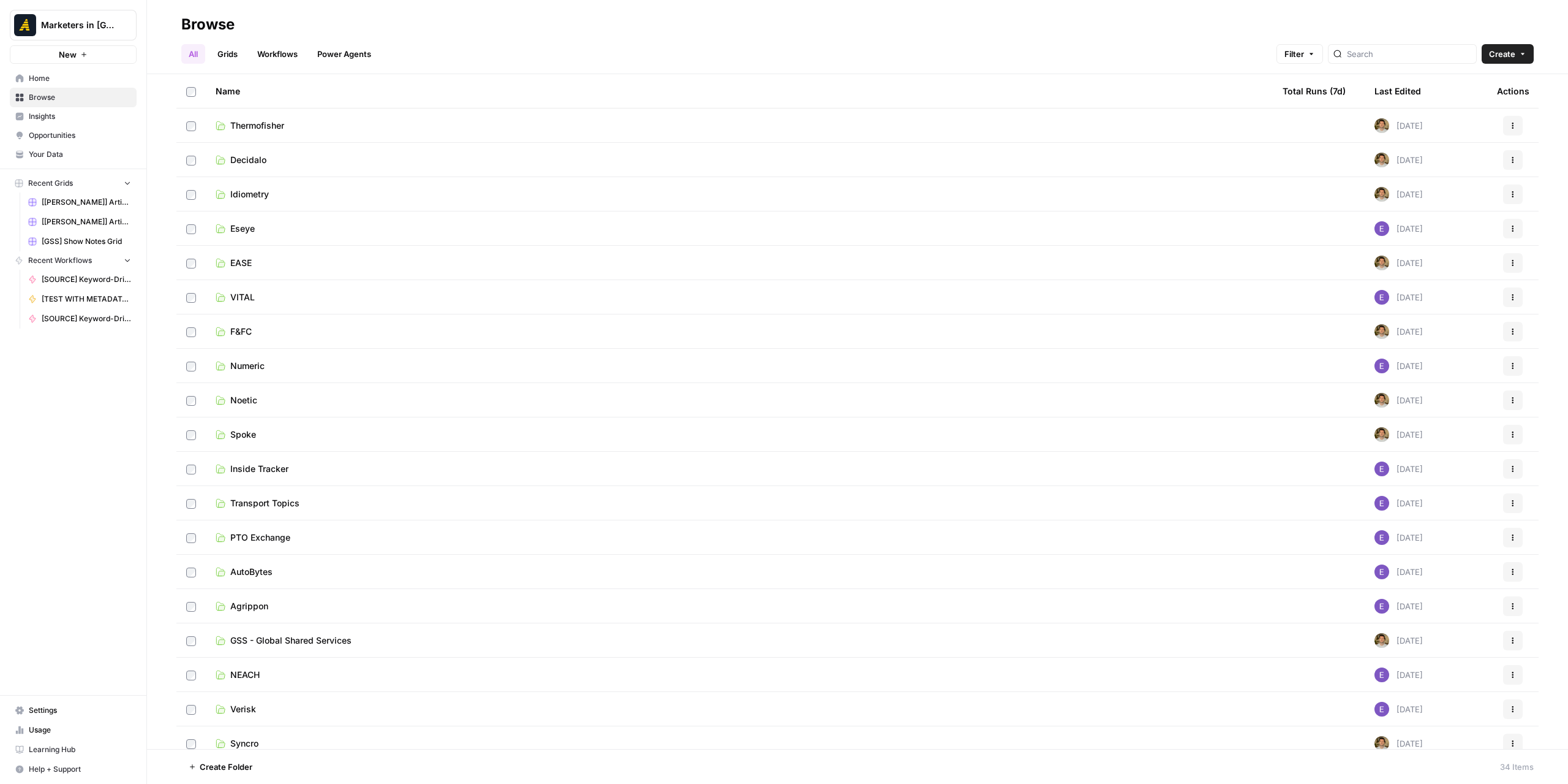
click at [251, 433] on span "Spoke" at bounding box center [243, 434] width 26 height 12
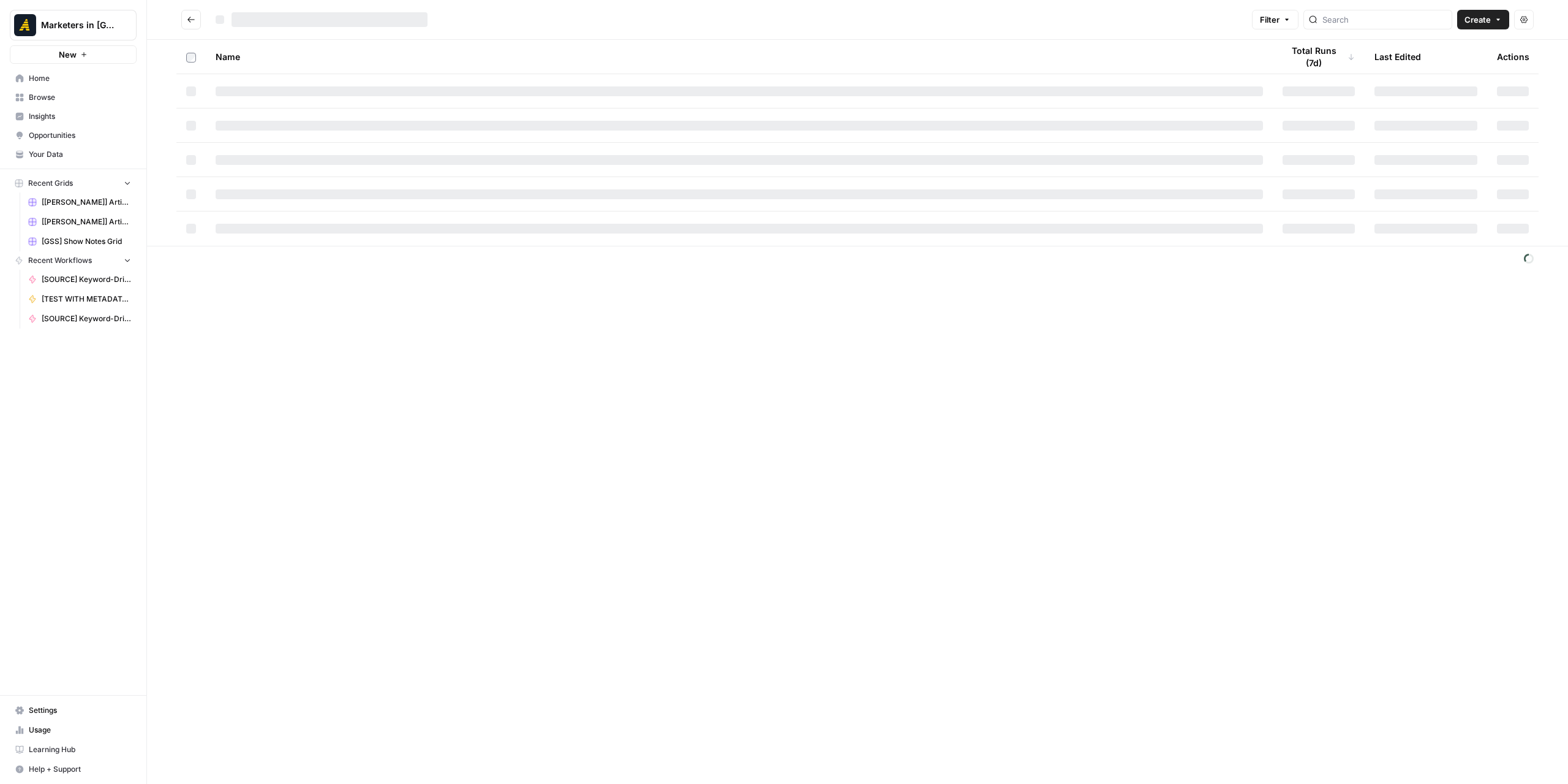
click at [251, 433] on div "Filter Create Actions Name Total Runs (7d) Last Edited Actions" at bounding box center [857, 392] width 1421 height 784
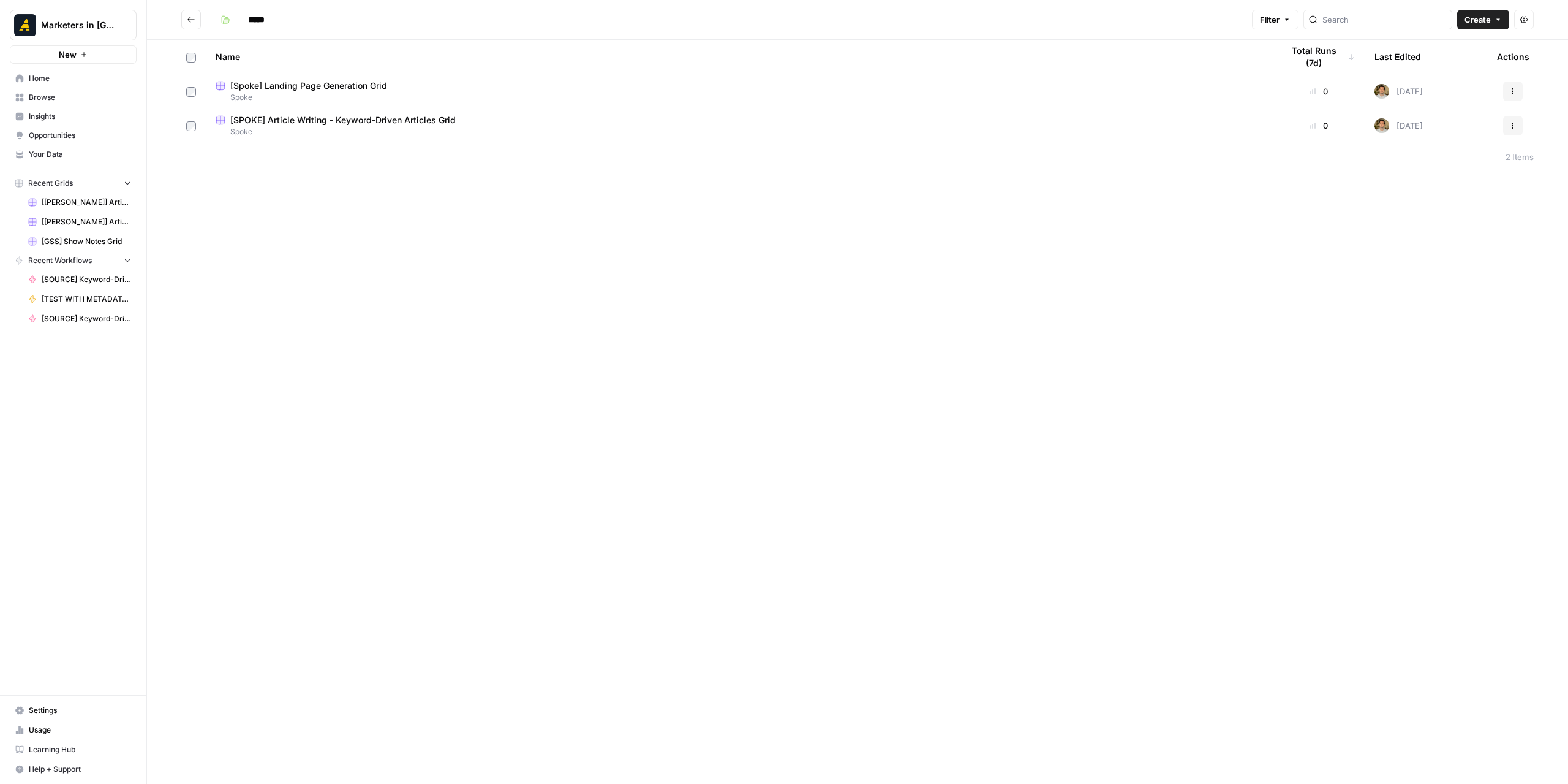
click at [187, 17] on icon "Go back" at bounding box center [191, 19] width 8 height 8
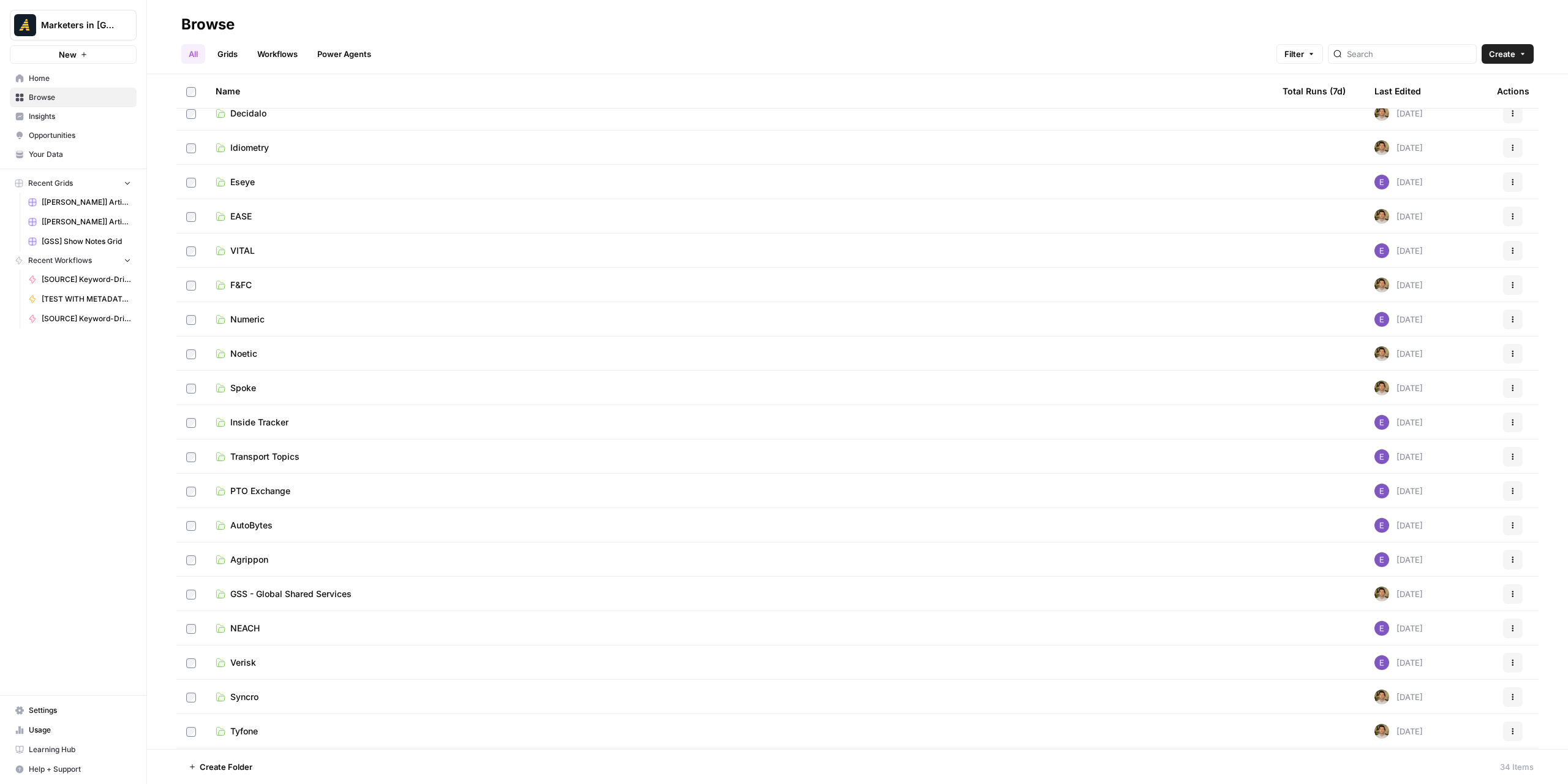
scroll to position [123, 0]
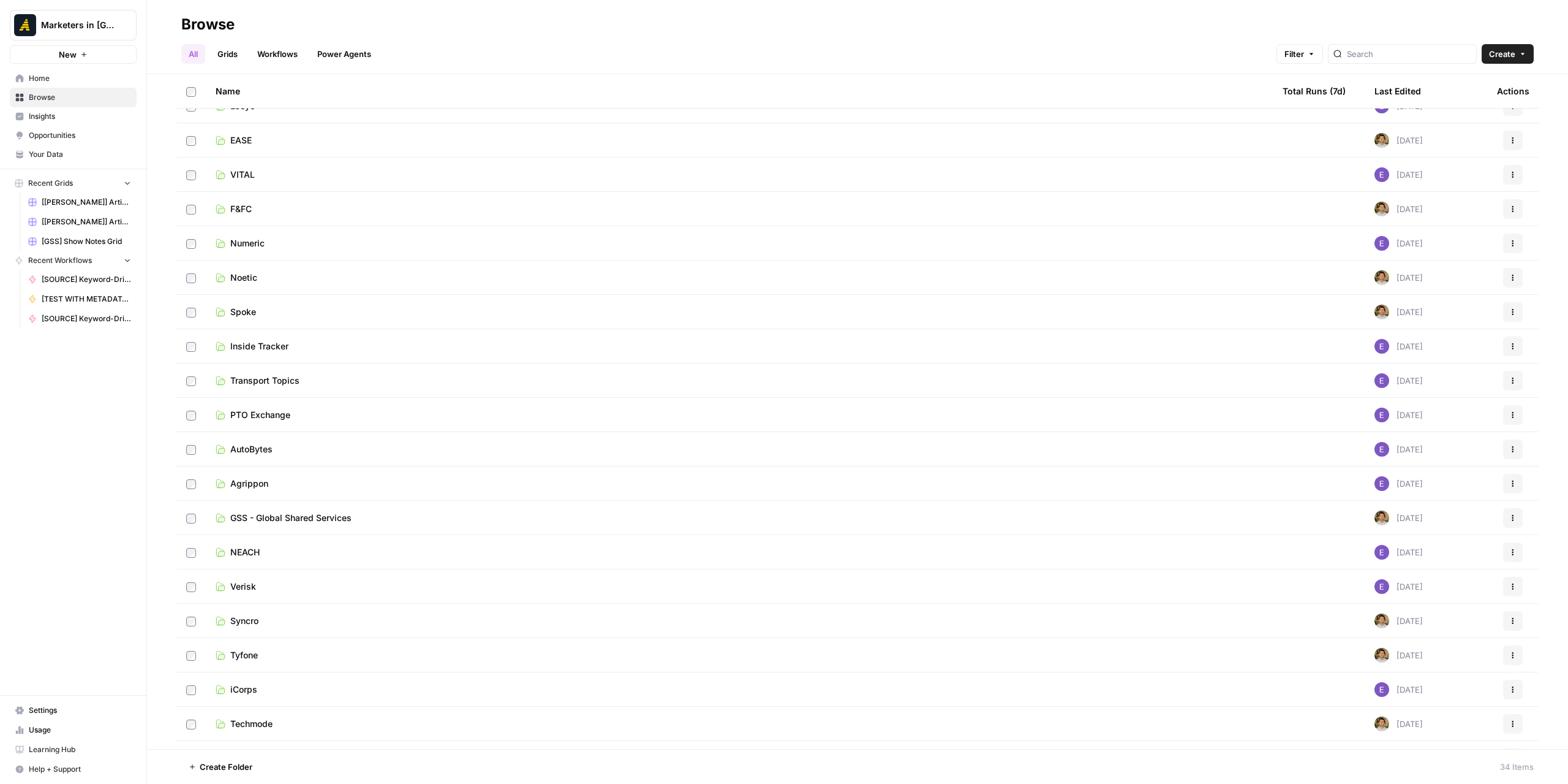
click at [346, 514] on span "GSS - Global Shared Services" at bounding box center [291, 518] width 121 height 12
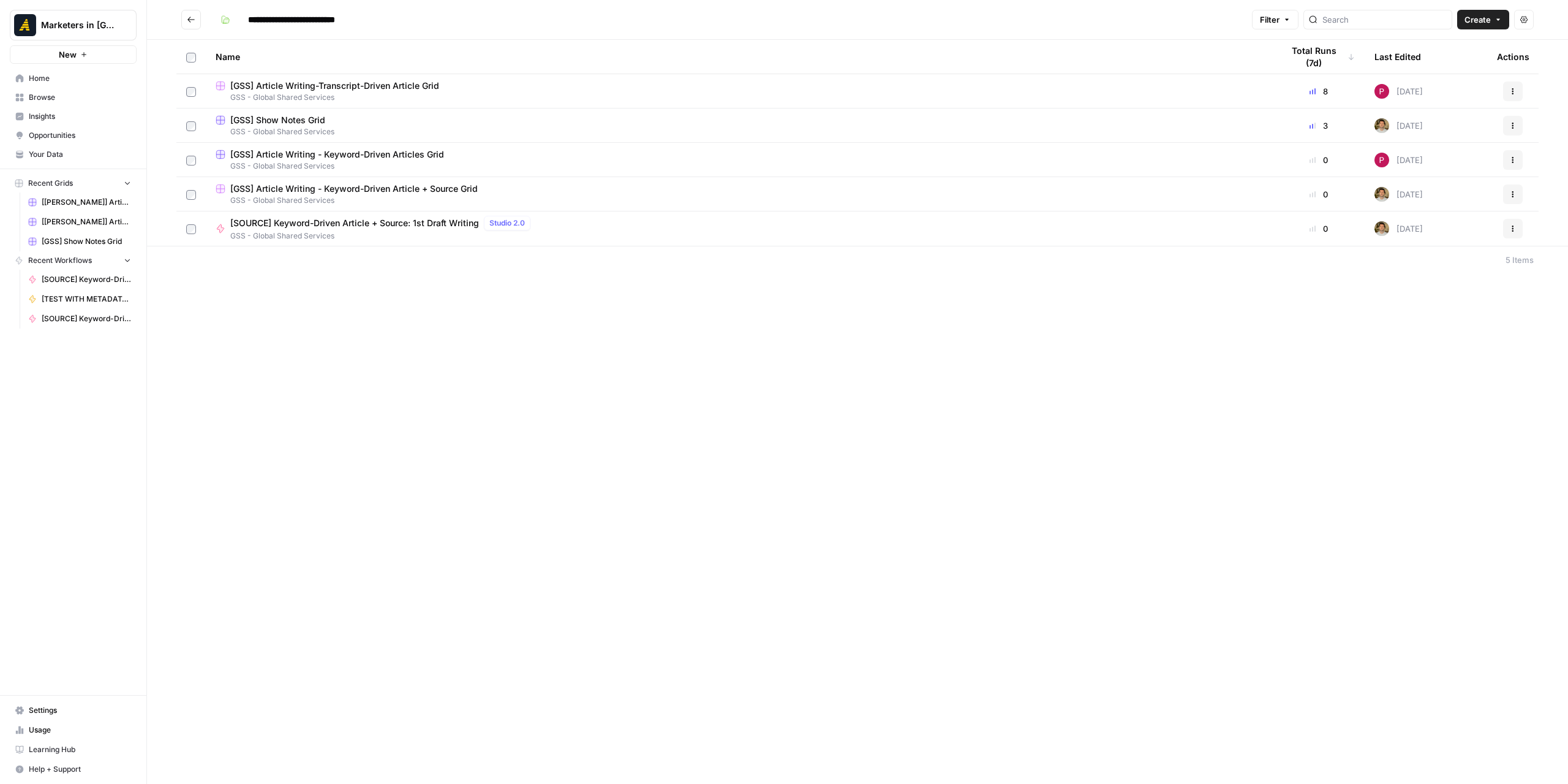
click at [375, 96] on span "GSS - Global Shared Services" at bounding box center [739, 97] width 1047 height 11
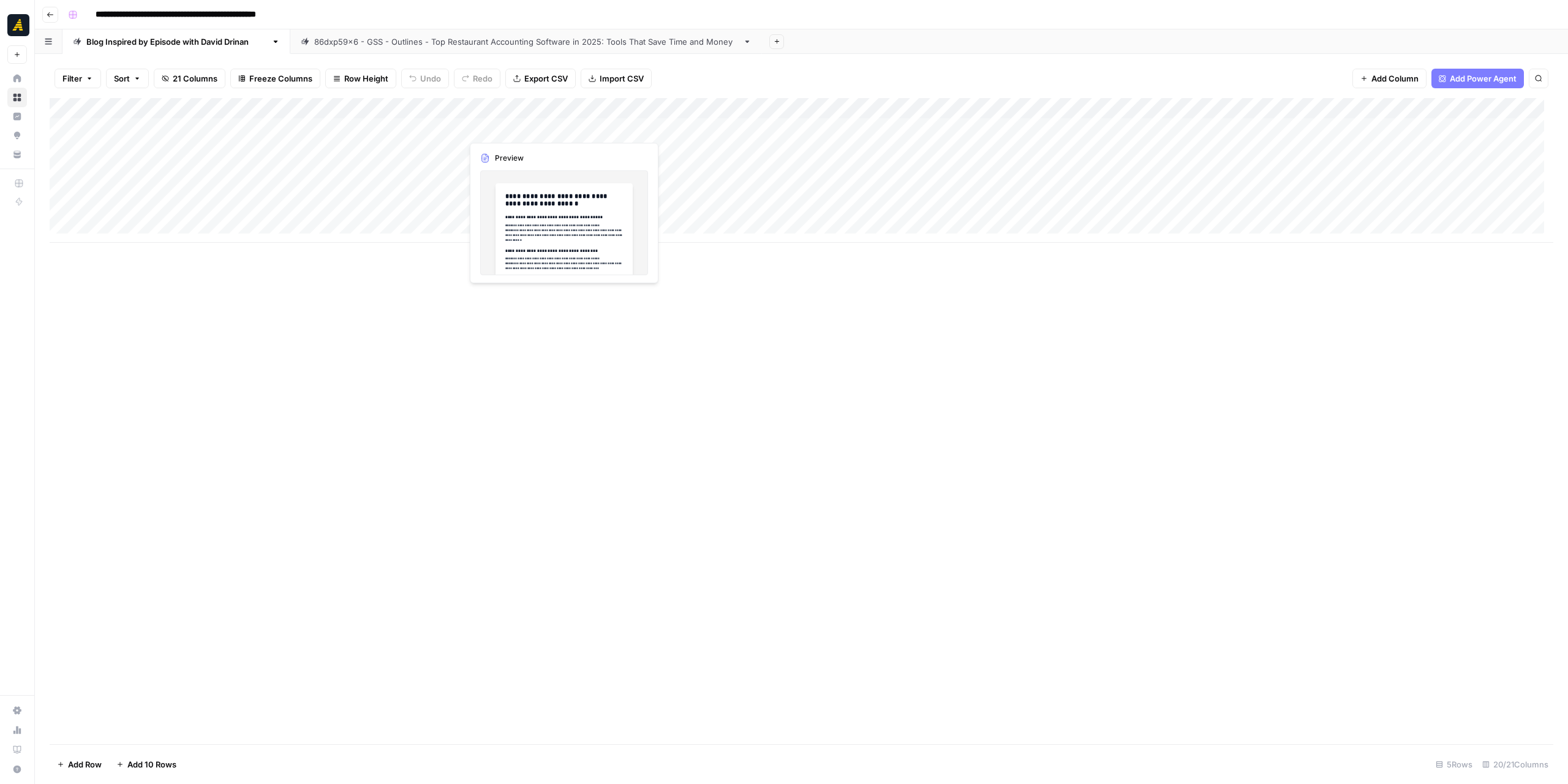
click at [508, 133] on div "Add Column" at bounding box center [801, 170] width 1504 height 145
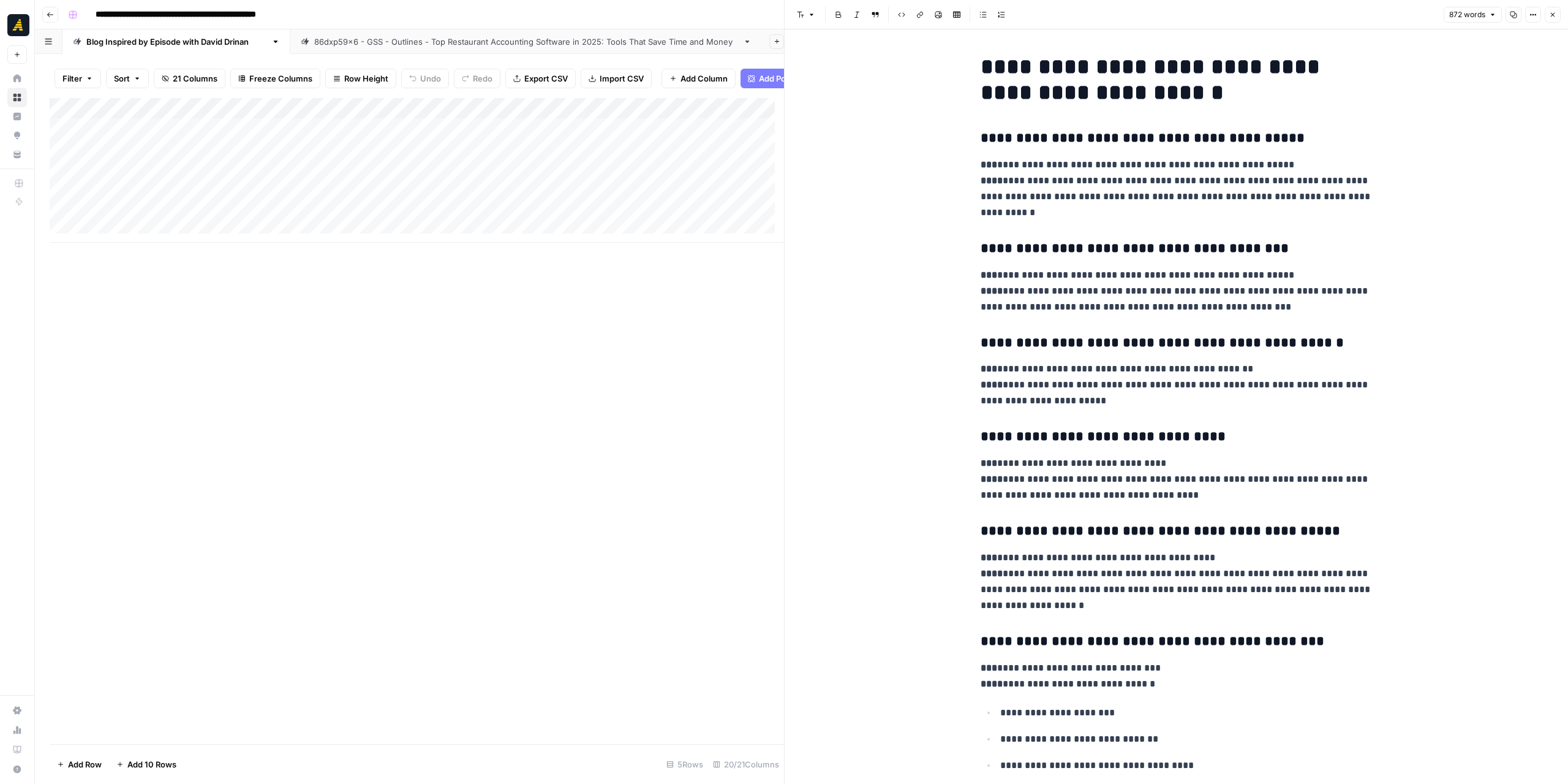
click at [1549, 14] on button "Close" at bounding box center [1552, 14] width 16 height 16
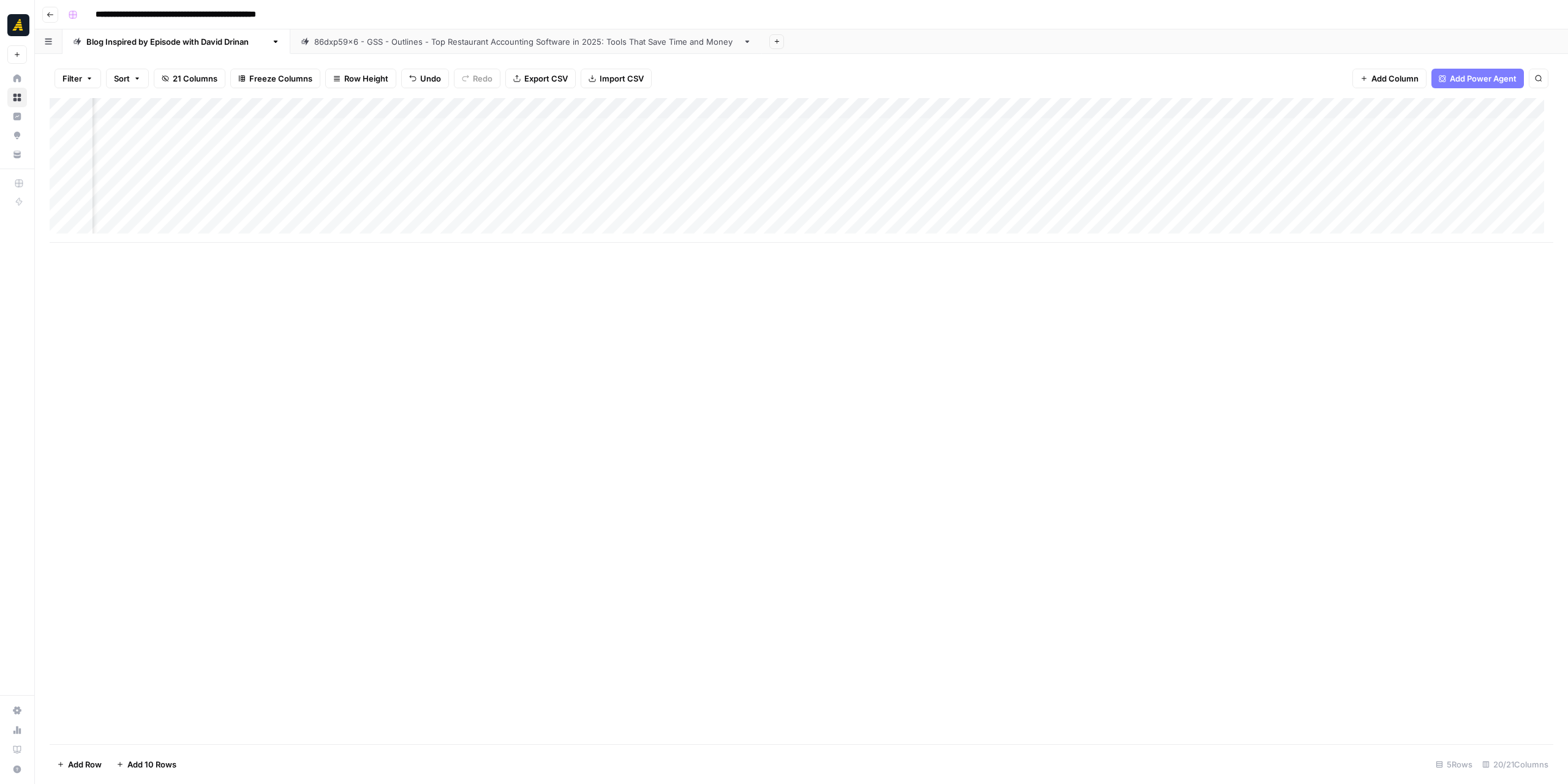
scroll to position [0, 1617]
click at [1069, 186] on div "Add Column" at bounding box center [801, 170] width 1504 height 145
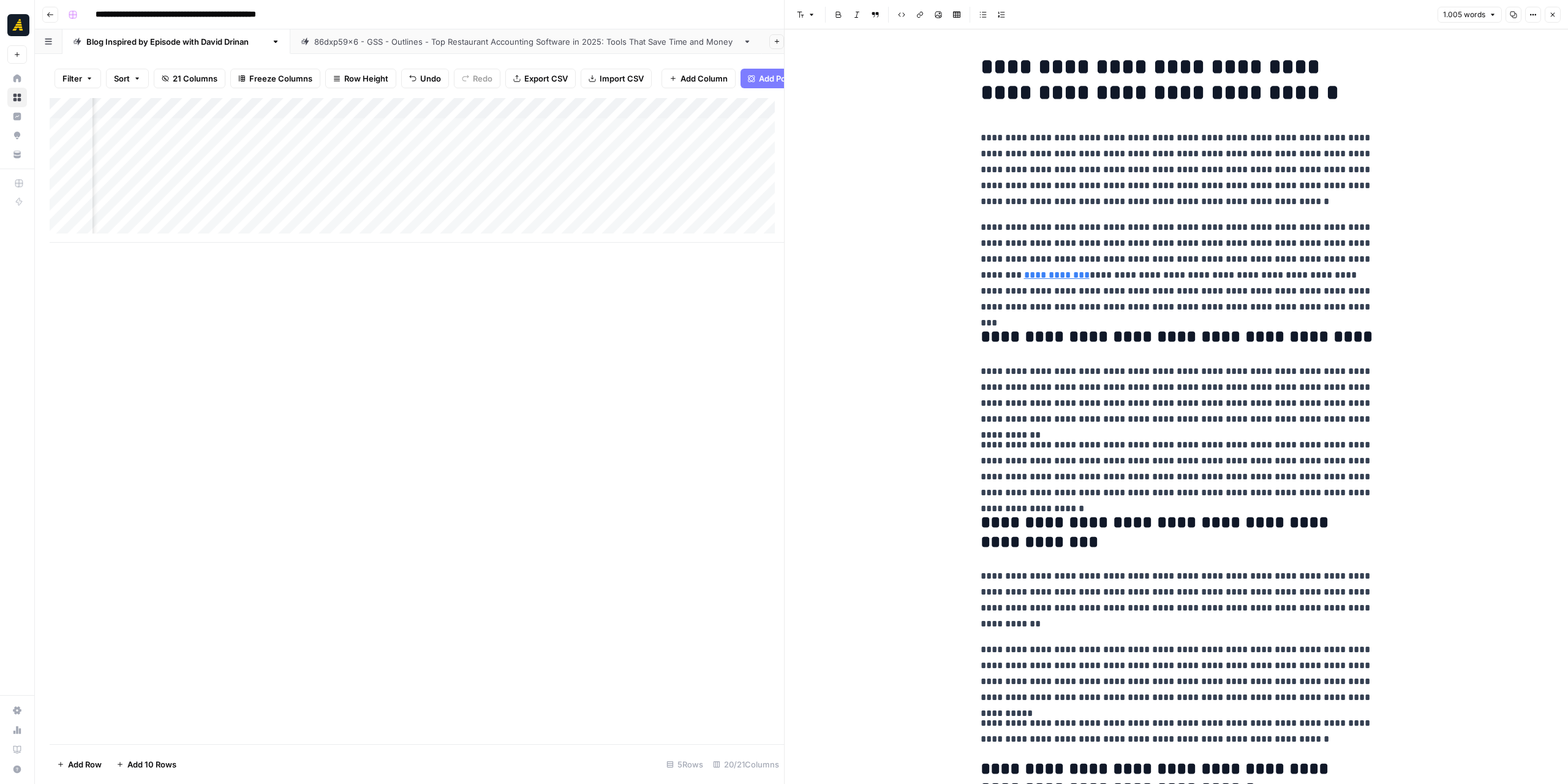
scroll to position [0, 2277]
click at [460, 179] on div "Add Column" at bounding box center [416, 170] width 734 height 145
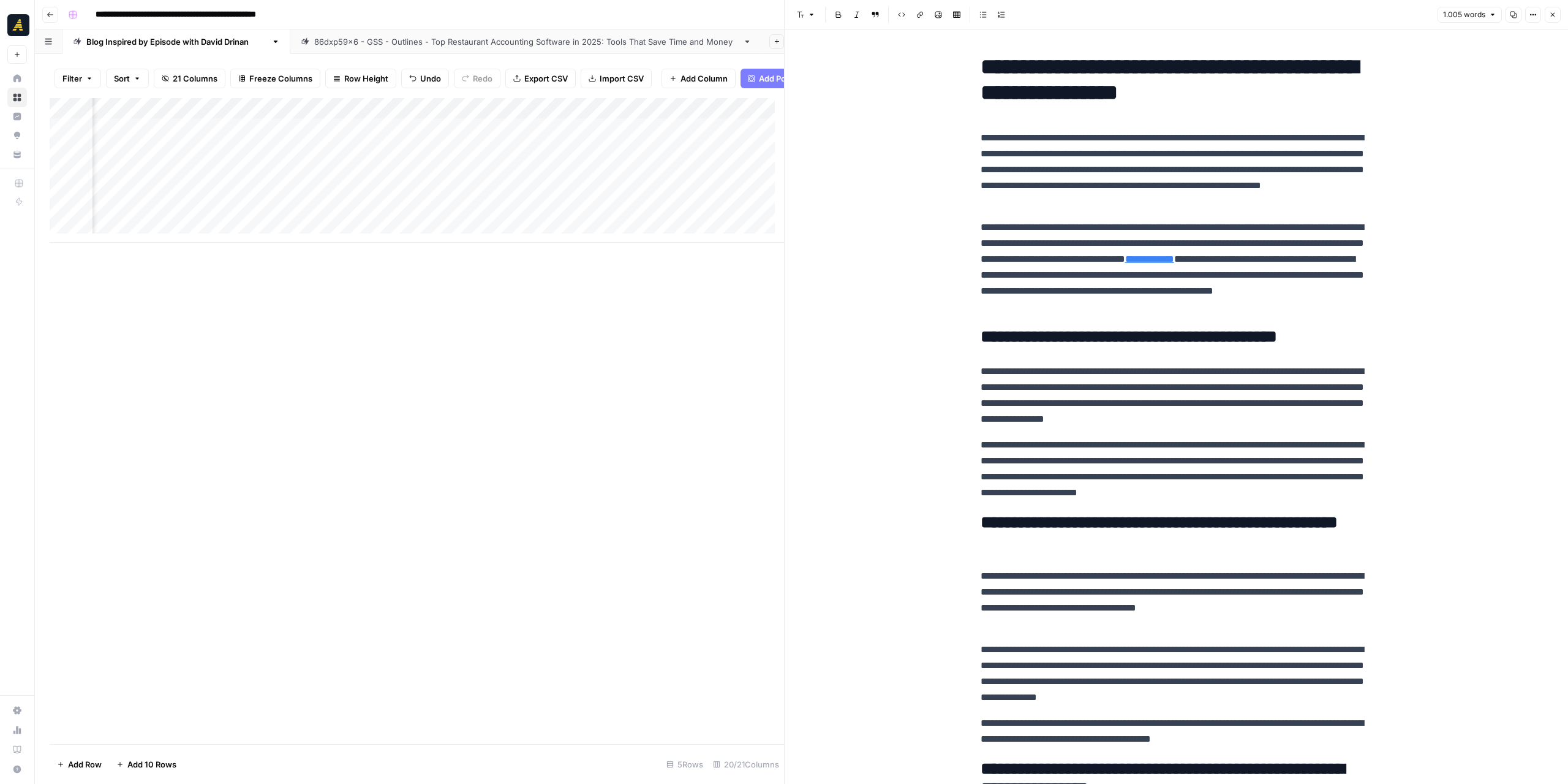
click at [460, 179] on div "Add Column" at bounding box center [416, 170] width 734 height 145
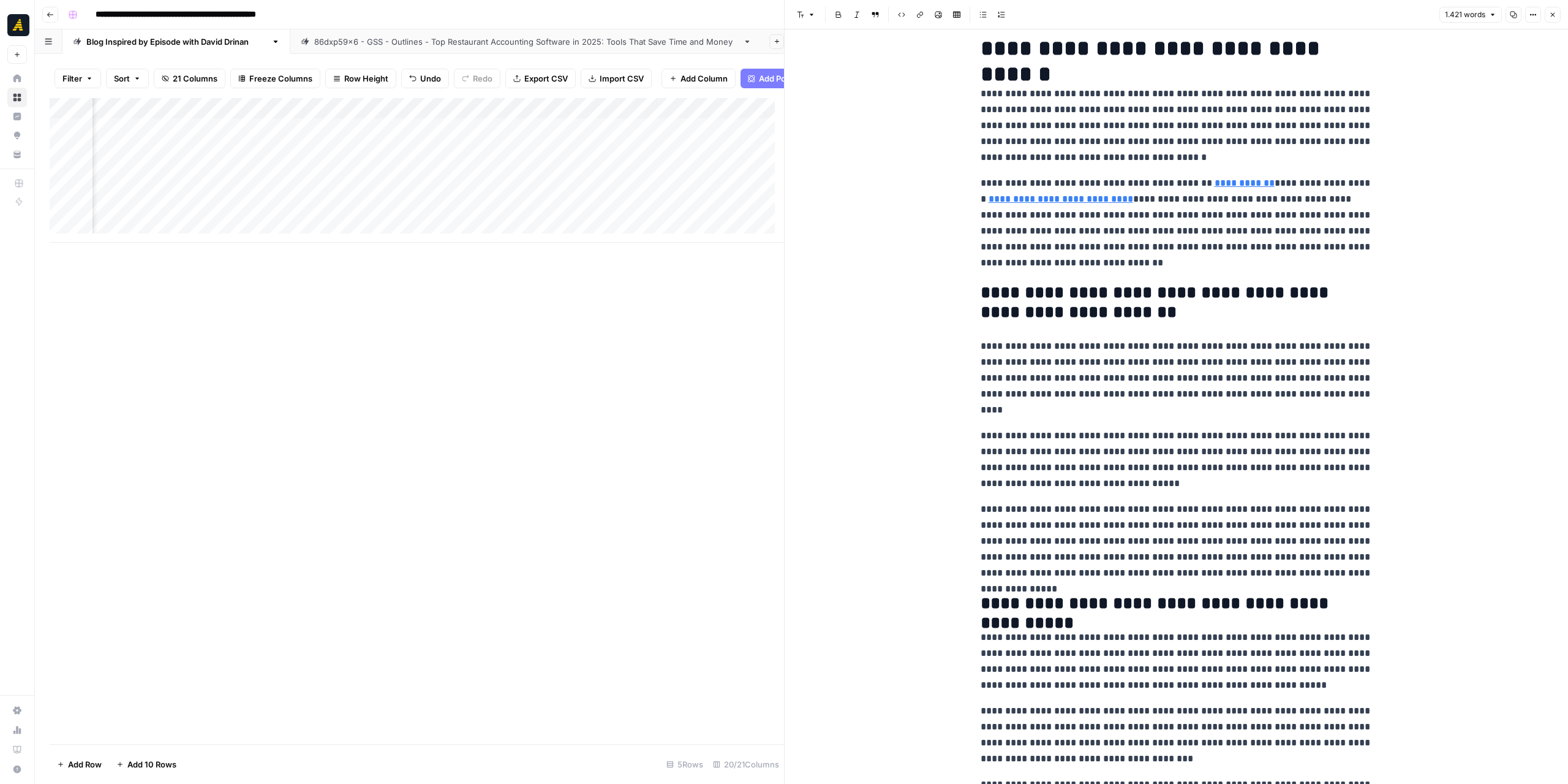
scroll to position [245, 0]
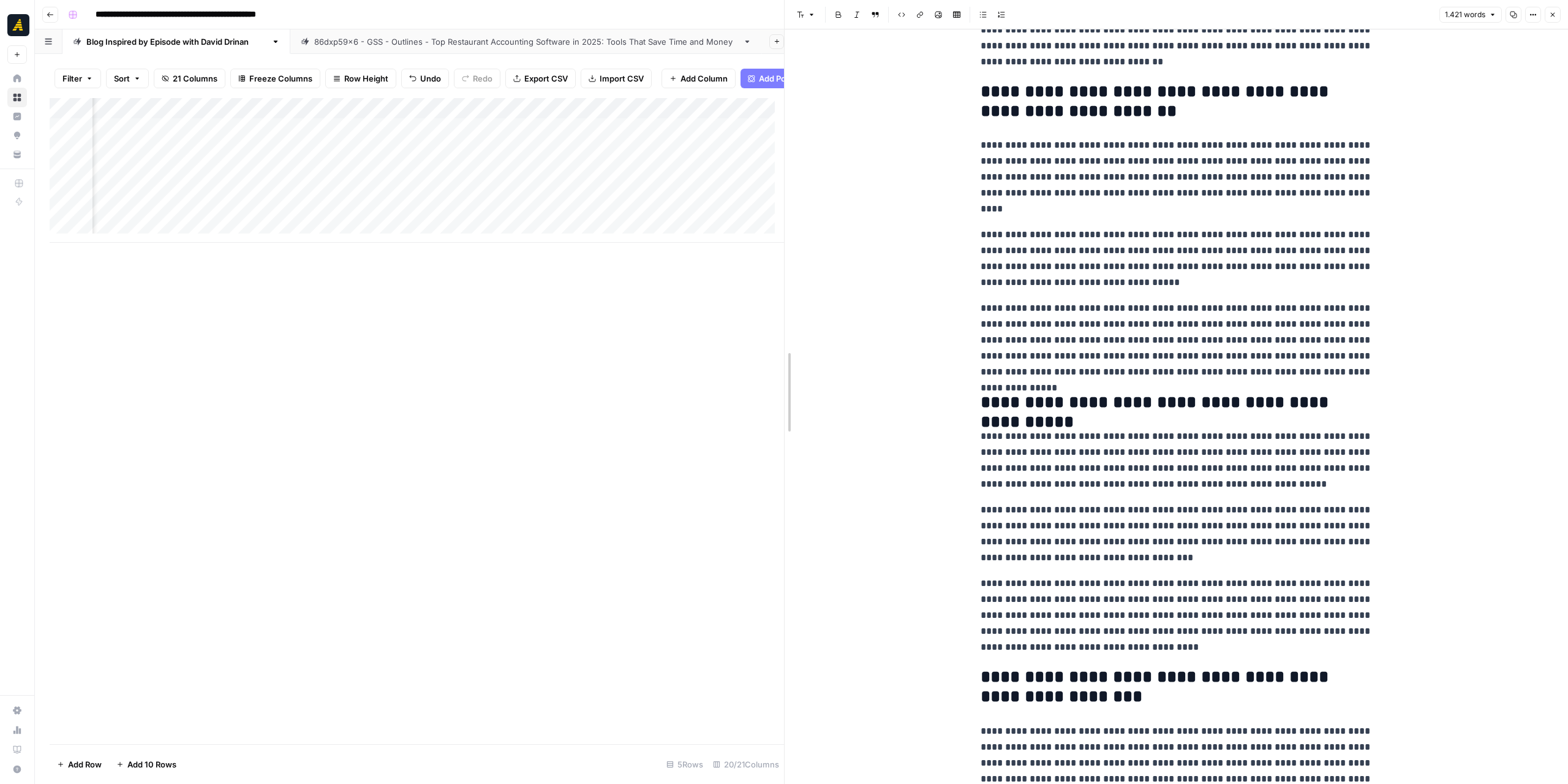
drag, startPoint x: 784, startPoint y: 294, endPoint x: 1027, endPoint y: 301, distance: 243.1
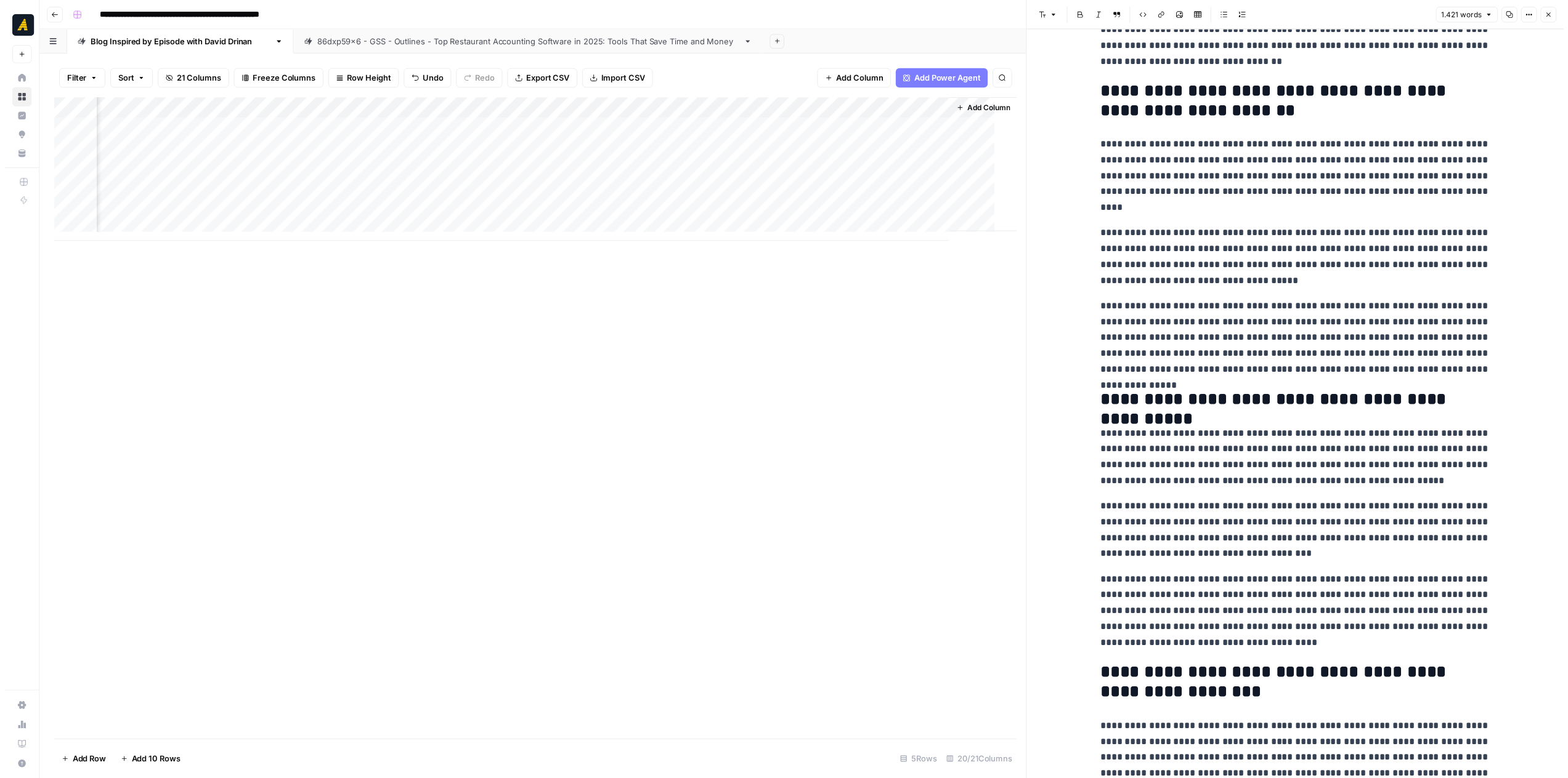
scroll to position [0, 2268]
click at [54, 18] on button "Go back" at bounding box center [50, 14] width 16 height 16
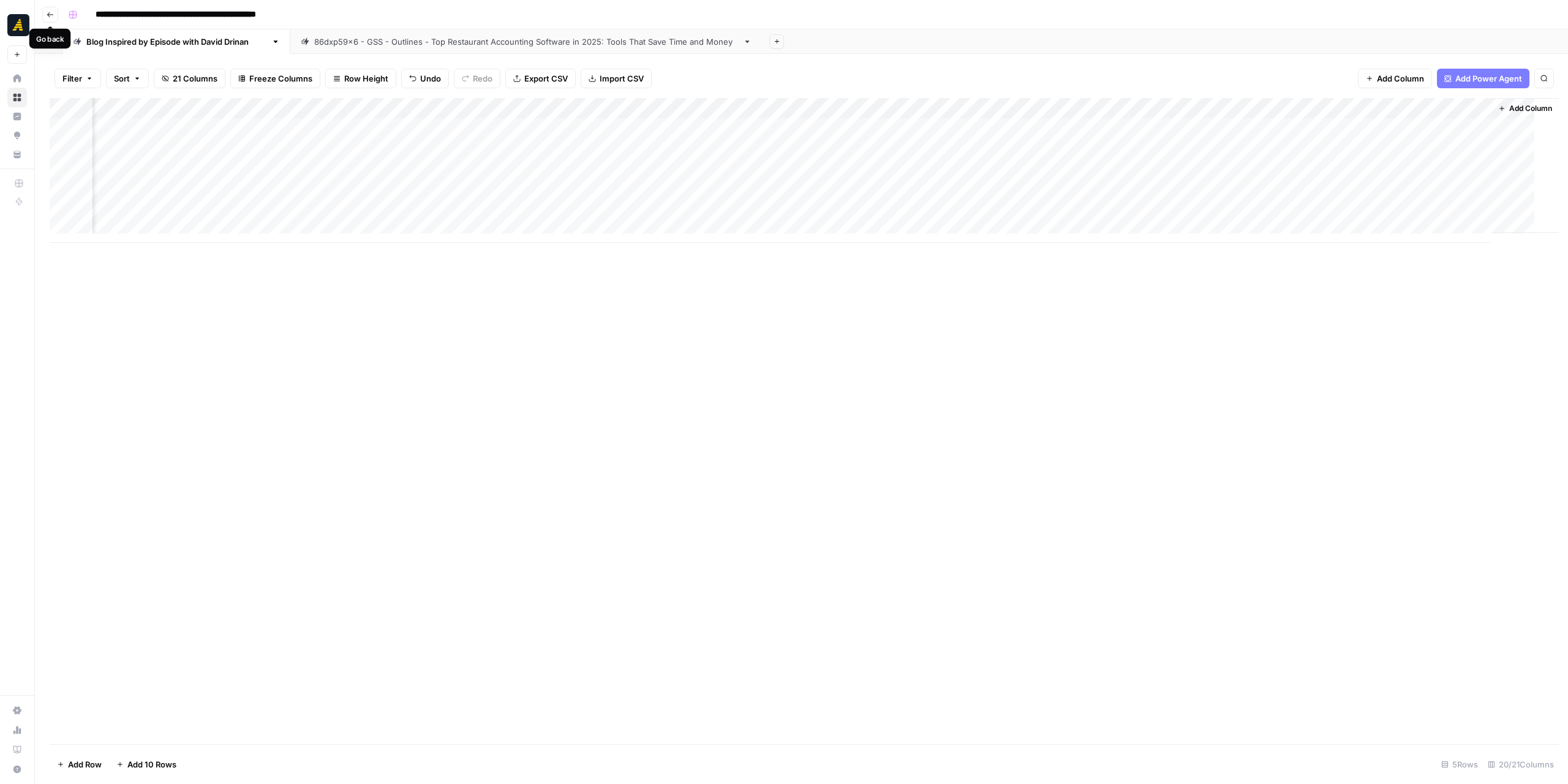
scroll to position [0, 1713]
click at [53, 18] on icon "button" at bounding box center [50, 14] width 7 height 7
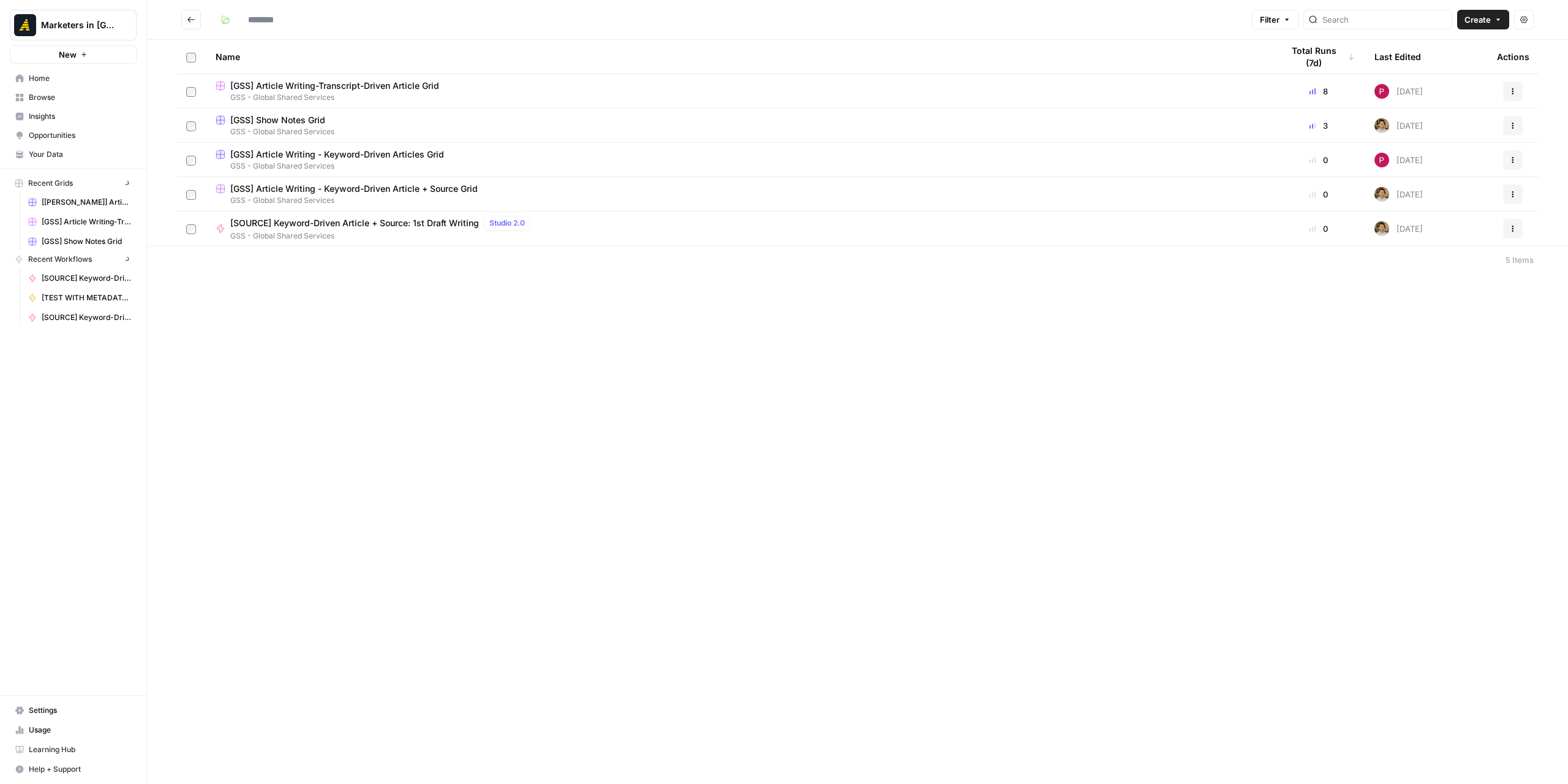
type input "**********"
click at [195, 20] on icon "Go back" at bounding box center [191, 19] width 8 height 8
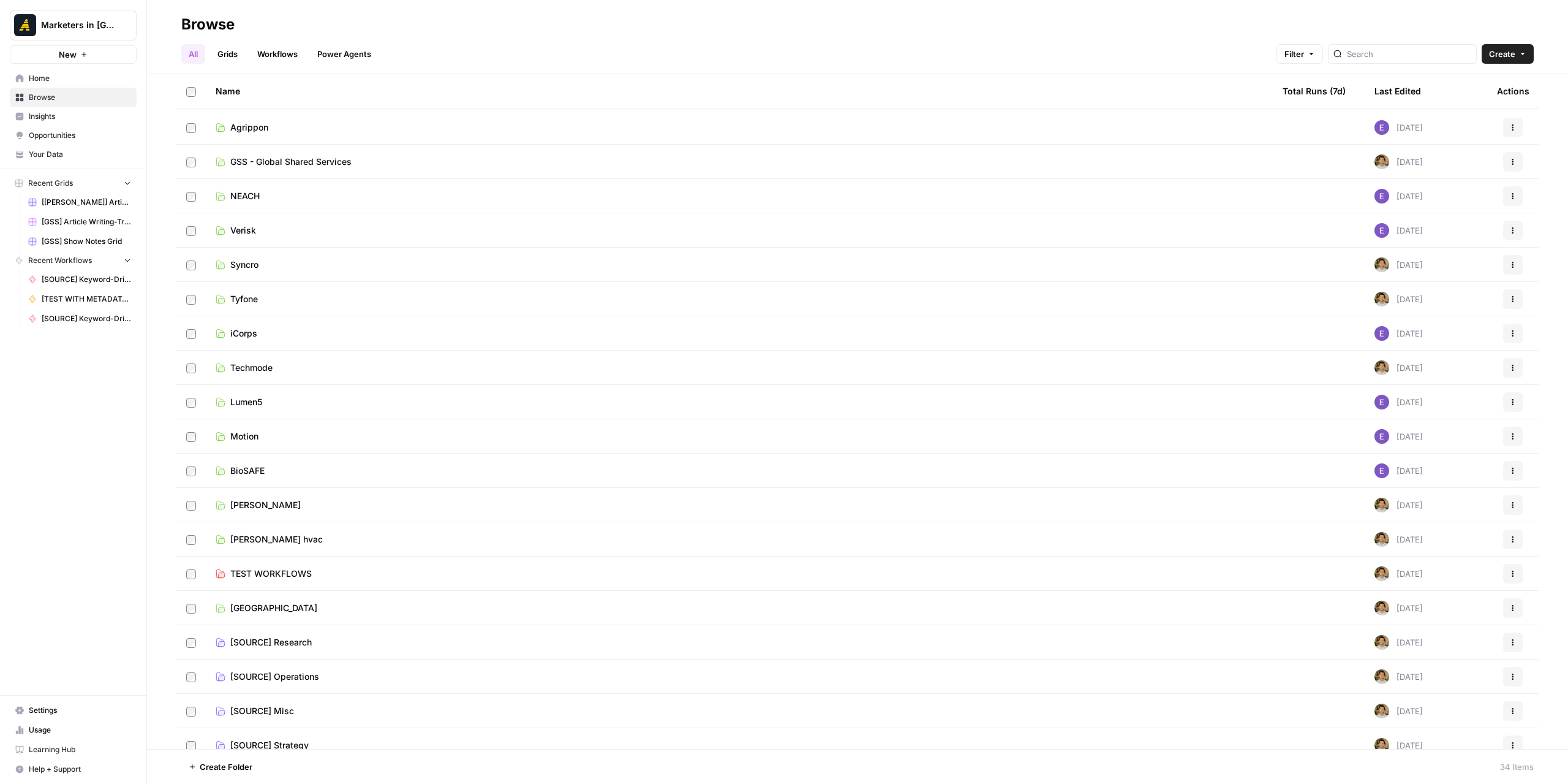
scroll to position [490, 0]
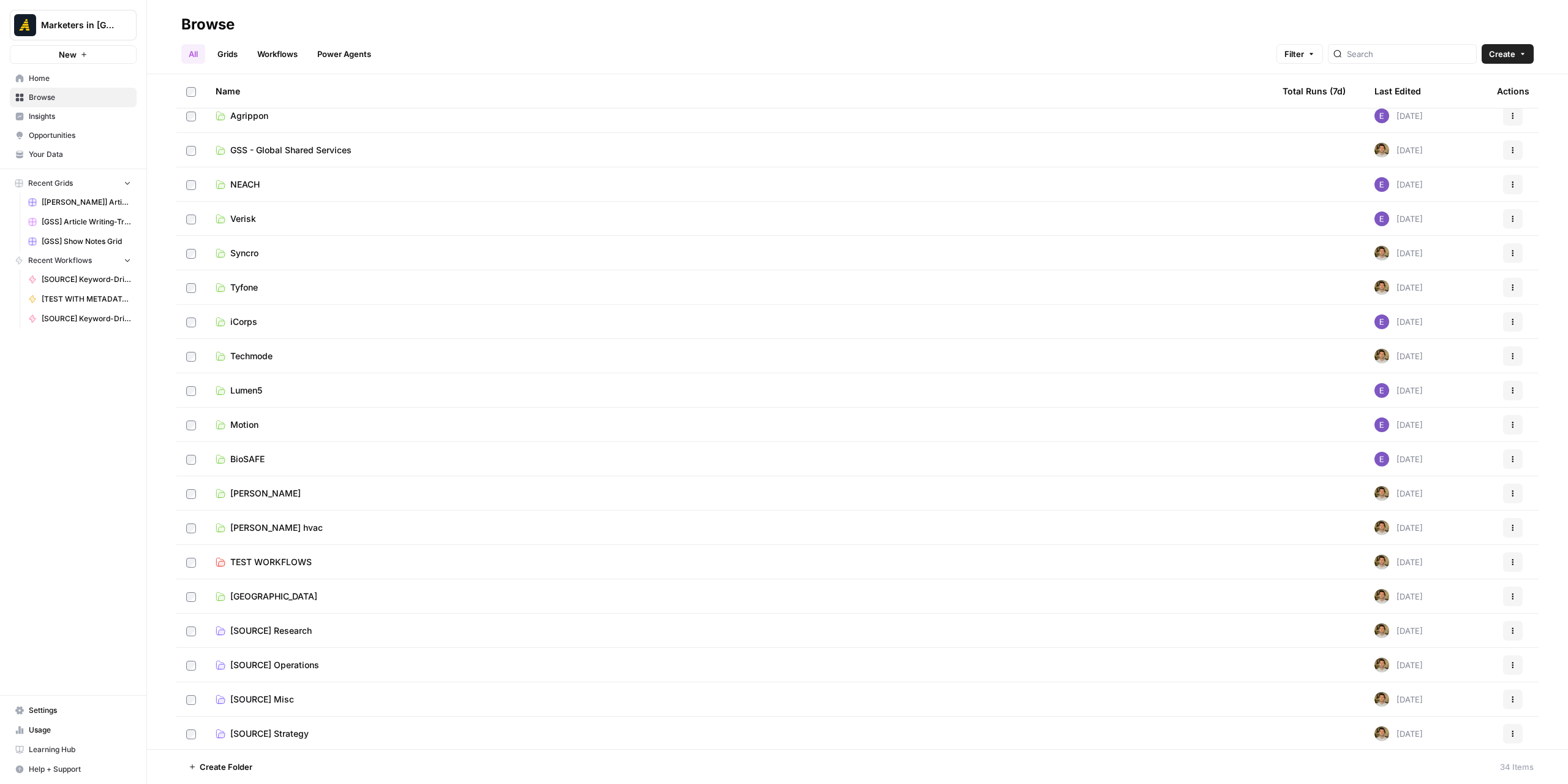
click at [305, 595] on link "New North" at bounding box center [739, 596] width 1047 height 12
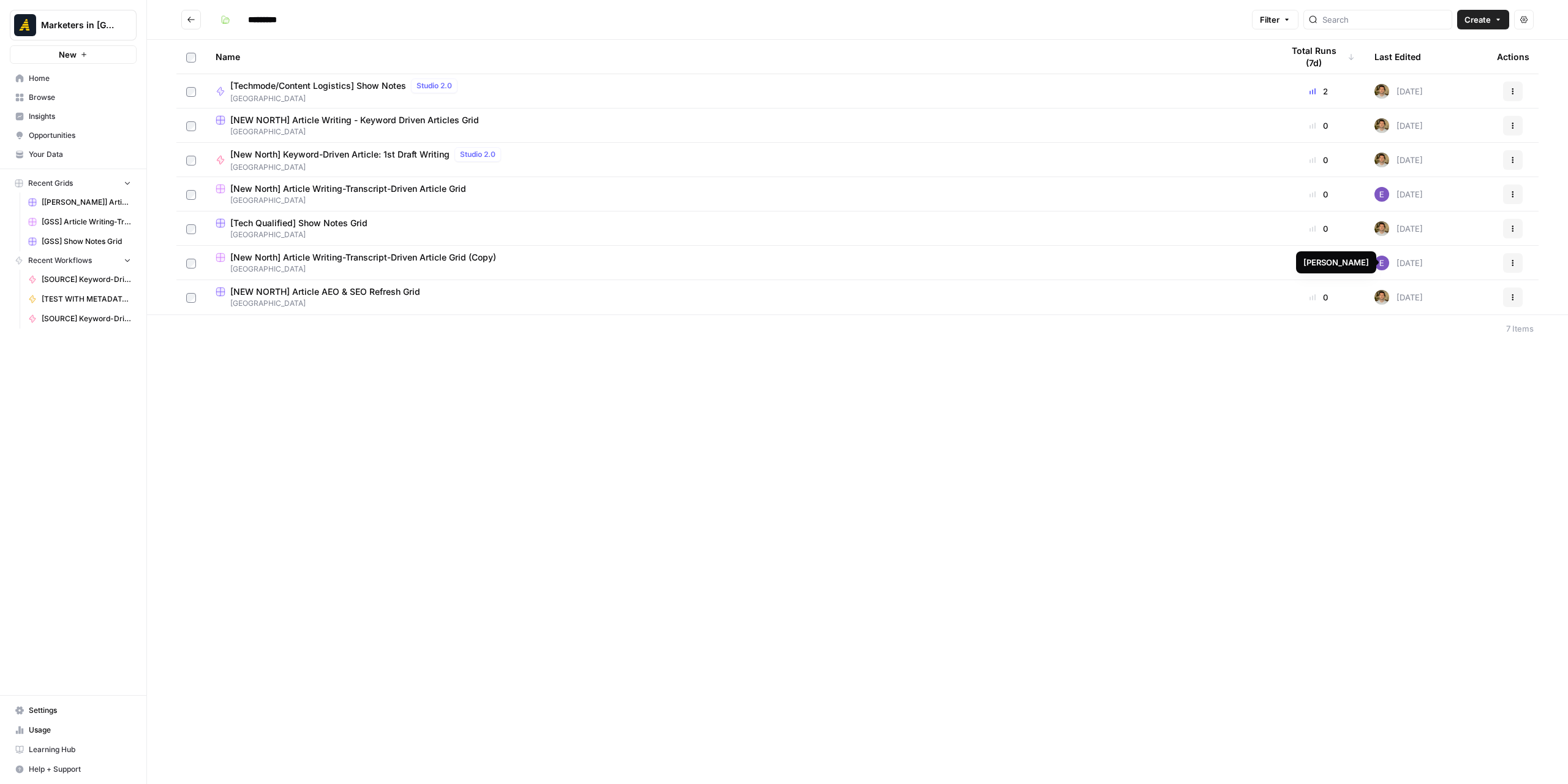
click at [397, 259] on span "[New North] Article Writing-Transcript-Driven Article Grid (Copy)" at bounding box center [363, 257] width 266 height 12
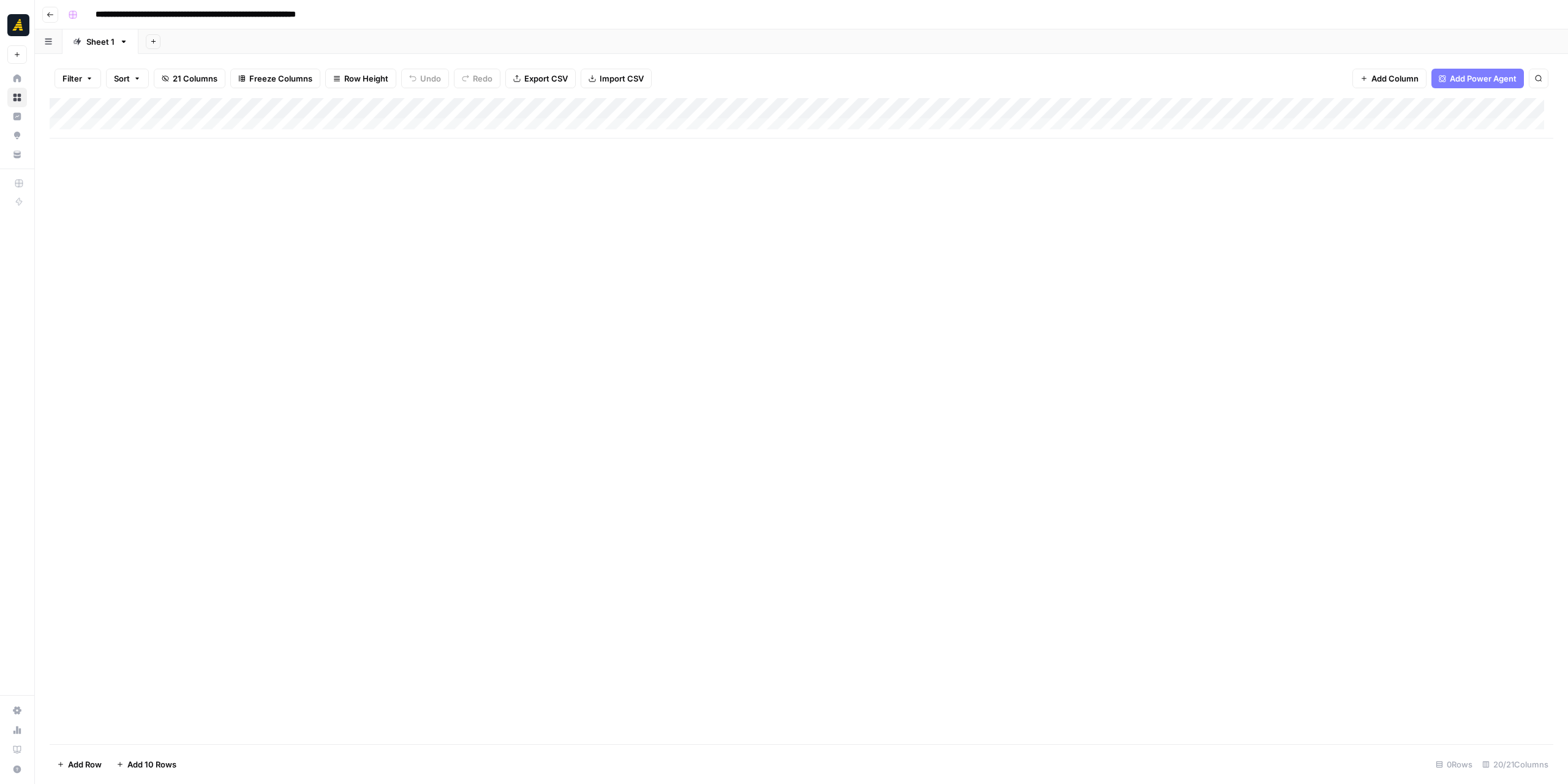
click at [55, 16] on button "Go back" at bounding box center [50, 14] width 16 height 16
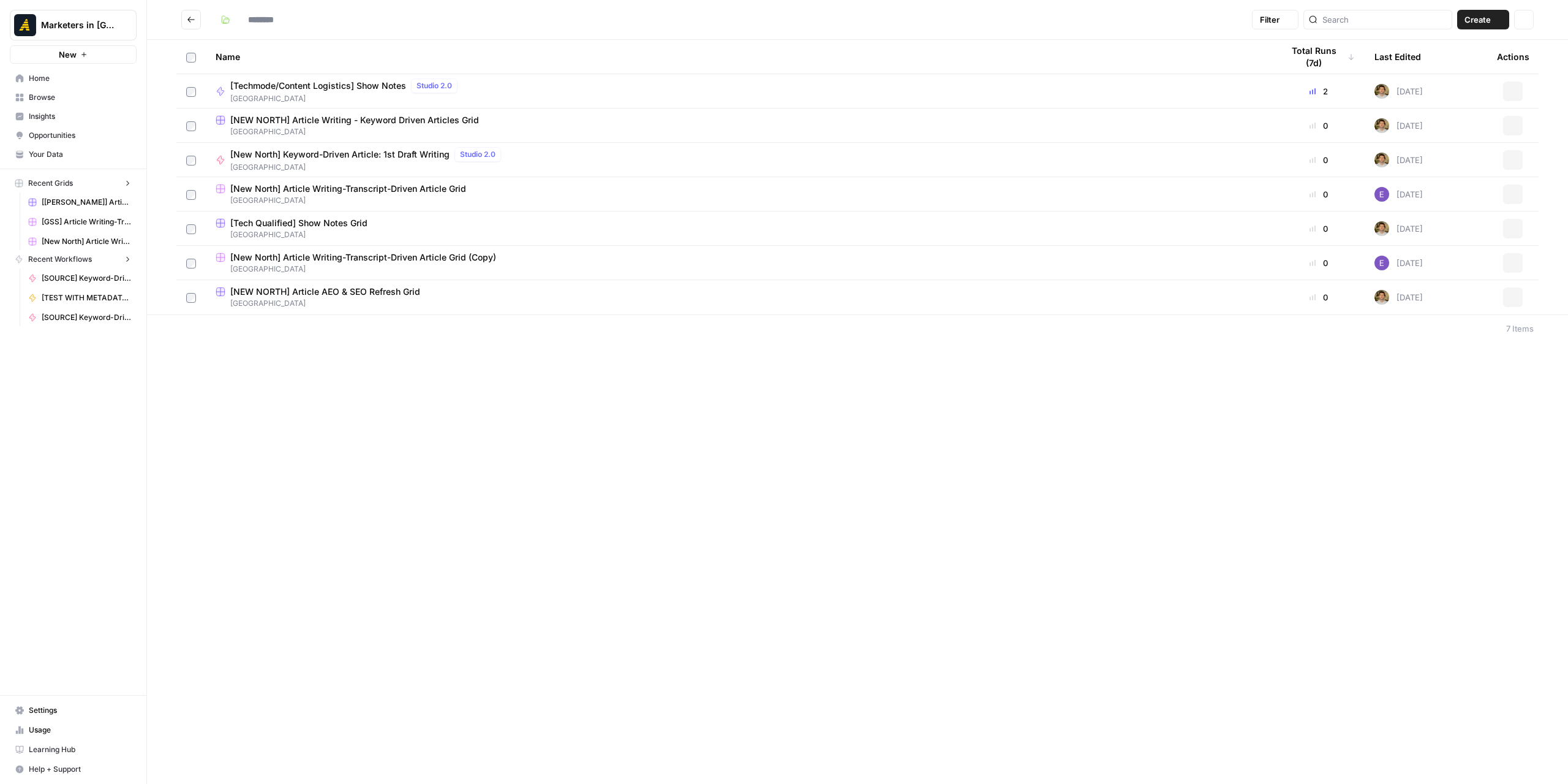
type input "*********"
click at [1508, 265] on button "Actions" at bounding box center [1513, 263] width 19 height 19
click at [1432, 361] on span "Delete" at bounding box center [1458, 364] width 98 height 12
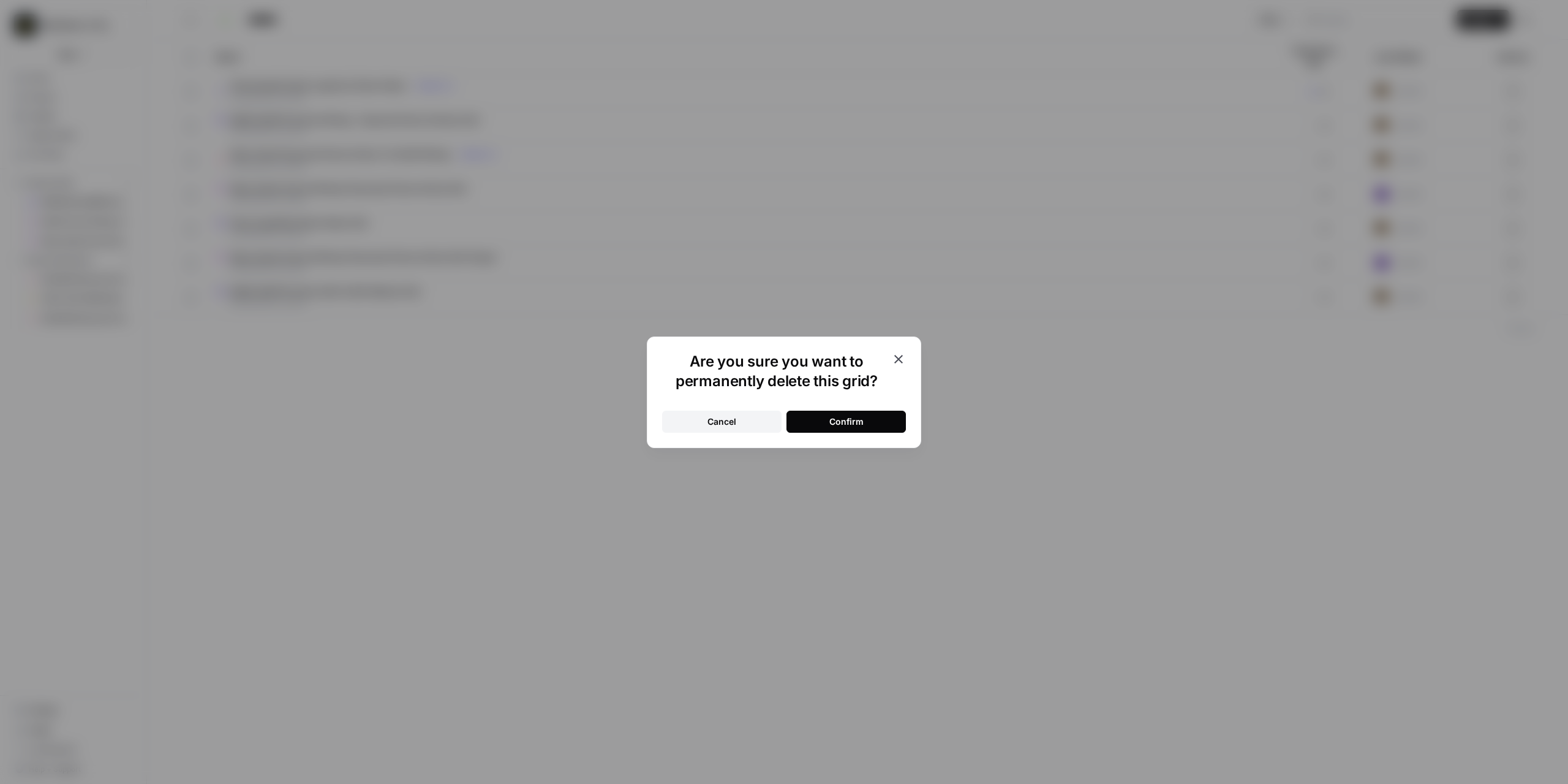
click at [861, 427] on button "Confirm" at bounding box center [846, 422] width 119 height 22
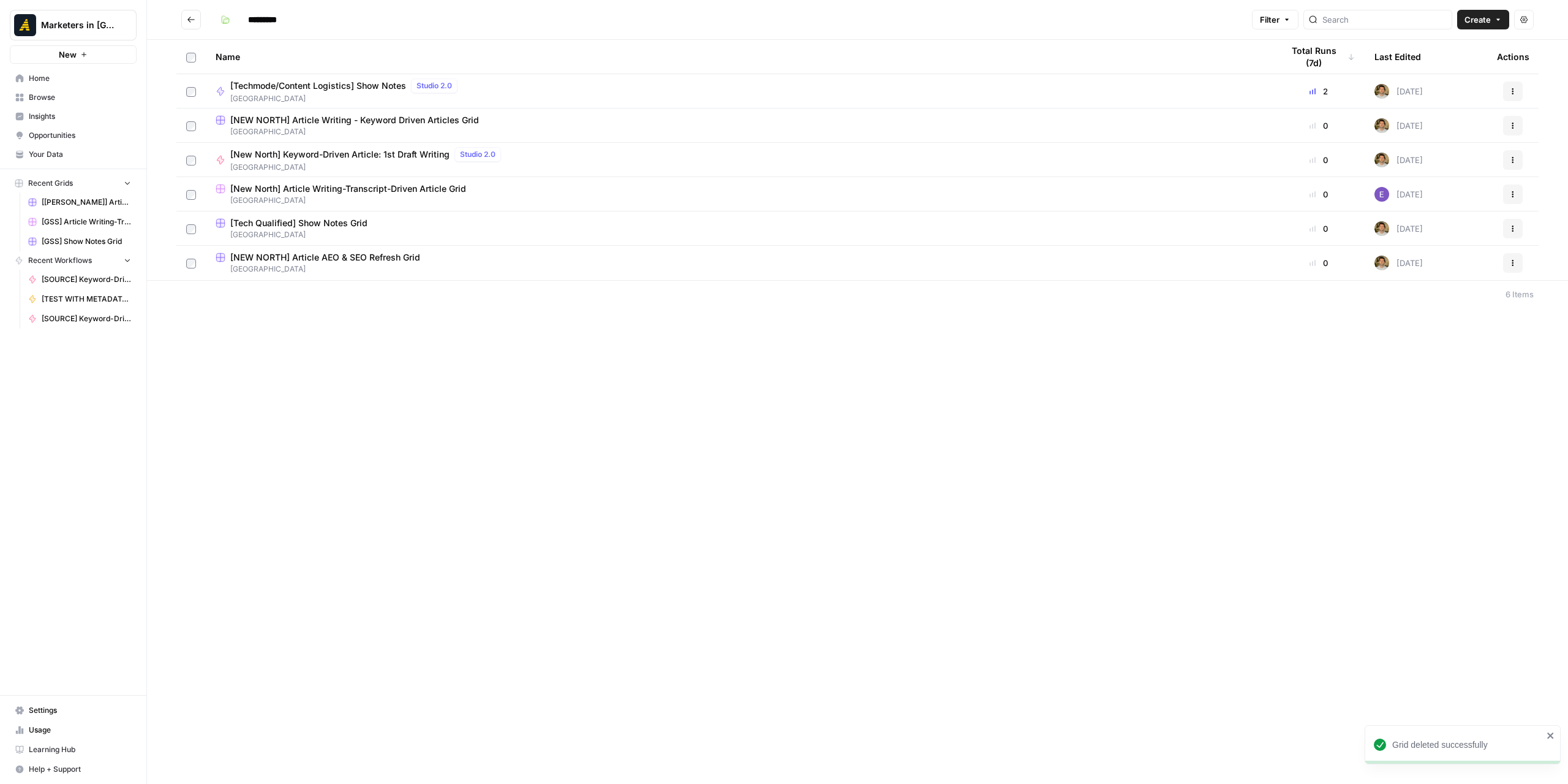
click at [397, 191] on span "[New North] Article Writing-Transcript-Driven Article Grid" at bounding box center [348, 188] width 236 height 12
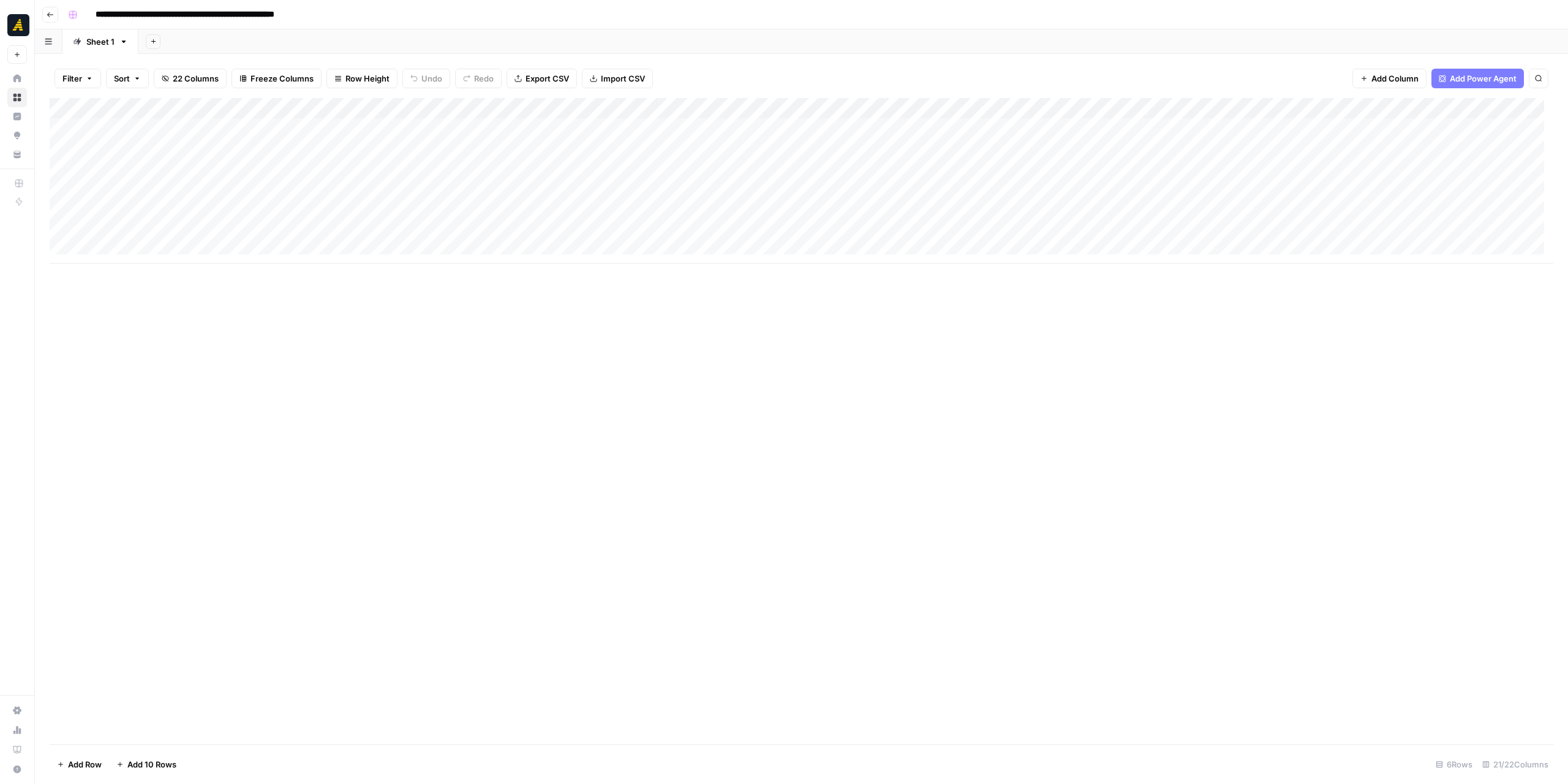
click at [484, 148] on div "Add Column" at bounding box center [801, 181] width 1504 height 166
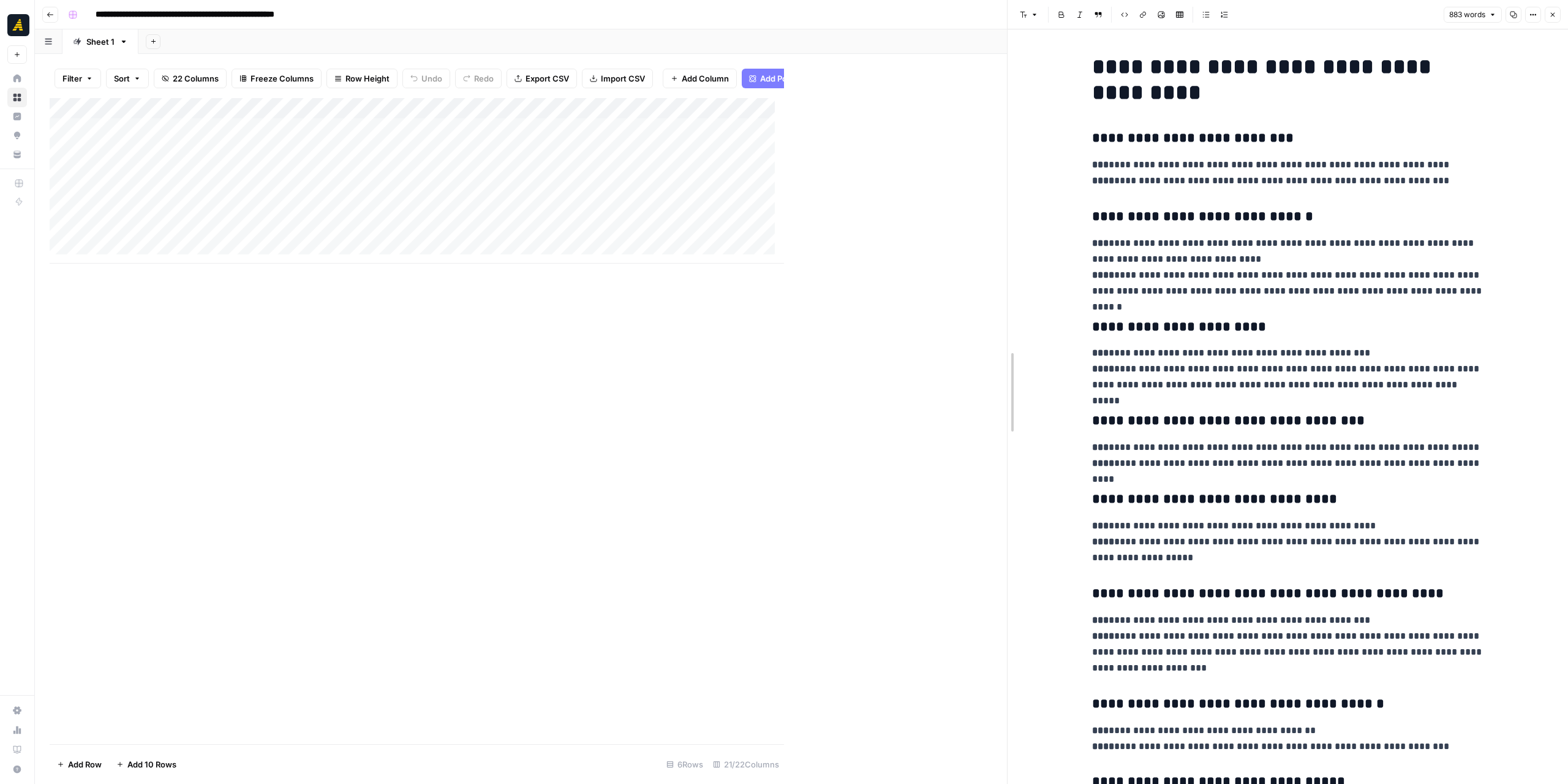
drag, startPoint x: 790, startPoint y: 288, endPoint x: 1013, endPoint y: 297, distance: 223.2
click at [514, 155] on div "Add Column" at bounding box center [528, 181] width 957 height 166
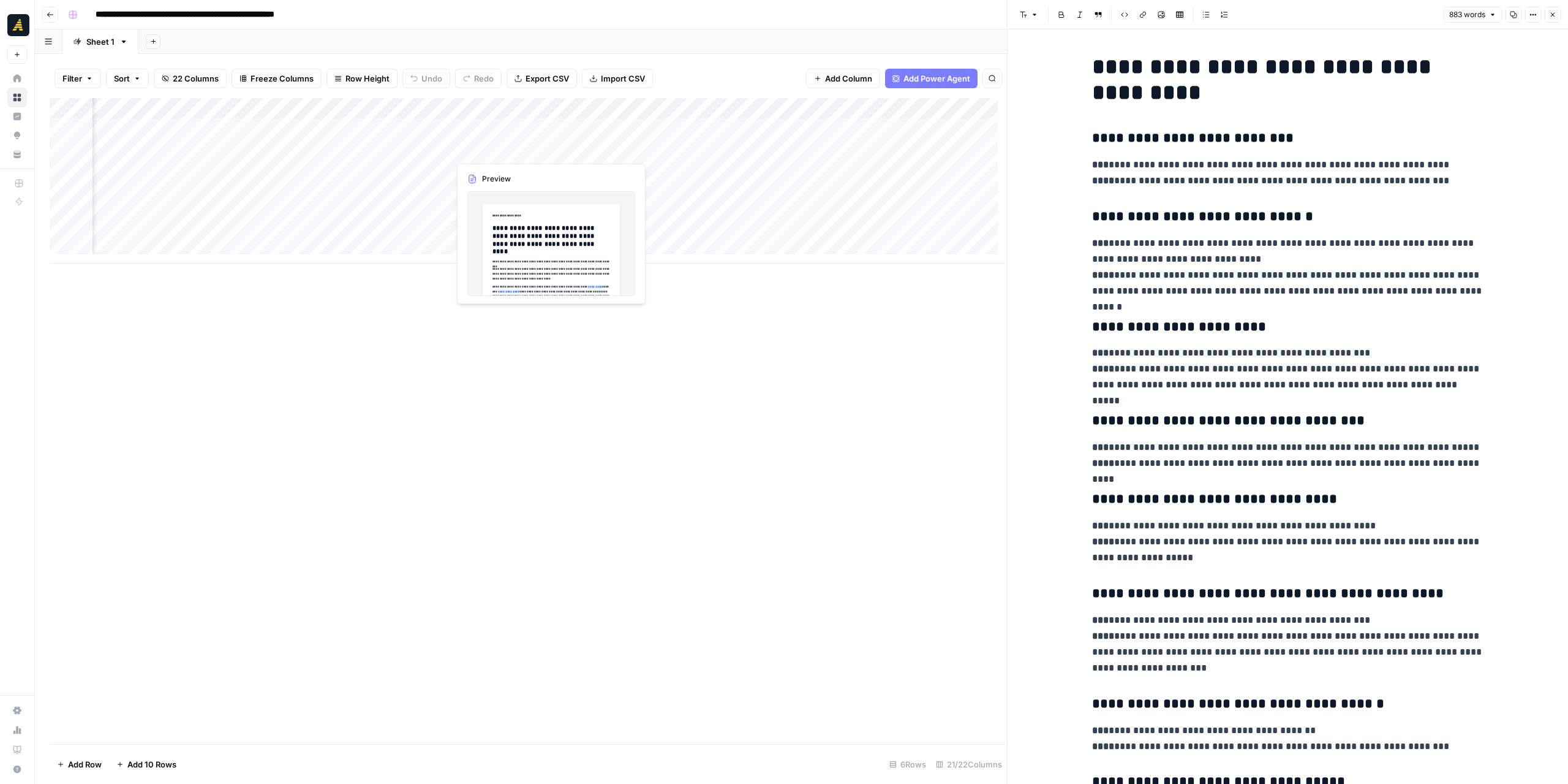
click at [514, 155] on div "Add Column" at bounding box center [528, 181] width 957 height 166
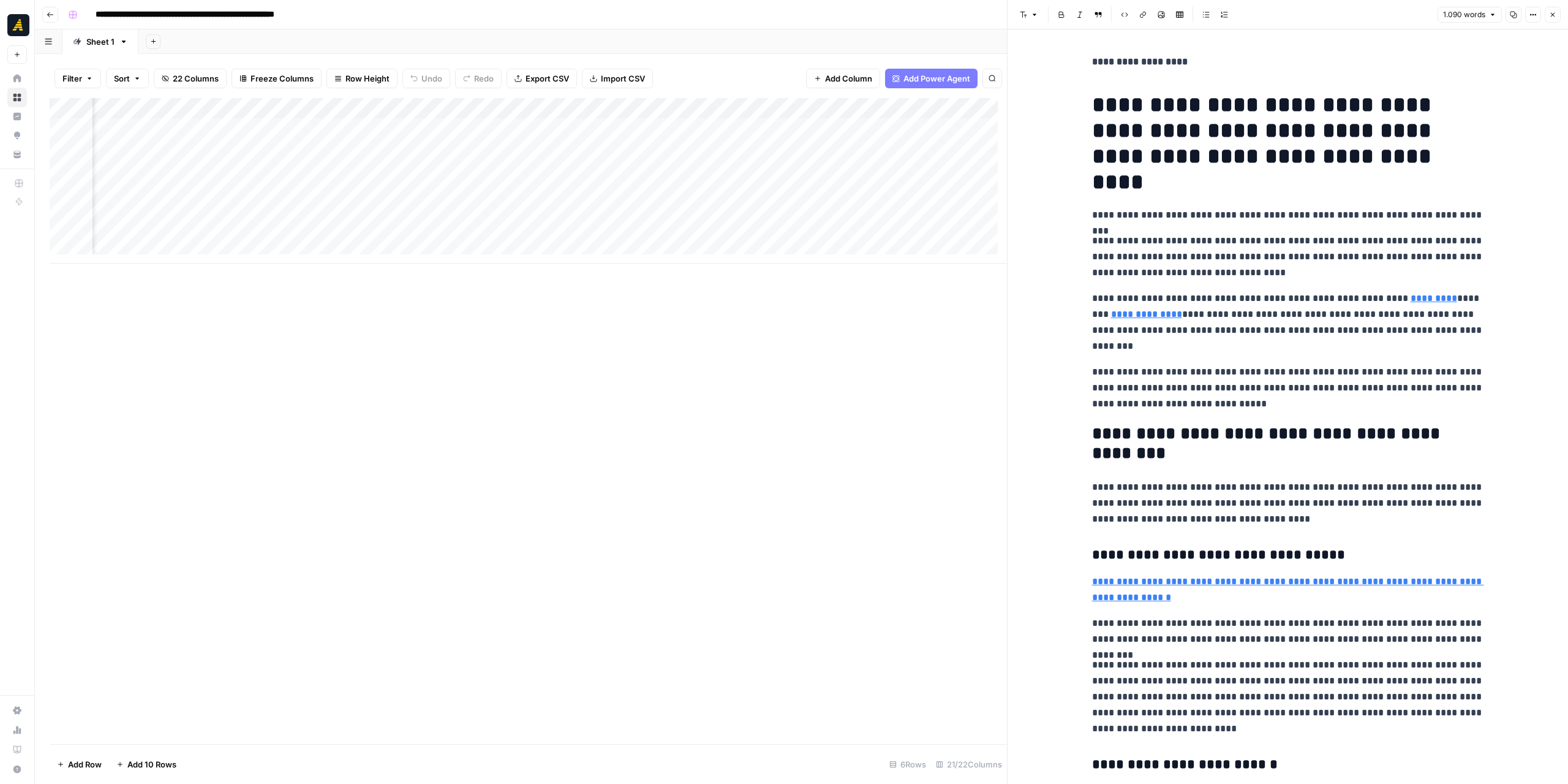
click at [1510, 16] on icon "button" at bounding box center [1513, 14] width 7 height 7
click at [403, 173] on div "Add Column" at bounding box center [528, 181] width 957 height 166
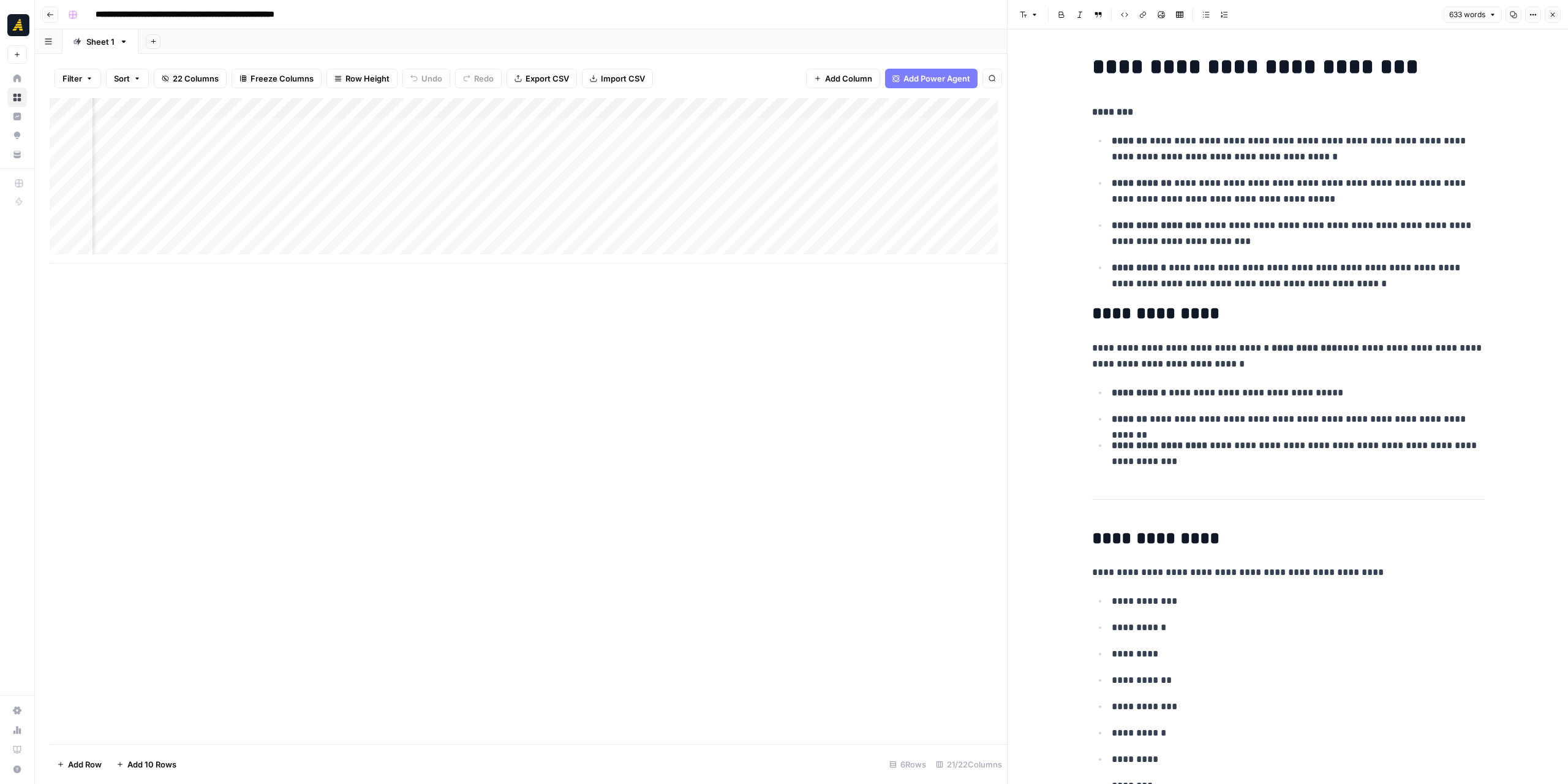
click at [395, 149] on div "Add Column" at bounding box center [528, 181] width 957 height 166
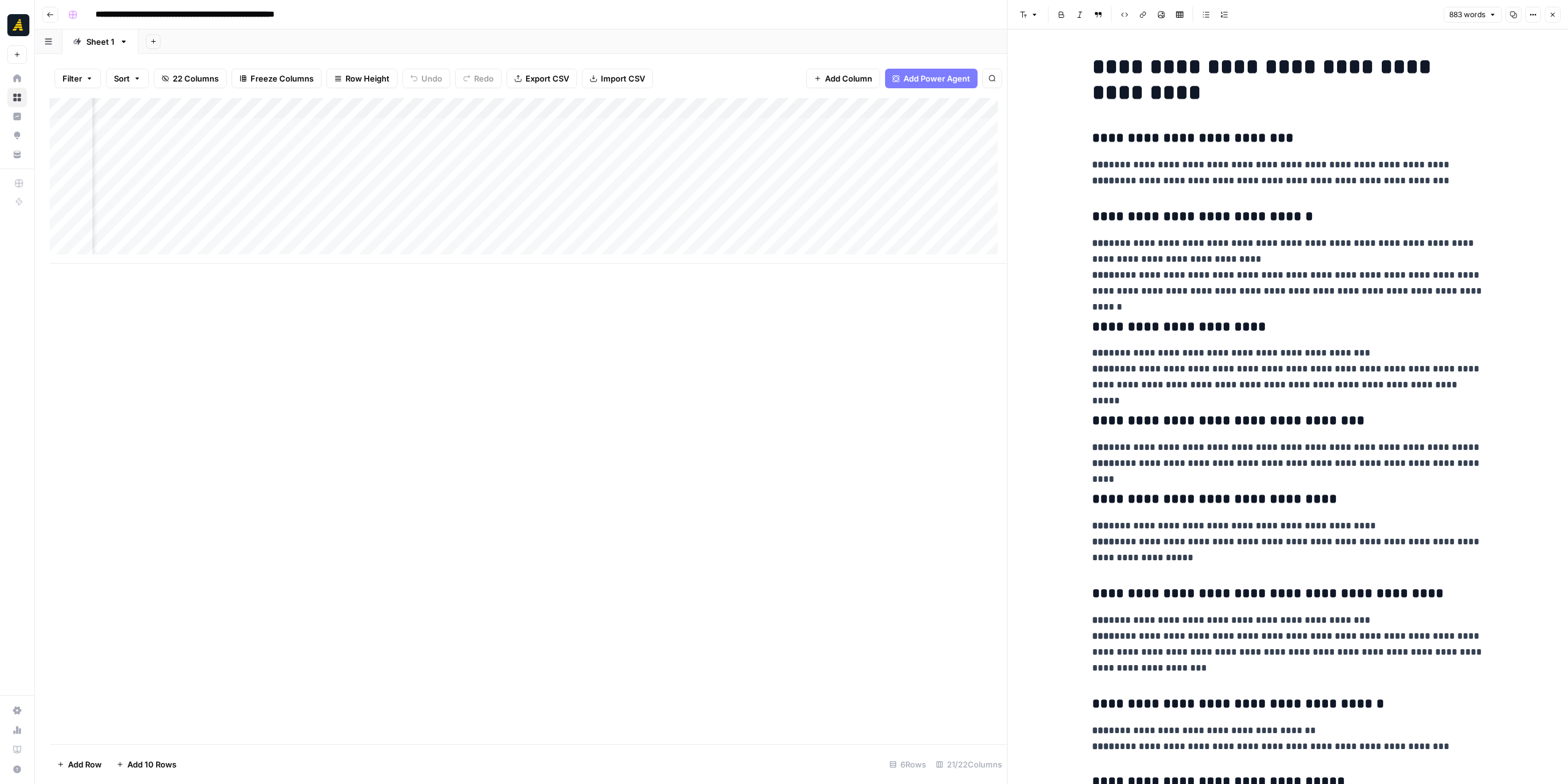
click at [393, 170] on div "Add Column" at bounding box center [528, 181] width 957 height 166
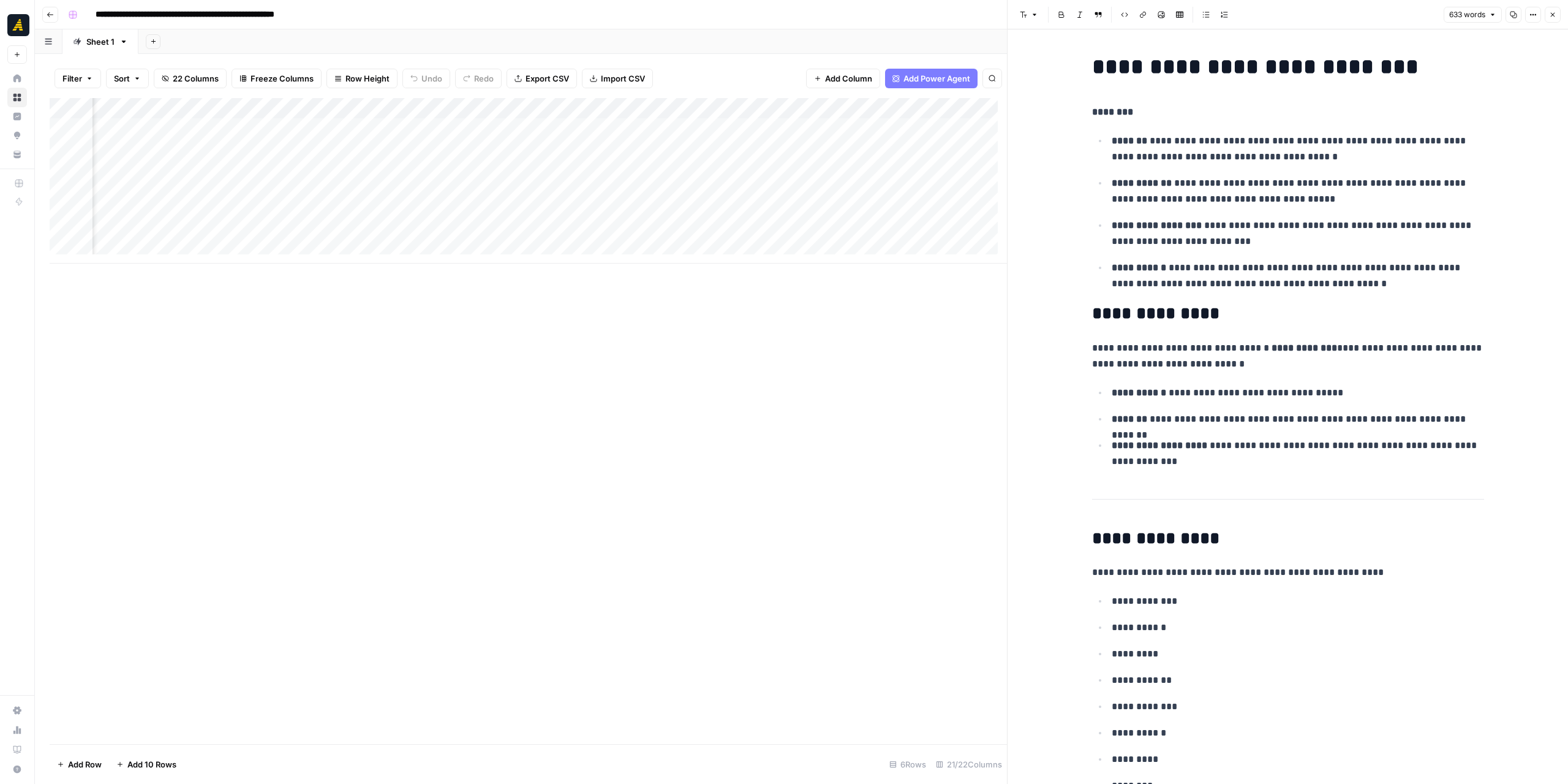
click at [391, 152] on div "Add Column" at bounding box center [528, 181] width 957 height 166
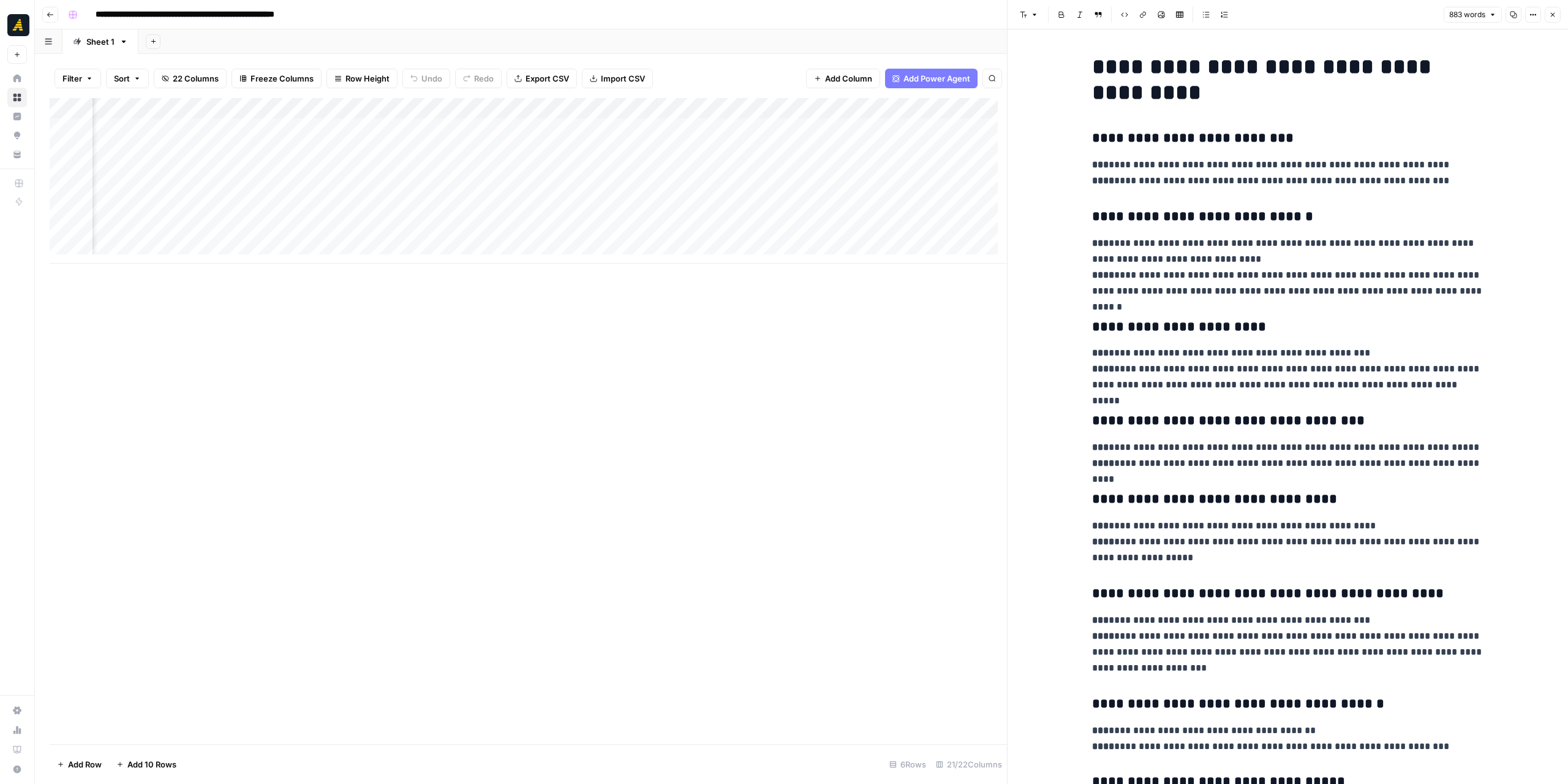
click at [406, 145] on div at bounding box center [395, 149] width 112 height 23
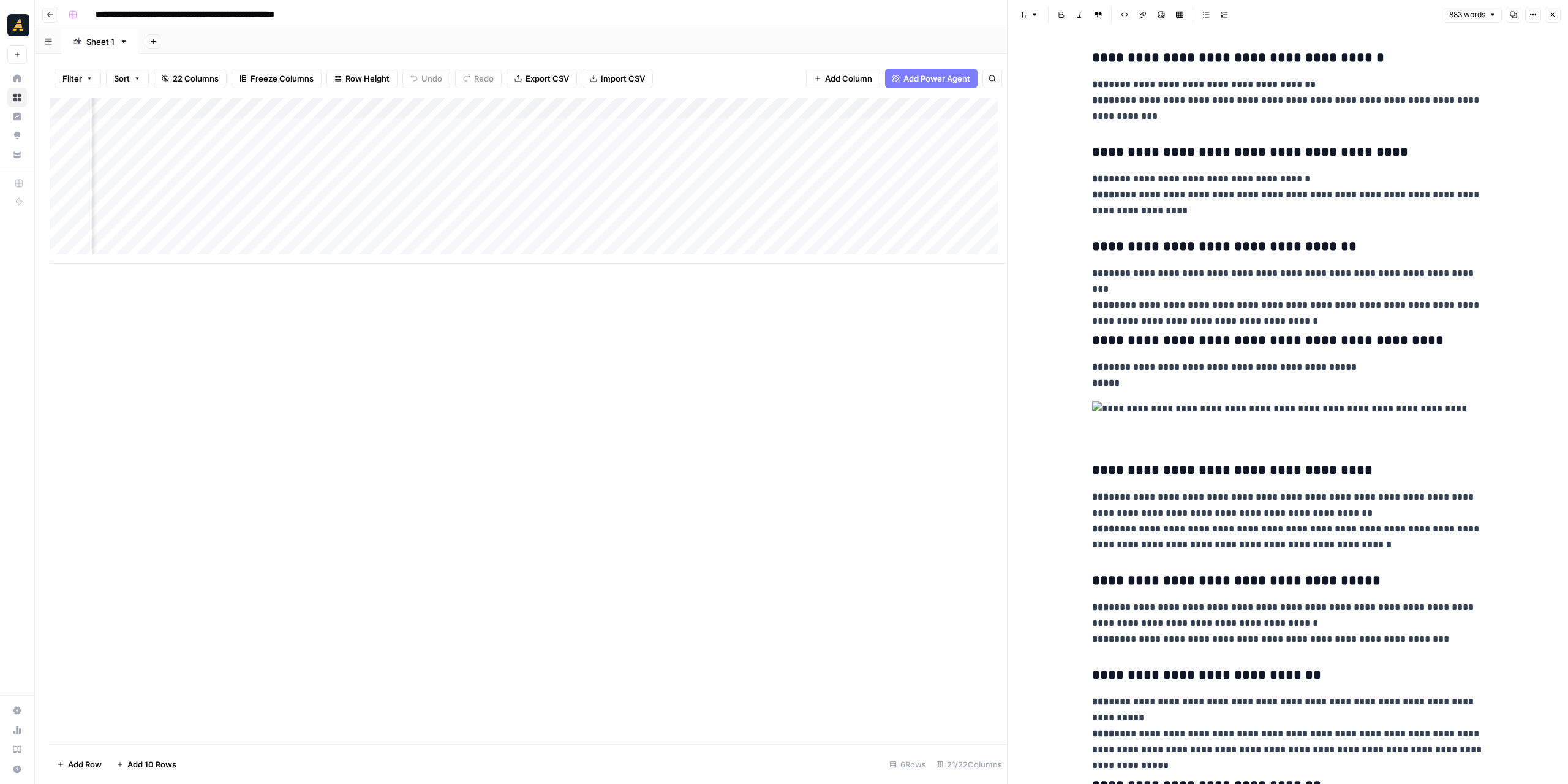
scroll to position [1435, 0]
click at [1514, 16] on icon "button" at bounding box center [1513, 14] width 7 height 7
click at [54, 14] on button "Go back" at bounding box center [50, 14] width 16 height 16
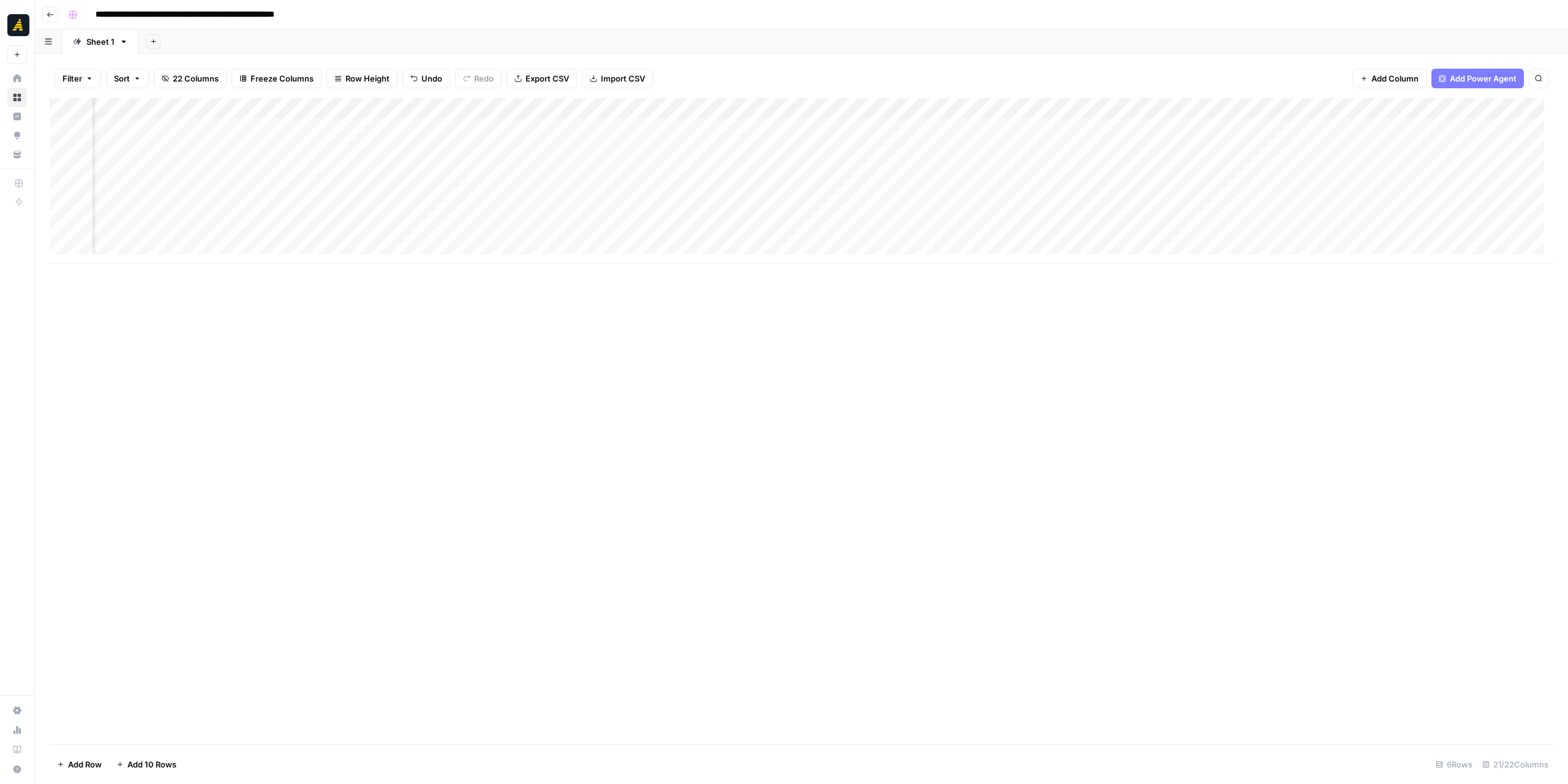
click at [53, 19] on button "Go back" at bounding box center [50, 14] width 16 height 16
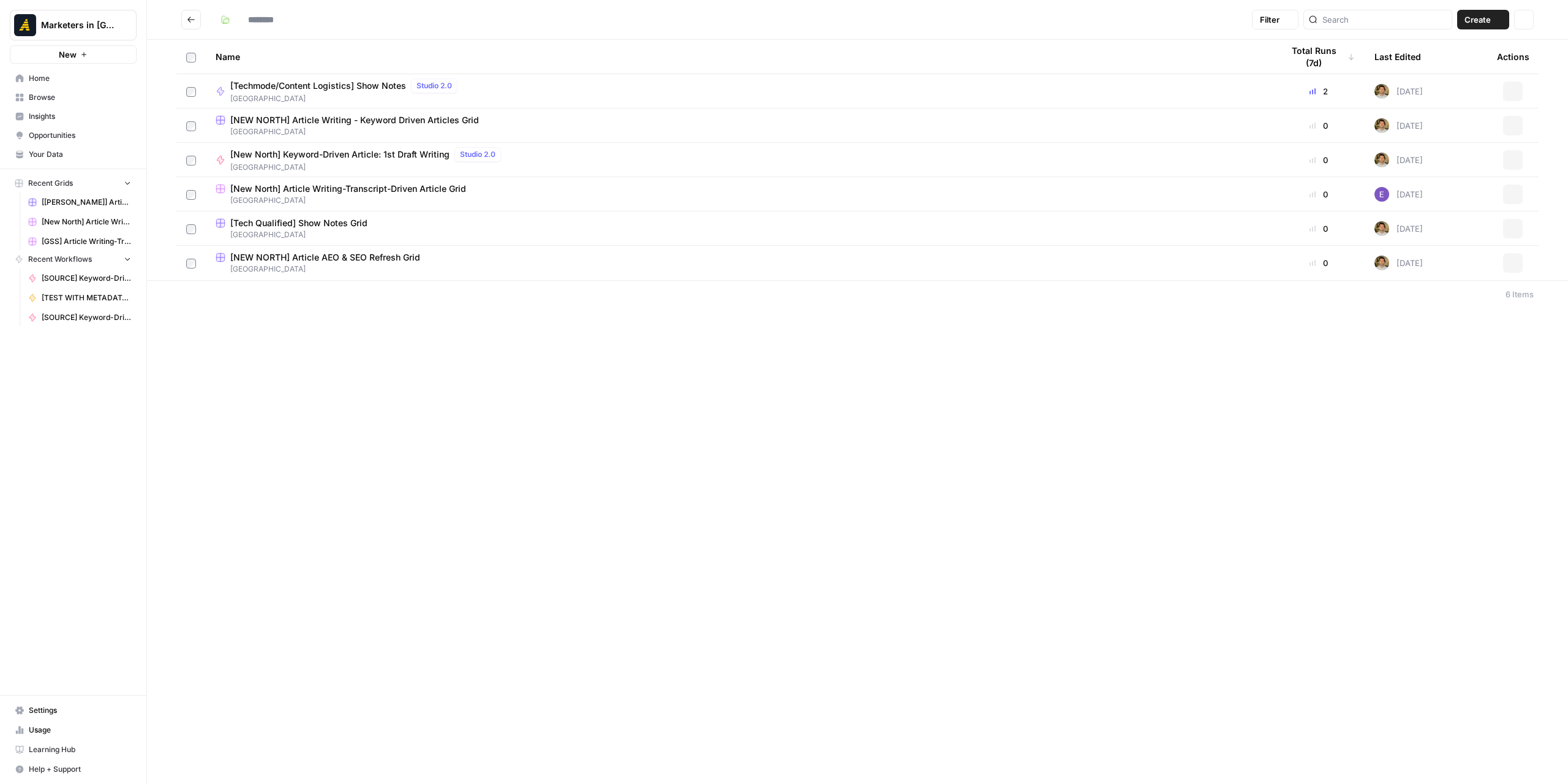
type input "*********"
click at [36, 99] on span "Browse" at bounding box center [80, 97] width 103 height 11
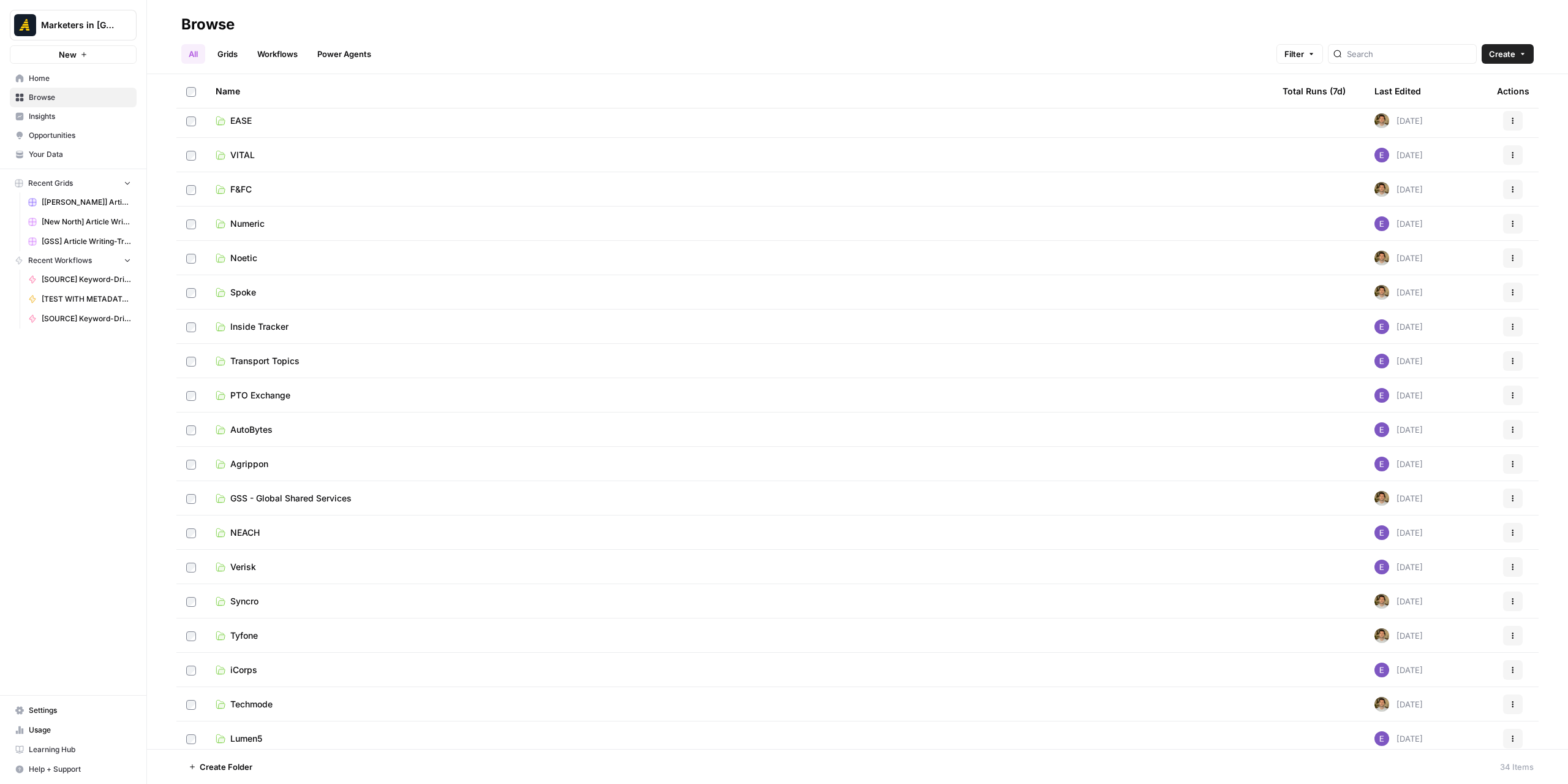
scroll to position [184, 0]
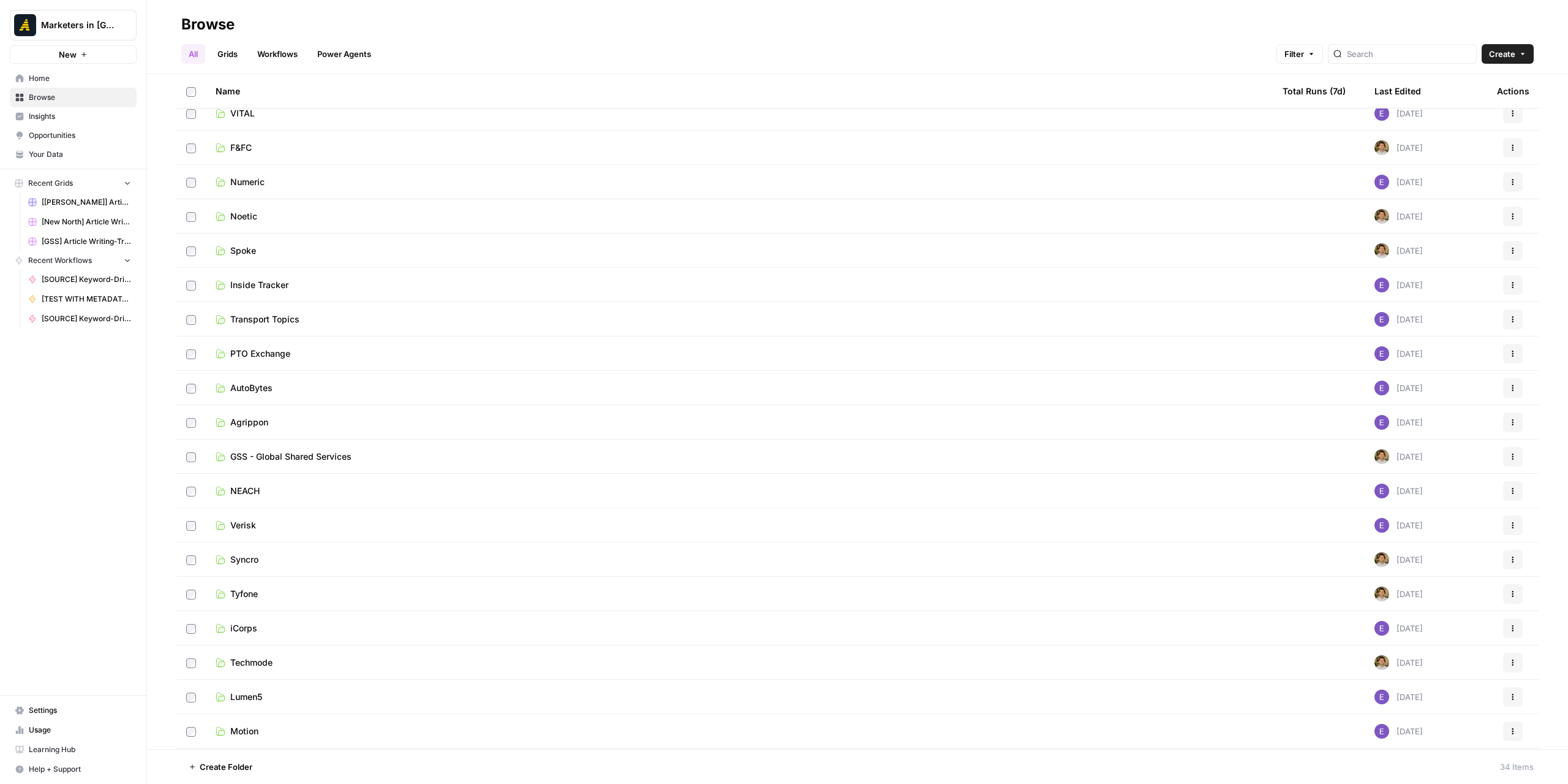
click at [269, 529] on link "Verisk" at bounding box center [739, 525] width 1047 height 12
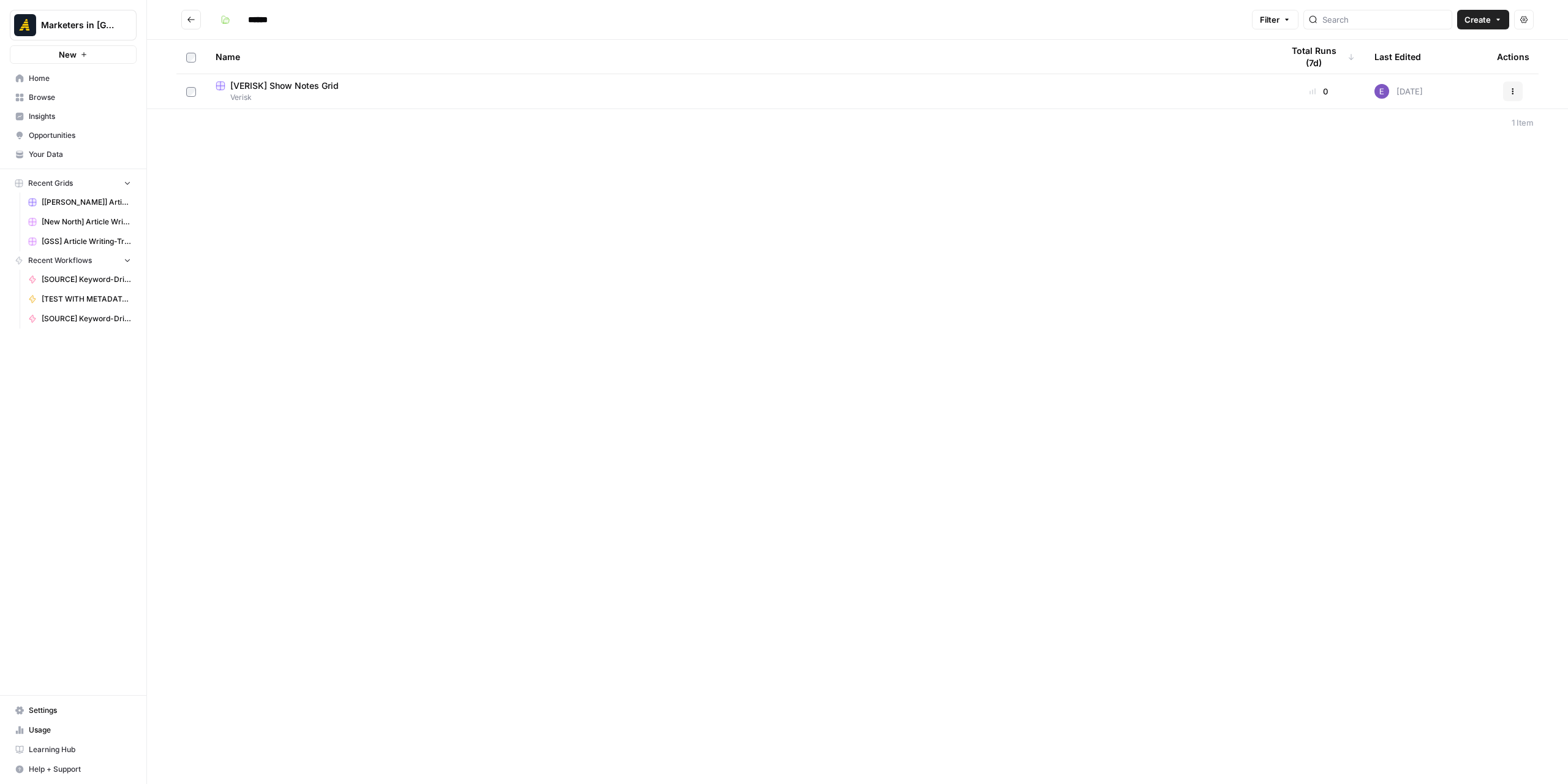
click at [321, 97] on span "Verisk" at bounding box center [739, 97] width 1047 height 11
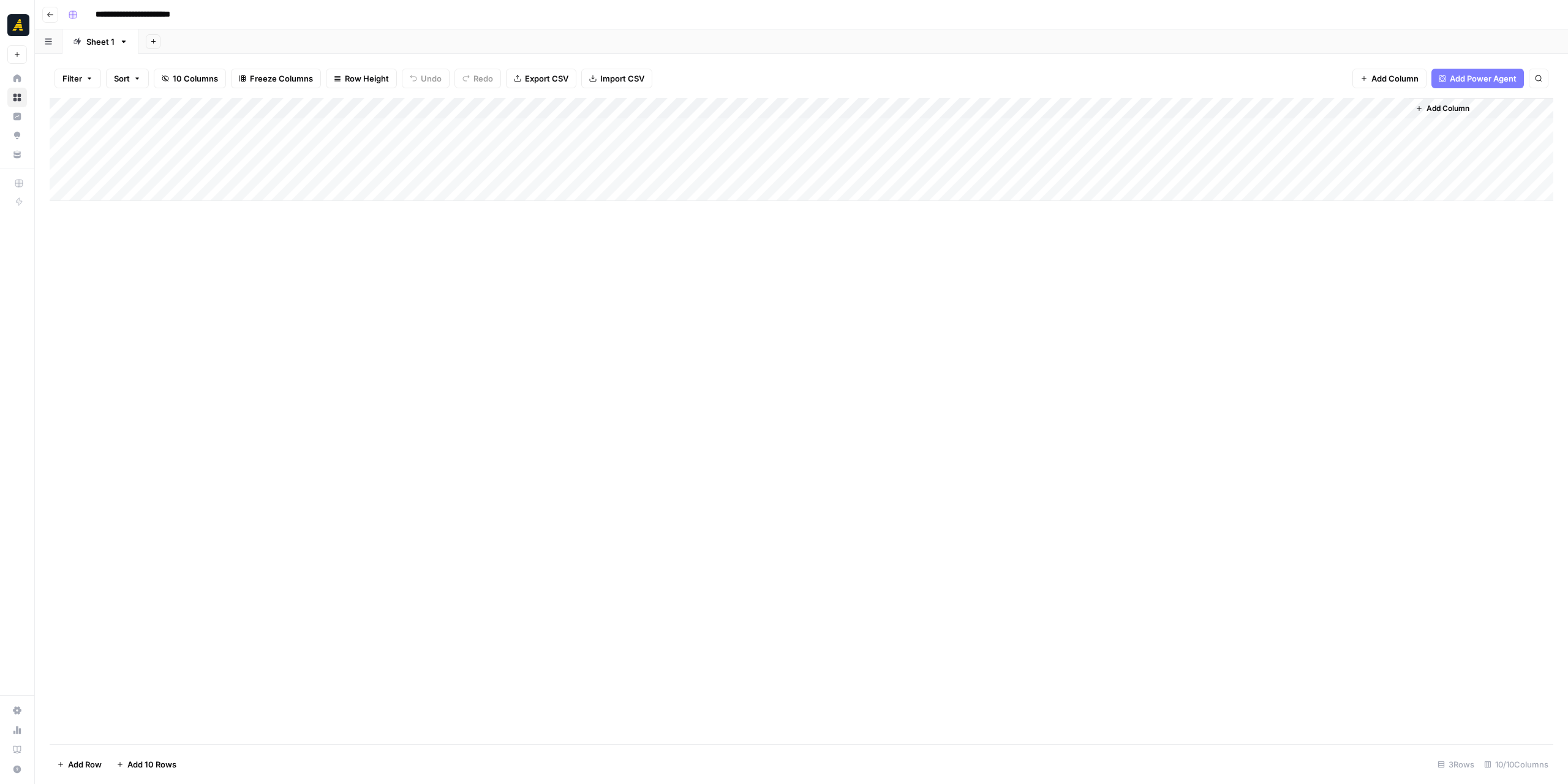
click at [265, 128] on div "Add Column" at bounding box center [801, 149] width 1504 height 103
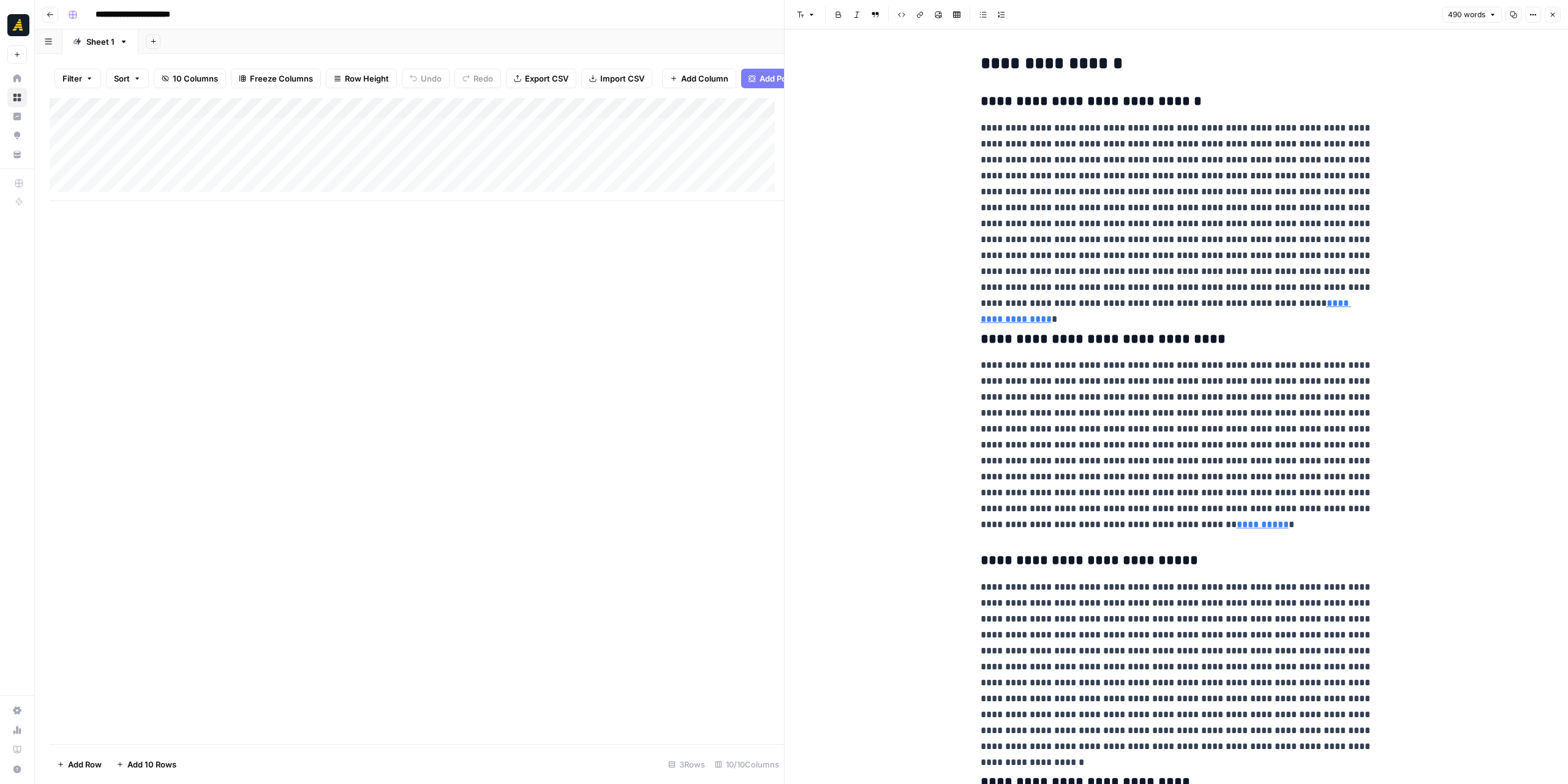
click at [1515, 18] on icon "button" at bounding box center [1513, 14] width 7 height 7
click at [1553, 13] on icon "button" at bounding box center [1552, 14] width 7 height 7
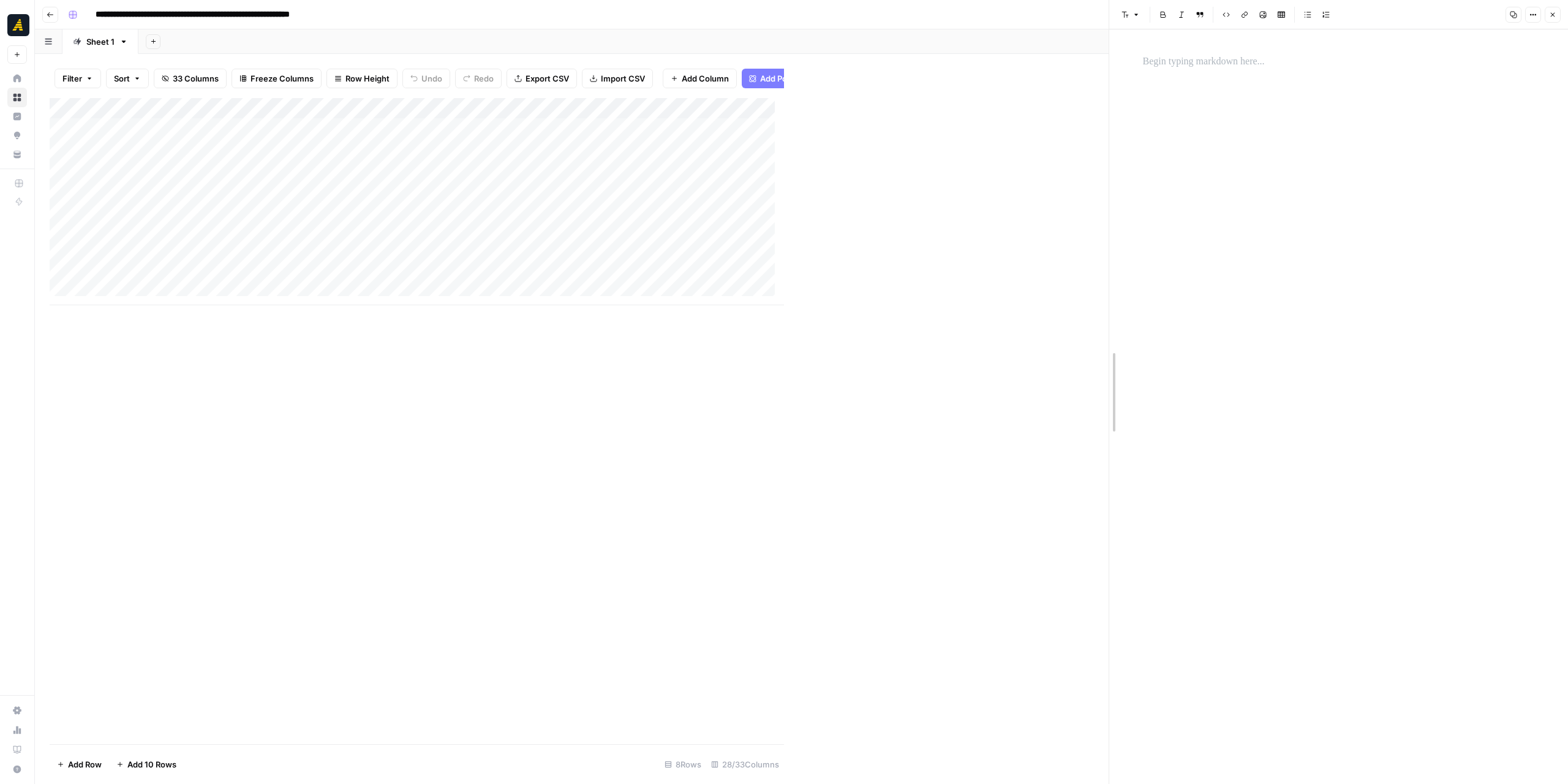
drag, startPoint x: 782, startPoint y: 407, endPoint x: 1196, endPoint y: 412, distance: 414.0
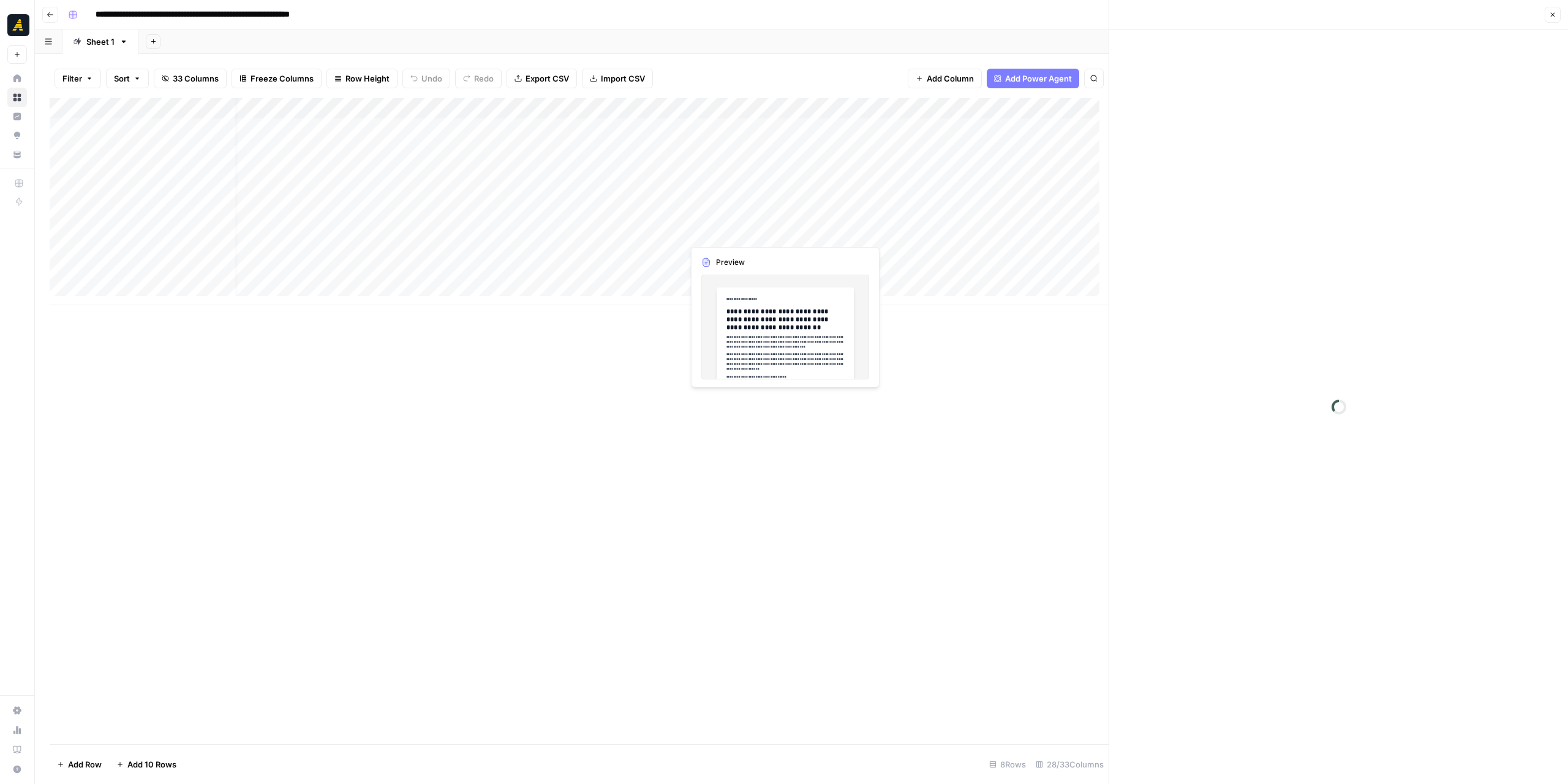
click at [716, 226] on div "Add Column" at bounding box center [579, 201] width 1059 height 207
